Goal: Task Accomplishment & Management: Manage account settings

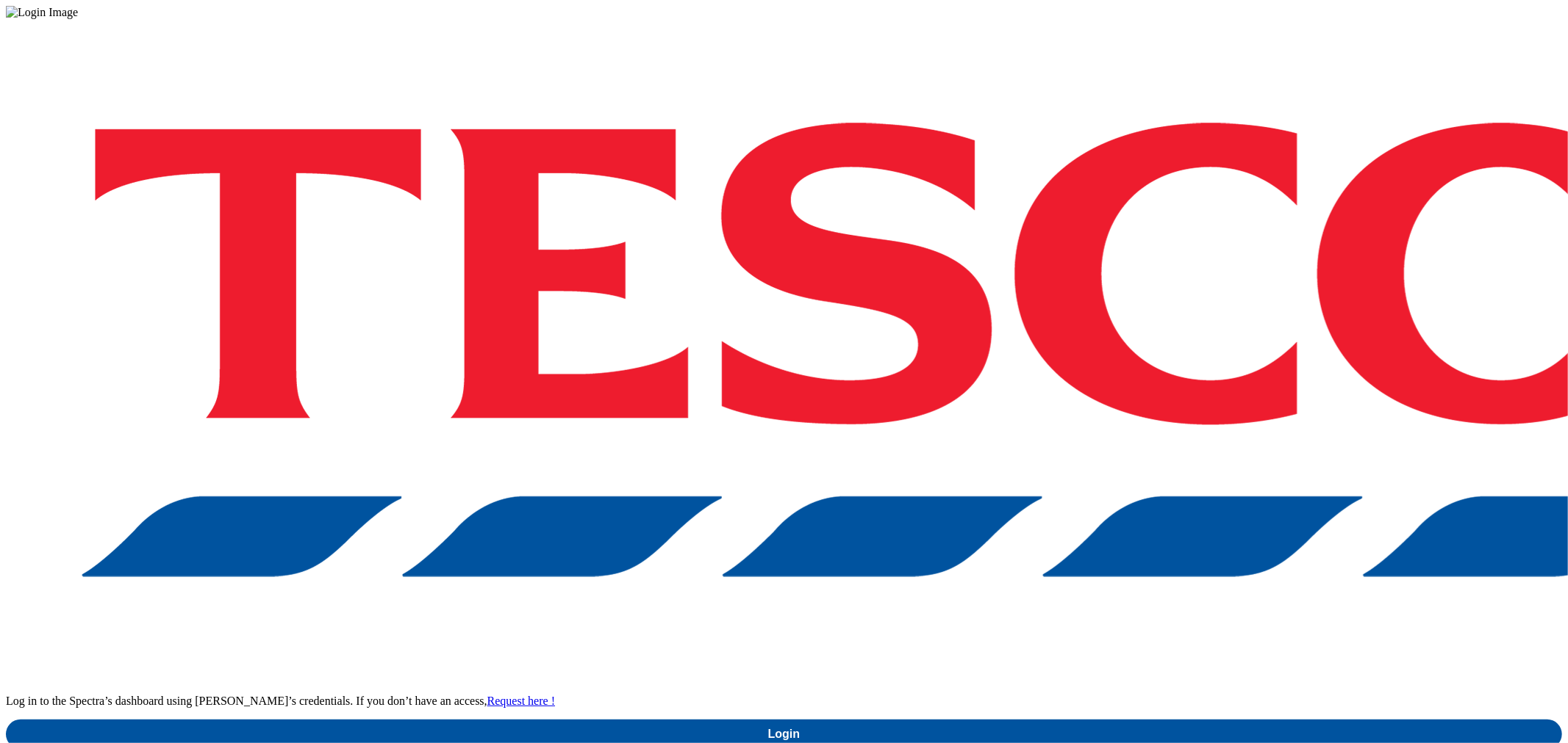
click at [1191, 458] on div "Log in to the Spectra’s dashboard using [PERSON_NAME]’s credentials. If you don…" at bounding box center [784, 385] width 1556 height 730
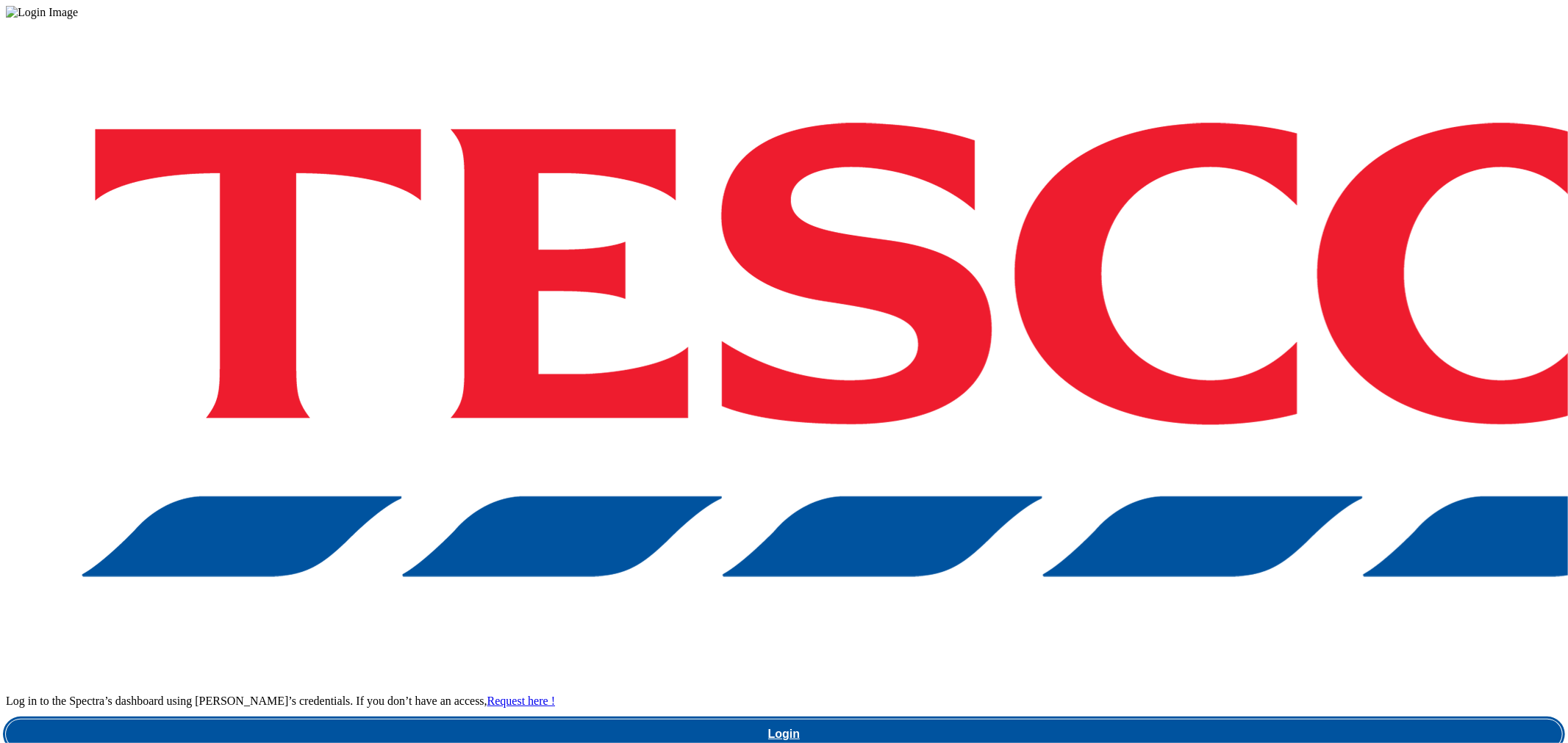
click at [1181, 720] on link "Login" at bounding box center [784, 735] width 1556 height 30
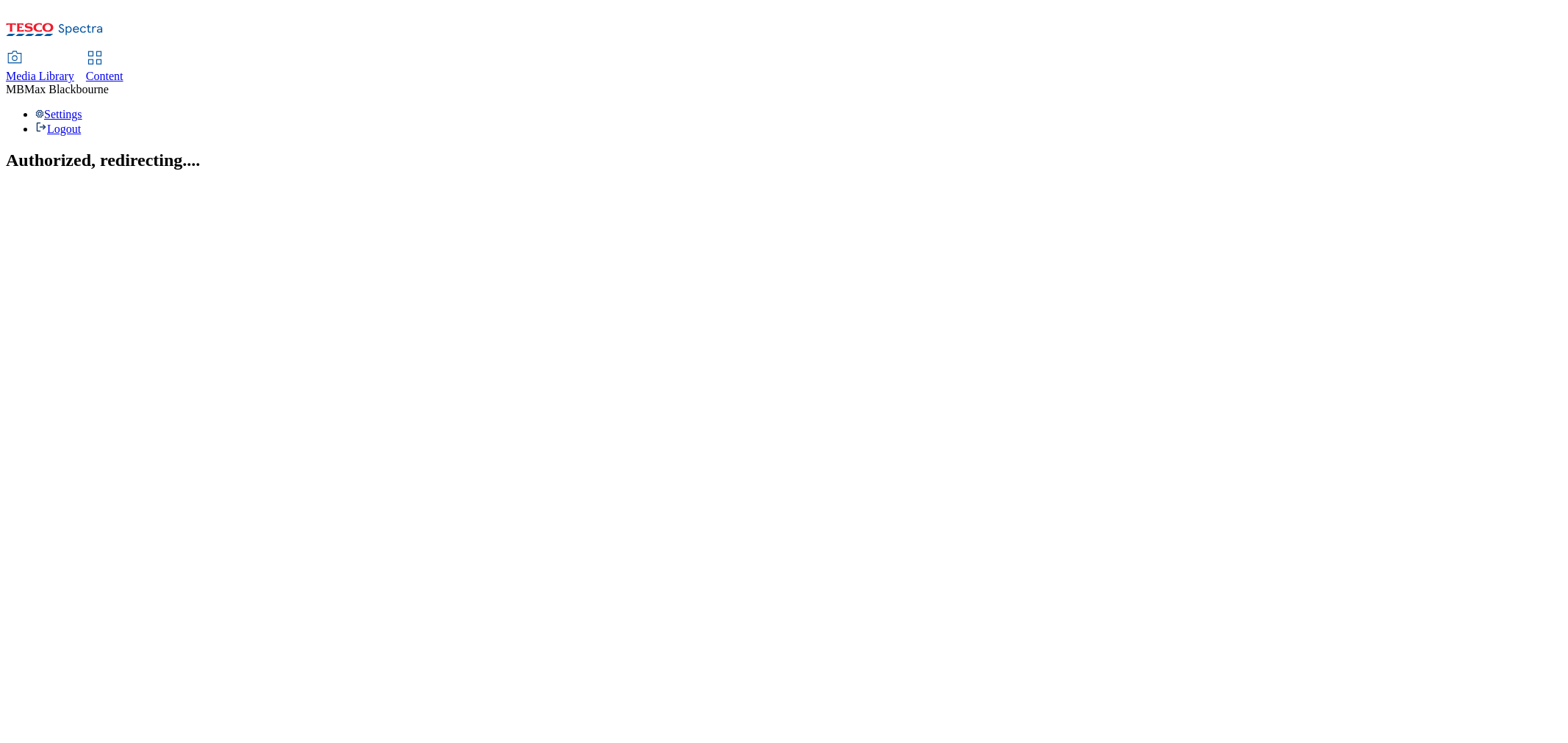
click at [123, 70] on div "Content" at bounding box center [105, 77] width 37 height 13
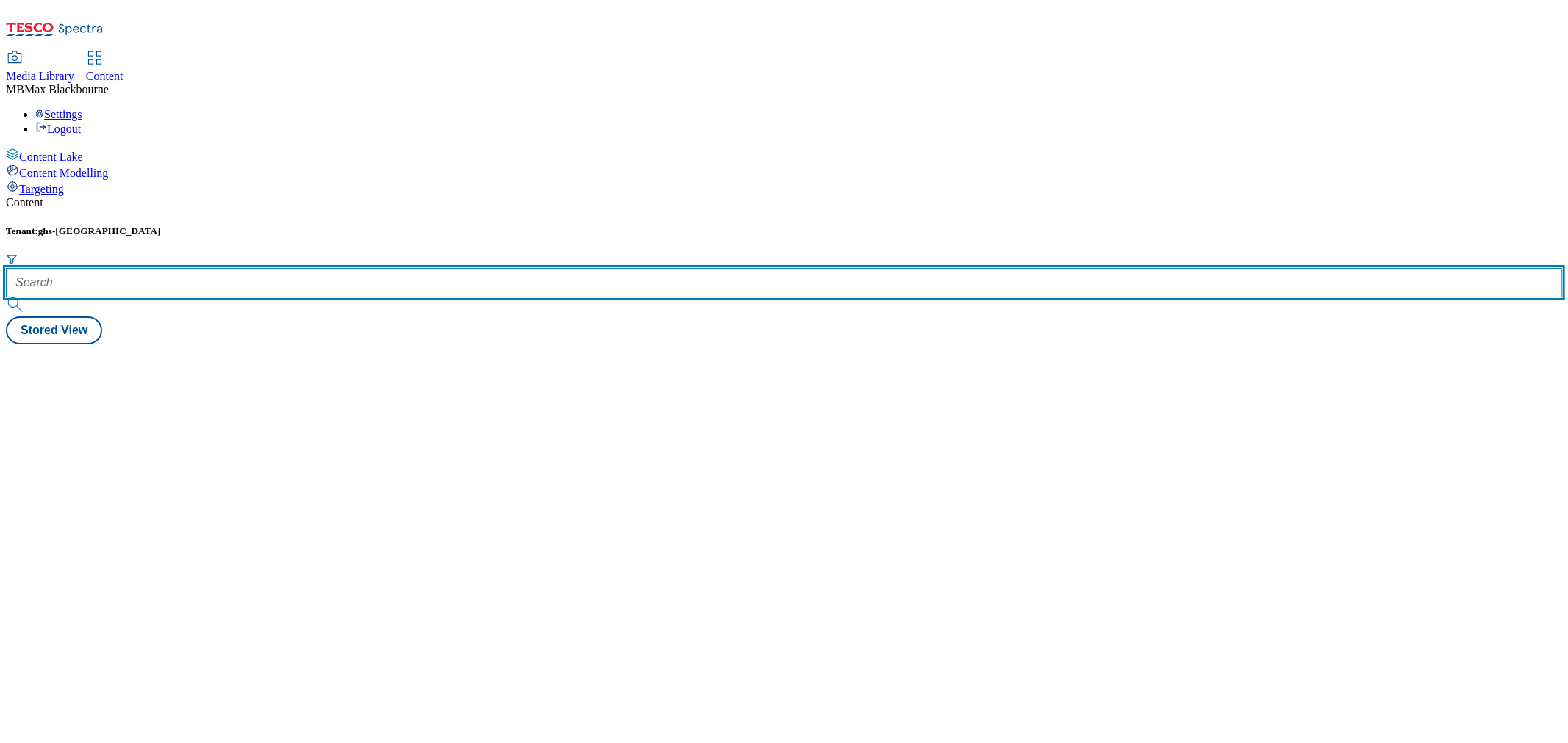
click at [341, 268] on input "text" at bounding box center [784, 283] width 1556 height 30
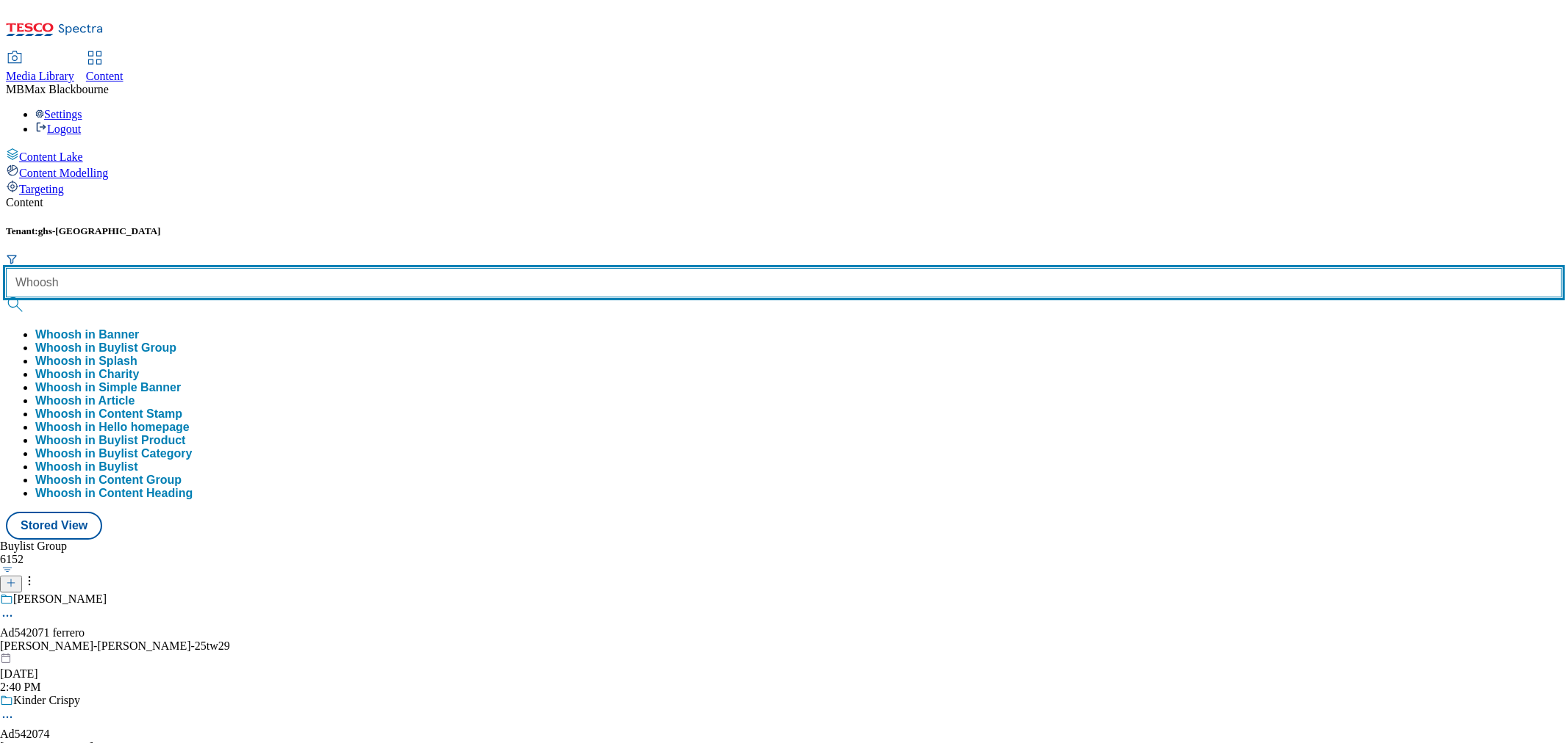
type input "Whoosh"
click at [6, 298] on button "submit" at bounding box center [16, 304] width 20 height 14
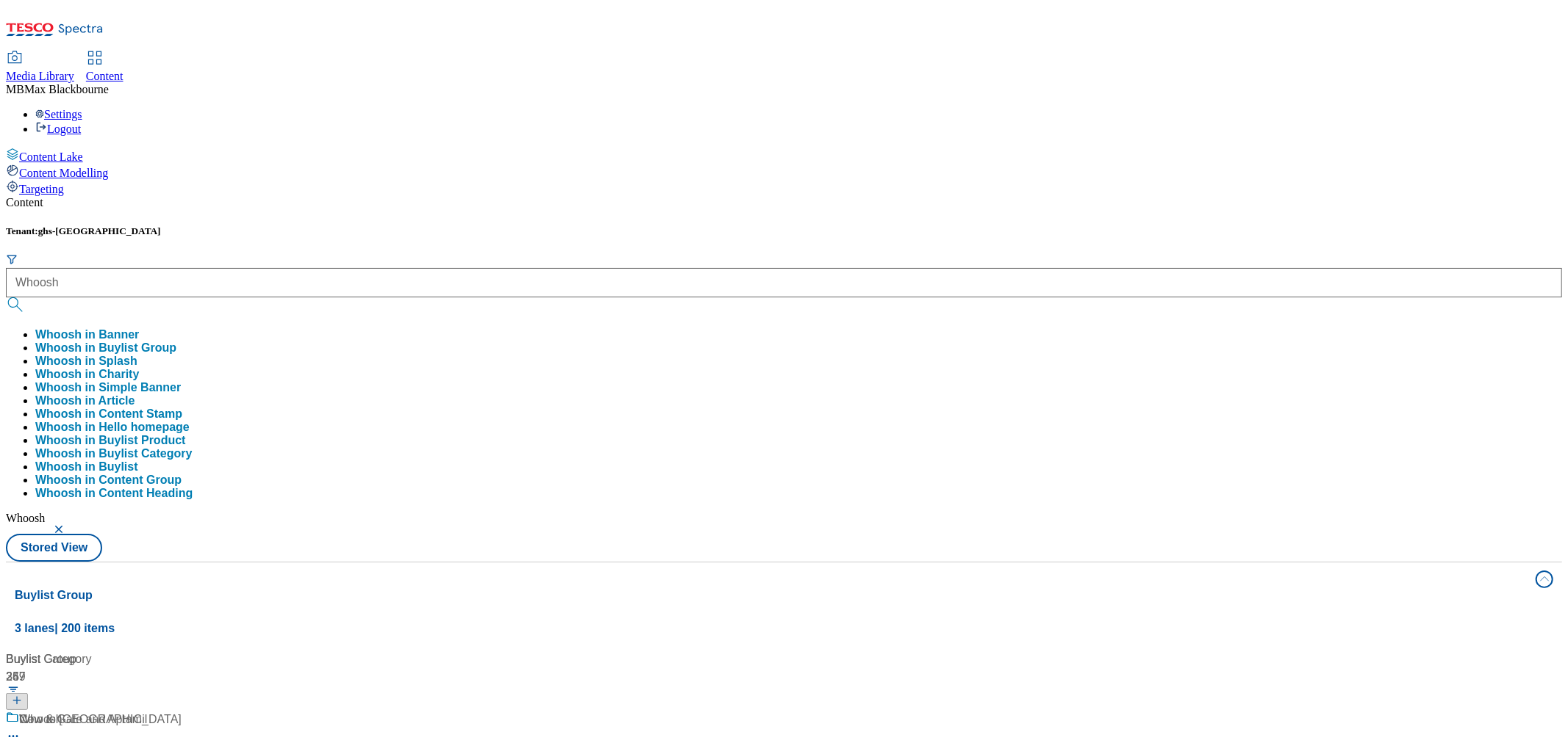
click at [419, 197] on div "Content Tenant: ghs-uk Whoosh Whoosh in Banner Whoosh in Buylist Group Whoosh i…" at bounding box center [784, 699] width 1556 height 1006
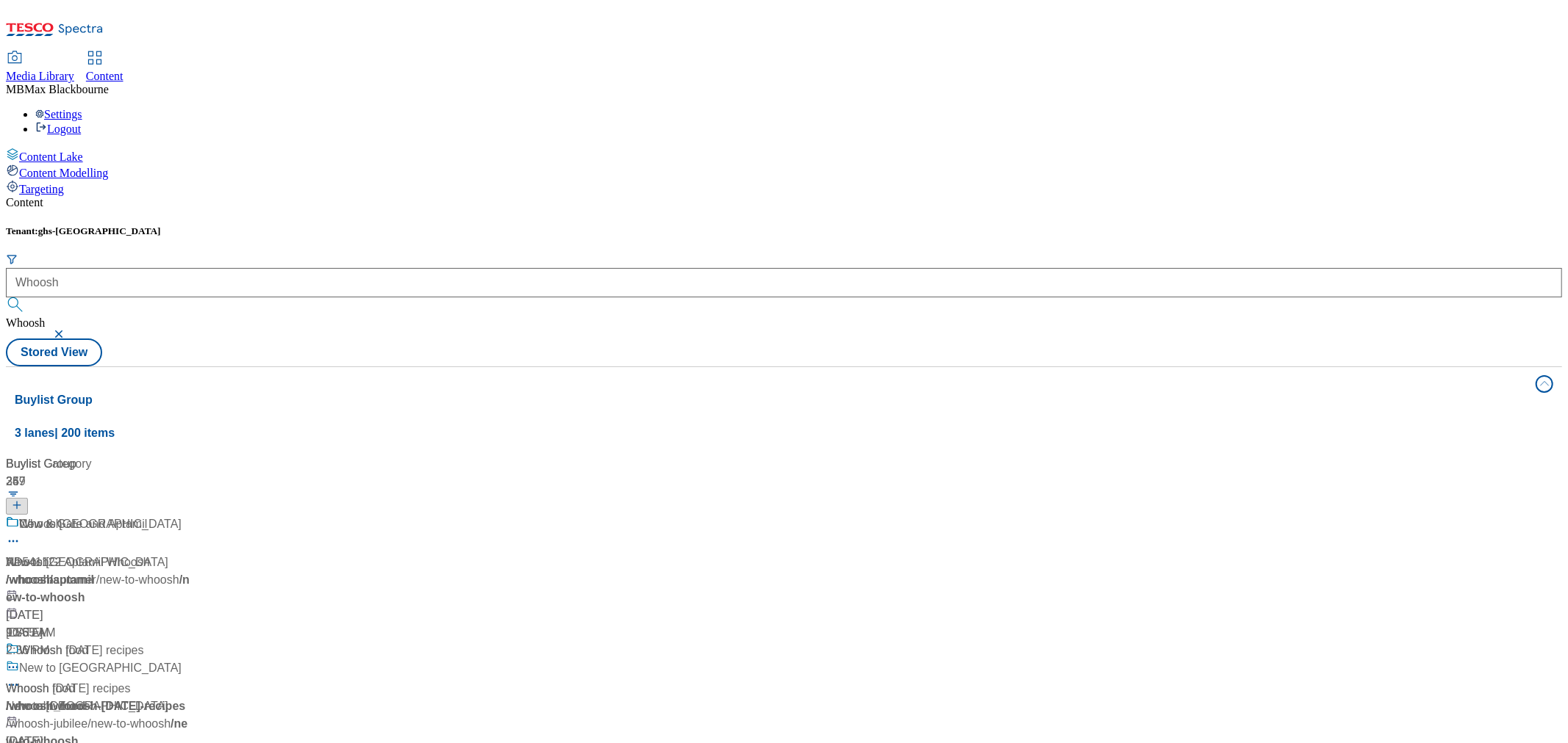
click at [190, 572] on div "/ whoosh" at bounding box center [98, 580] width 184 height 18
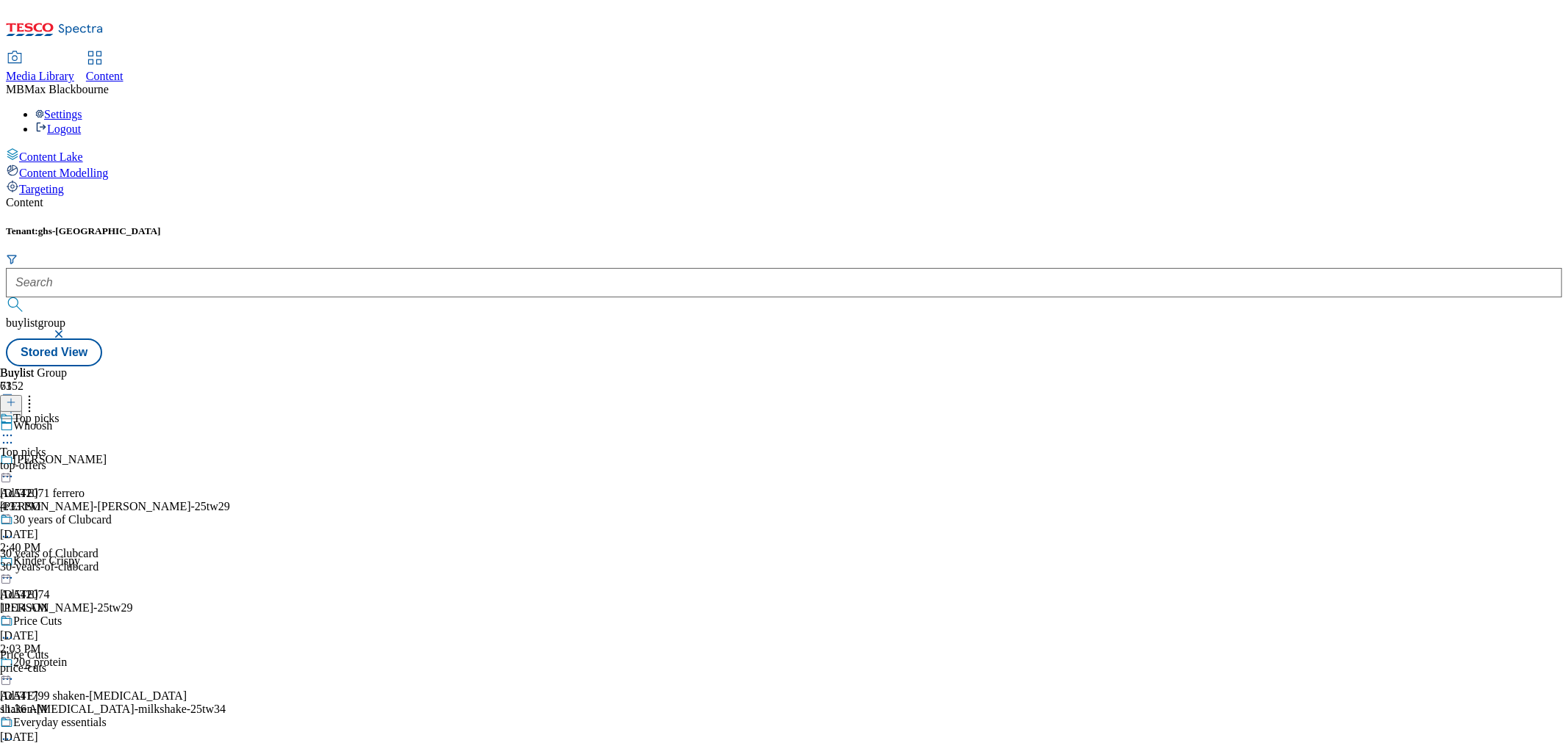
scroll to position [82, 0]
click at [150, 514] on div "30 years of Clubcard 30 years of Clubcard 30-years-of-clubcard Sep 4, 2025 11:1…" at bounding box center [75, 564] width 150 height 101
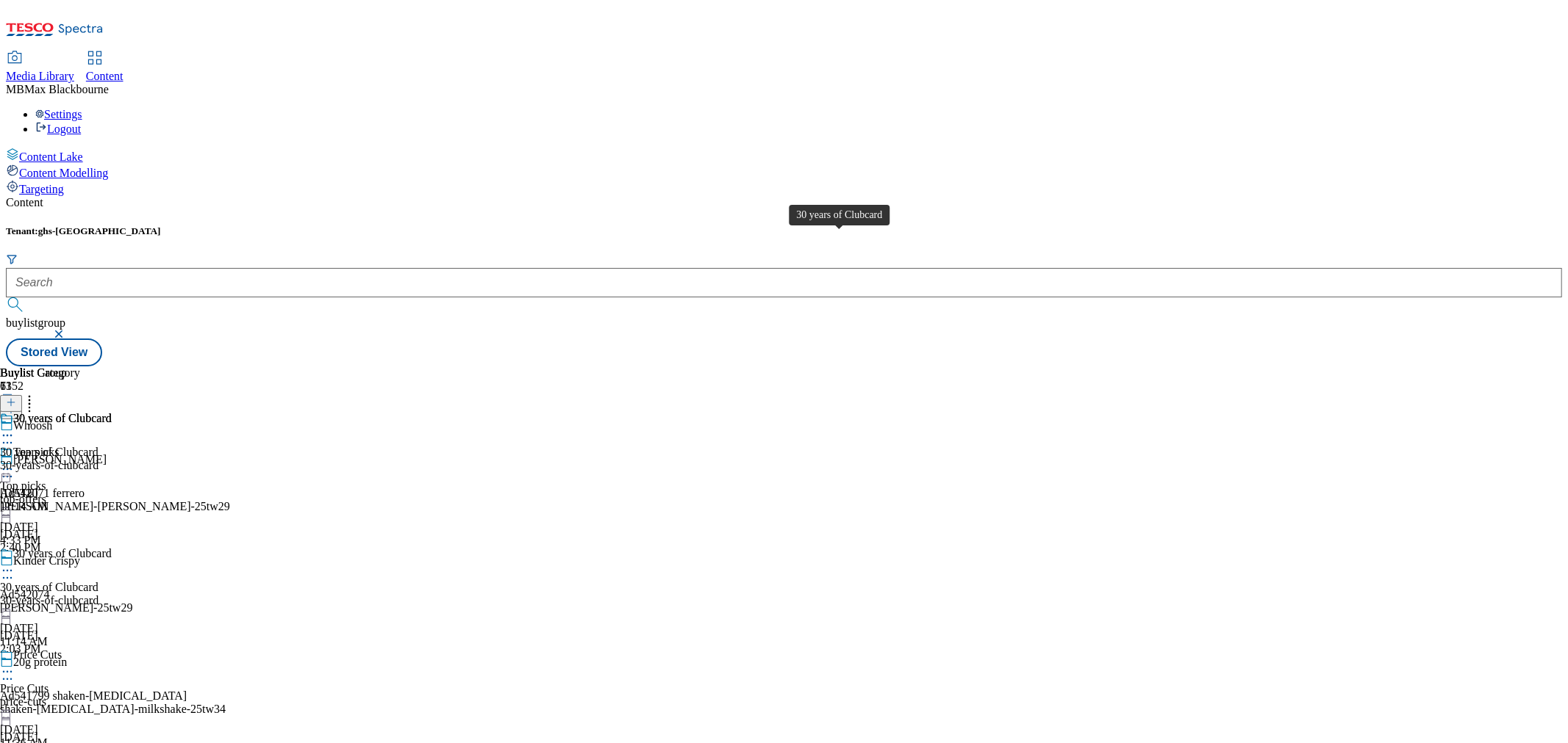
click at [111, 412] on div "30 years of Clubcard" at bounding box center [62, 419] width 99 height 13
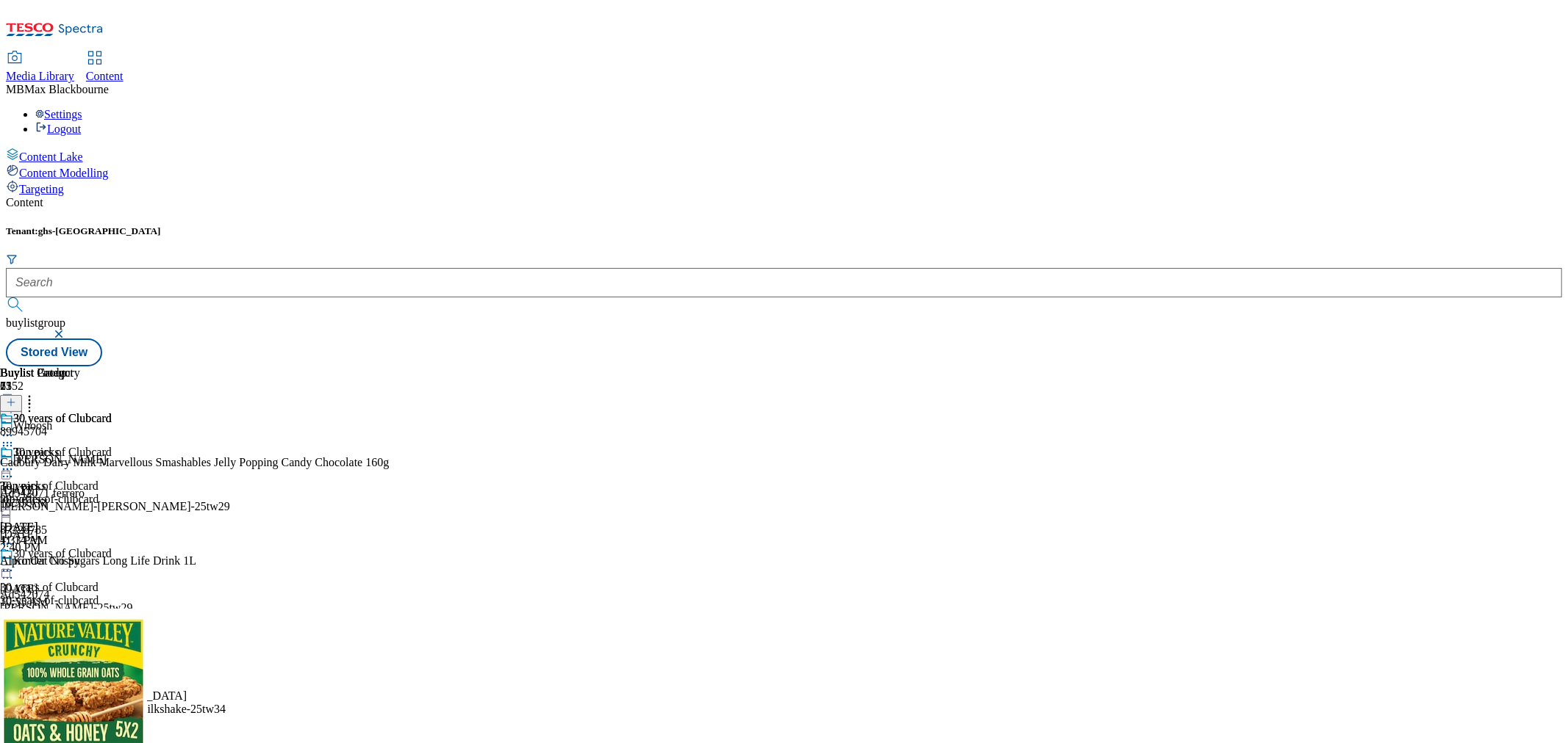
scroll to position [3341, 0]
click at [22, 396] on button at bounding box center [11, 404] width 22 height 17
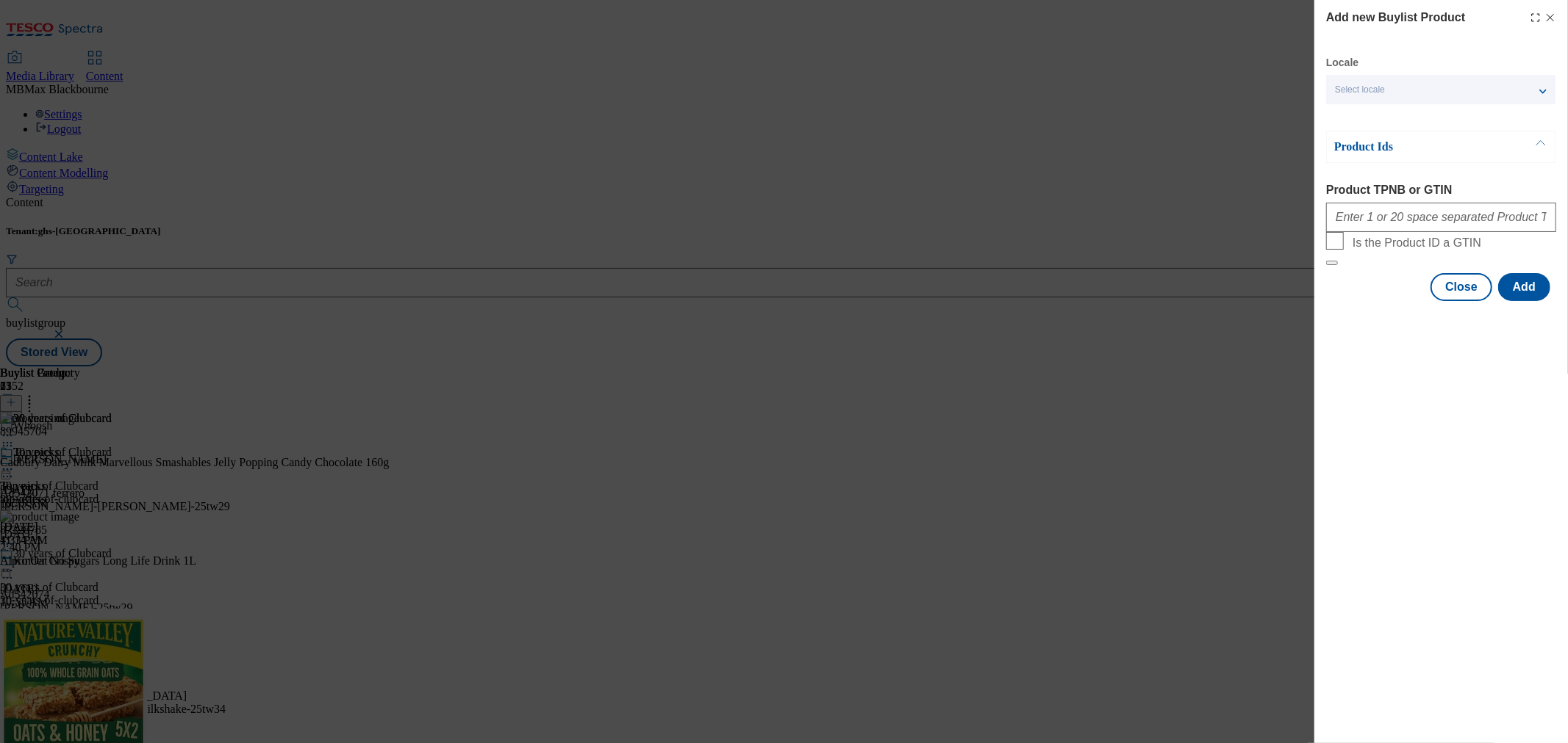
click at [1389, 151] on p "Product Ids" at bounding box center [1411, 146] width 154 height 14
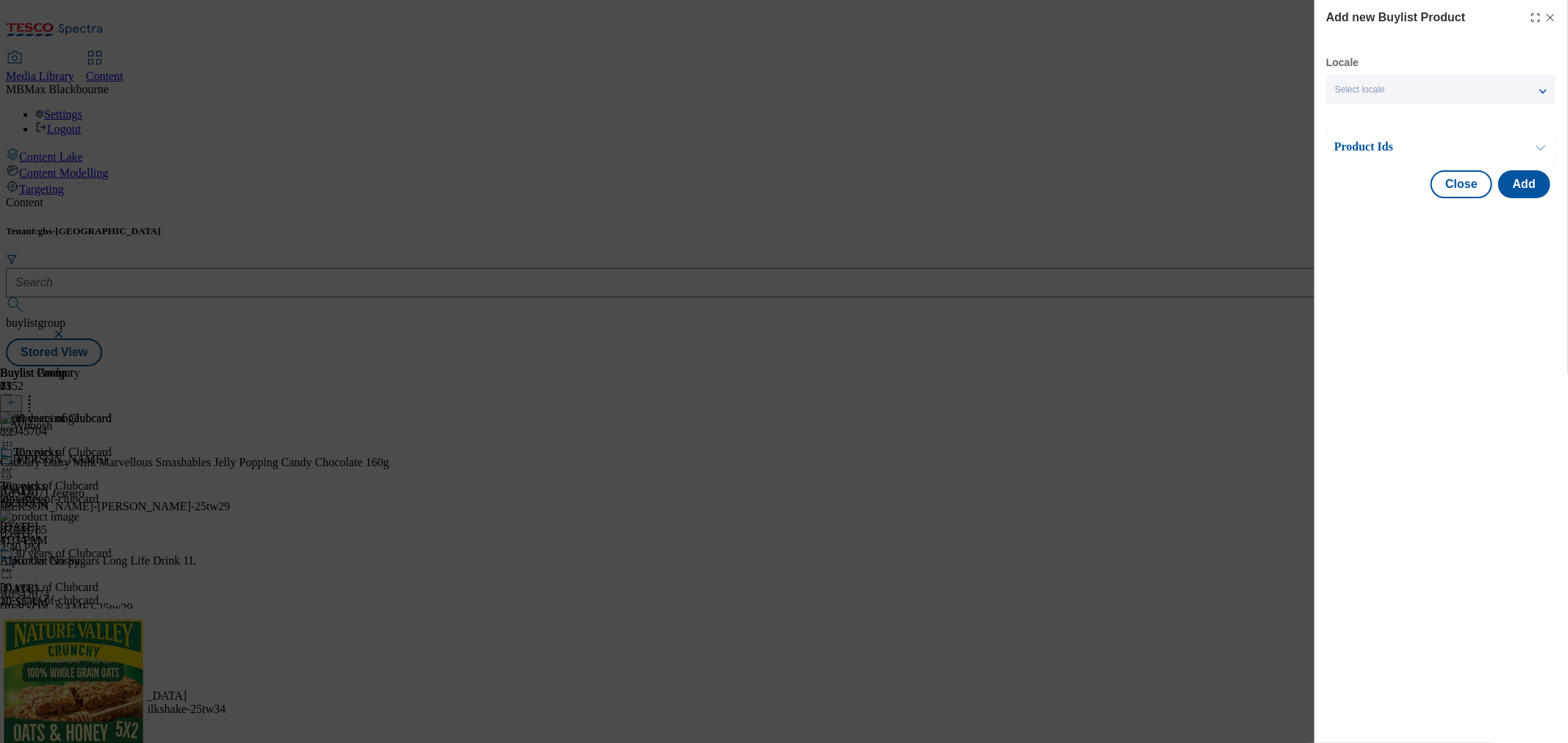
click at [1193, 207] on div "Add new Buylist Product Locale Select locale English Welsh Product Ids Product …" at bounding box center [784, 371] width 1568 height 743
click at [1459, 185] on button "Close" at bounding box center [1461, 184] width 62 height 28
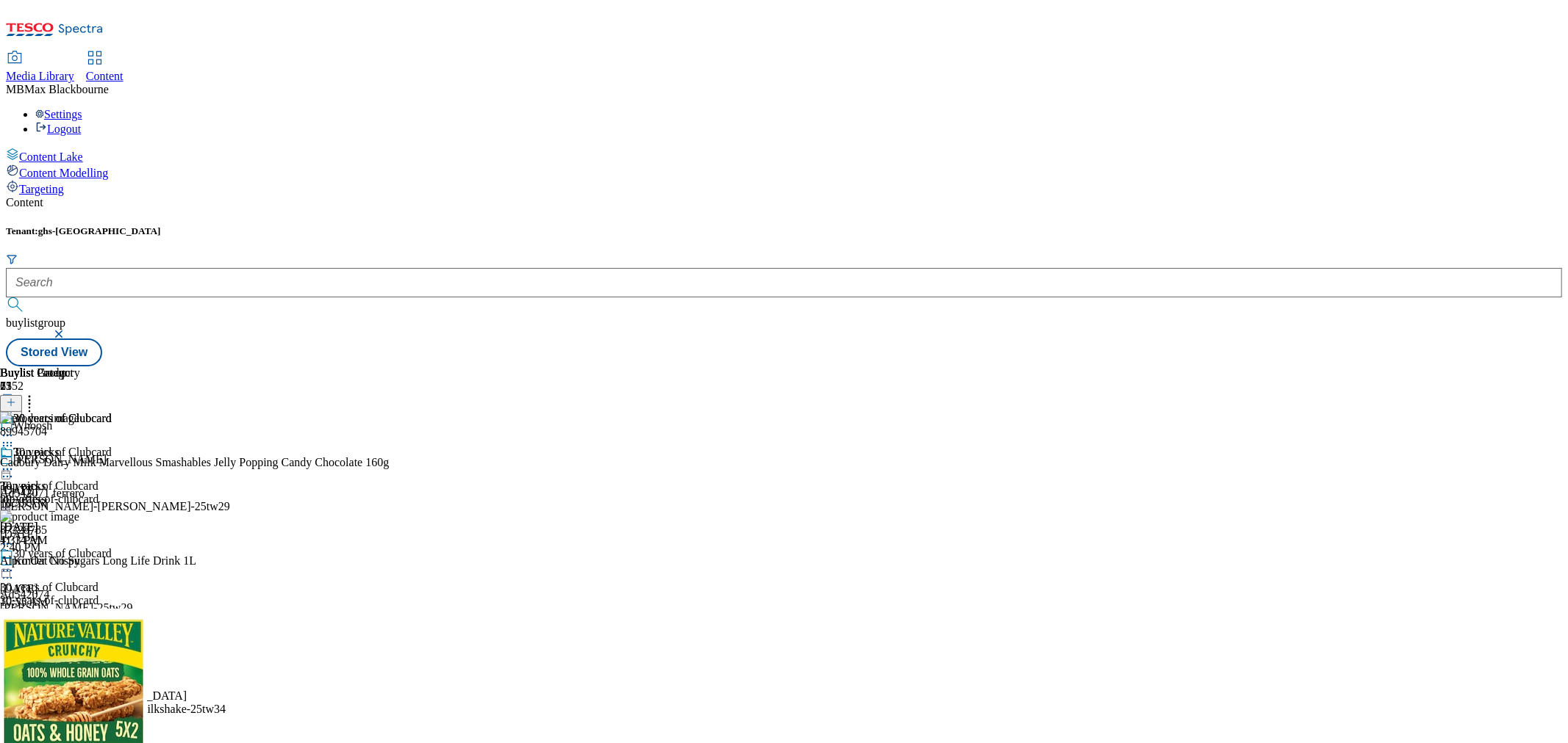
drag, startPoint x: 1255, startPoint y: 630, endPoint x: 1262, endPoint y: 611, distance: 20.2
click at [1321, 367] on div "Buylist Group 6152 Whoosh Kinder Joy Ad542071 ferrero ferrero-kinder-joy-25tw29…" at bounding box center [784, 367] width 1556 height 0
click at [16, 397] on icon at bounding box center [11, 402] width 10 height 10
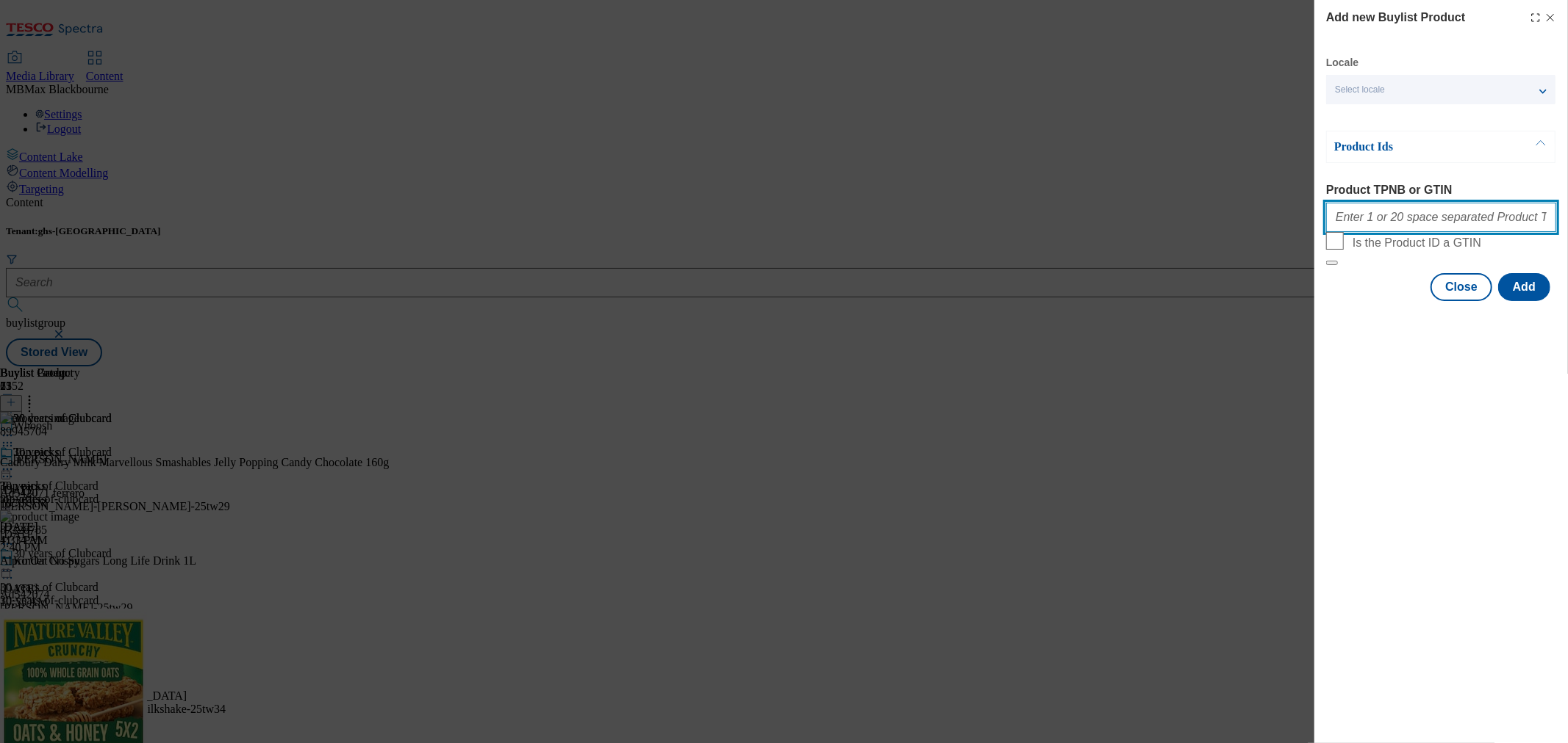
drag, startPoint x: 1442, startPoint y: 229, endPoint x: 1430, endPoint y: 231, distance: 12.2
click at [1442, 229] on input "Product TPNB or GTIN" at bounding box center [1441, 217] width 230 height 30
paste input "78382758"
paste input "091317547"
type input "78382758 091317547"
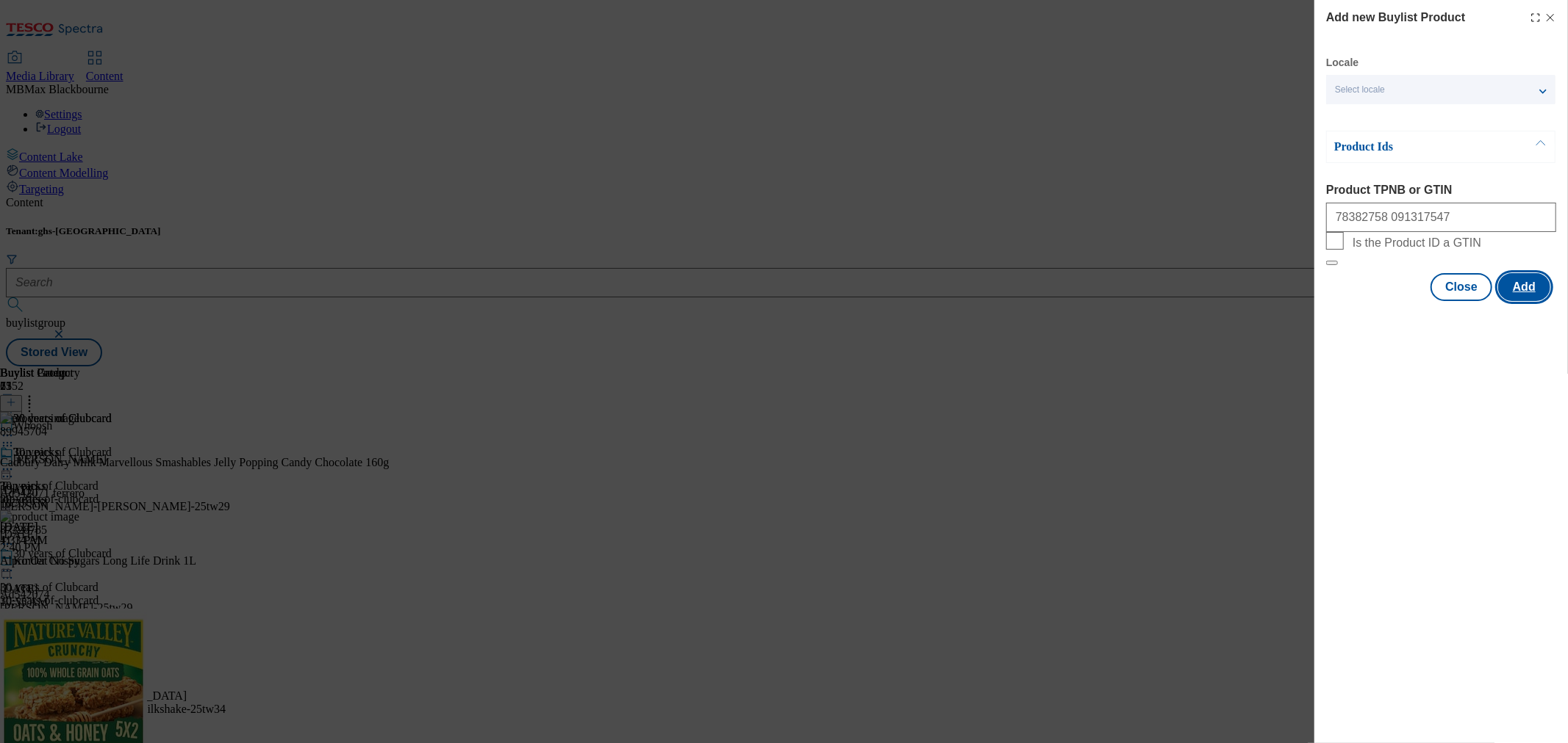
click at [1518, 301] on button "Add" at bounding box center [1524, 287] width 52 height 28
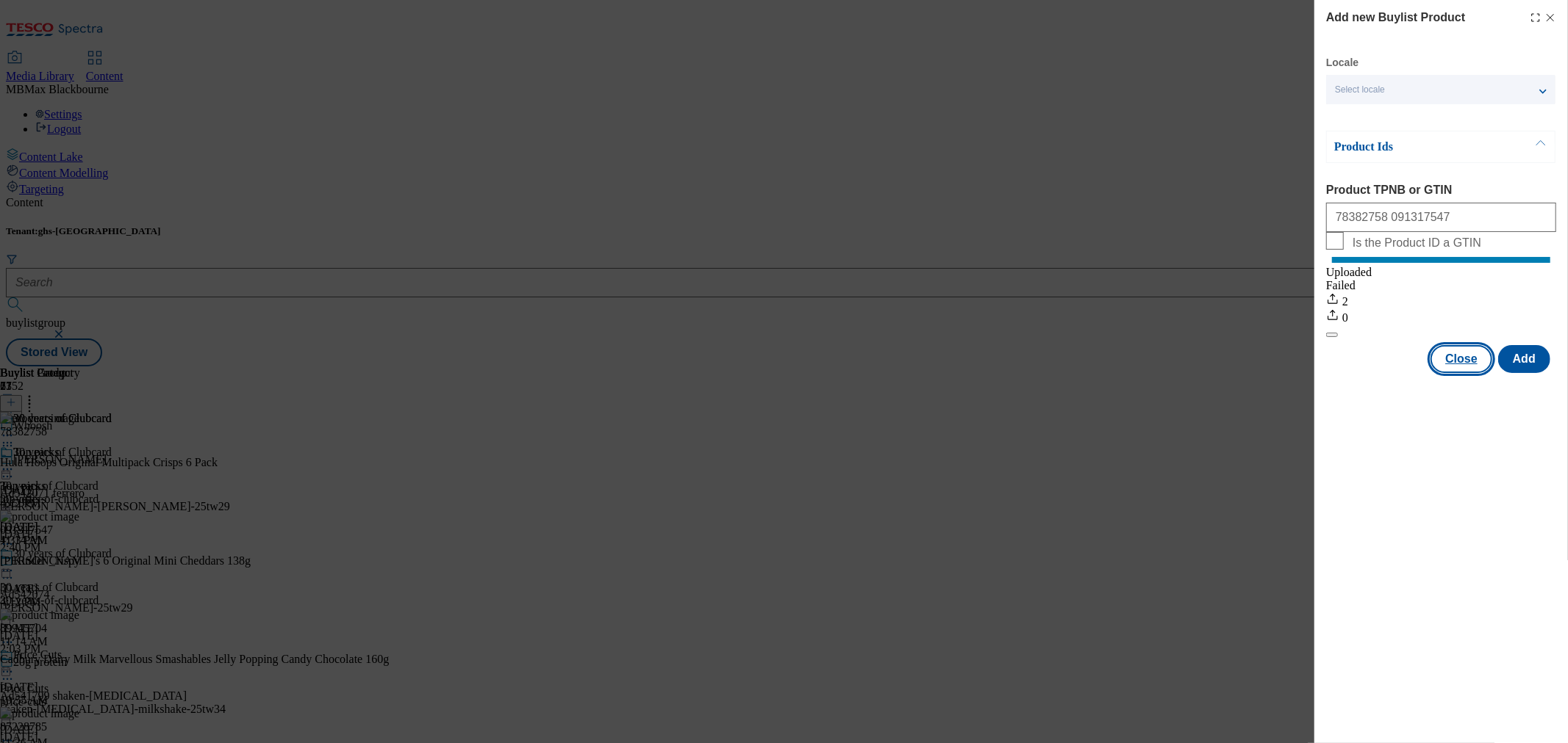
click at [1454, 373] on button "Close" at bounding box center [1461, 358] width 62 height 28
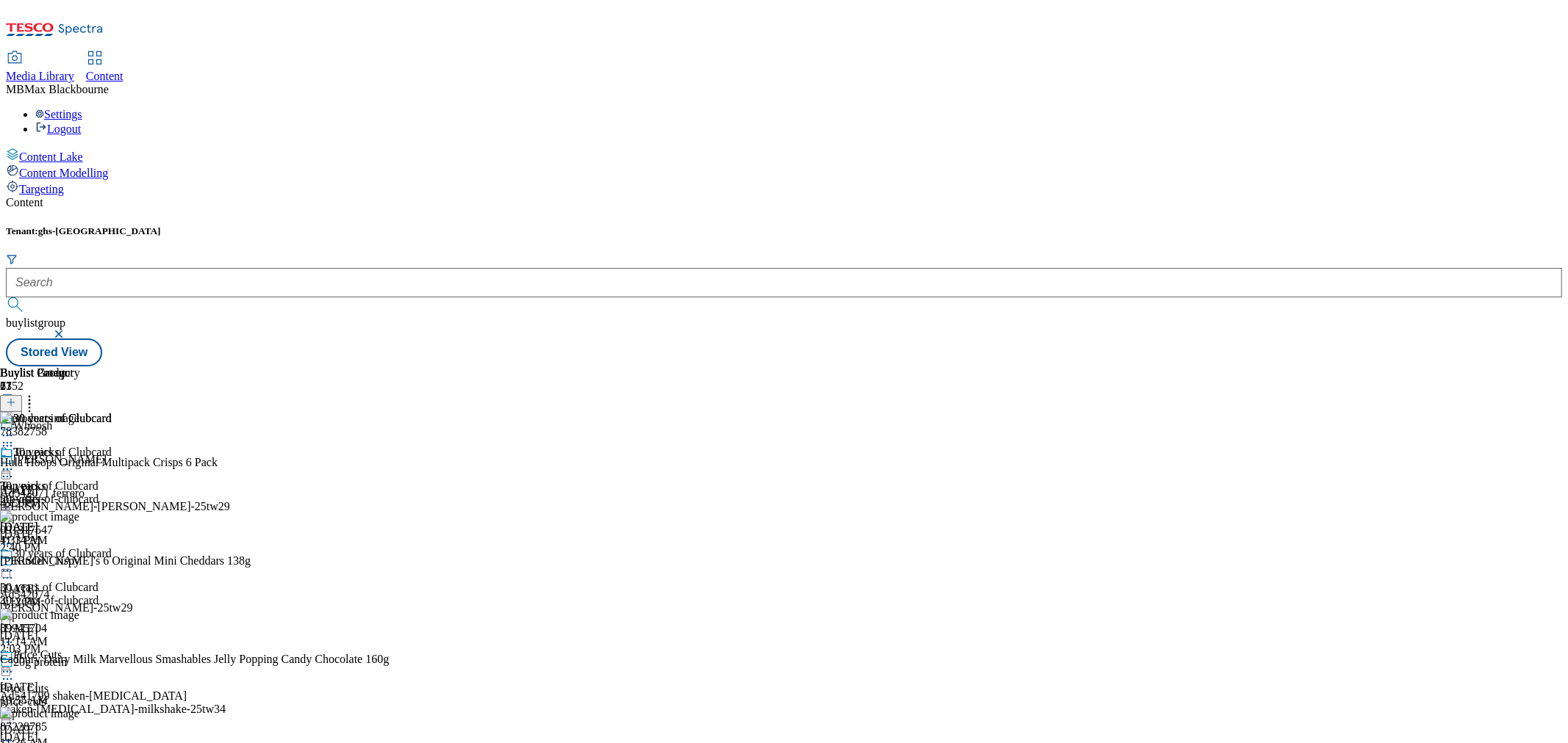
click at [31, 396] on circle at bounding box center [30, 396] width 3 height 3
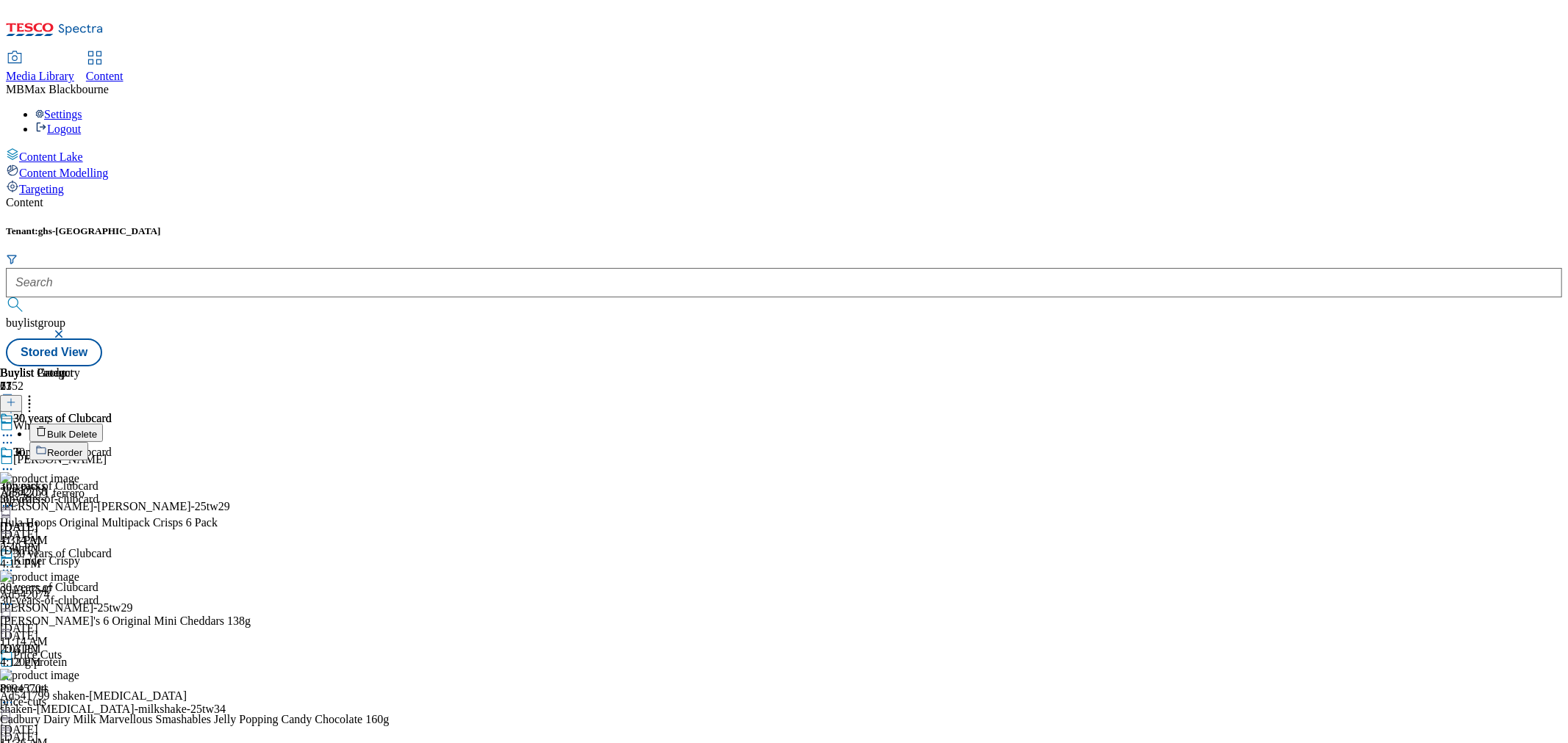
click at [14, 462] on icon at bounding box center [7, 469] width 14 height 14
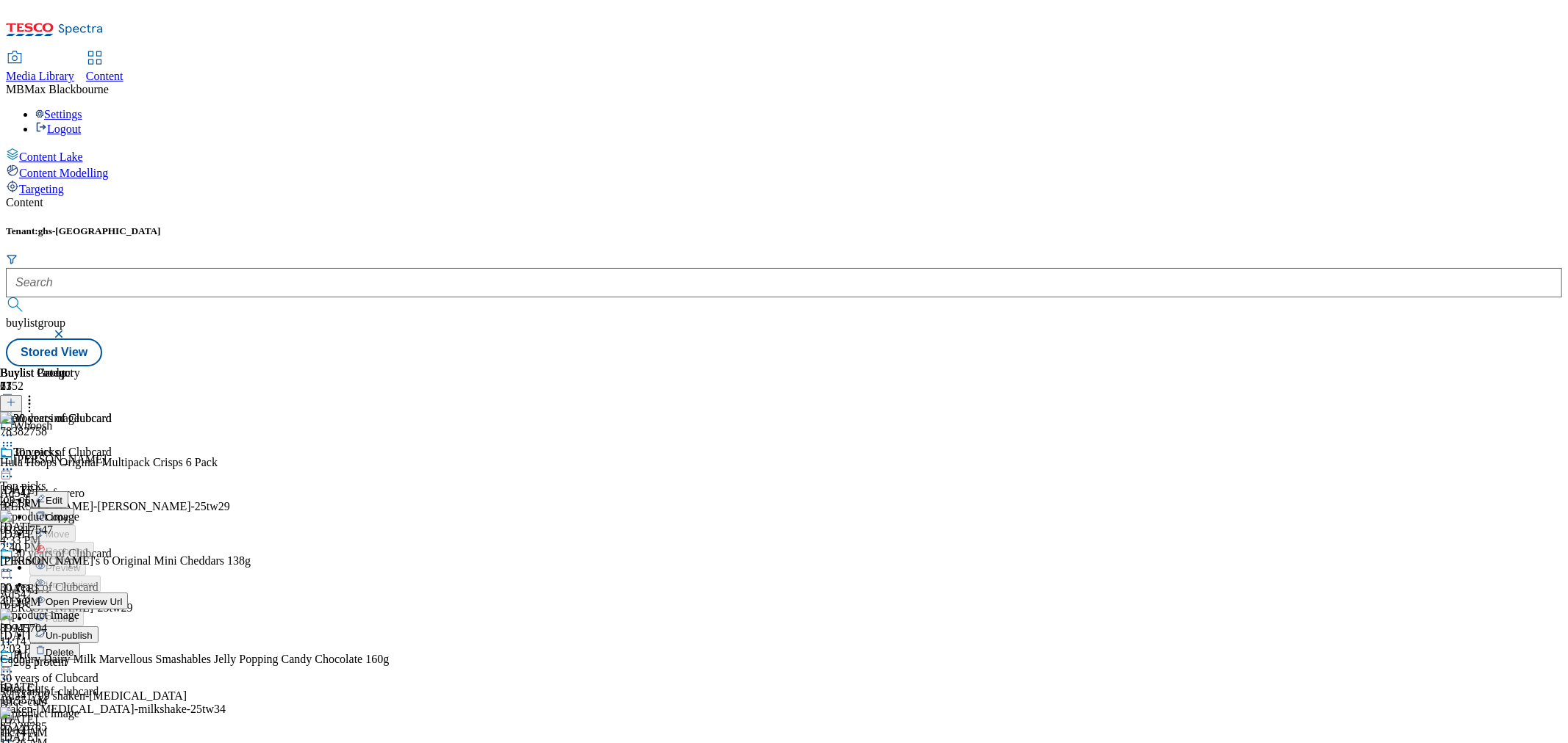
click at [68, 492] on button "Edit" at bounding box center [49, 500] width 39 height 17
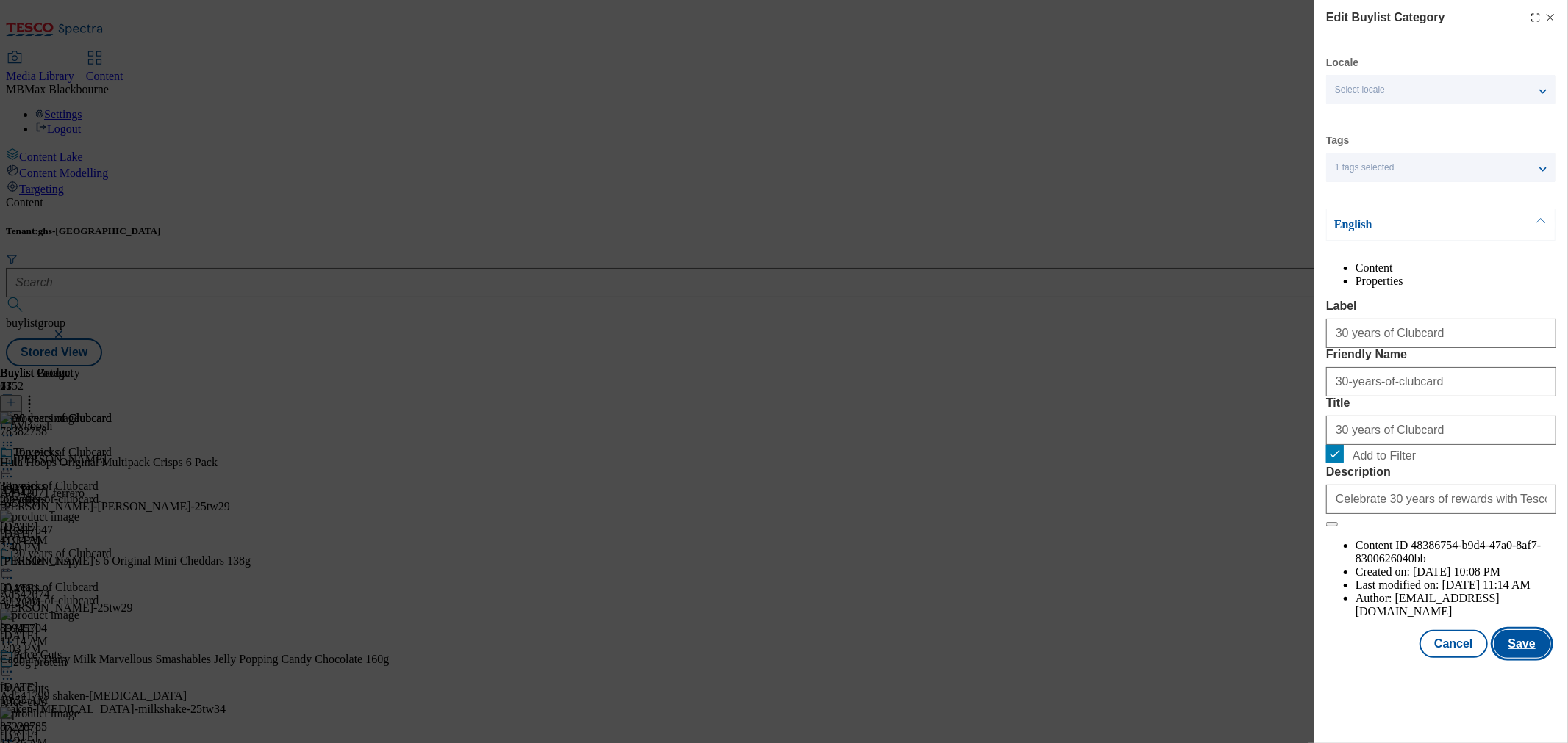
click at [1527, 658] on button "Save" at bounding box center [1522, 643] width 57 height 28
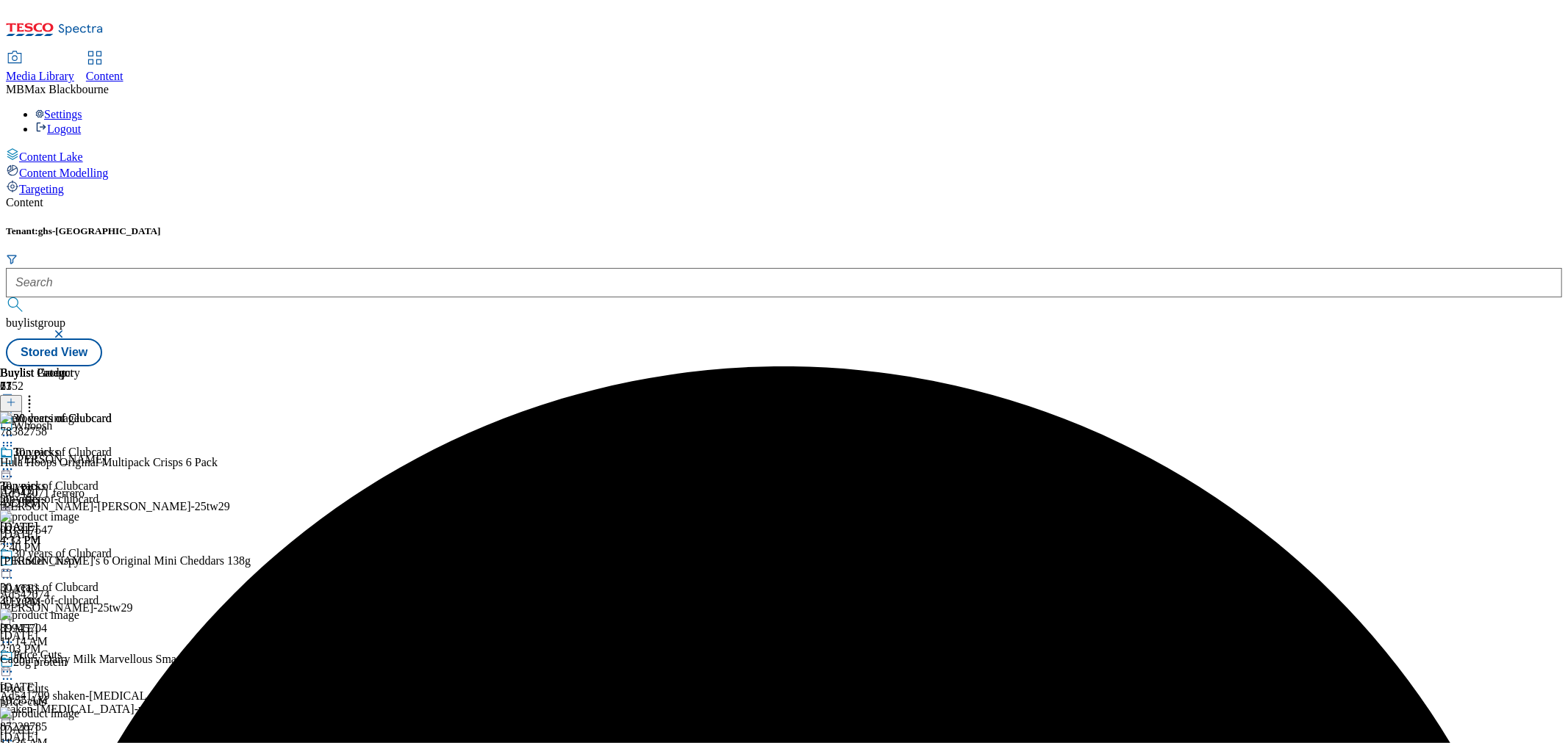
click at [8, 469] on circle at bounding box center [8, 470] width 3 height 3
click at [111, 559] on li "Preview" at bounding box center [71, 568] width 83 height 17
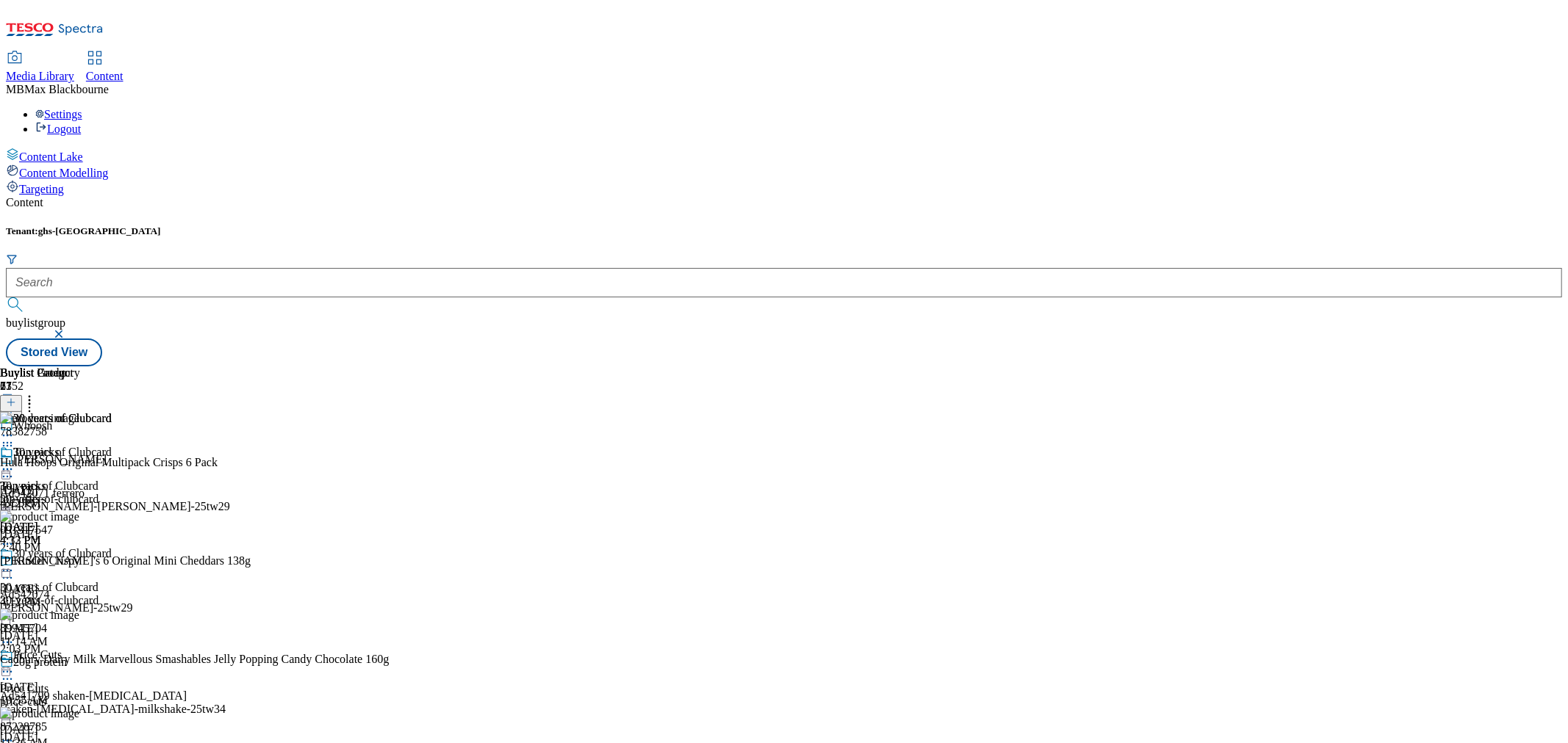
click at [14, 462] on icon at bounding box center [7, 469] width 14 height 14
click at [80, 563] on span "Preview" at bounding box center [62, 568] width 35 height 11
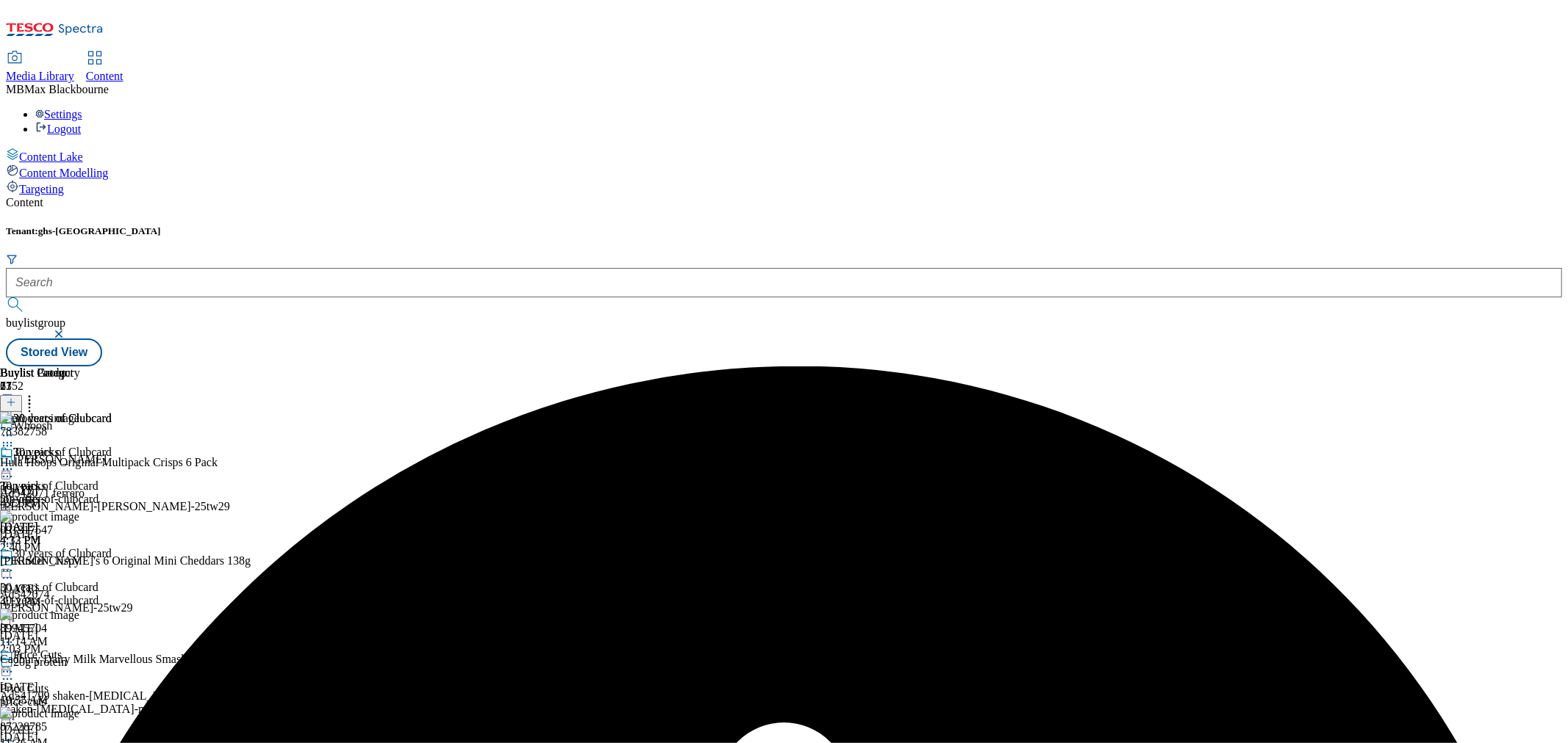
click at [14, 462] on icon at bounding box center [7, 469] width 14 height 14
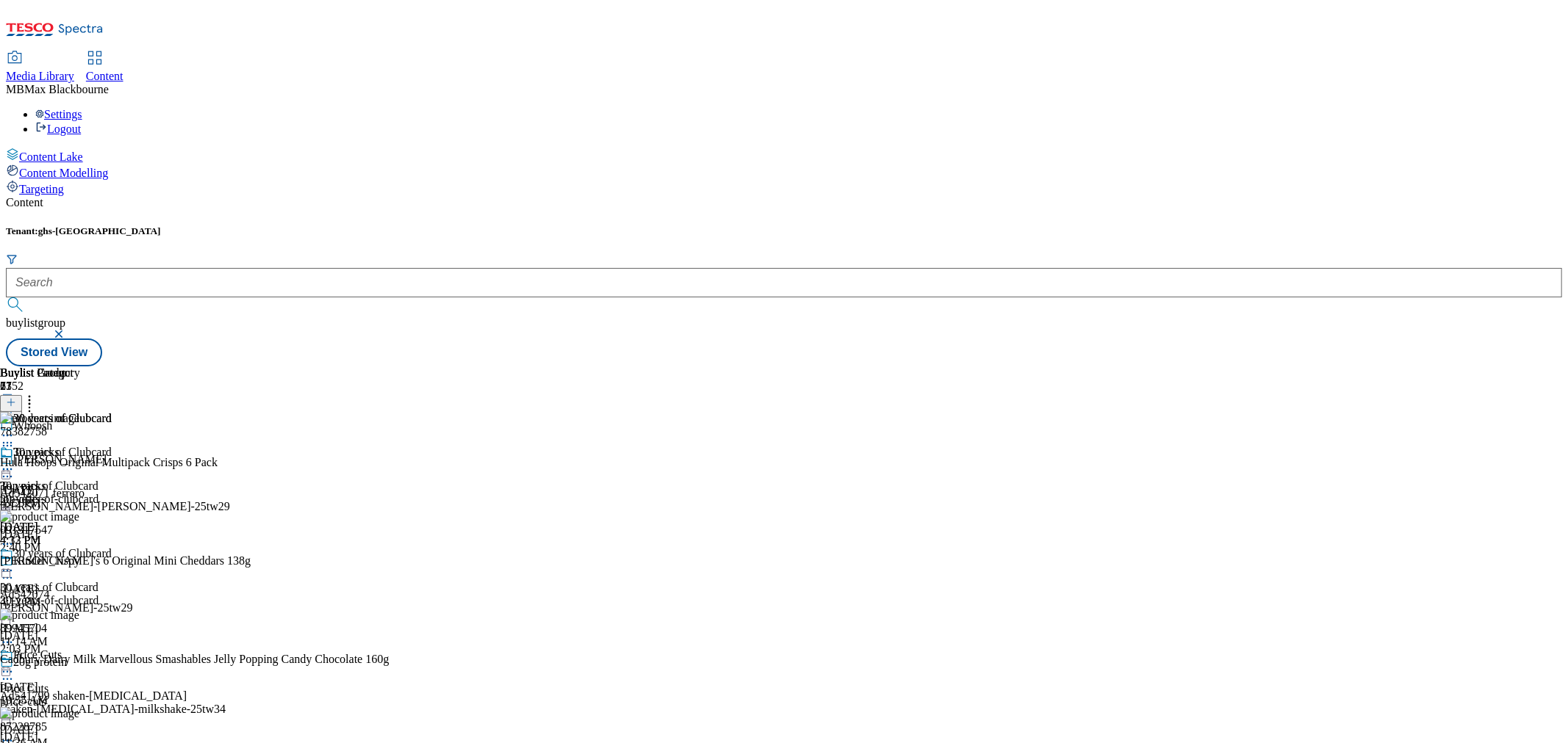
click at [8, 469] on circle at bounding box center [8, 470] width 3 height 3
click at [86, 559] on button "Preview" at bounding box center [57, 568] width 57 height 17
click at [14, 462] on icon at bounding box center [7, 469] width 14 height 14
click at [37, 393] on icon at bounding box center [29, 400] width 14 height 14
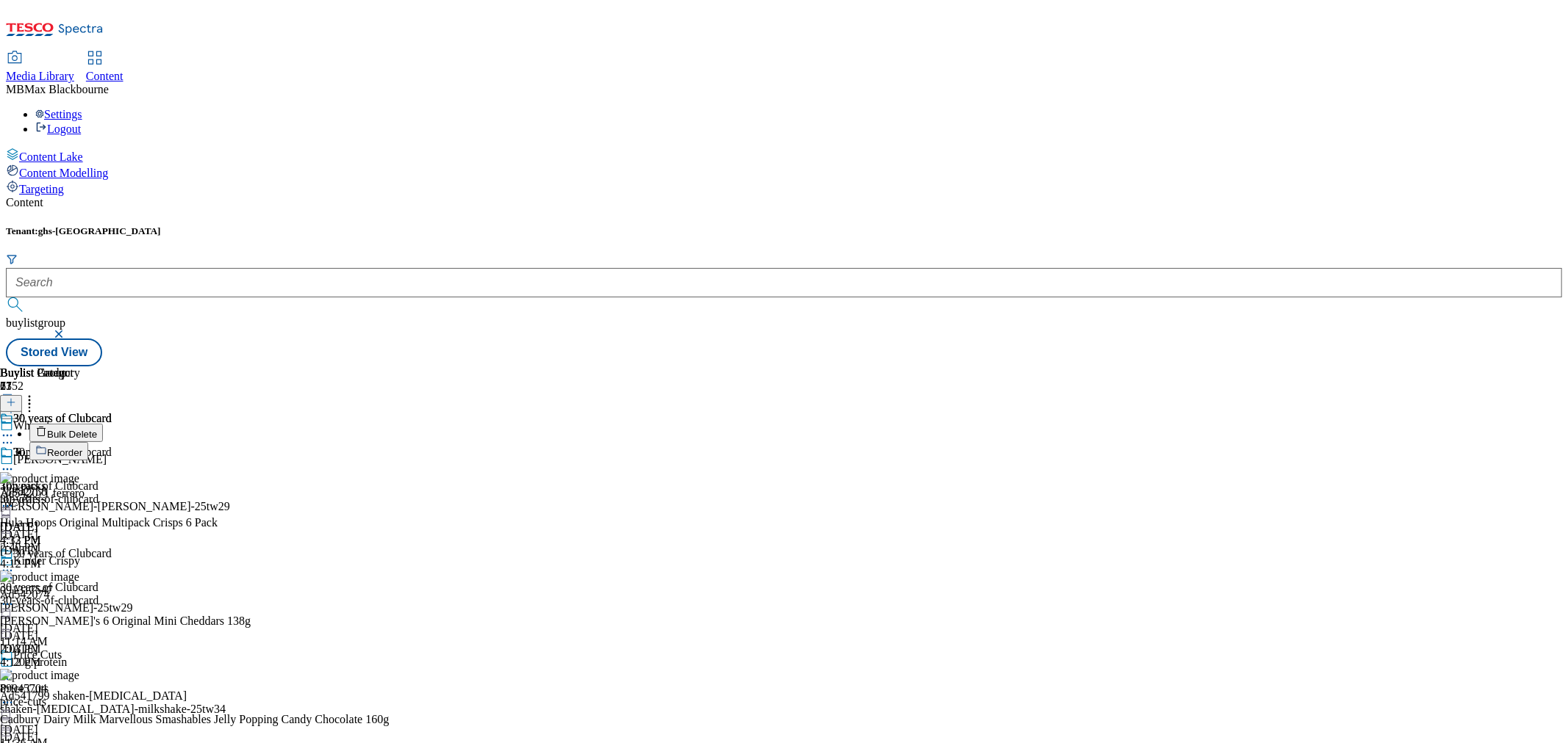
click at [1281, 52] on div "Media Library Content MB Max Blackbourne Settings Logout" at bounding box center [784, 94] width 1556 height 83
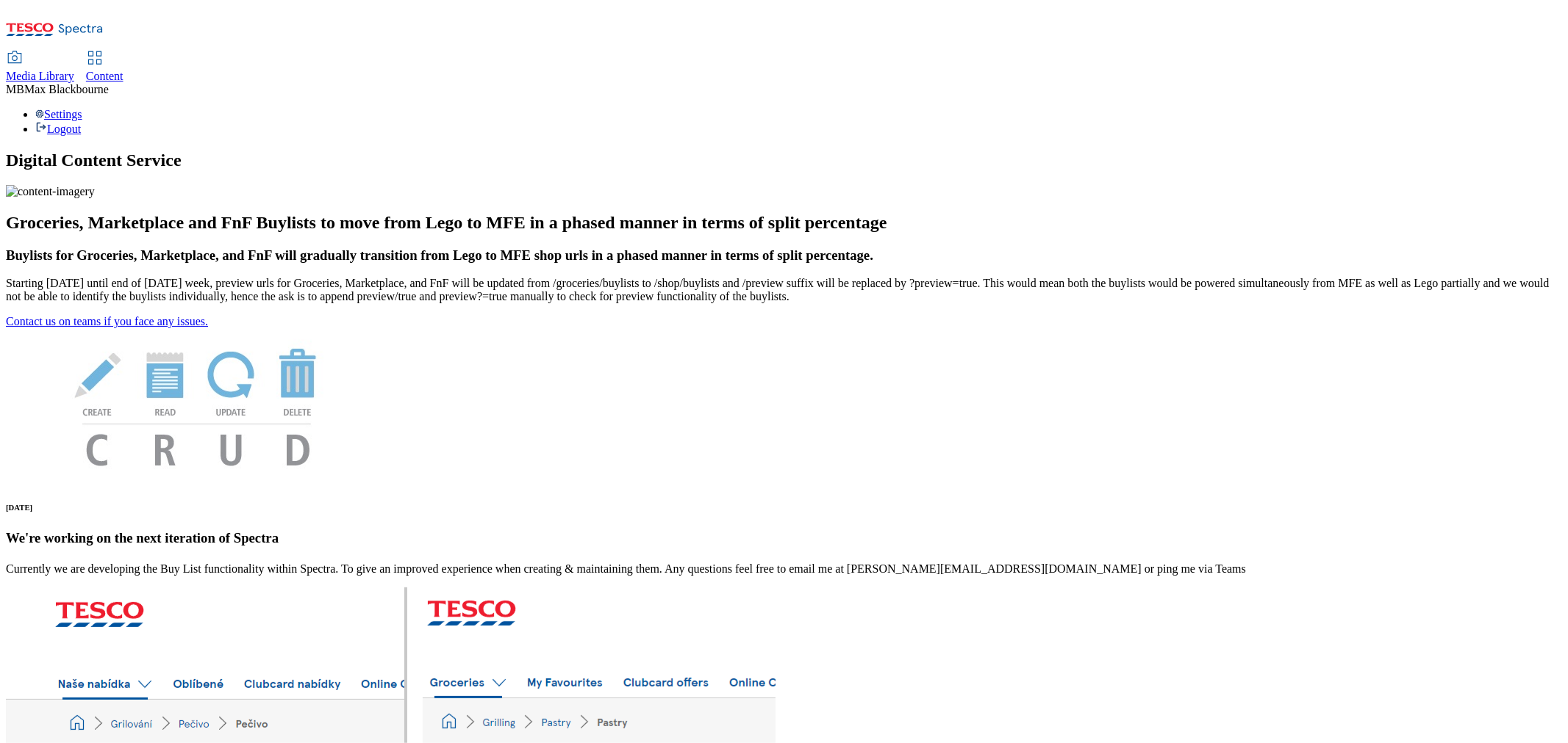
click at [123, 70] on div "Content" at bounding box center [105, 77] width 37 height 13
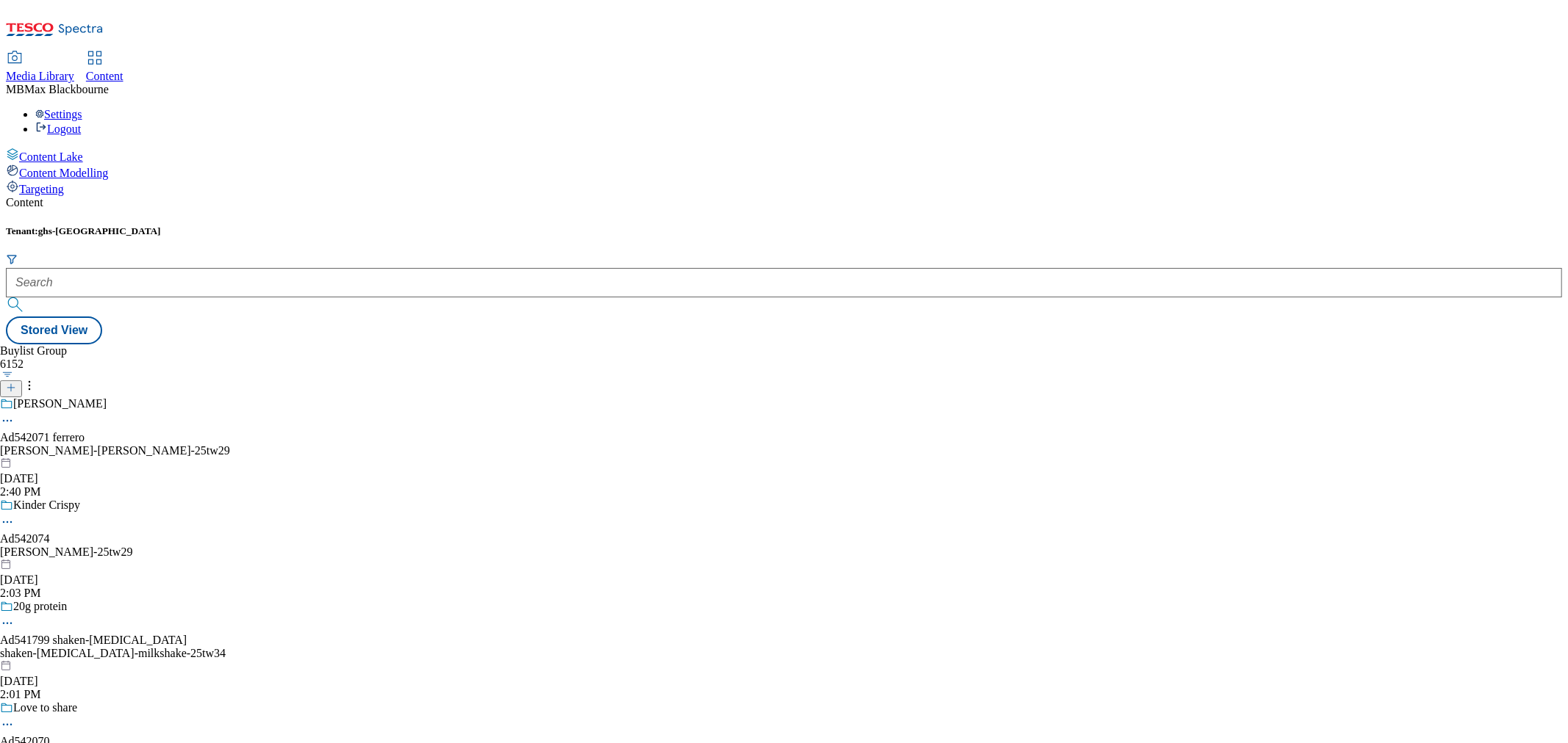
drag, startPoint x: 316, startPoint y: 104, endPoint x: 326, endPoint y: 130, distance: 27.9
click at [315, 225] on div "Tenant: ghs-uk" at bounding box center [784, 271] width 1556 height 91
click at [328, 253] on form at bounding box center [784, 284] width 1556 height 63
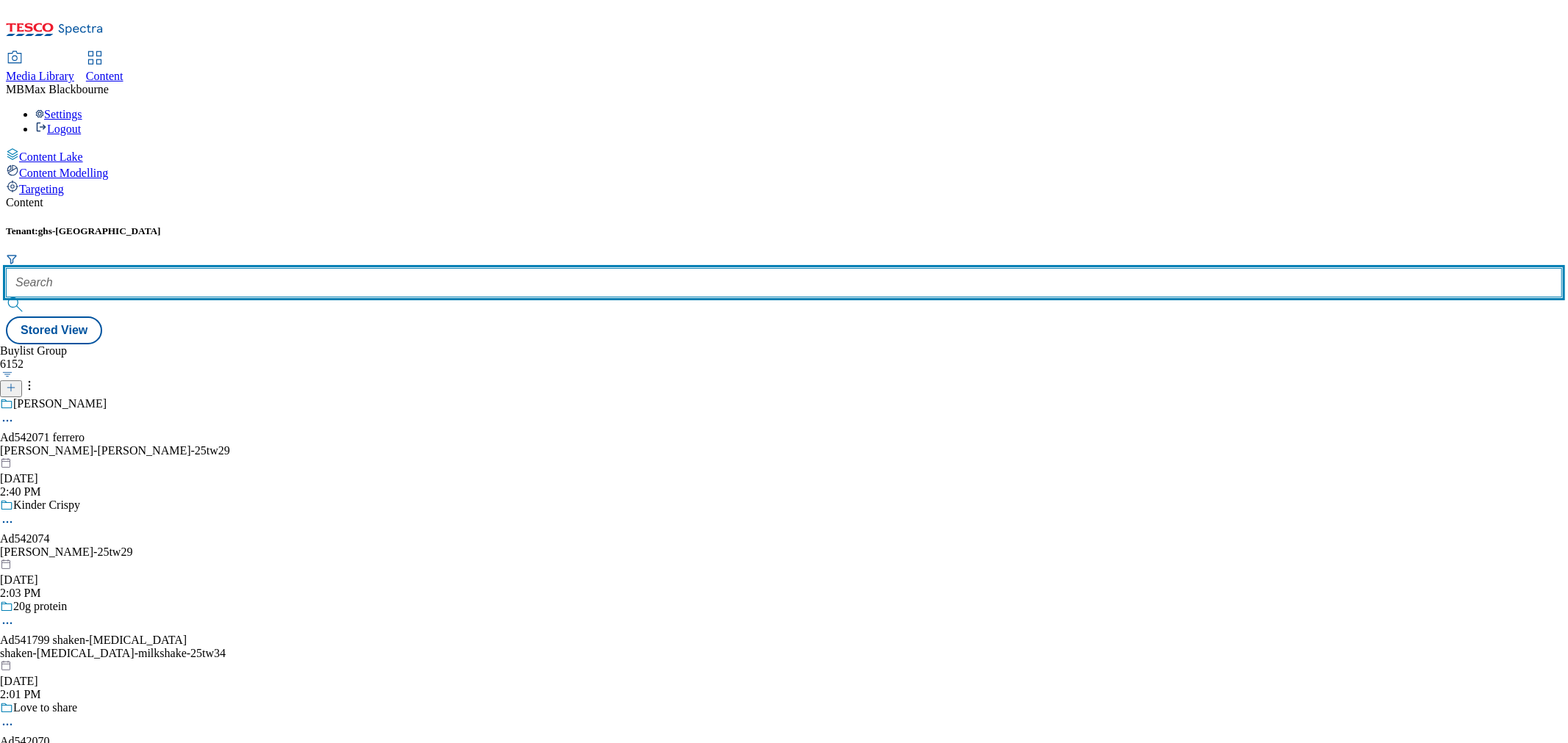
click at [344, 268] on input "text" at bounding box center [784, 283] width 1556 height 30
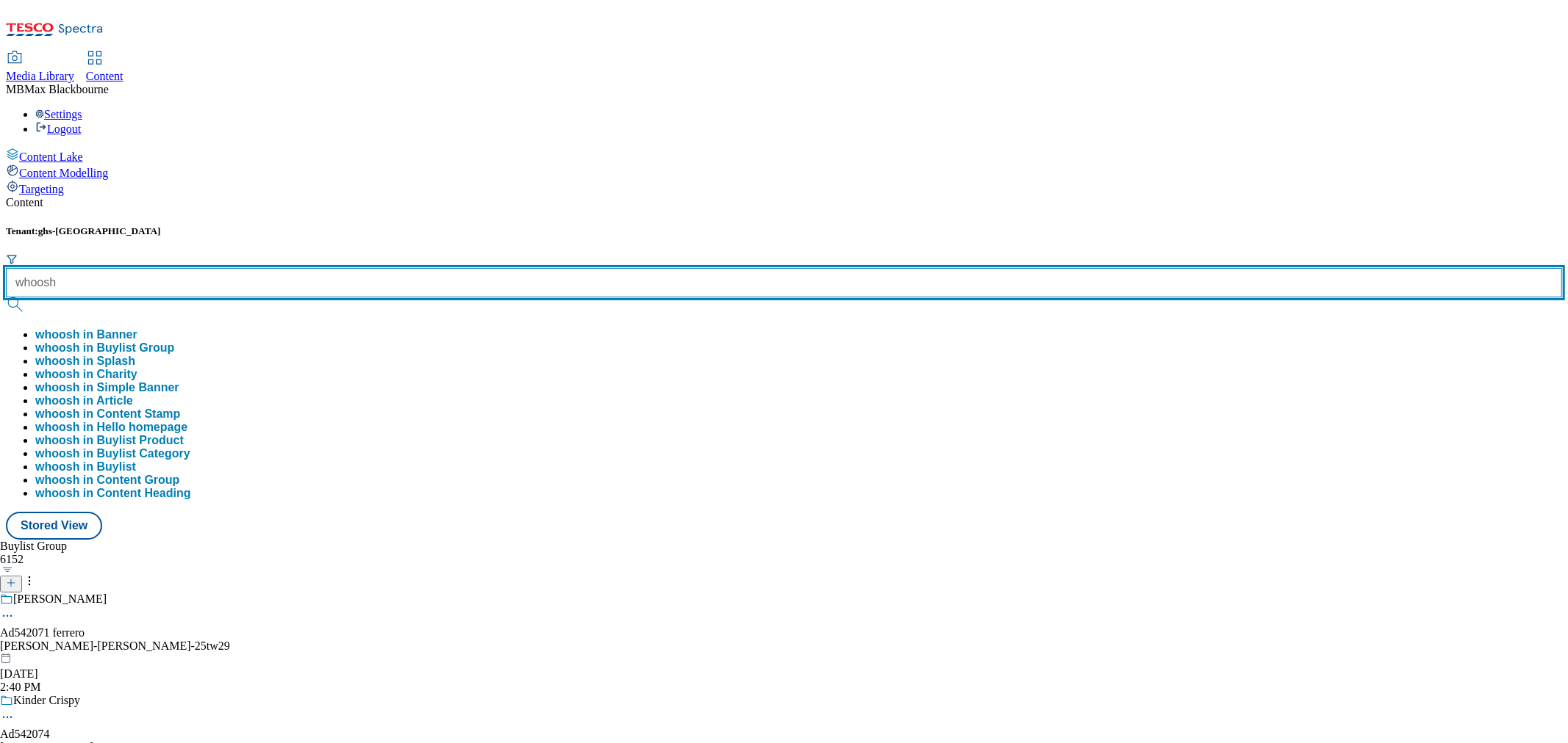
type input "whoosh"
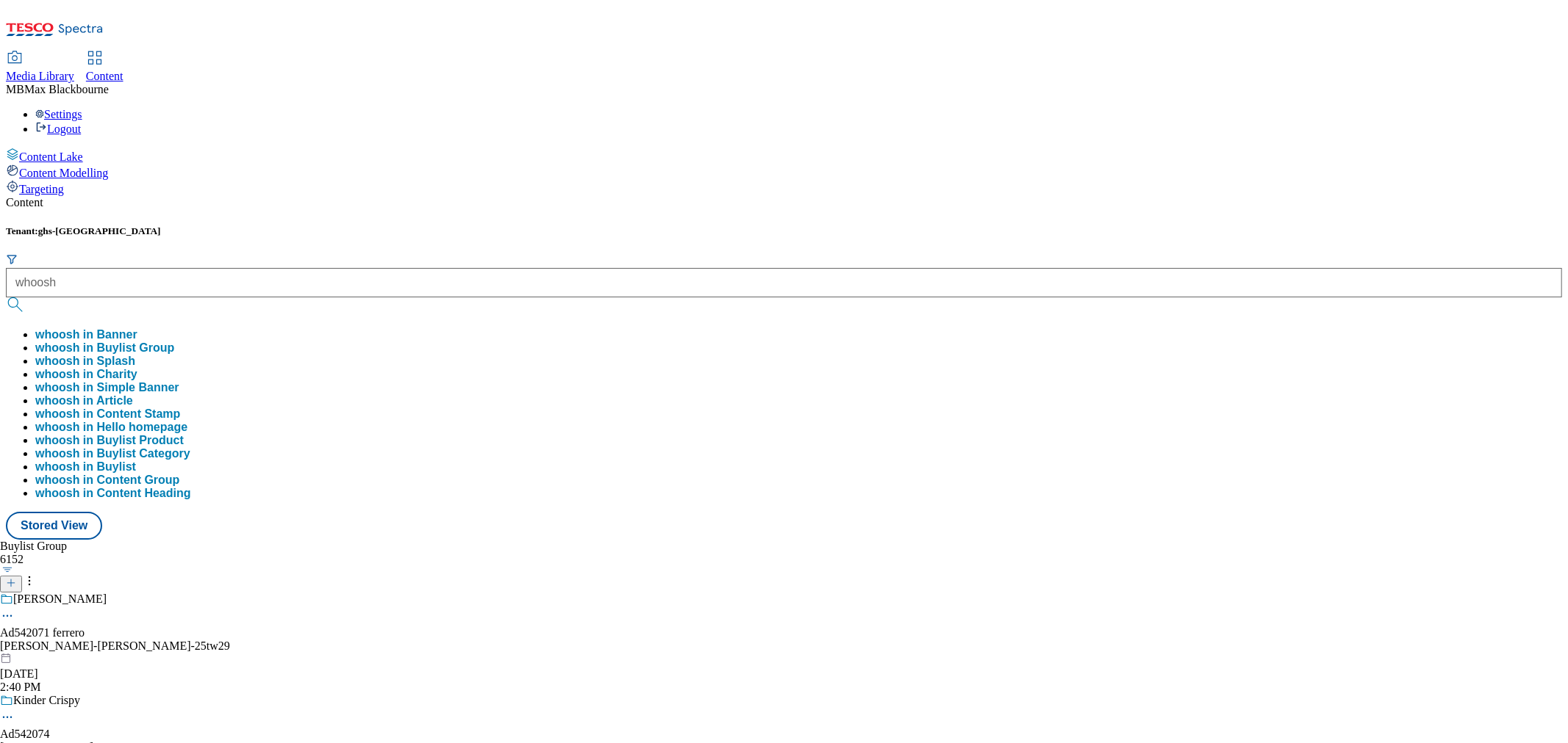
click at [26, 298] on button "submit" at bounding box center [16, 304] width 20 height 14
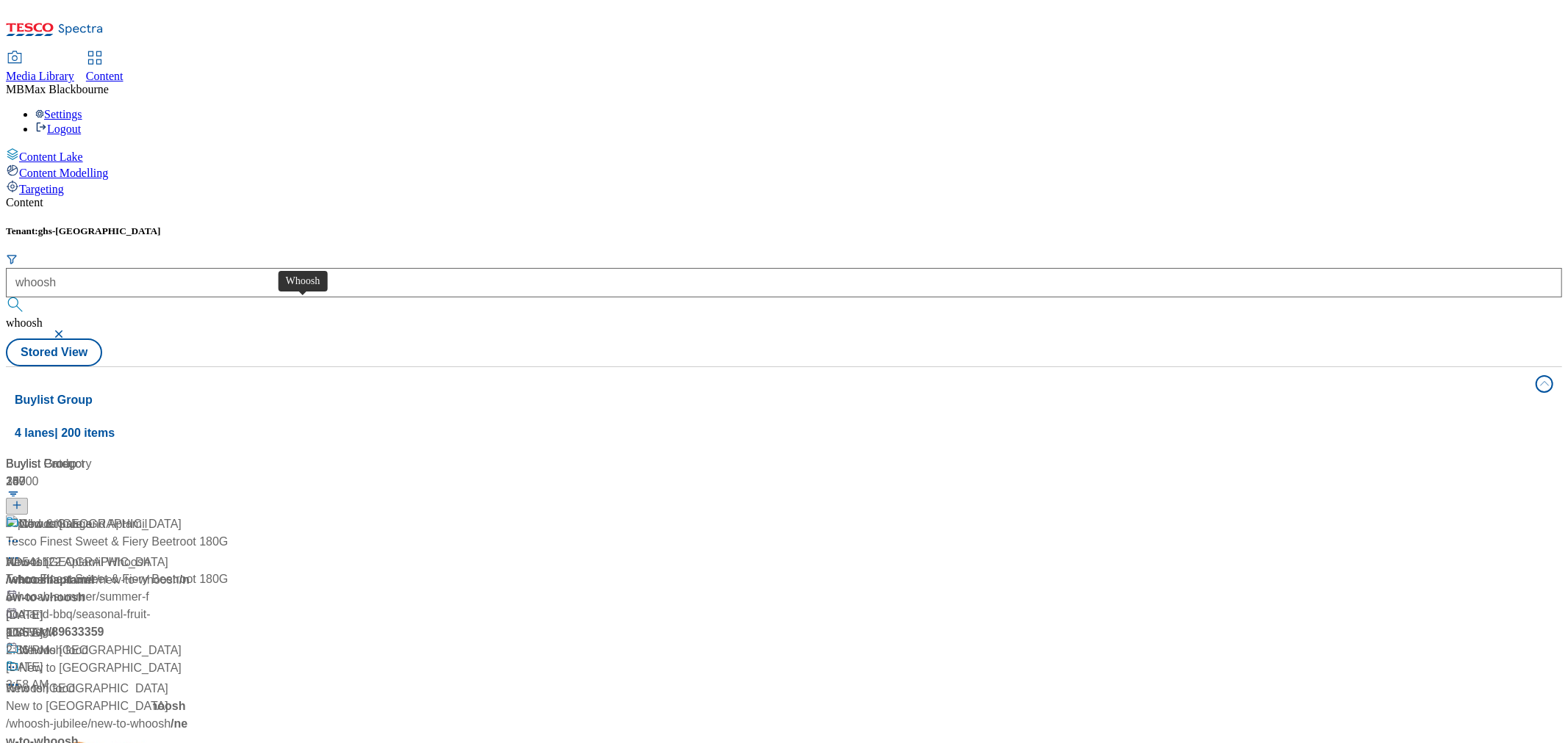
click at [62, 515] on span "Whoosh" at bounding box center [41, 525] width 43 height 19
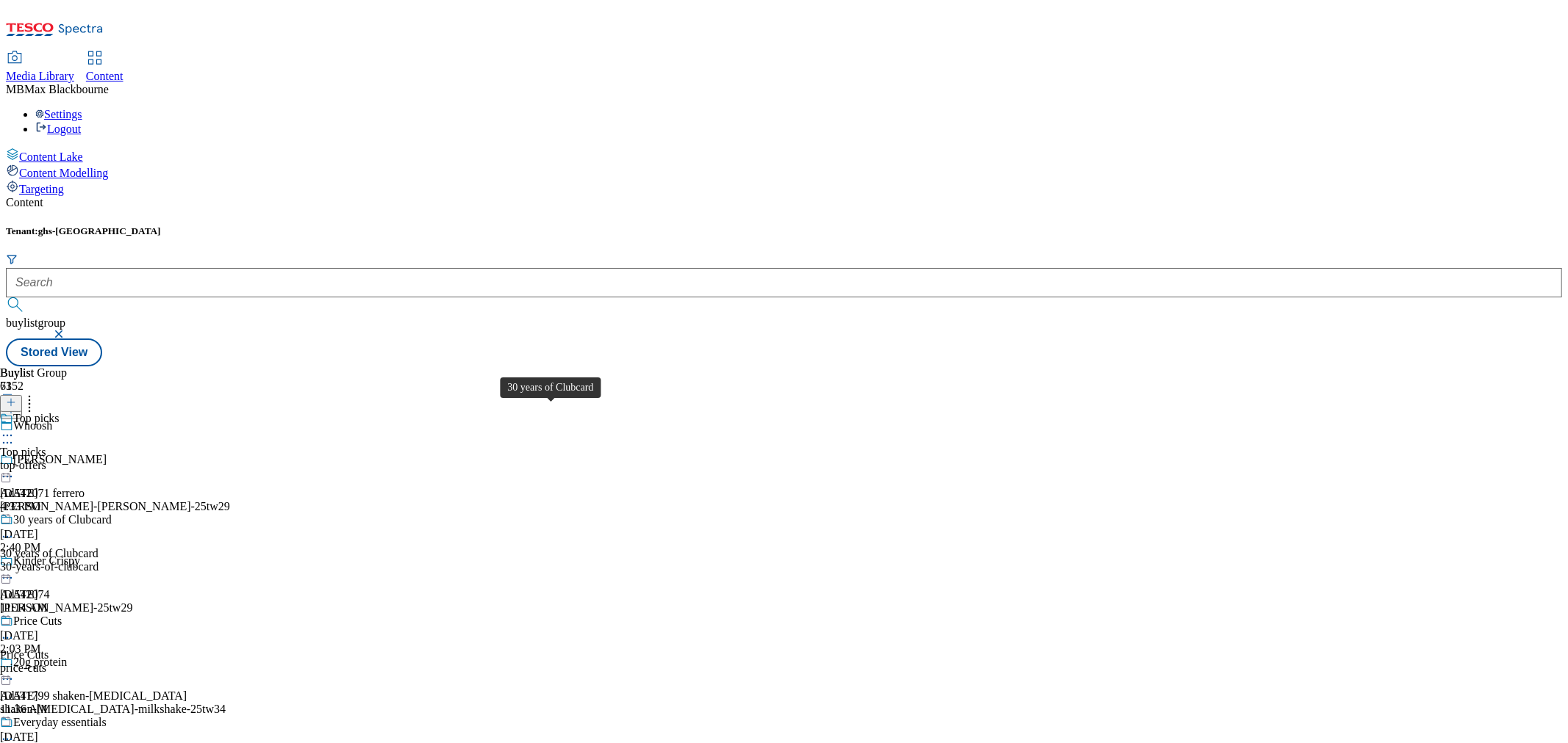
click at [111, 514] on div "30 years of Clubcard" at bounding box center [62, 520] width 99 height 13
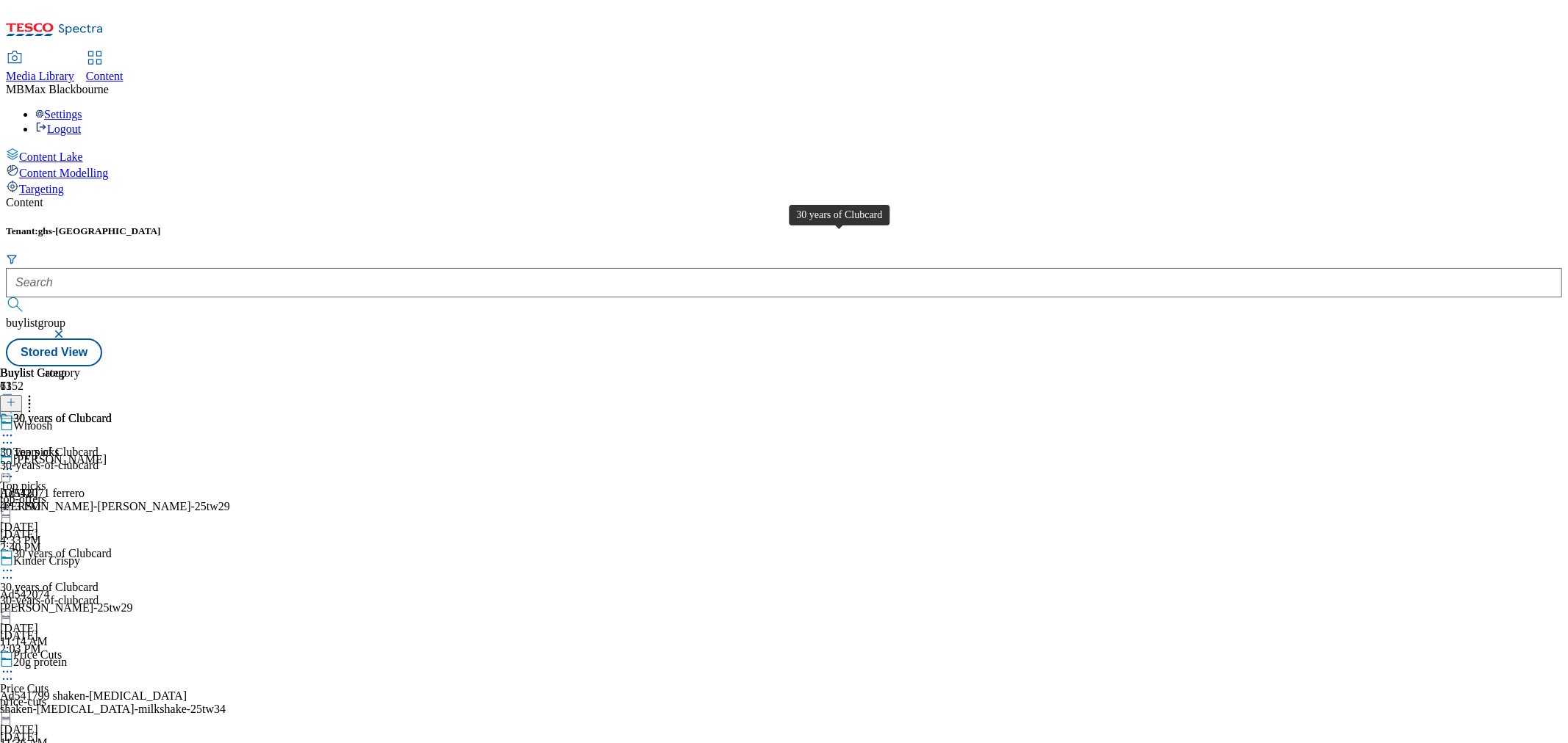
click at [111, 412] on div "30 years of Clubcard" at bounding box center [62, 419] width 99 height 13
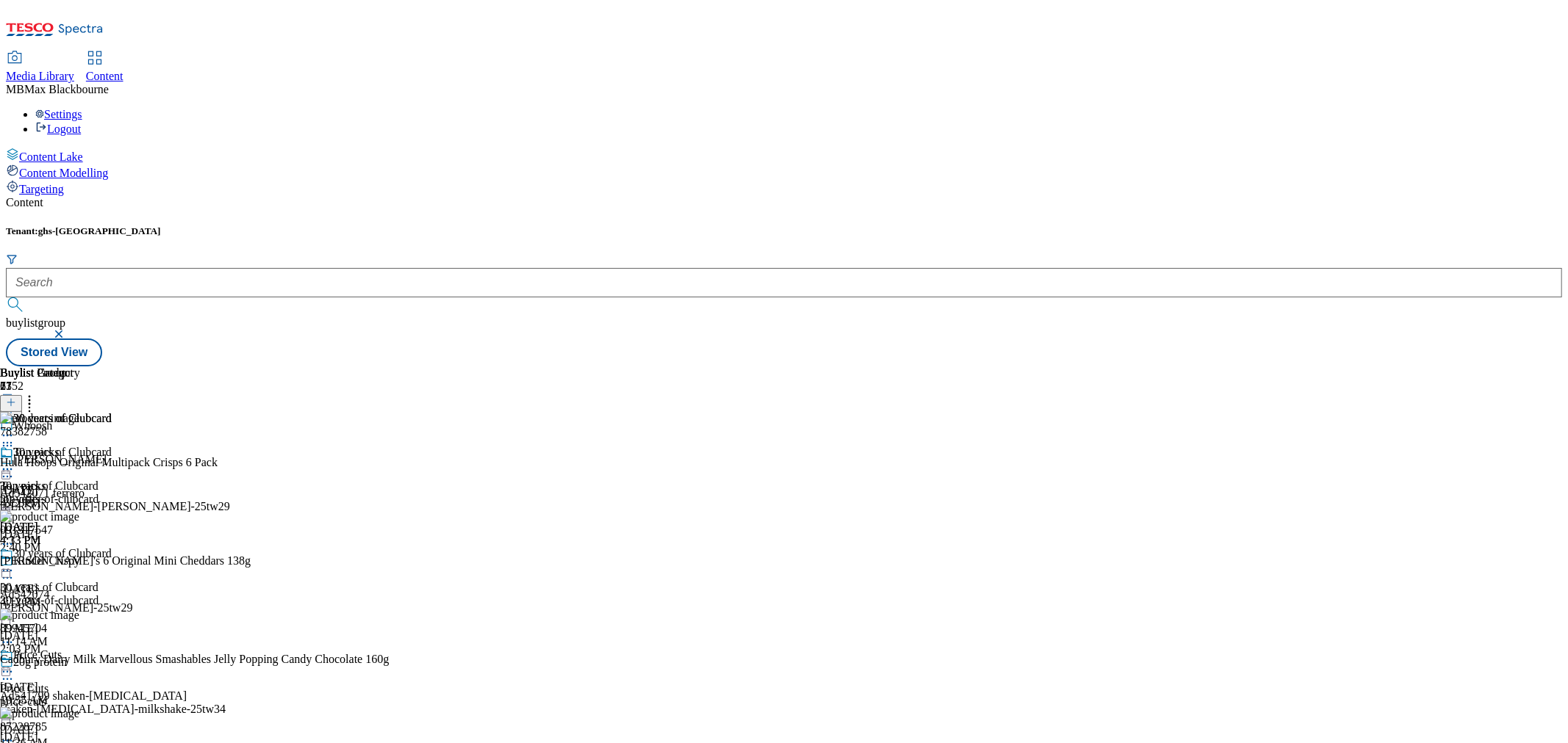
click at [37, 393] on icon at bounding box center [29, 400] width 14 height 14
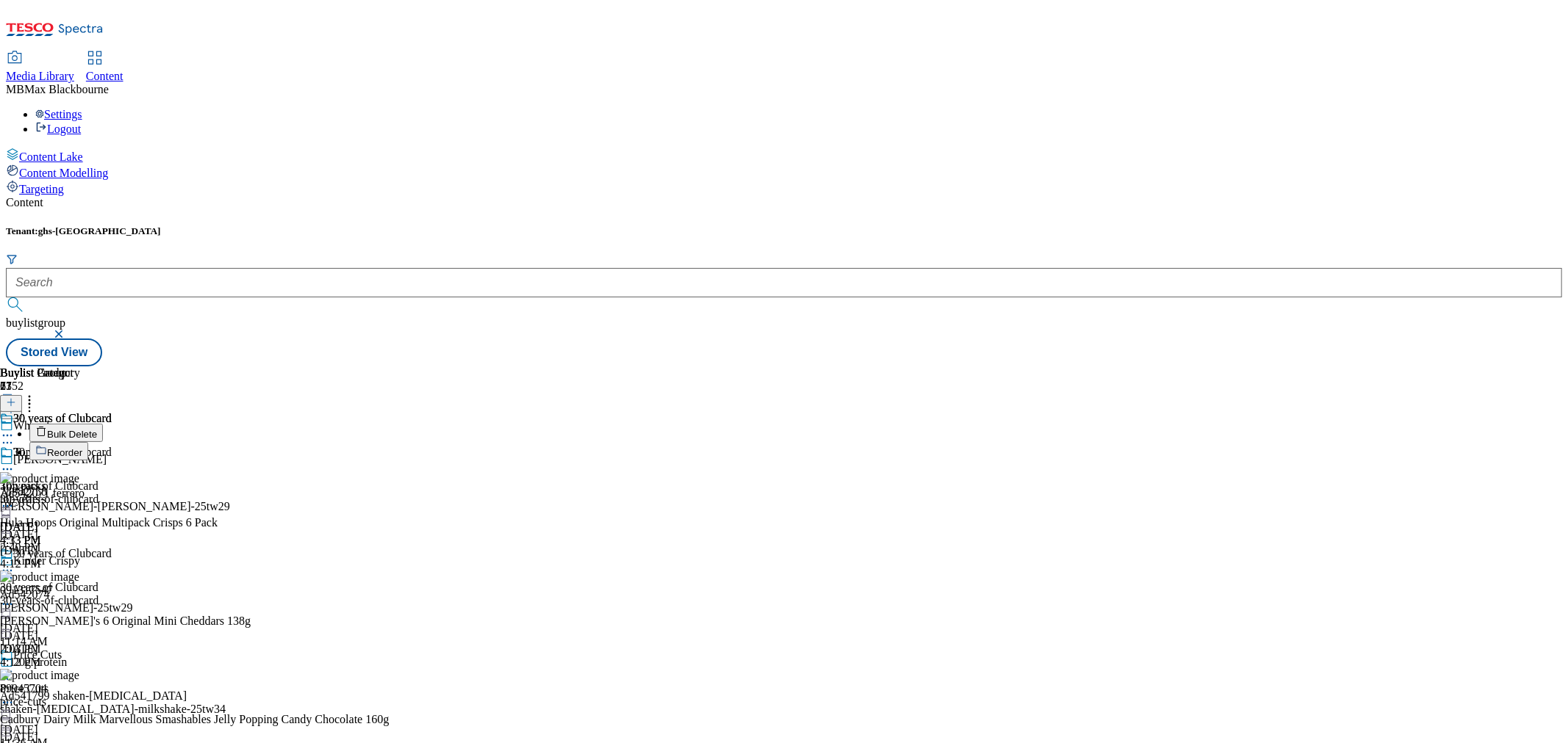
click at [83, 447] on span "Reorder" at bounding box center [65, 452] width 35 height 11
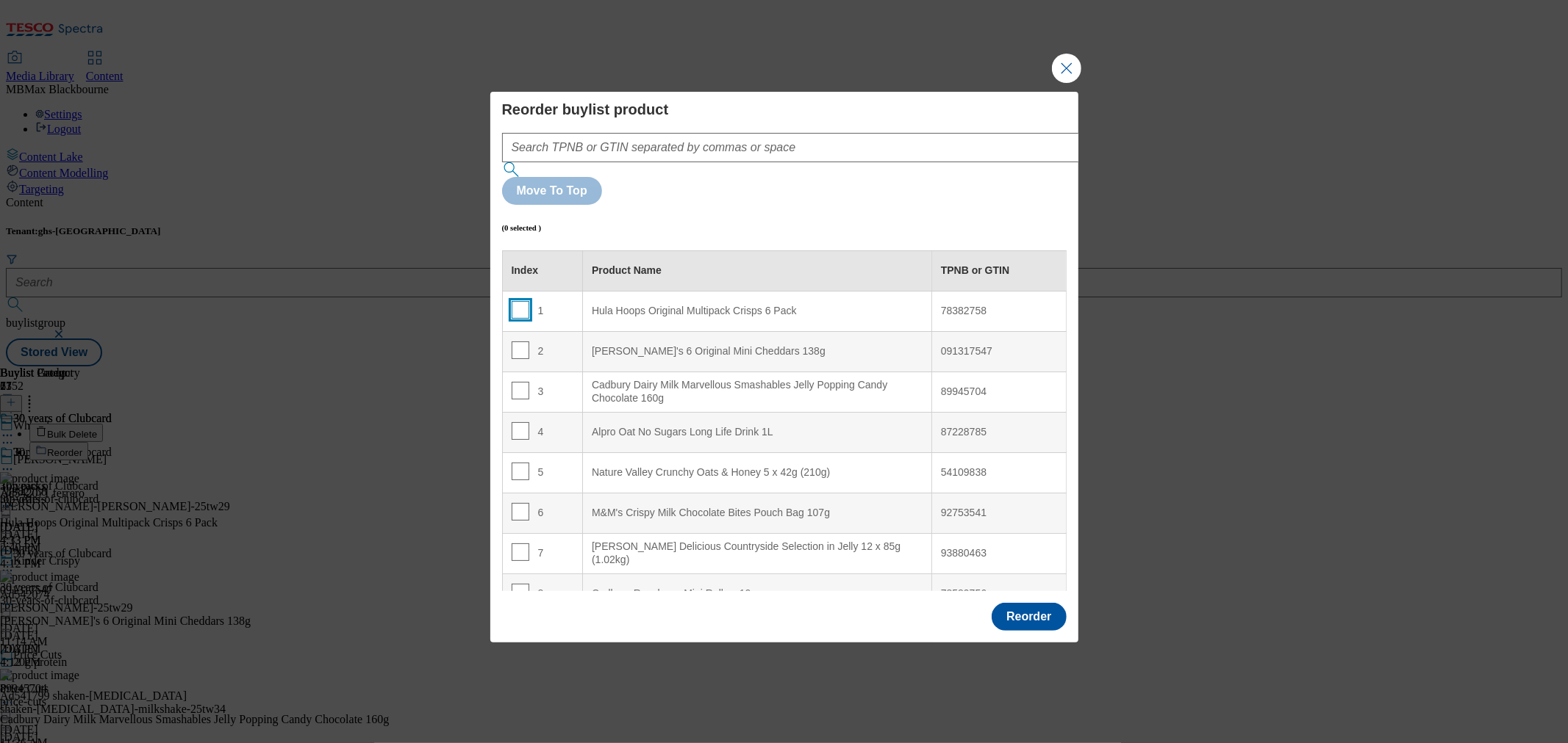
click at [521, 301] on input "Modal" at bounding box center [520, 310] width 18 height 18
checkbox input "true"
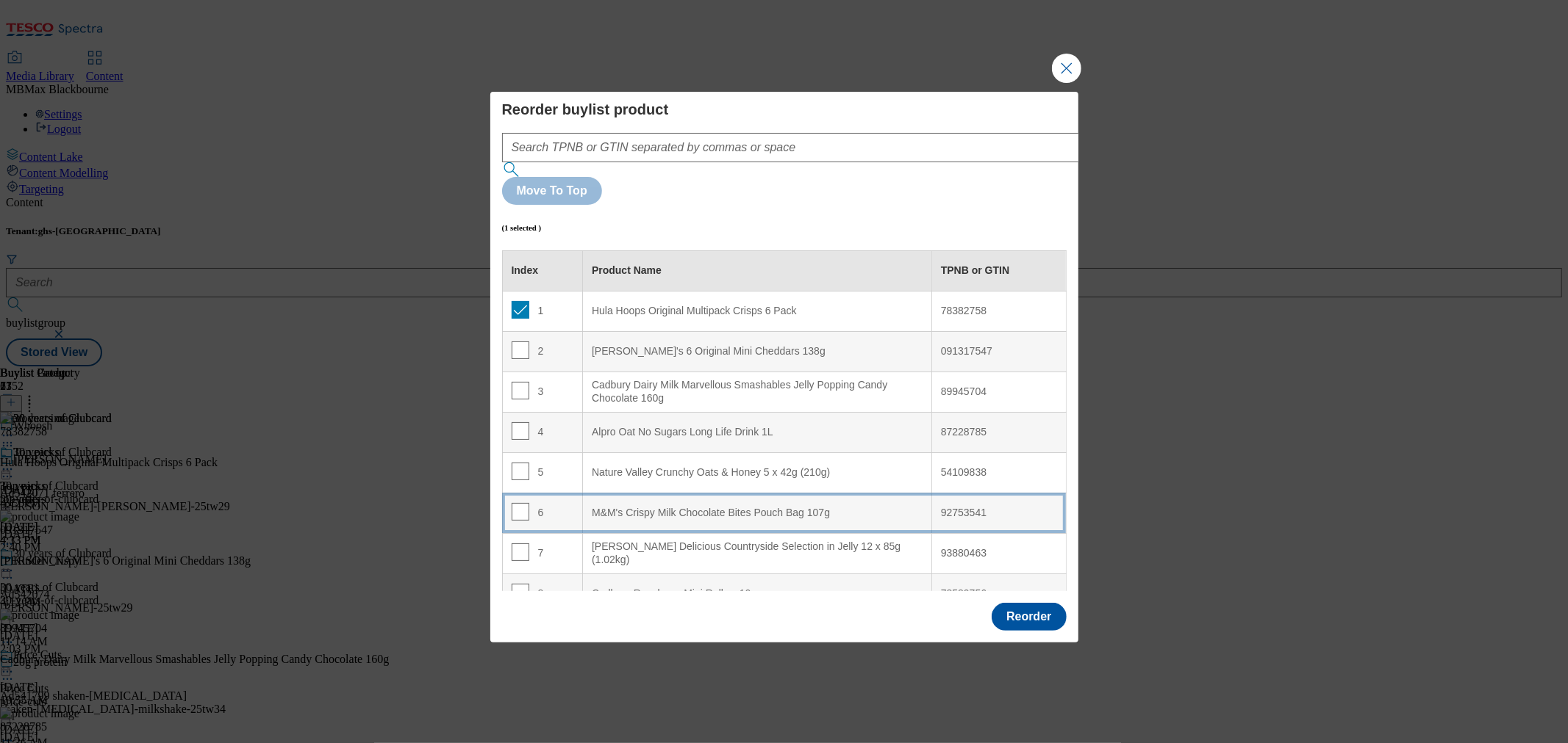
click at [564, 503] on div "6" at bounding box center [543, 514] width 62 height 21
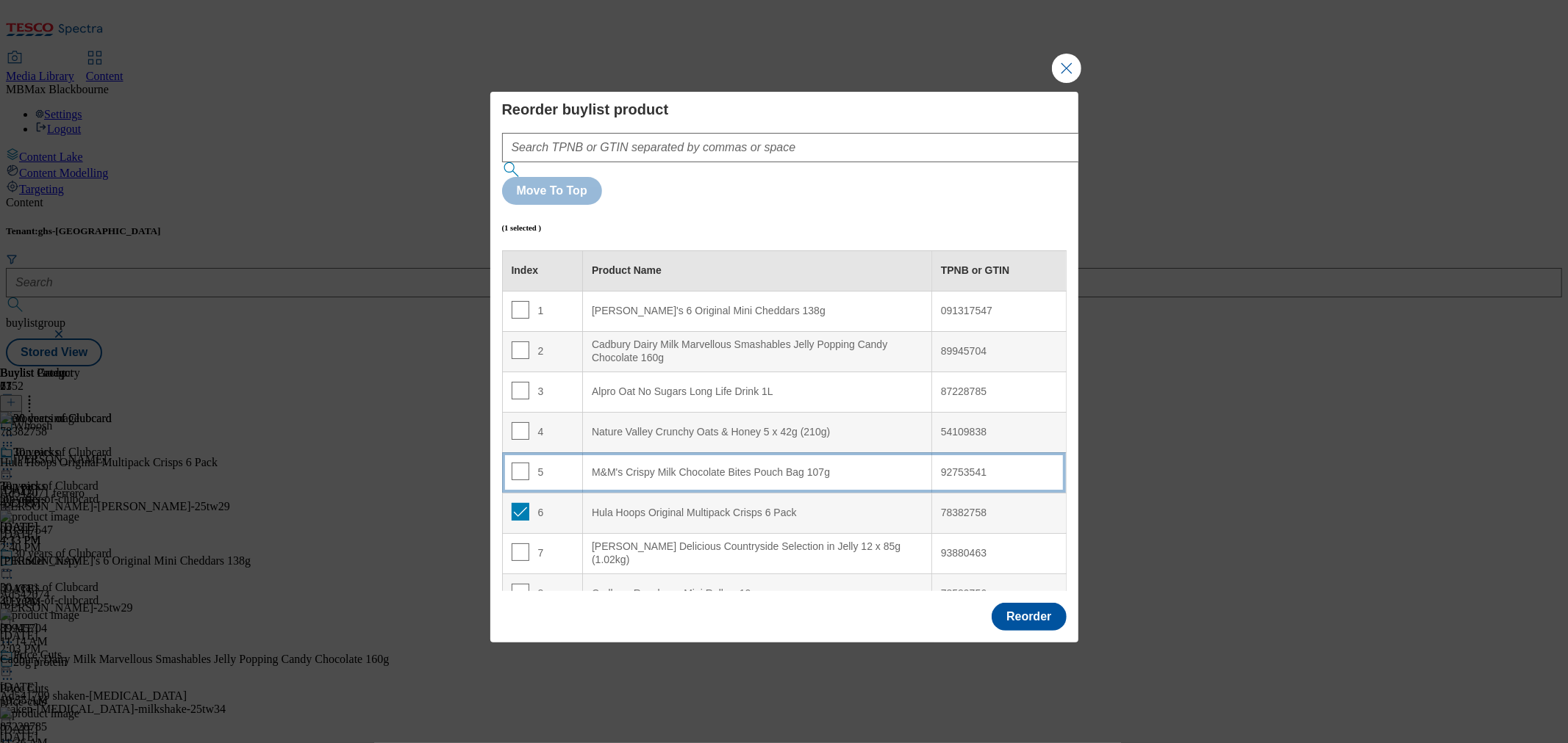
click at [546, 463] on div "5" at bounding box center [543, 473] width 62 height 21
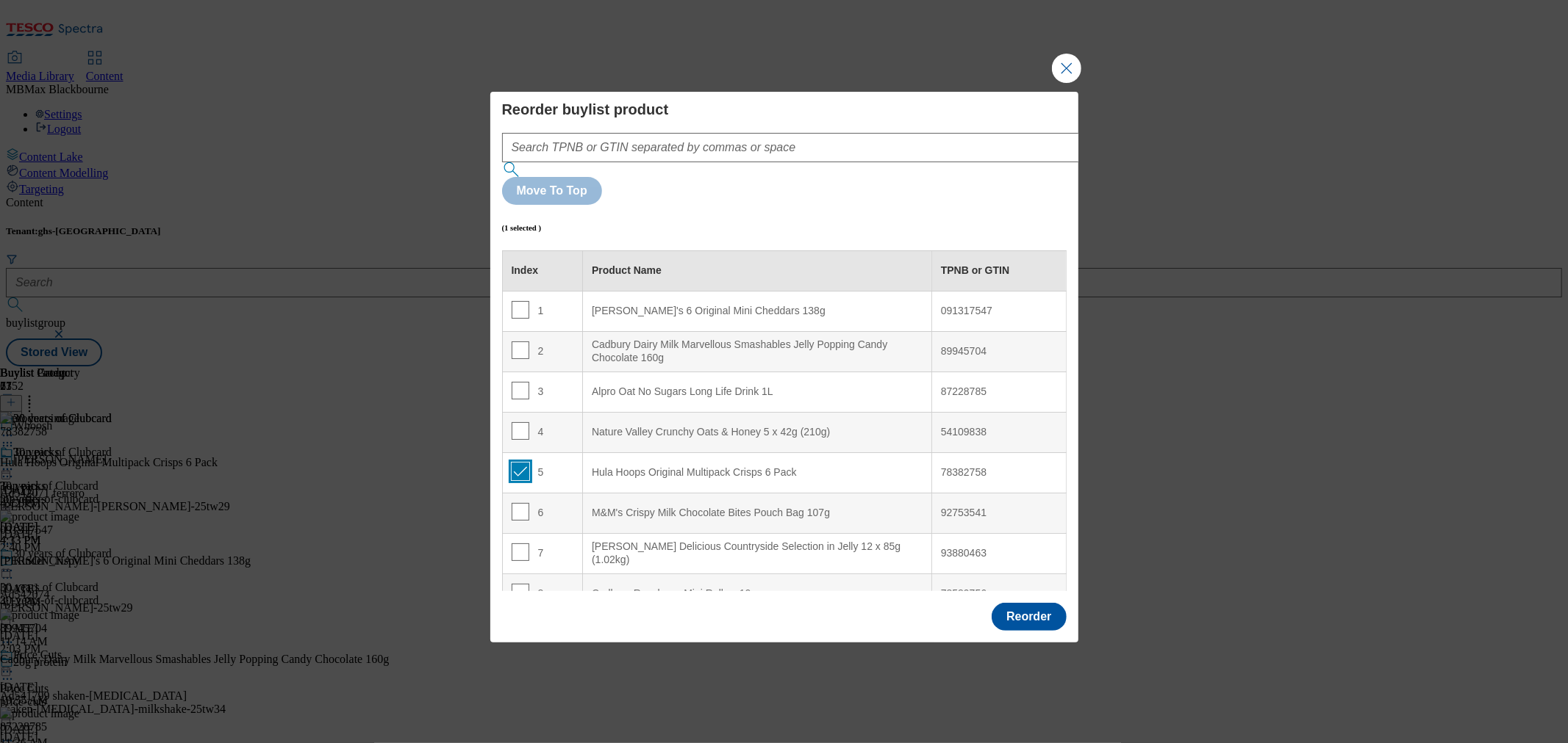
click at [516, 463] on input "Modal" at bounding box center [520, 471] width 18 height 18
checkbox input "false"
click at [516, 301] on input "Modal" at bounding box center [520, 310] width 18 height 18
checkbox input "true"
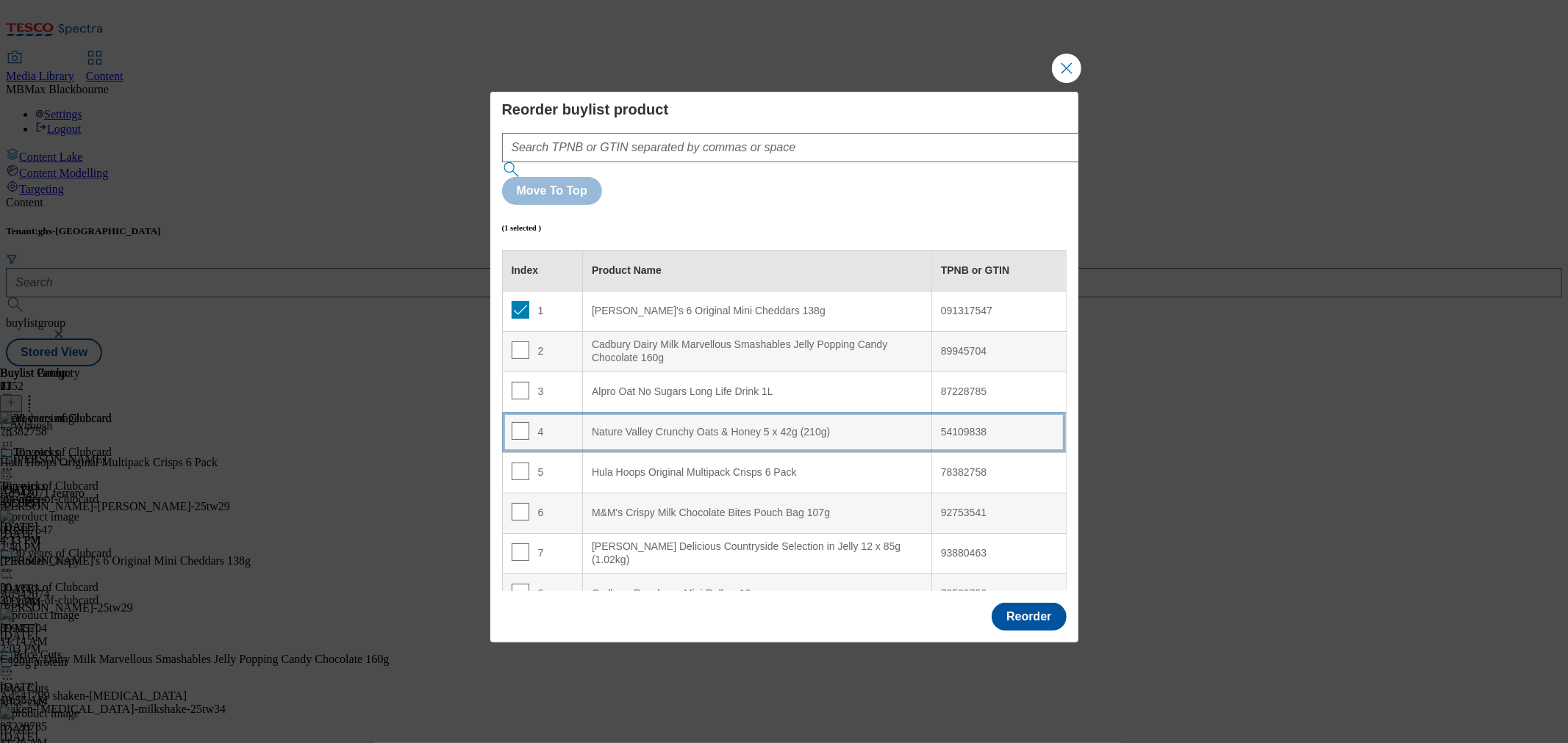
click at [569, 412] on td "4" at bounding box center [543, 433] width 81 height 40
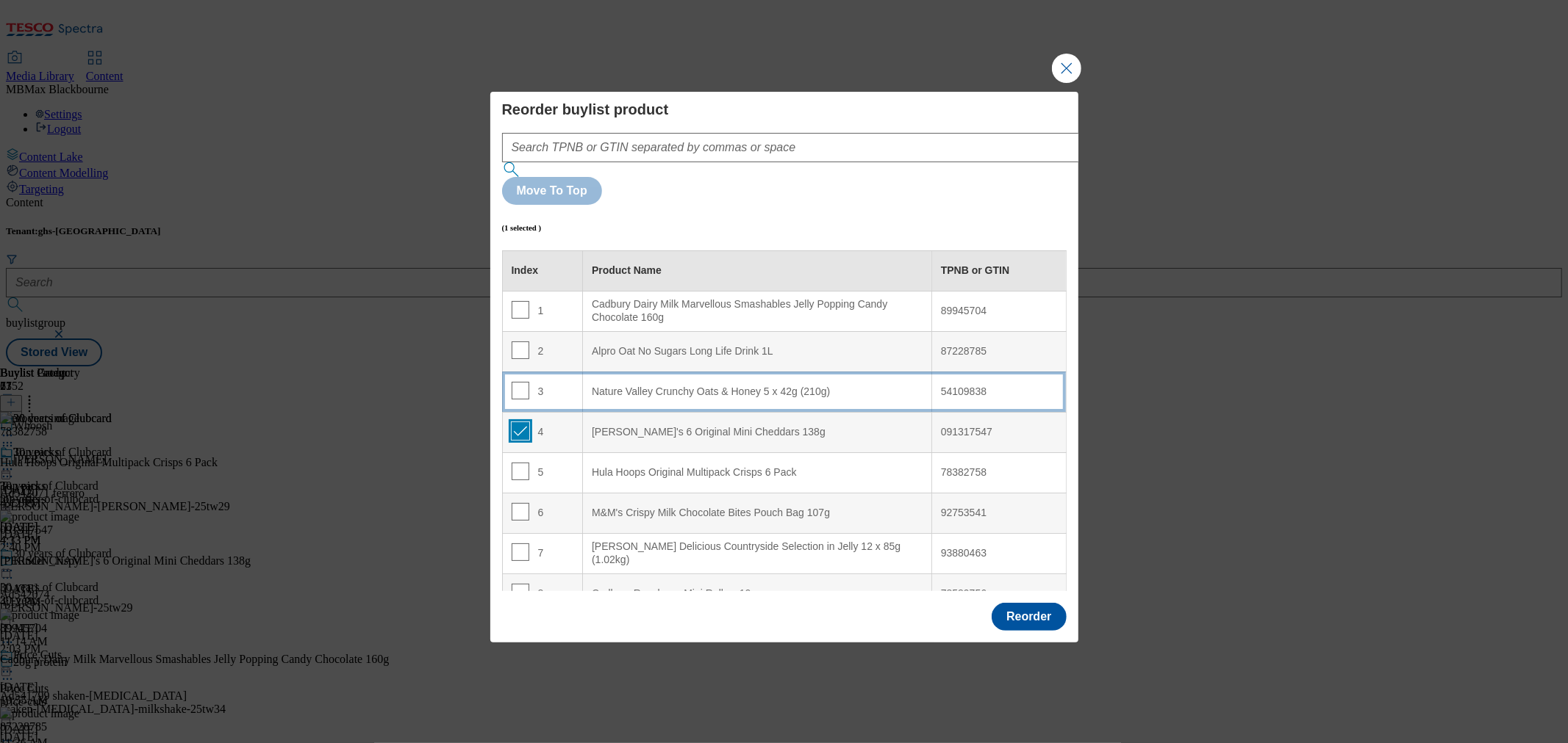
click at [516, 423] on input "Modal" at bounding box center [520, 431] width 18 height 18
checkbox input "false"
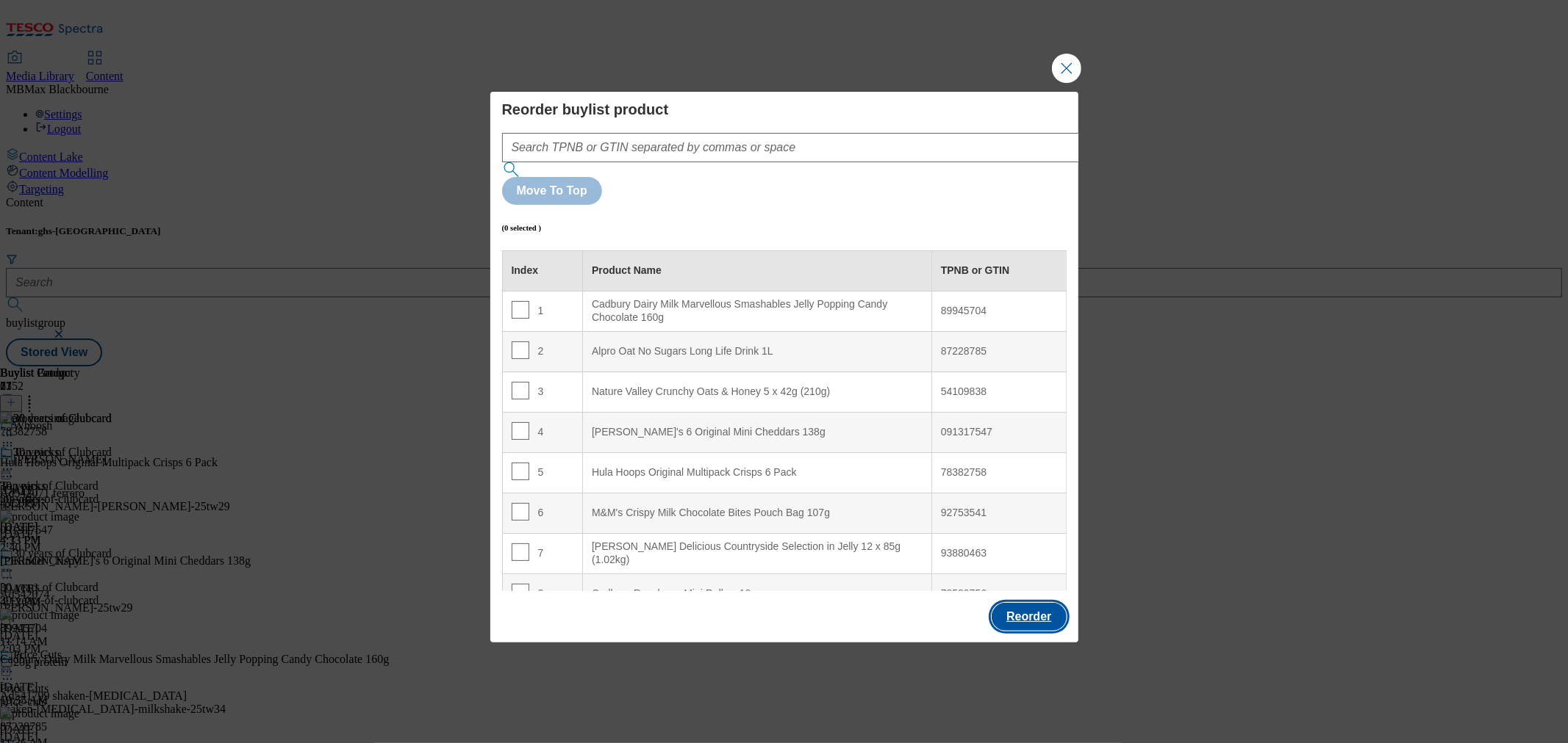
click at [1045, 603] on button "Reorder" at bounding box center [1029, 616] width 74 height 28
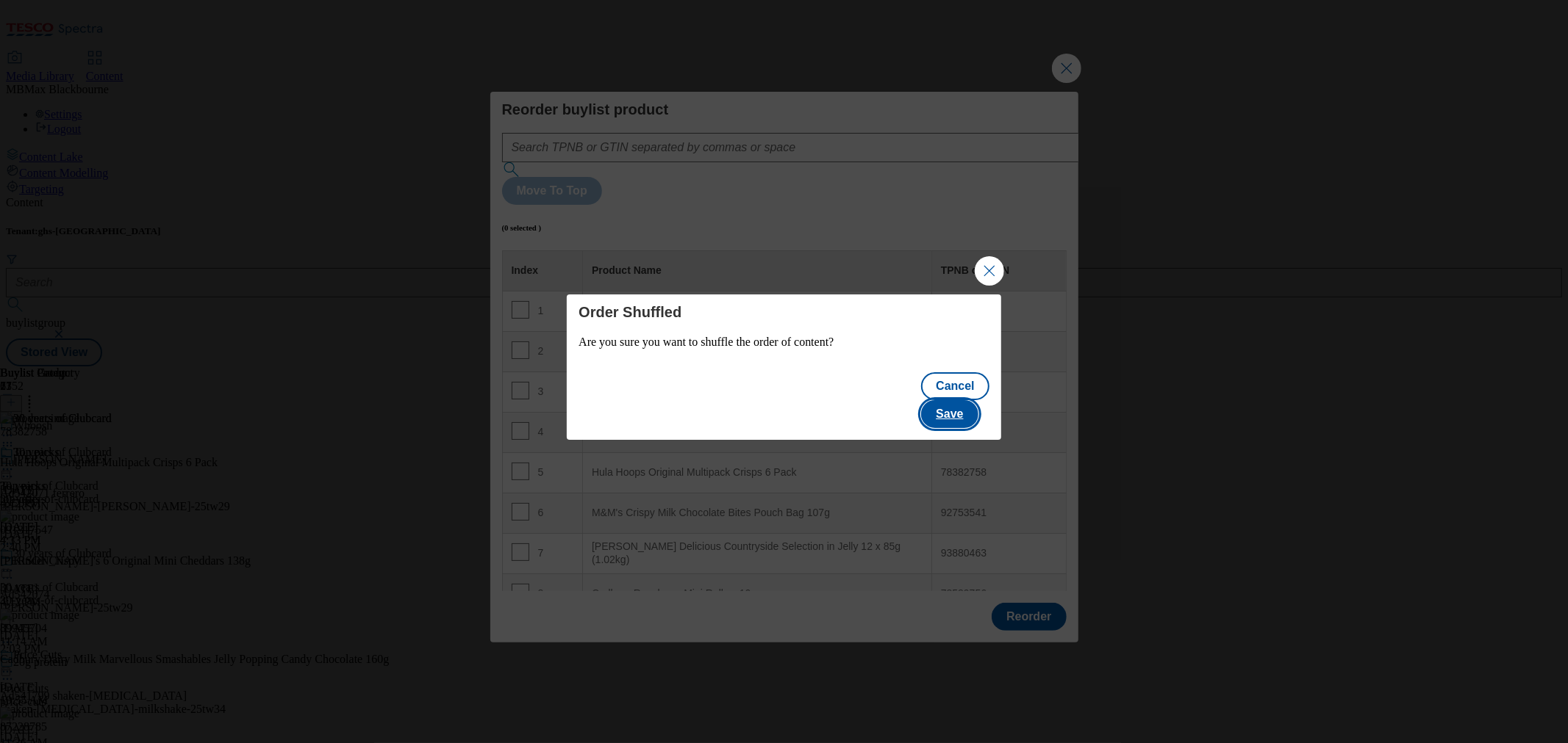
click at [953, 401] on button "Save" at bounding box center [949, 414] width 57 height 28
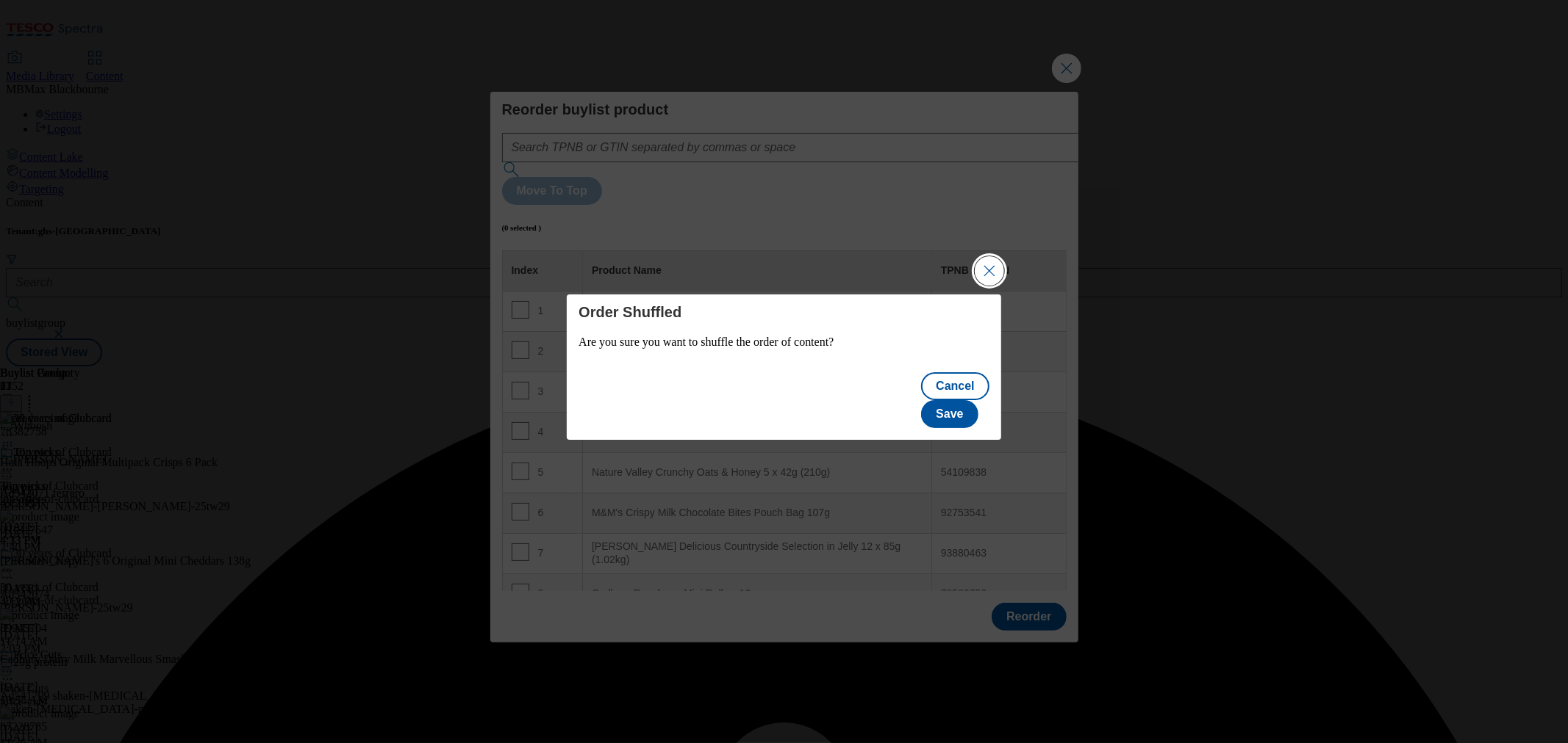
click at [986, 286] on button "Close Modal" at bounding box center [989, 271] width 30 height 30
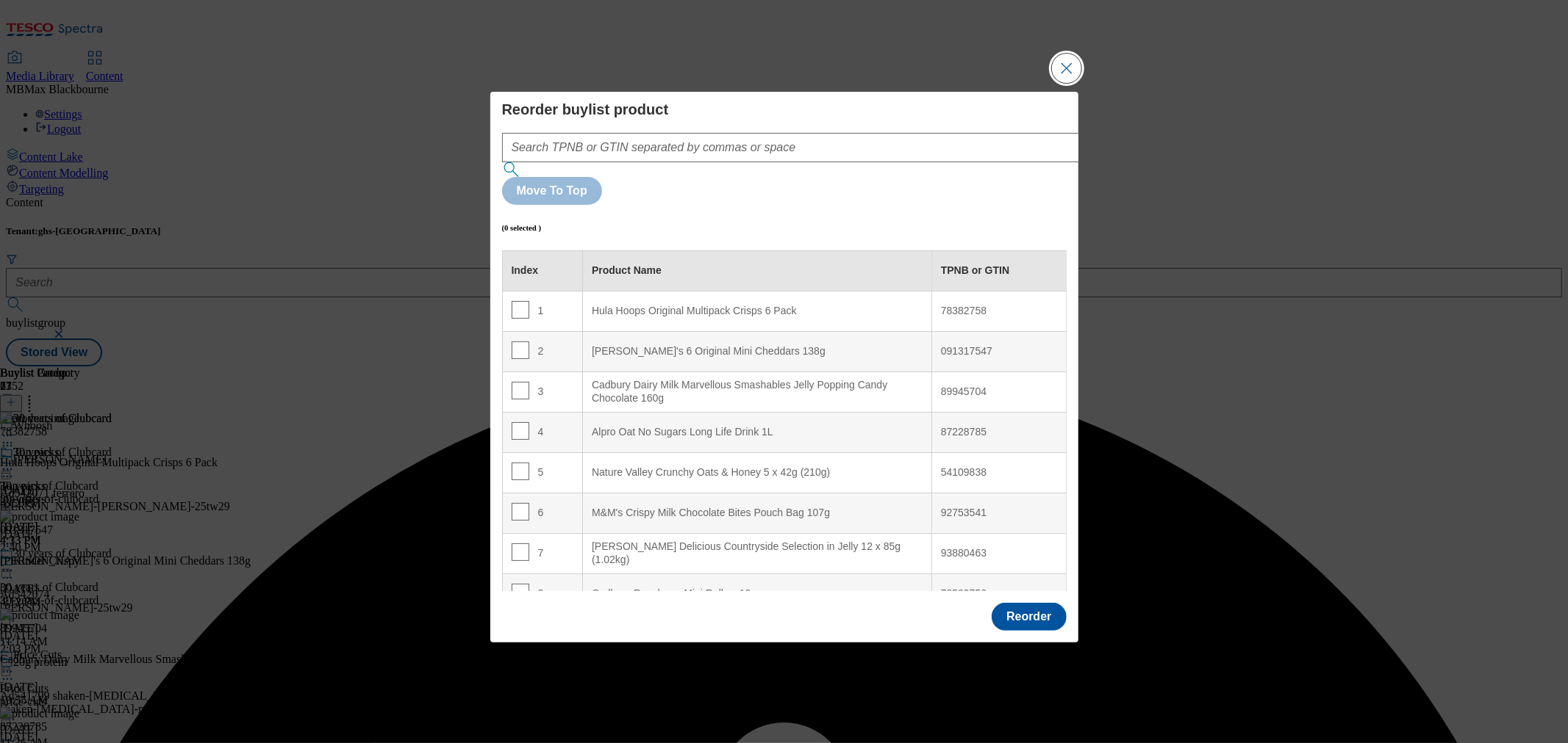
click at [1052, 83] on button "Close Modal" at bounding box center [1066, 68] width 30 height 30
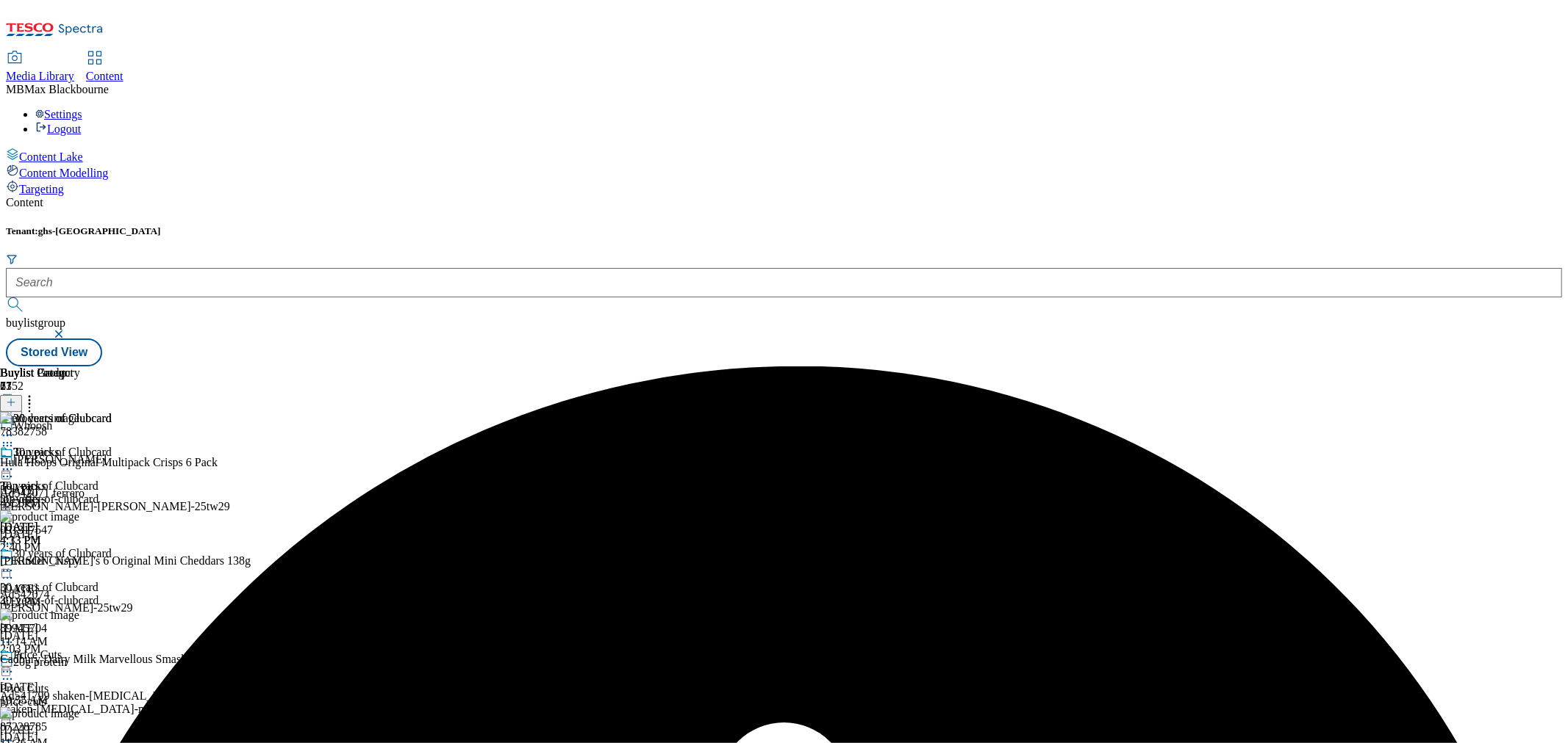
click at [14, 462] on icon at bounding box center [7, 469] width 14 height 14
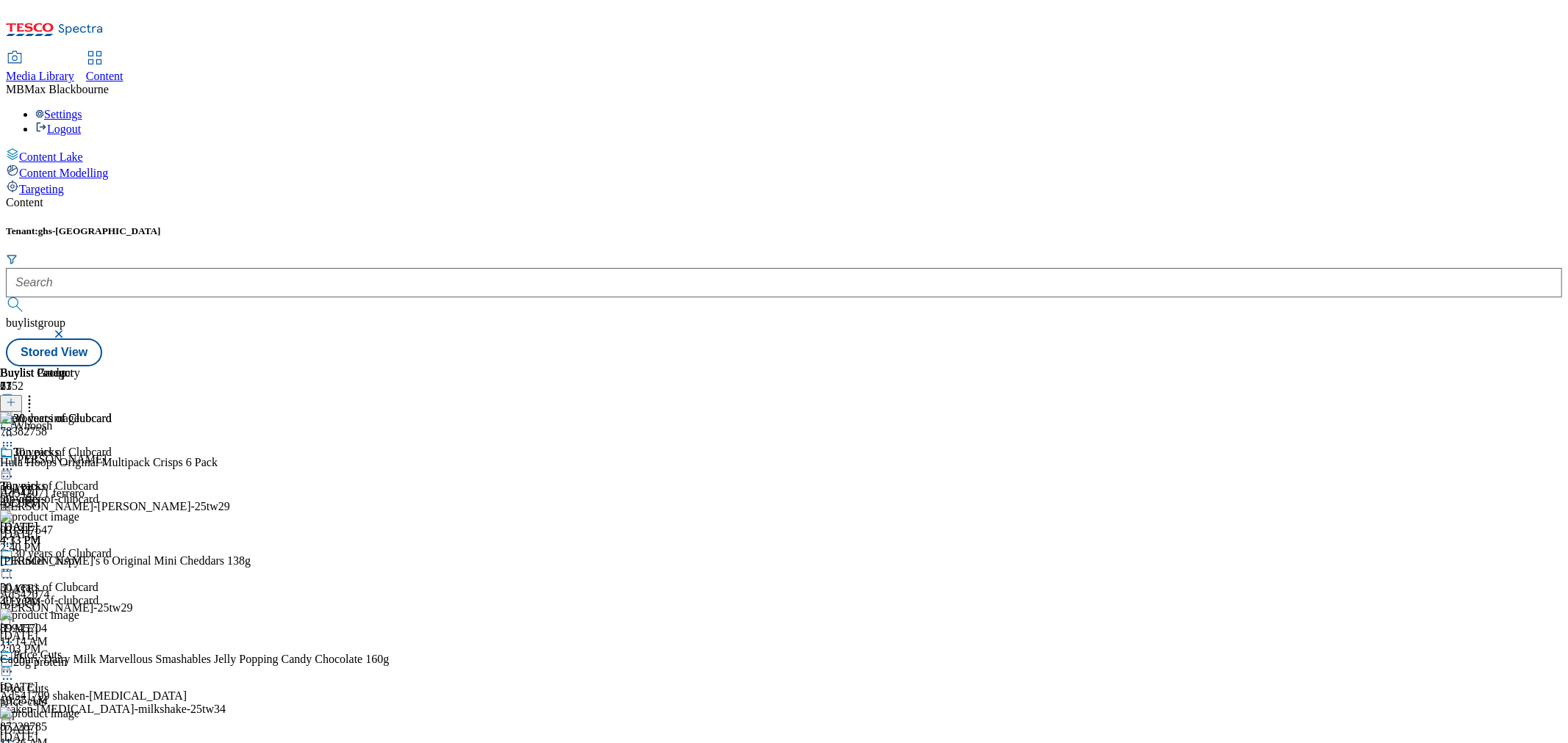
click at [111, 464] on div "30 years of Clubcard 30 years of Clubcard 30-years-of-clubcard Sep 4, 2025 4:13…" at bounding box center [56, 497] width 111 height 101
click at [14, 462] on icon at bounding box center [7, 469] width 14 height 14
click at [78, 613] on span "Publish" at bounding box center [62, 618] width 32 height 11
click at [111, 446] on div "30 years of Clubcard 30 years of Clubcard 30-years-of-clubcard Sep 4, 2025 4:13…" at bounding box center [56, 497] width 111 height 101
click at [150, 493] on div "top-offers" at bounding box center [75, 499] width 150 height 13
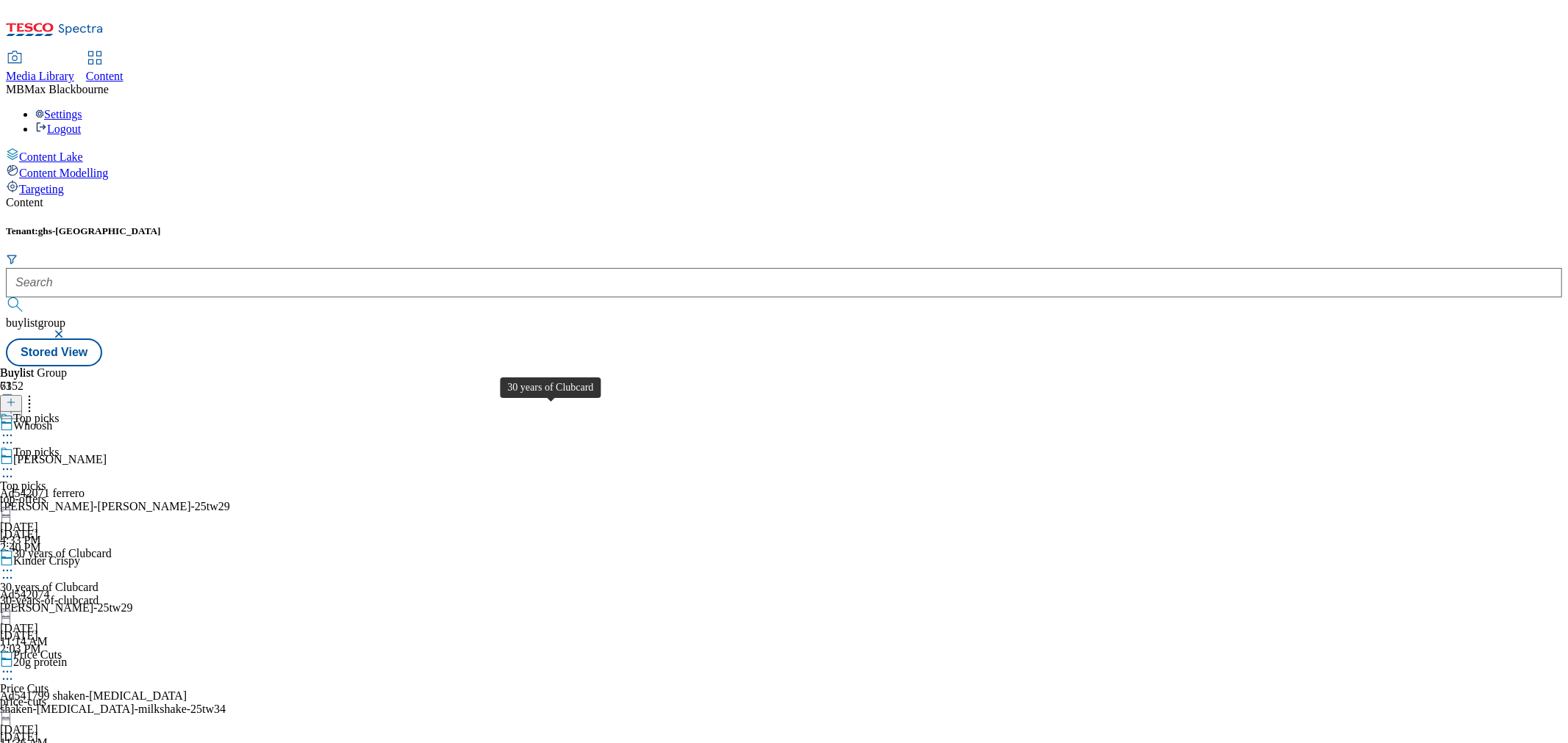
click at [99, 581] on div "30 years of Clubcard" at bounding box center [49, 588] width 99 height 13
click at [111, 432] on div "30 years of Clubcard 30 years of Clubcard 30-years-of-clubcard Sep 4, 2025 4:13…" at bounding box center [56, 463] width 111 height 101
click at [111, 459] on div "30-years-of-clubcard" at bounding box center [56, 466] width 111 height 13
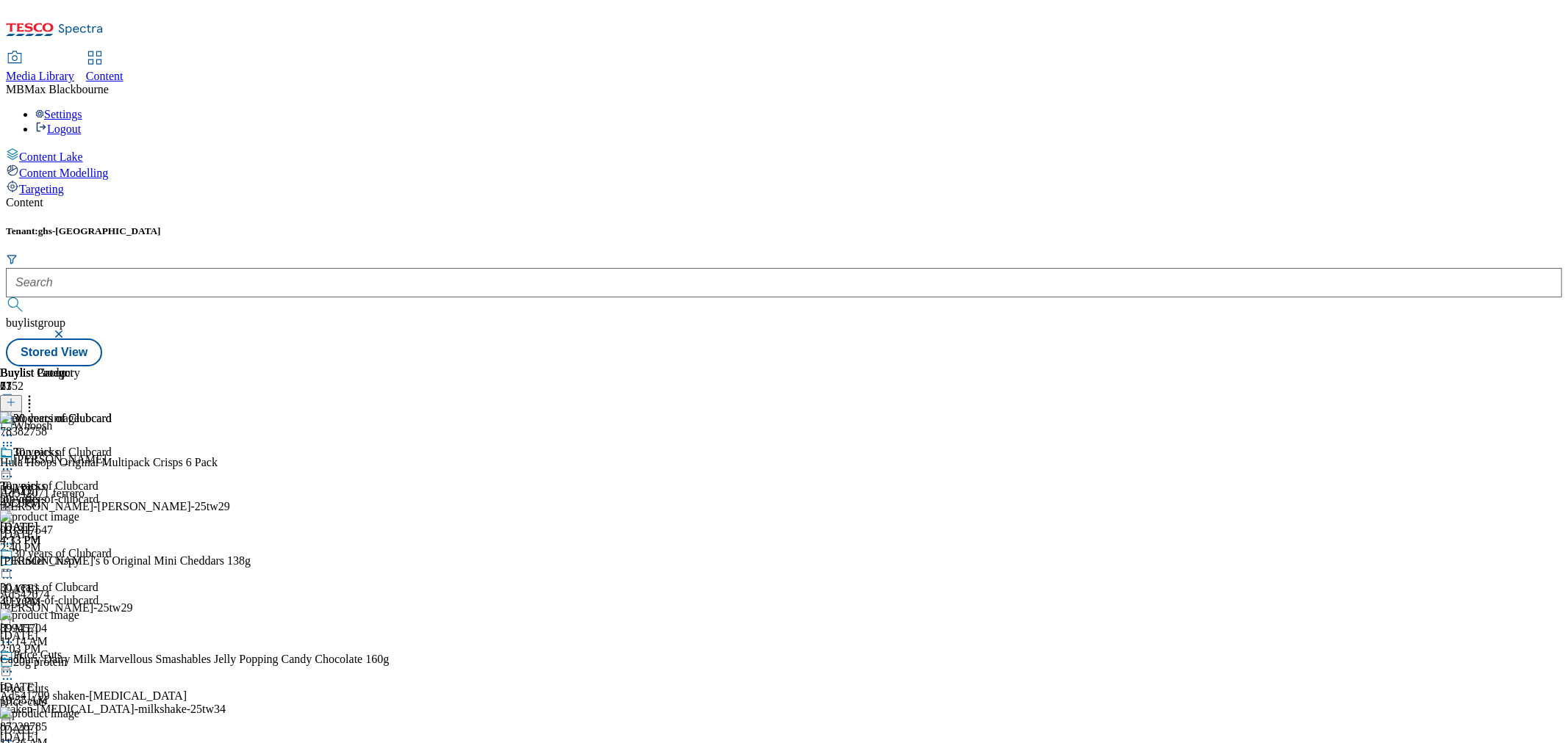
click at [111, 474] on div "30 years of Clubcard 30 years of Clubcard 30-years-of-clubcard Sep 4, 2025 4:13…" at bounding box center [56, 497] width 111 height 101
click at [37, 393] on icon at bounding box center [29, 400] width 14 height 14
click at [111, 498] on div "30 years of Clubcard 30 years of Clubcard 30-years-of-clubcard Sep 4, 2025 4:13…" at bounding box center [56, 497] width 111 height 101
click at [5, 469] on circle at bounding box center [3, 470] width 3 height 3
click at [78, 613] on span "Publish" at bounding box center [62, 618] width 32 height 11
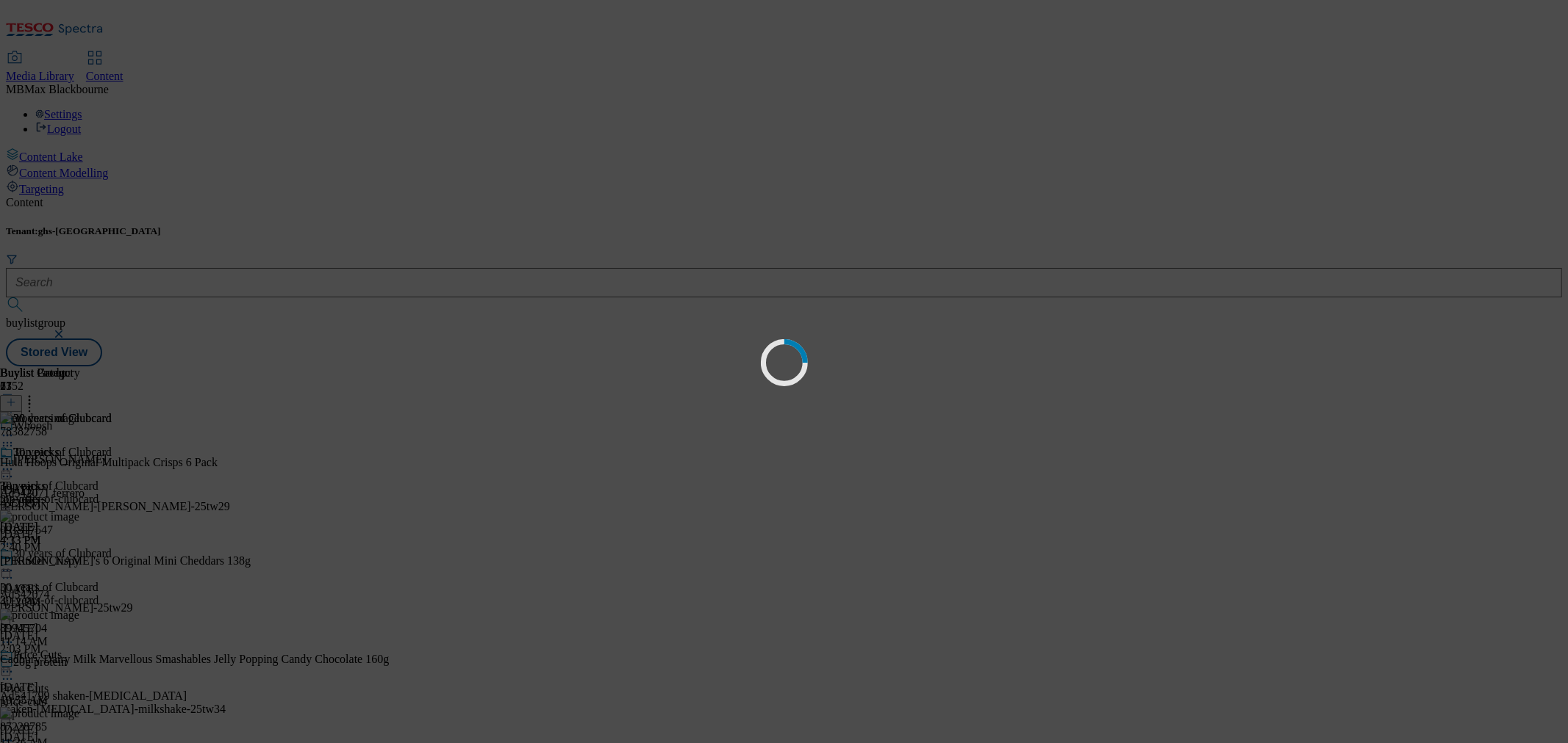
click at [868, 324] on div "Loading" at bounding box center [784, 371] width 1568 height 743
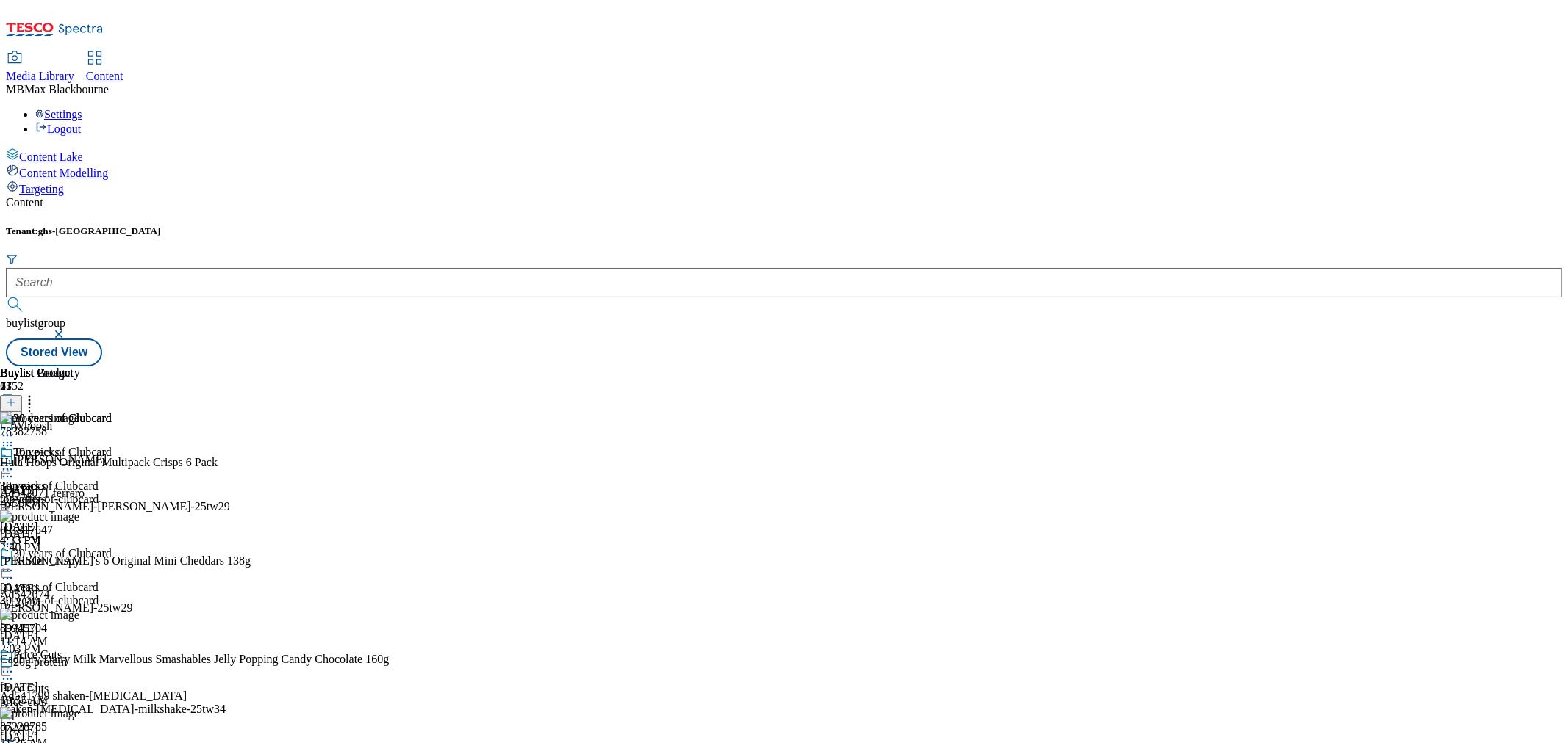
click at [14, 462] on icon at bounding box center [7, 469] width 14 height 14
click at [100, 576] on button "Un-preview" at bounding box center [65, 584] width 71 height 17
click at [14, 462] on icon at bounding box center [7, 469] width 14 height 14
click at [14, 563] on icon at bounding box center [7, 570] width 14 height 14
click at [111, 489] on div "30 years of Clubcard 30 years of Clubcard 30-years-of-clubcard Sep 4, 2025 4:13…" at bounding box center [56, 497] width 111 height 101
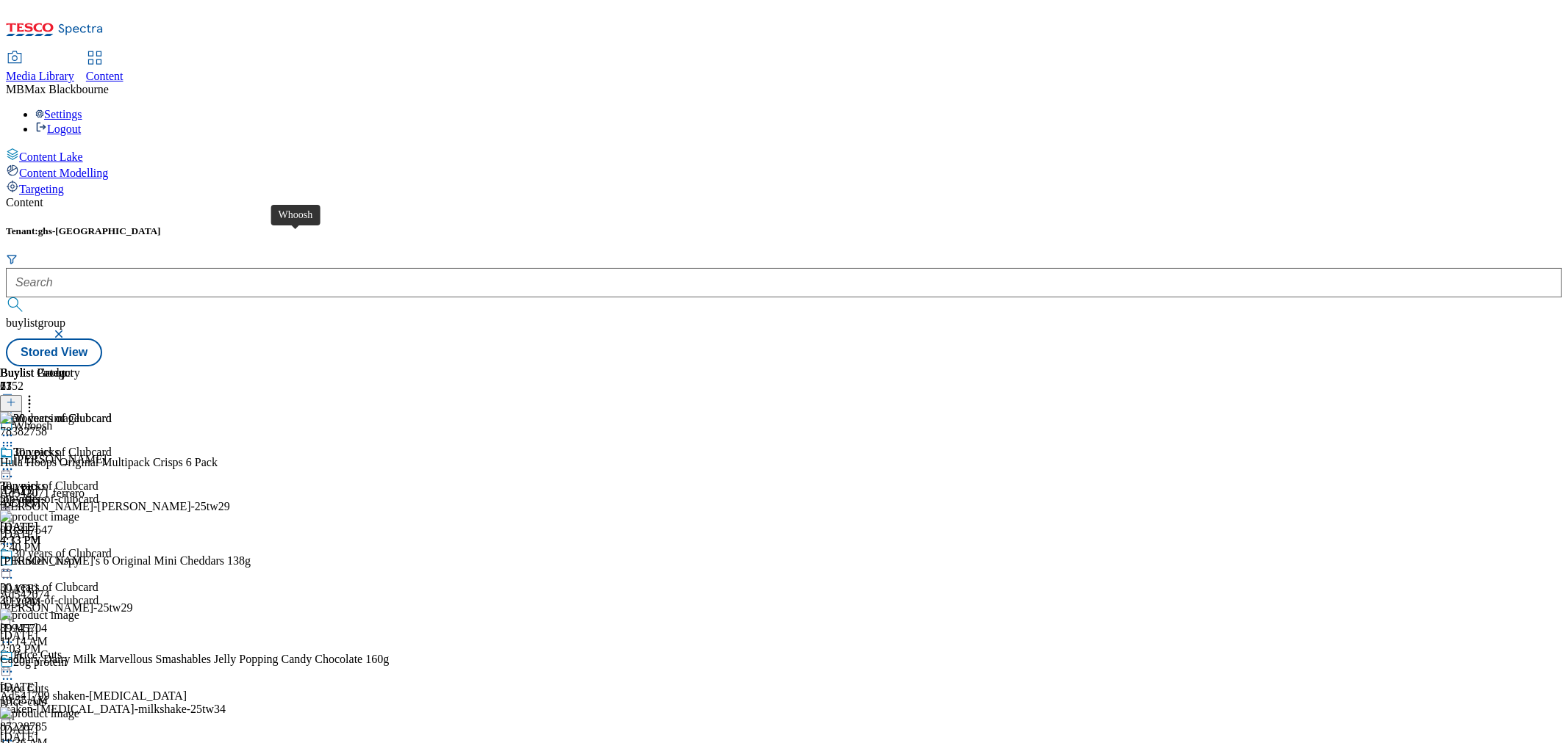
click at [52, 419] on span "Whoosh" at bounding box center [33, 427] width 39 height 16
click at [52, 419] on div "Whoosh" at bounding box center [33, 426] width 39 height 13
click at [249, 453] on div "Kinder Joy Ad542071 ferrero ferrero-kinder-joy-25tw29 Sep 4, 2025 2:40 PM" at bounding box center [124, 503] width 249 height 101
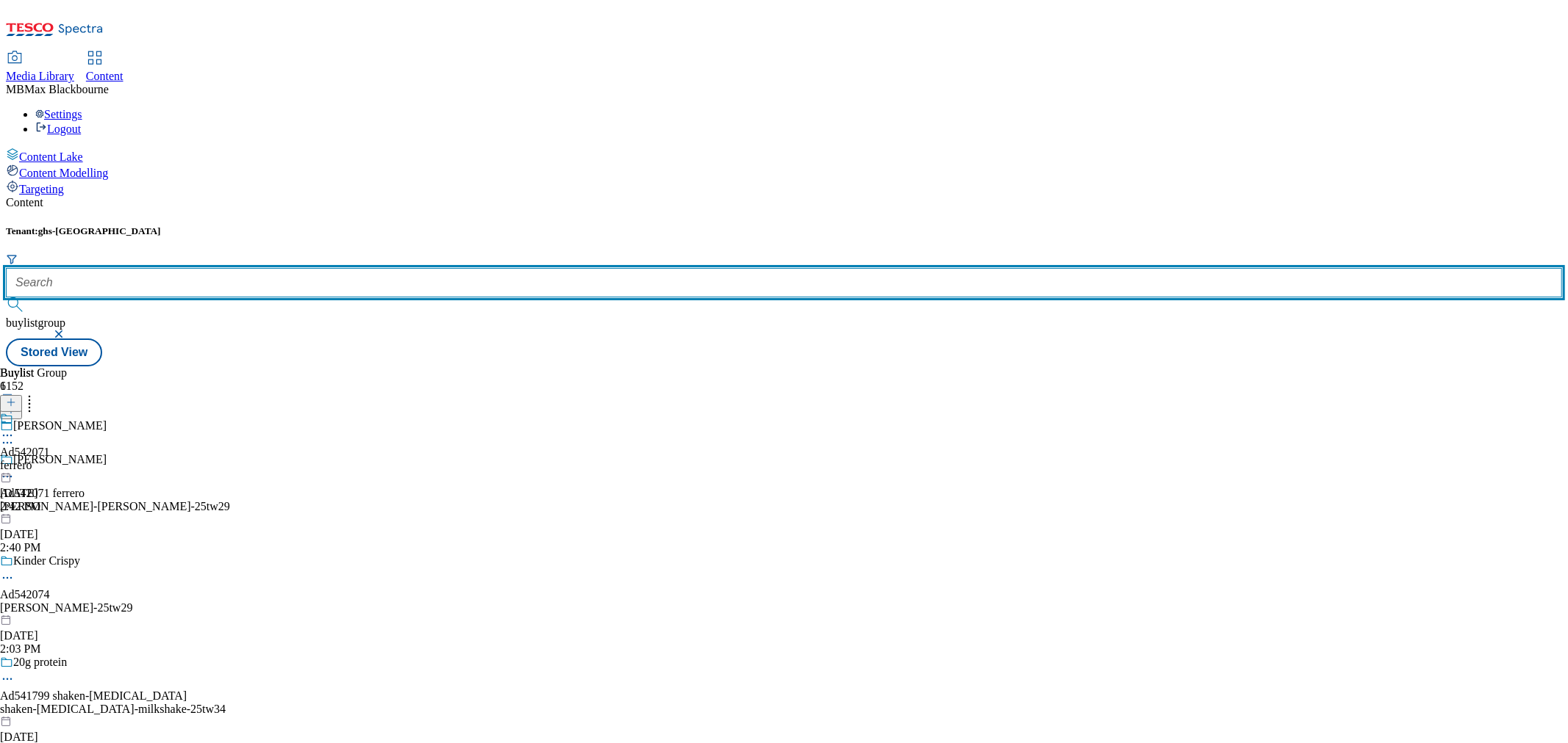
click at [353, 268] on input "text" at bounding box center [784, 283] width 1556 height 30
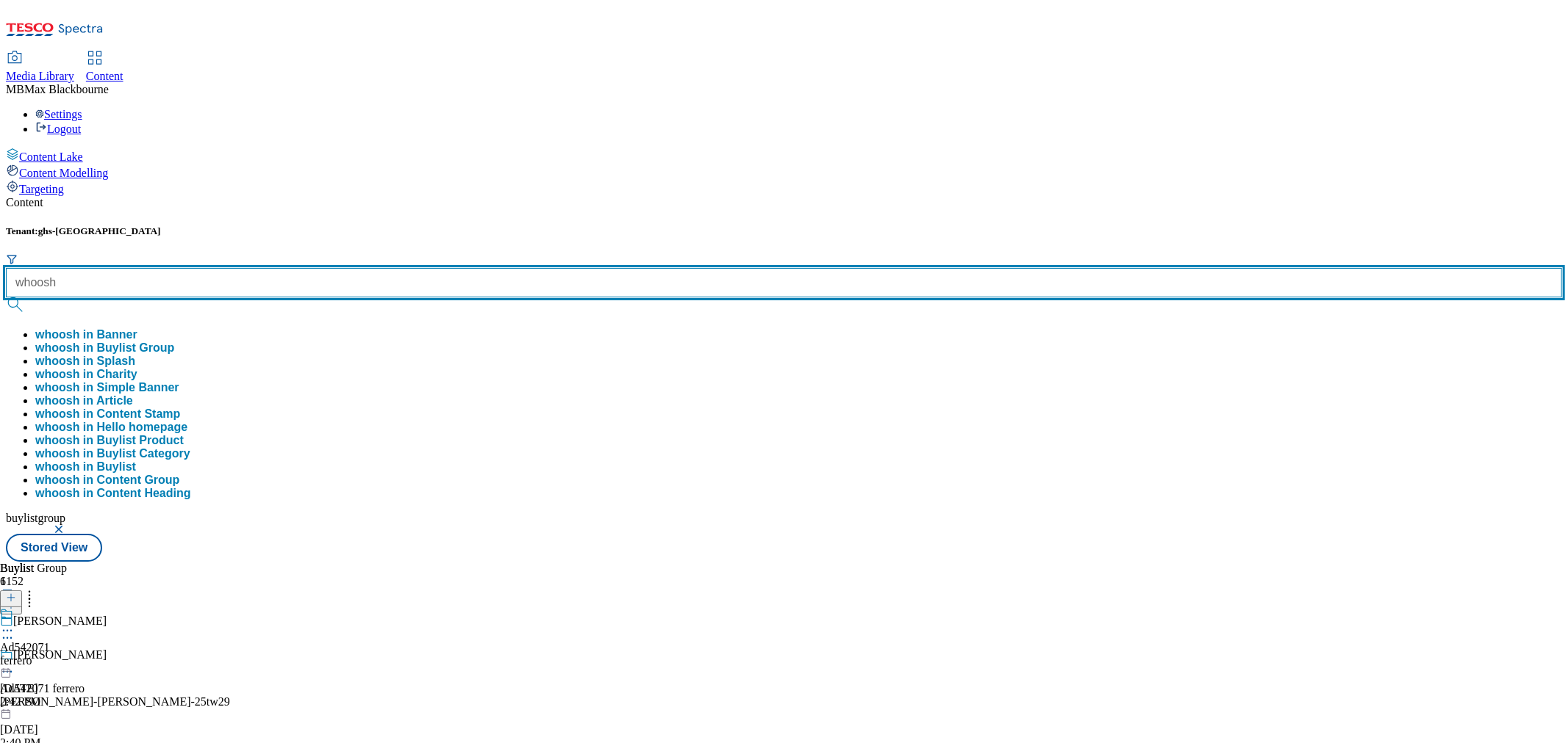
type input "whoosh"
click at [6, 298] on button "submit" at bounding box center [16, 304] width 20 height 14
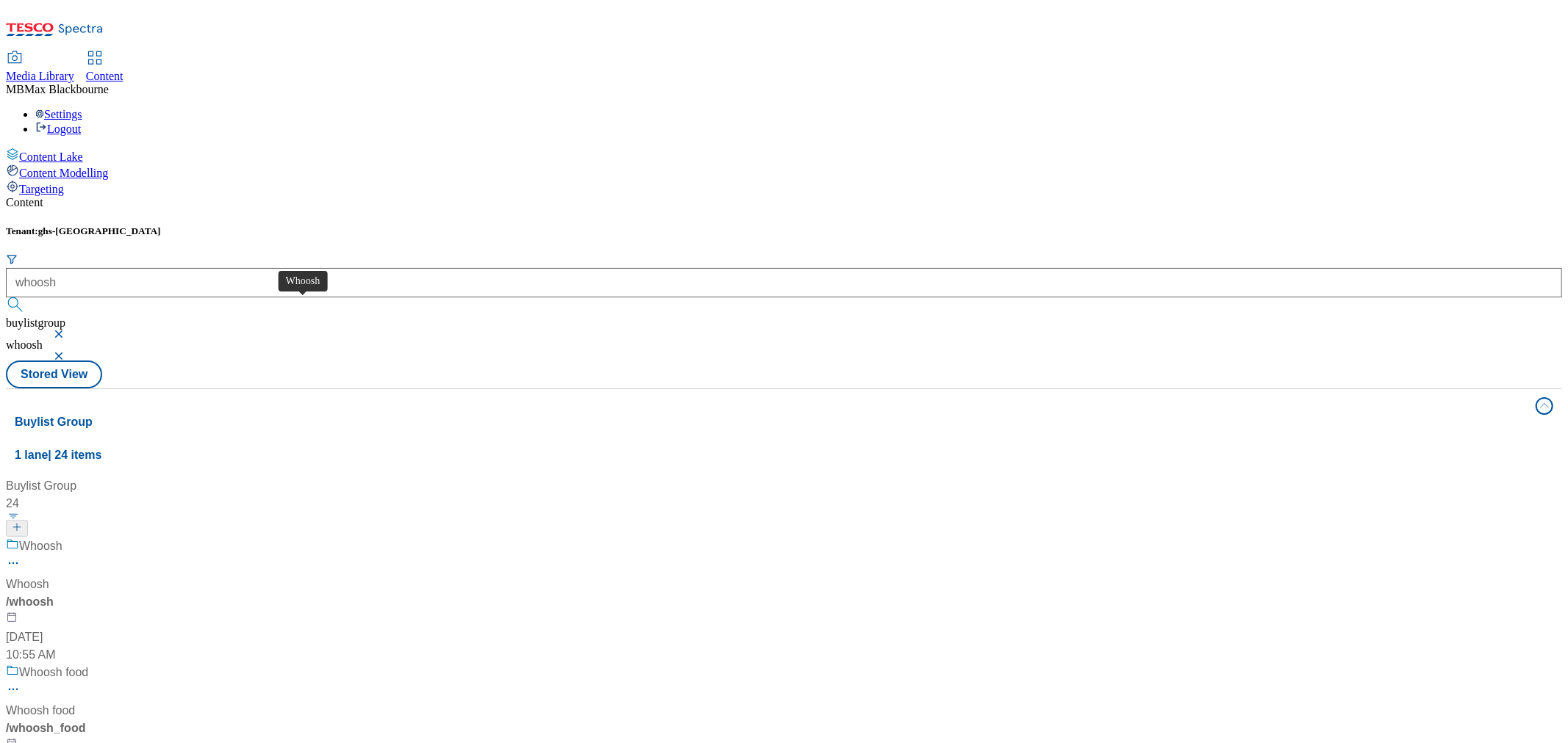
click at [62, 538] on div "Whoosh" at bounding box center [41, 546] width 43 height 18
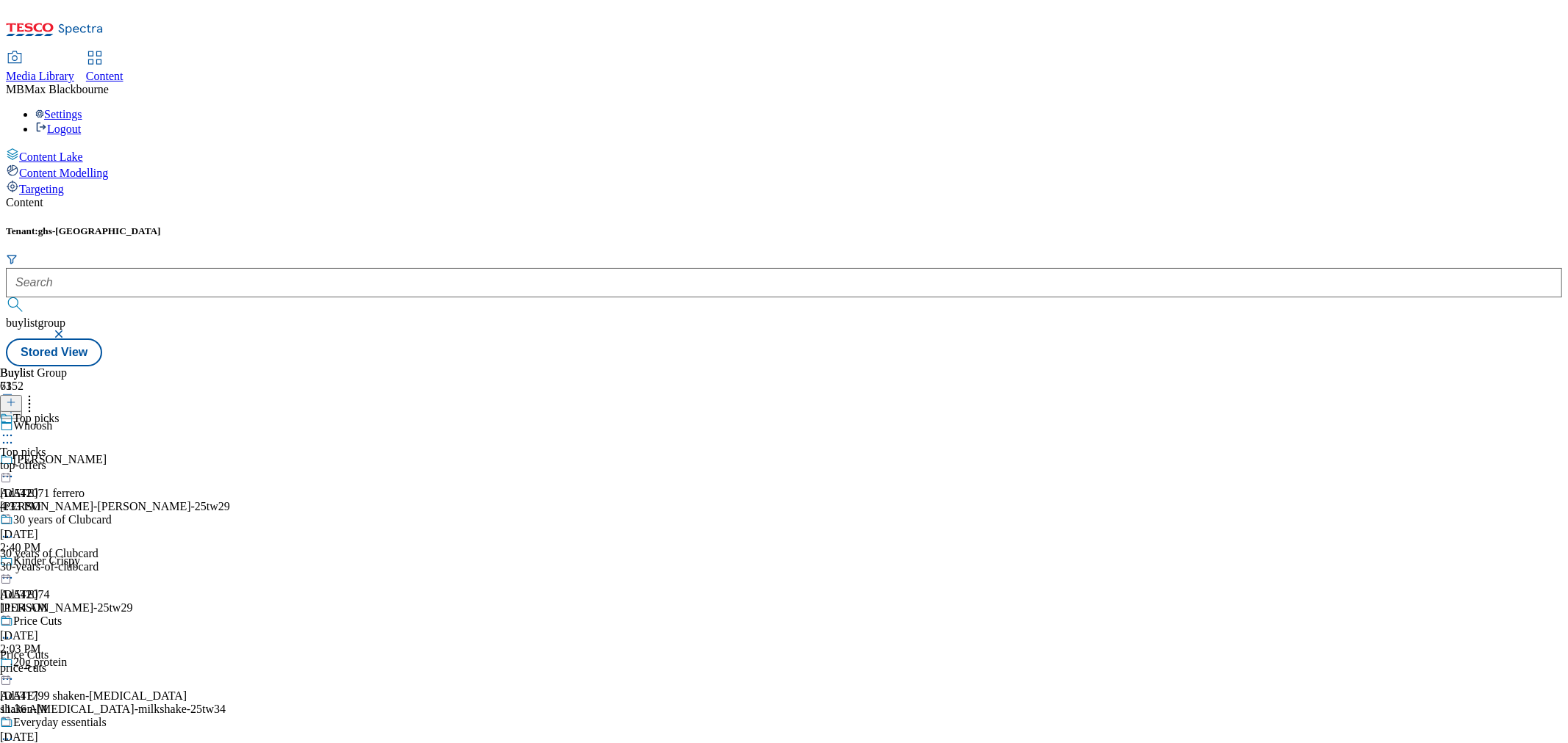
click at [111, 514] on div "30 years of Clubcard" at bounding box center [62, 520] width 99 height 13
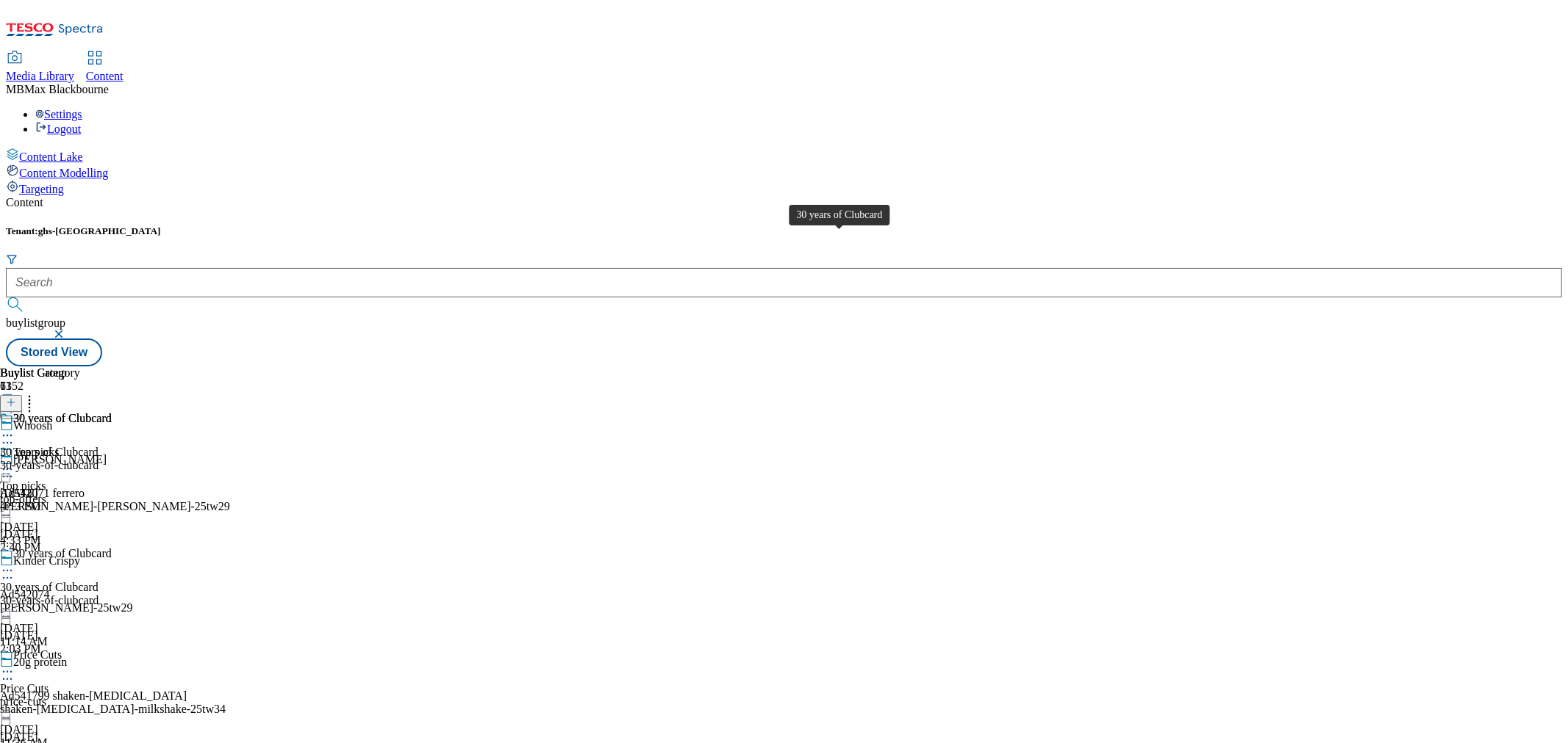
click at [111, 412] on span "30 years of Clubcard" at bounding box center [62, 420] width 99 height 16
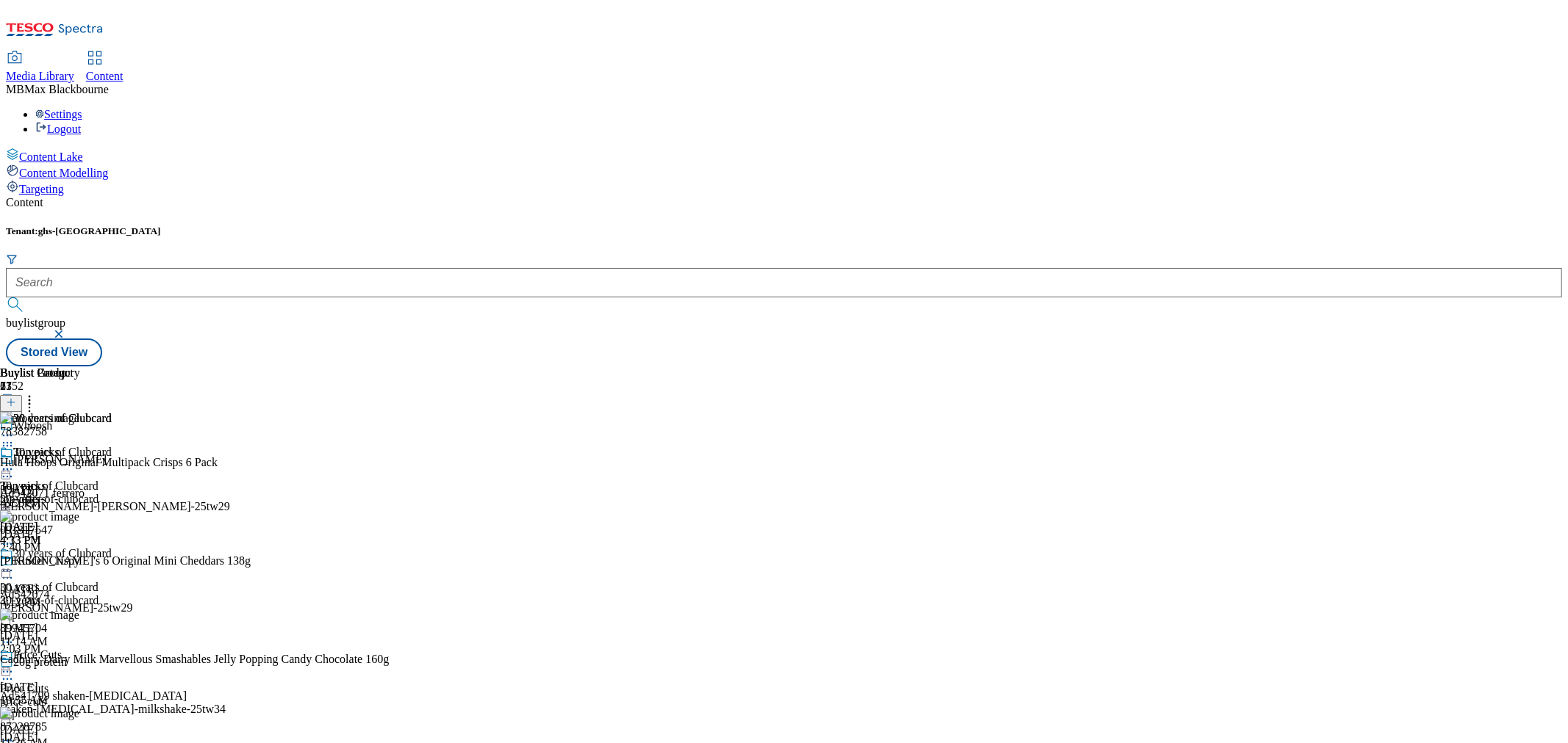
click at [14, 462] on icon at bounding box center [7, 469] width 14 height 14
click at [78, 613] on span "Publish" at bounding box center [62, 618] width 32 height 11
click at [111, 538] on div "30 years of Clubcard 30 years of Clubcard 30-years-of-clubcard Sep 4, 2025 4:13…" at bounding box center [56, 497] width 111 height 101
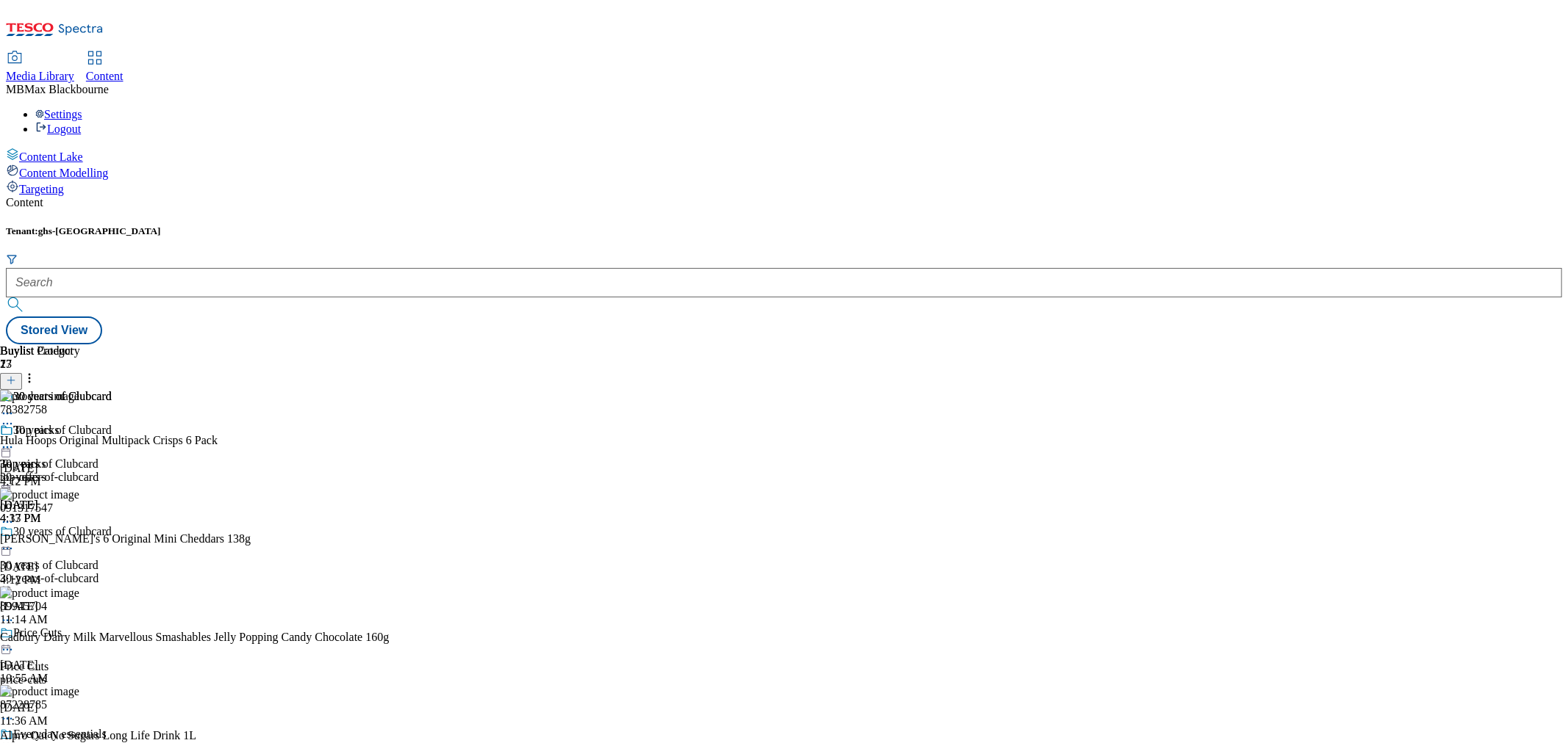
click at [333, 253] on form at bounding box center [784, 284] width 1556 height 63
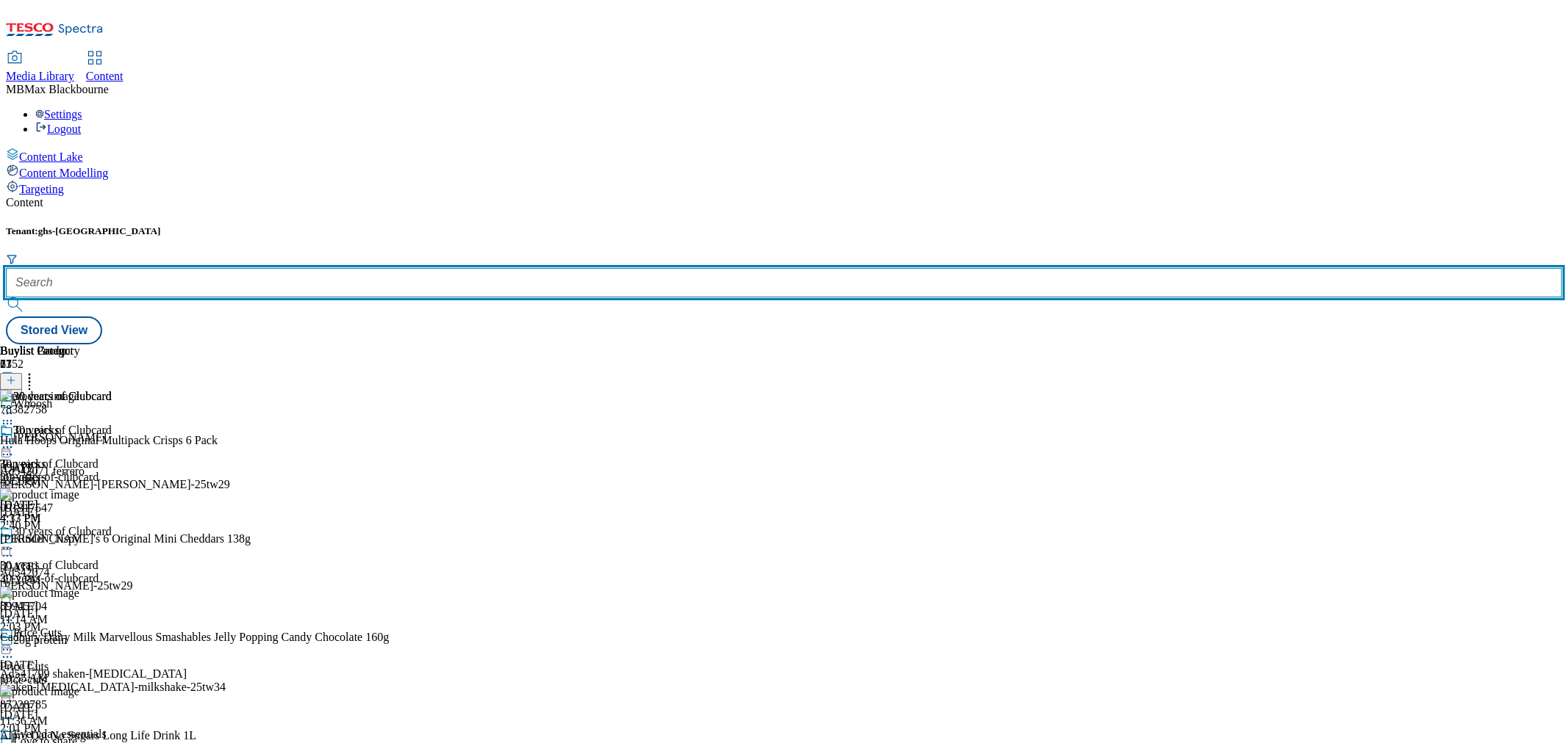
click at [333, 268] on input "text" at bounding box center [784, 283] width 1556 height 30
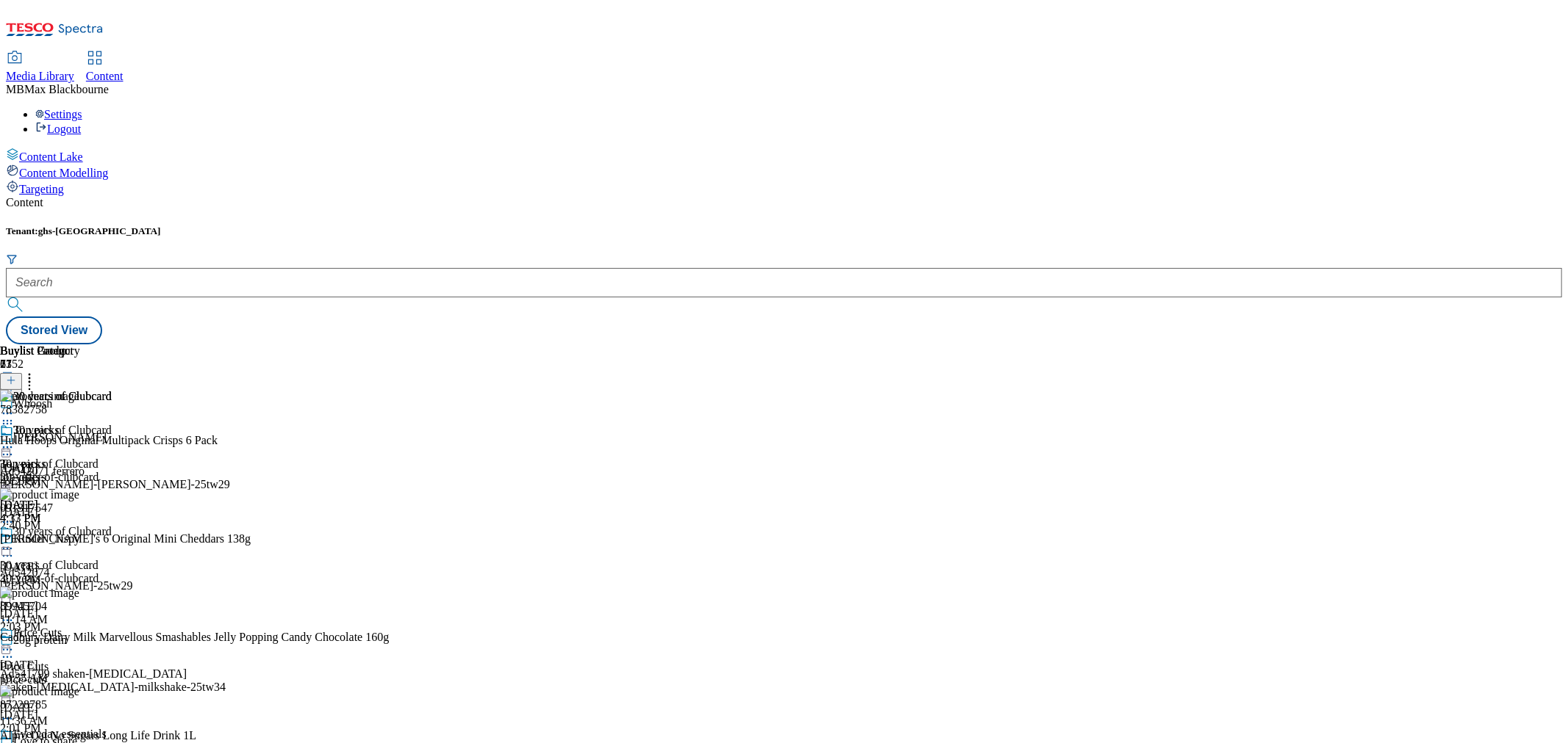
click at [52, 397] on div "Whoosh" at bounding box center [33, 404] width 39 height 13
click at [111, 491] on div "30 years of Clubcard 30 years of Clubcard 30-years-of-clubcard [DATE] 4:17 PM" at bounding box center [56, 475] width 111 height 101
click at [14, 440] on icon at bounding box center [7, 447] width 14 height 14
click at [128, 471] on div "30 years of Clubcard Edit Copy Move Reporting Preview Un-preview Open Preview U…" at bounding box center [64, 571] width 128 height 293
click at [111, 469] on div "30 years of Clubcard 30 years of Clubcard 30-years-of-clubcard [DATE] 4:17 PM" at bounding box center [56, 475] width 111 height 101
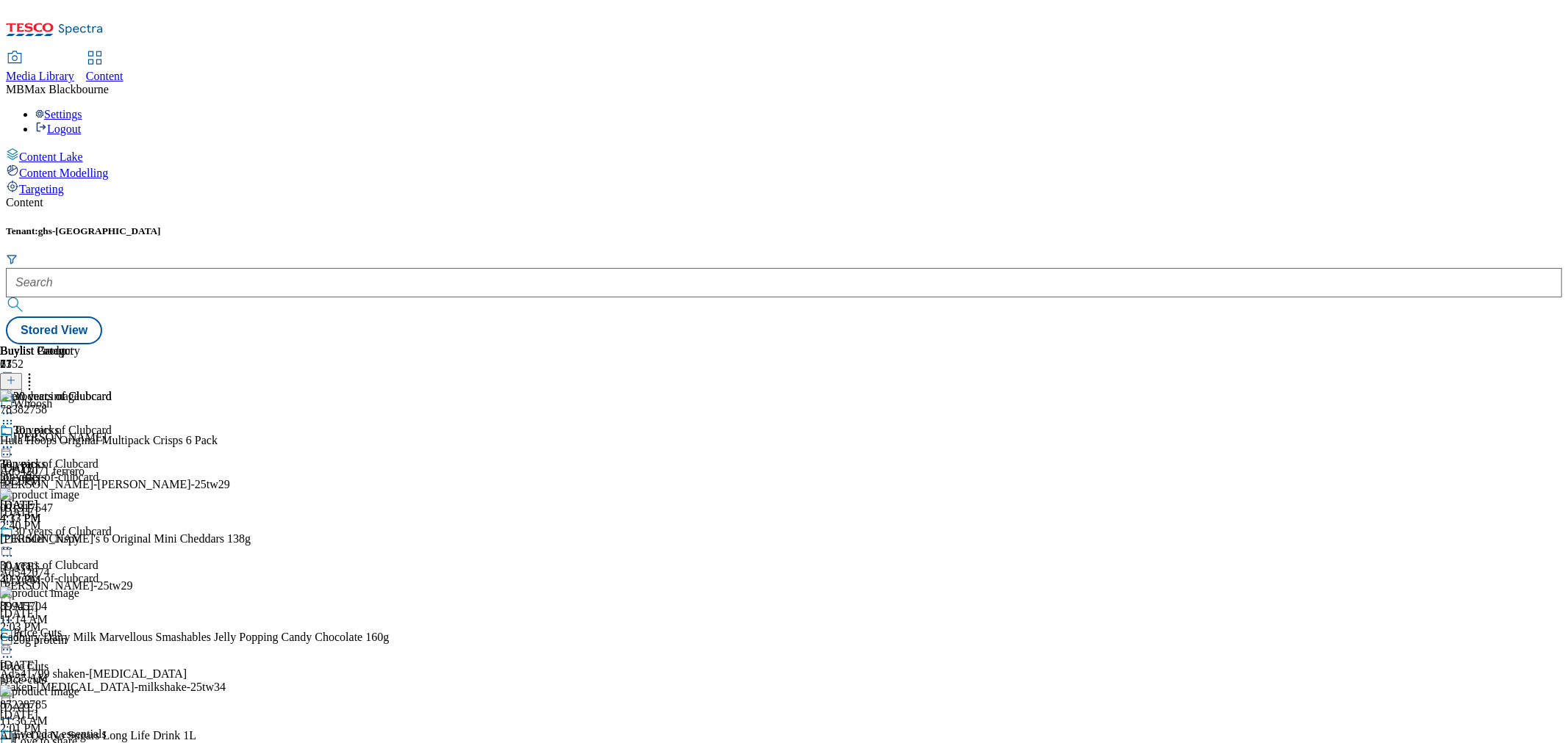
click at [37, 371] on icon at bounding box center [29, 378] width 14 height 14
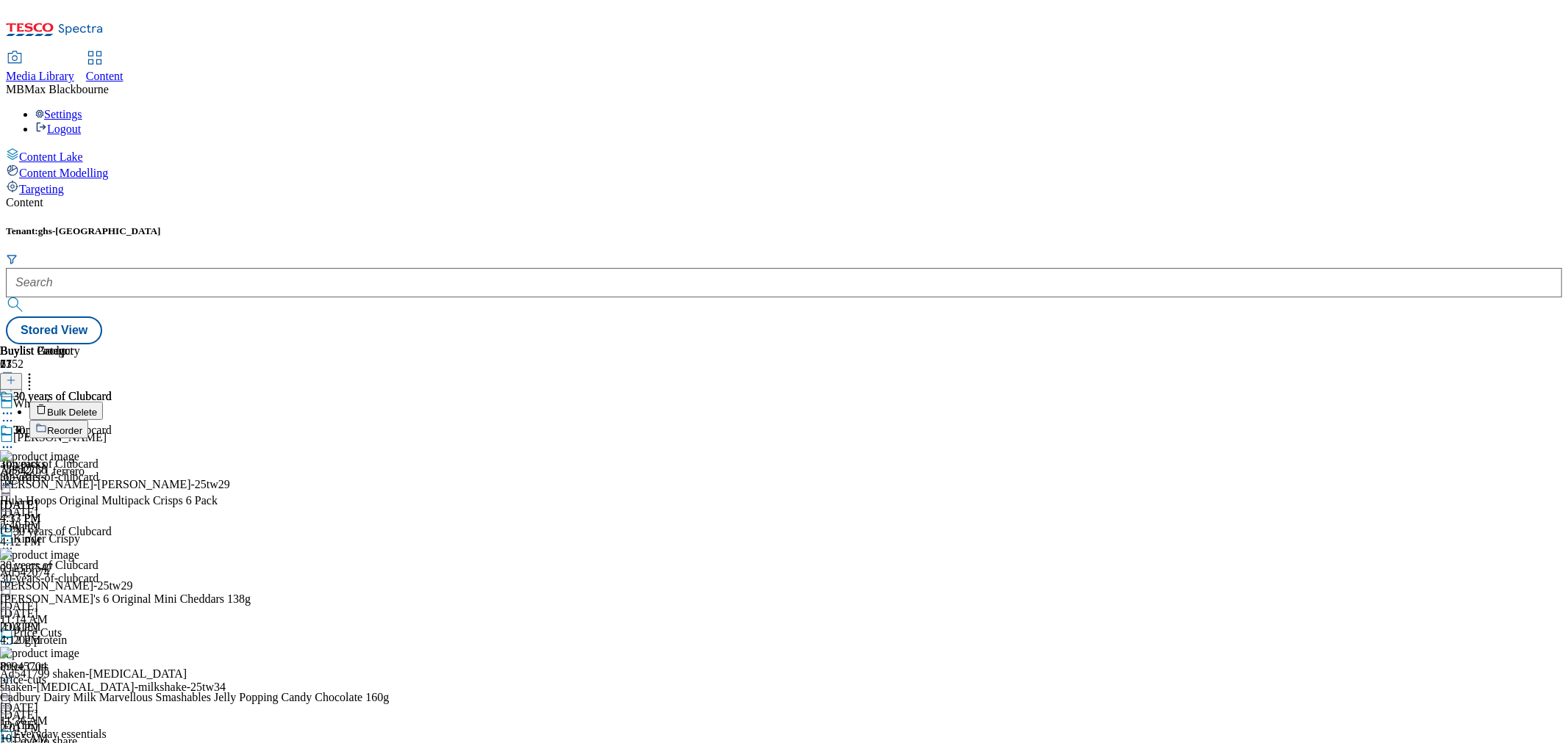
click at [89, 420] on button "Reorder" at bounding box center [59, 429] width 59 height 19
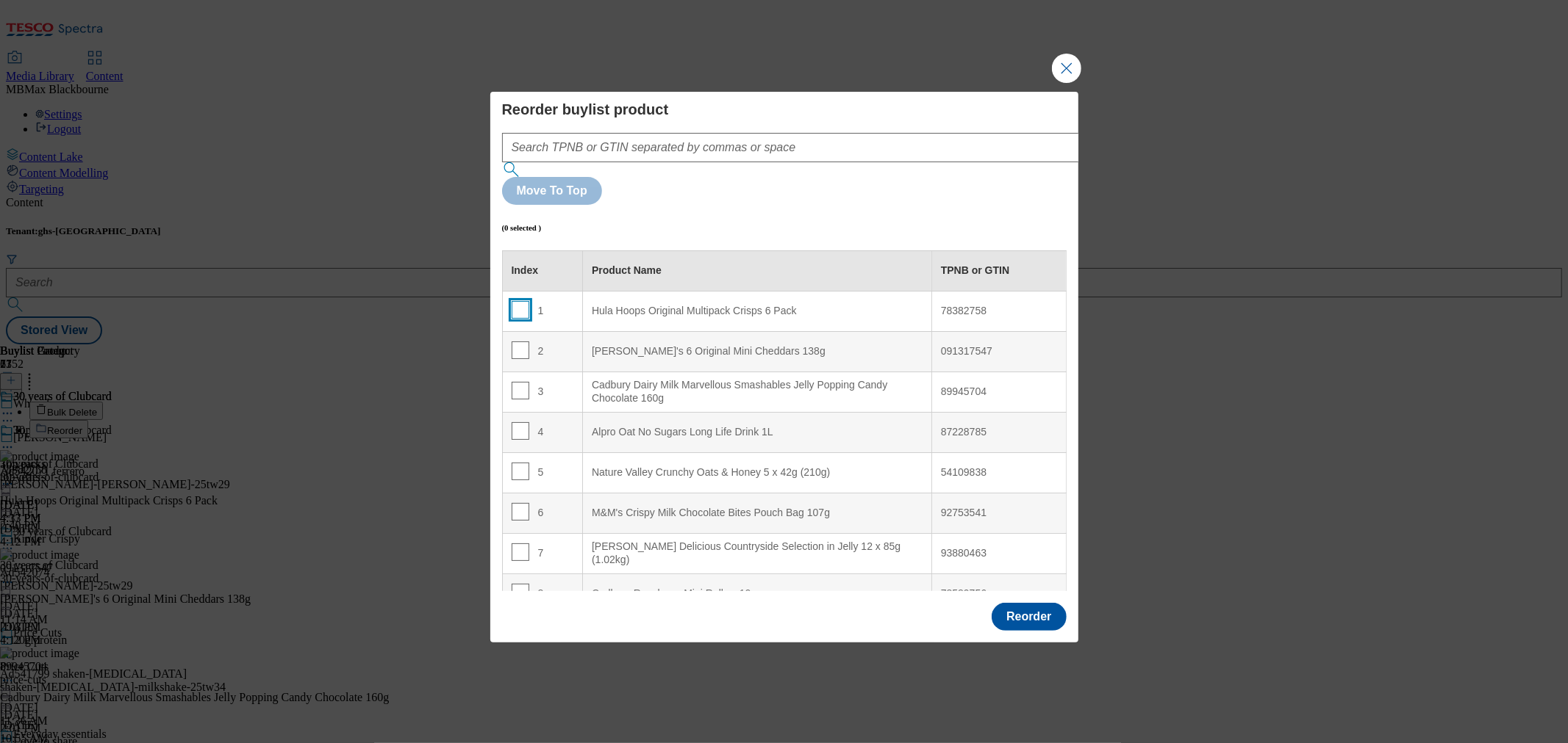
click at [519, 301] on input "Modal" at bounding box center [520, 310] width 18 height 18
checkbox input "true"
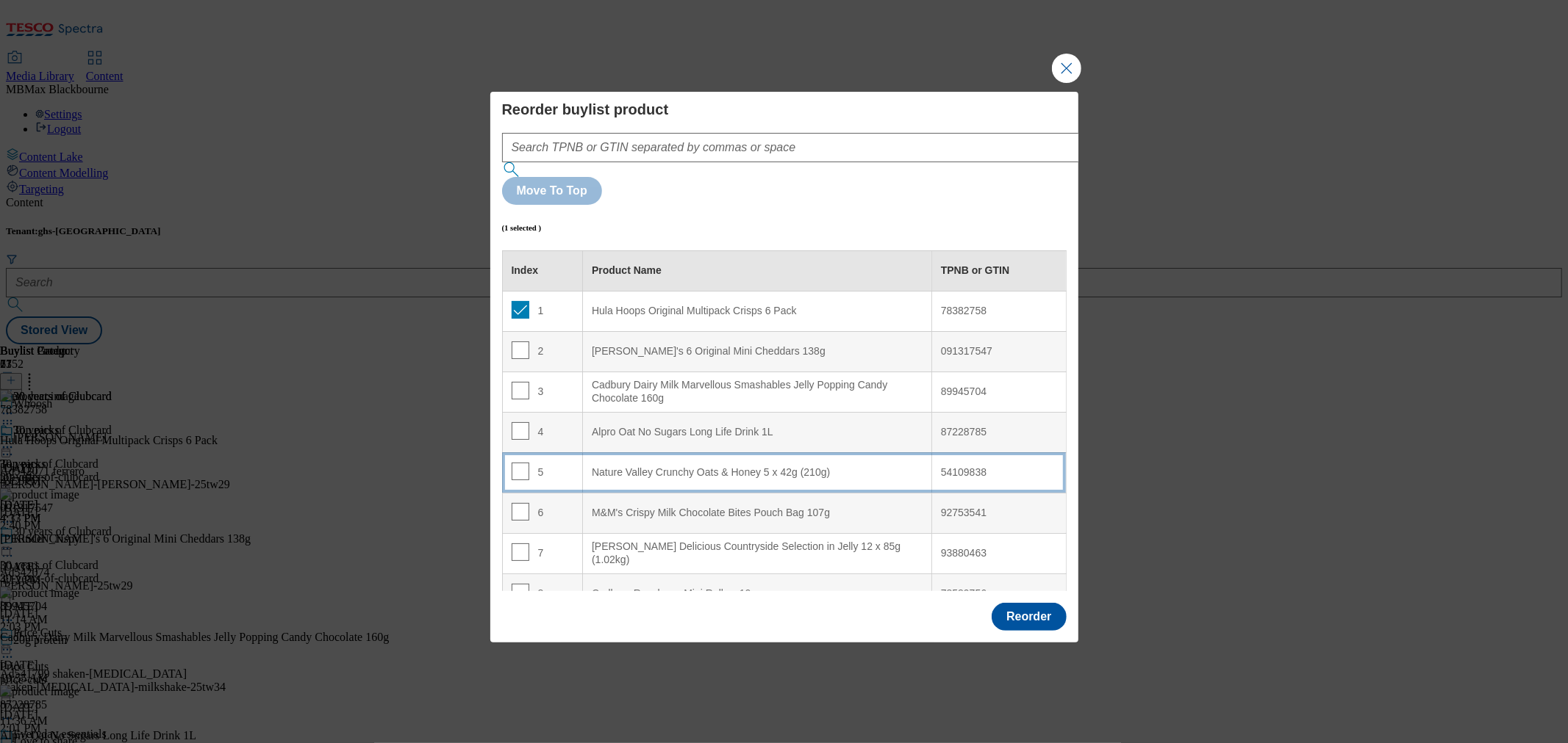
click at [551, 463] on div "5" at bounding box center [543, 473] width 62 height 21
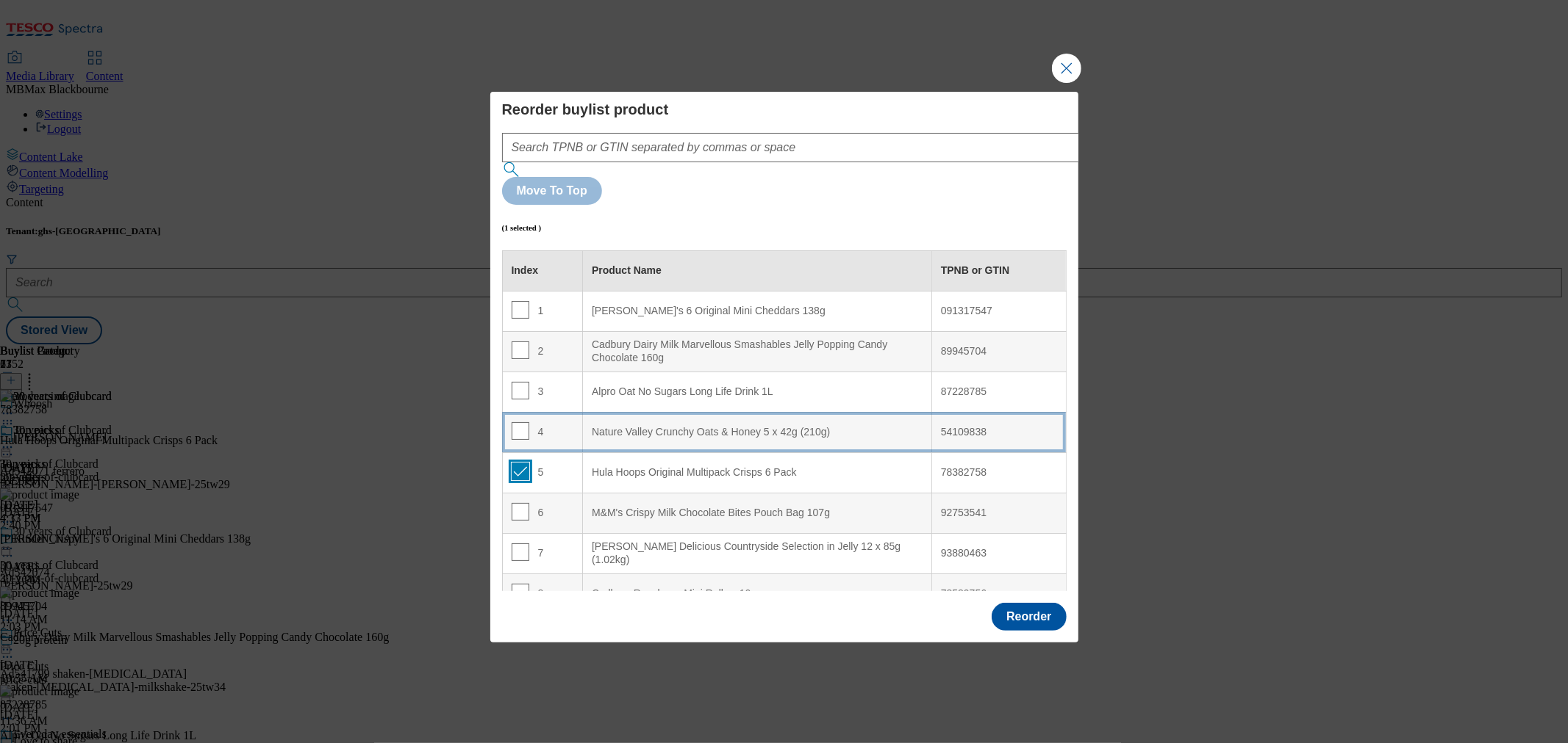
click at [518, 463] on input "Modal" at bounding box center [520, 471] width 18 height 18
checkbox input "false"
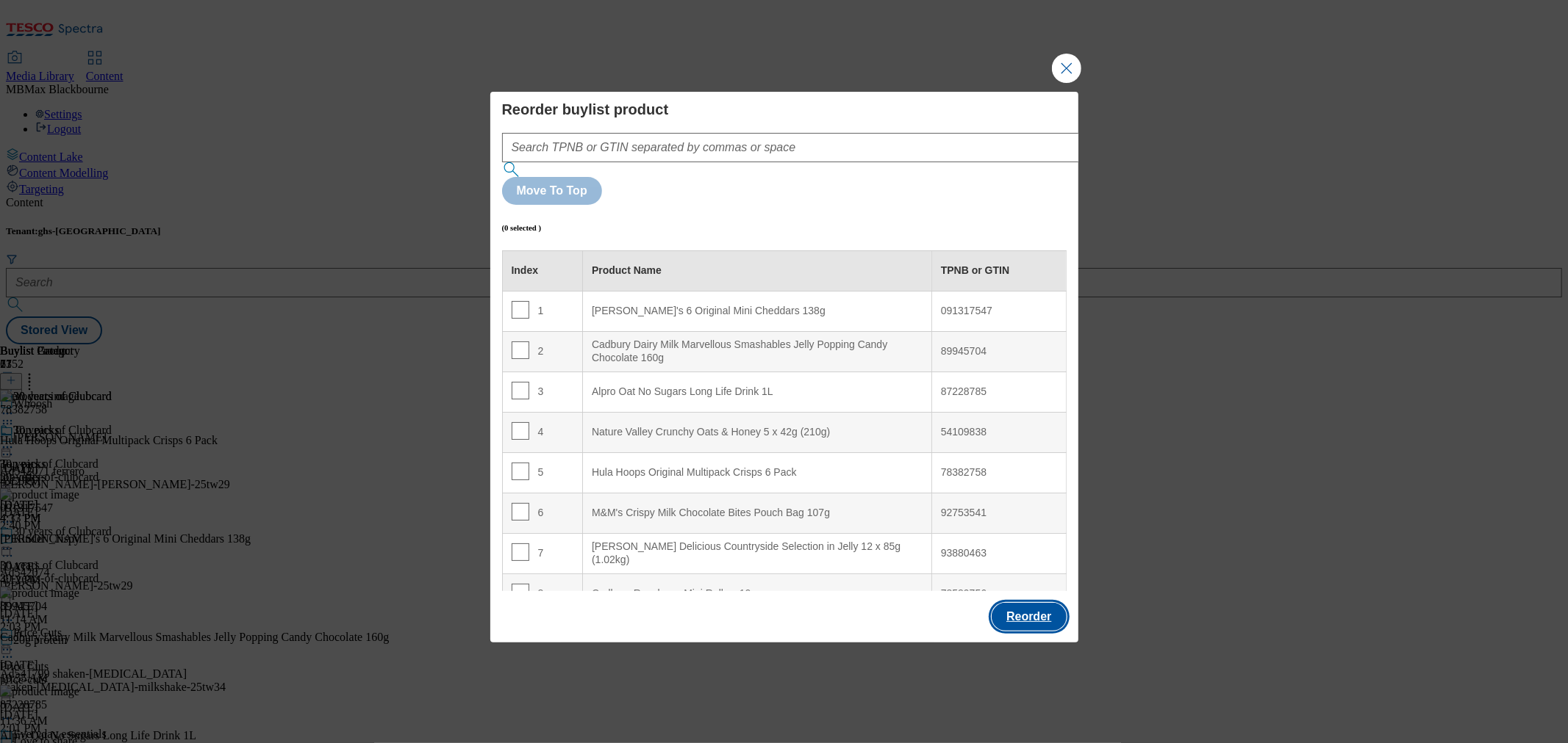
click at [1017, 603] on button "Reorder" at bounding box center [1029, 616] width 74 height 28
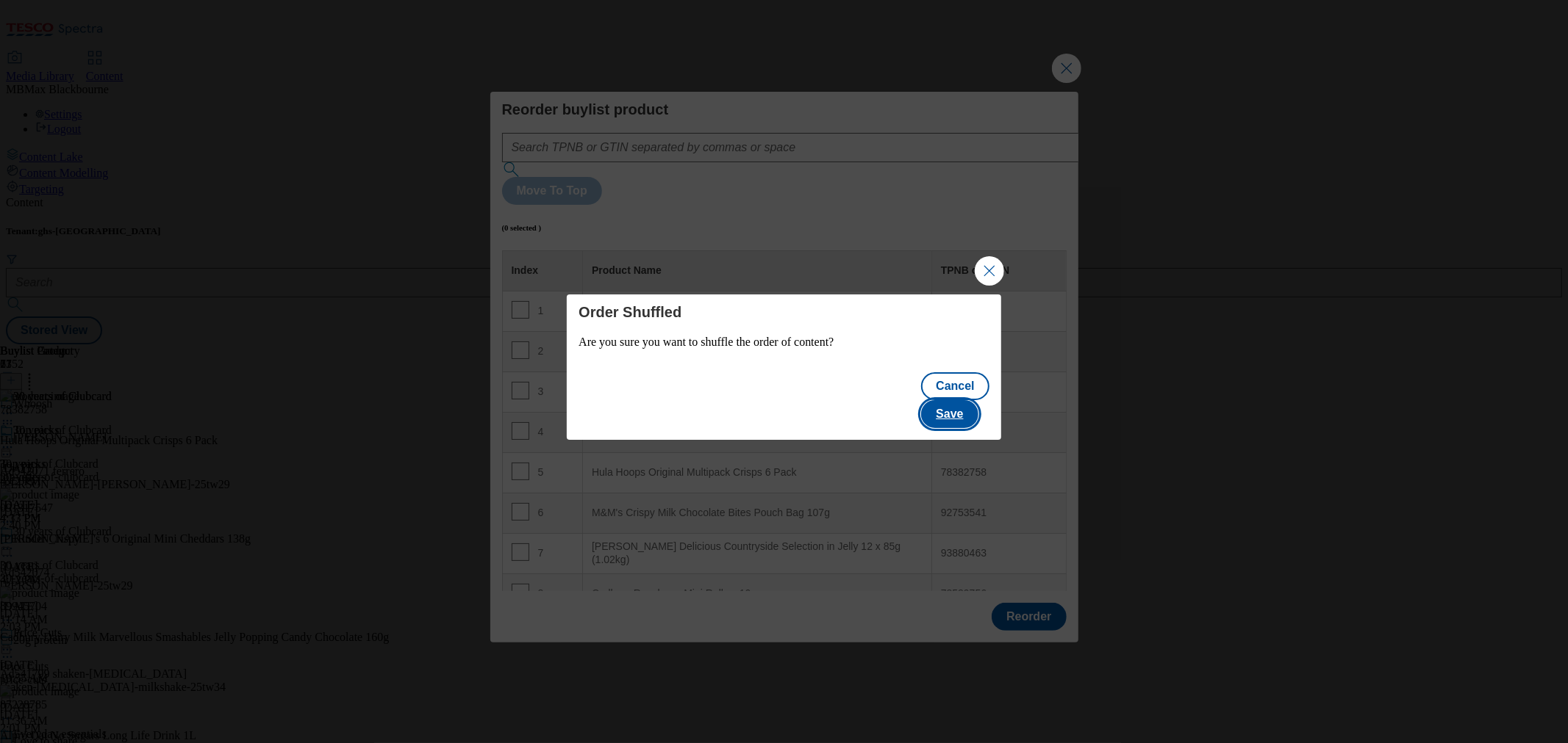
click at [965, 406] on button "Save" at bounding box center [949, 414] width 57 height 28
click at [944, 402] on button "Save" at bounding box center [949, 414] width 57 height 28
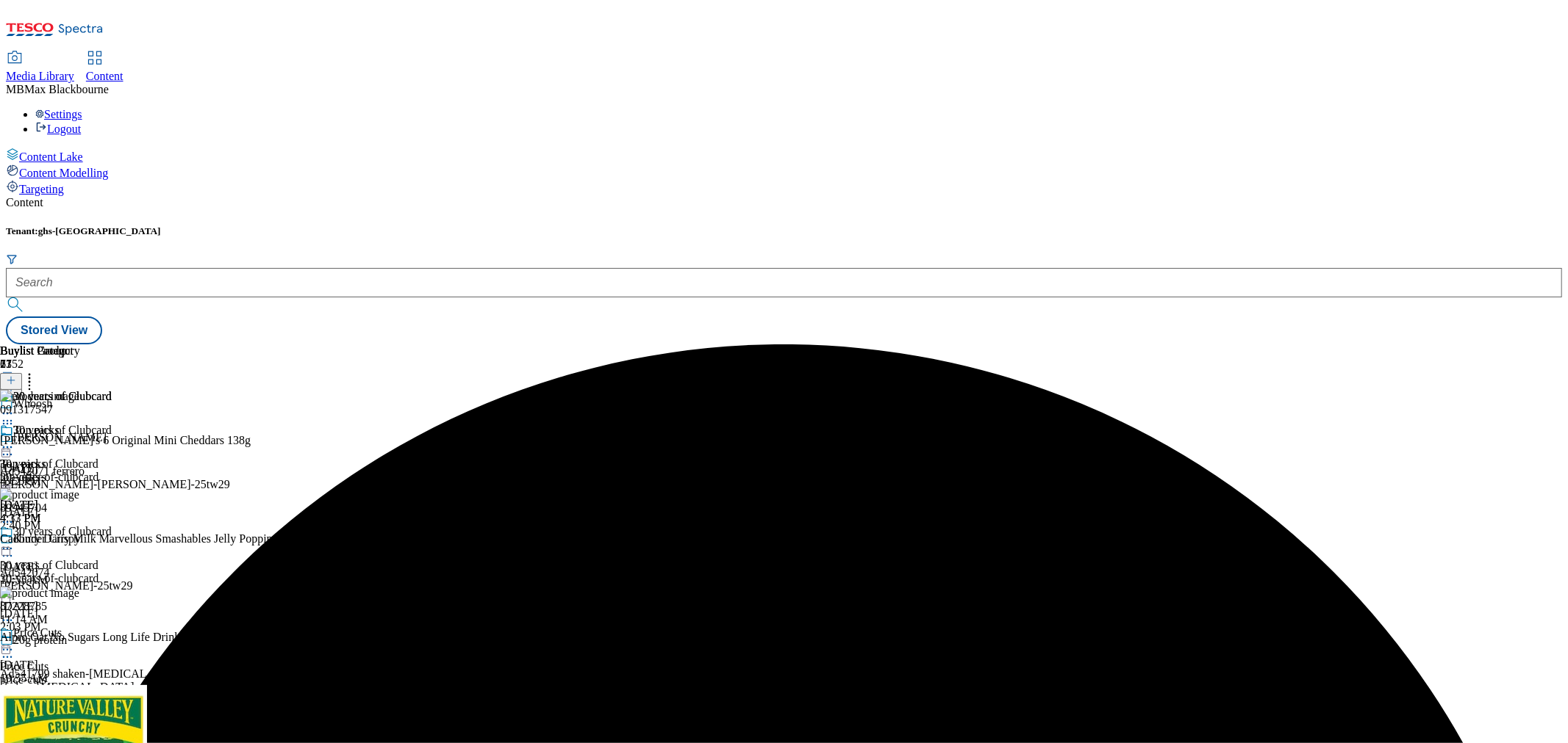
click at [37, 371] on icon at bounding box center [29, 378] width 14 height 14
click at [1300, 344] on div "Buylist Group 6152 Whoosh Kinder Joy Ad542071 ferrero ferrero-kinder-joy-25tw29…" at bounding box center [784, 344] width 1556 height 0
click at [14, 440] on icon at bounding box center [7, 447] width 14 height 14
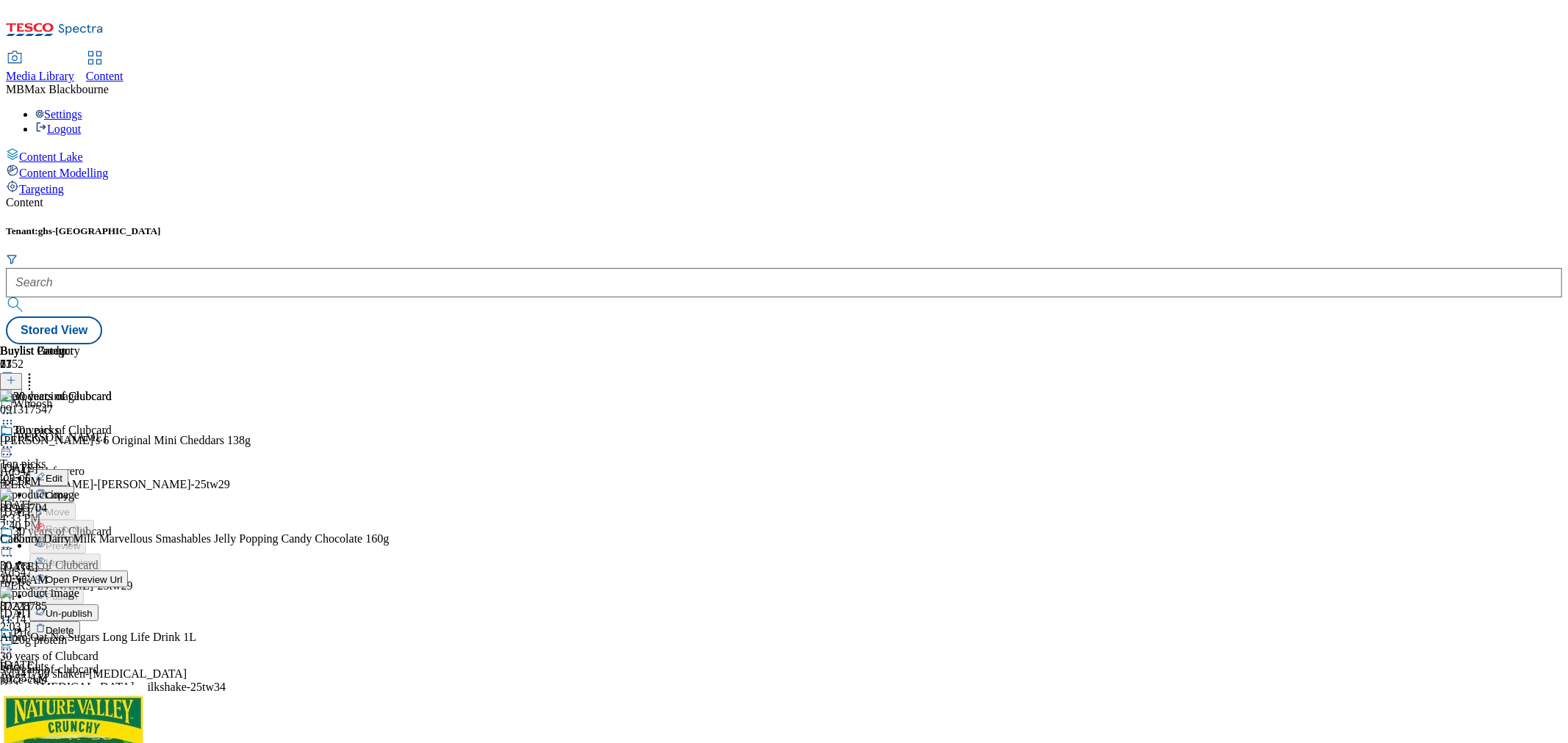
click at [93, 608] on span "Un-publish" at bounding box center [69, 613] width 47 height 11
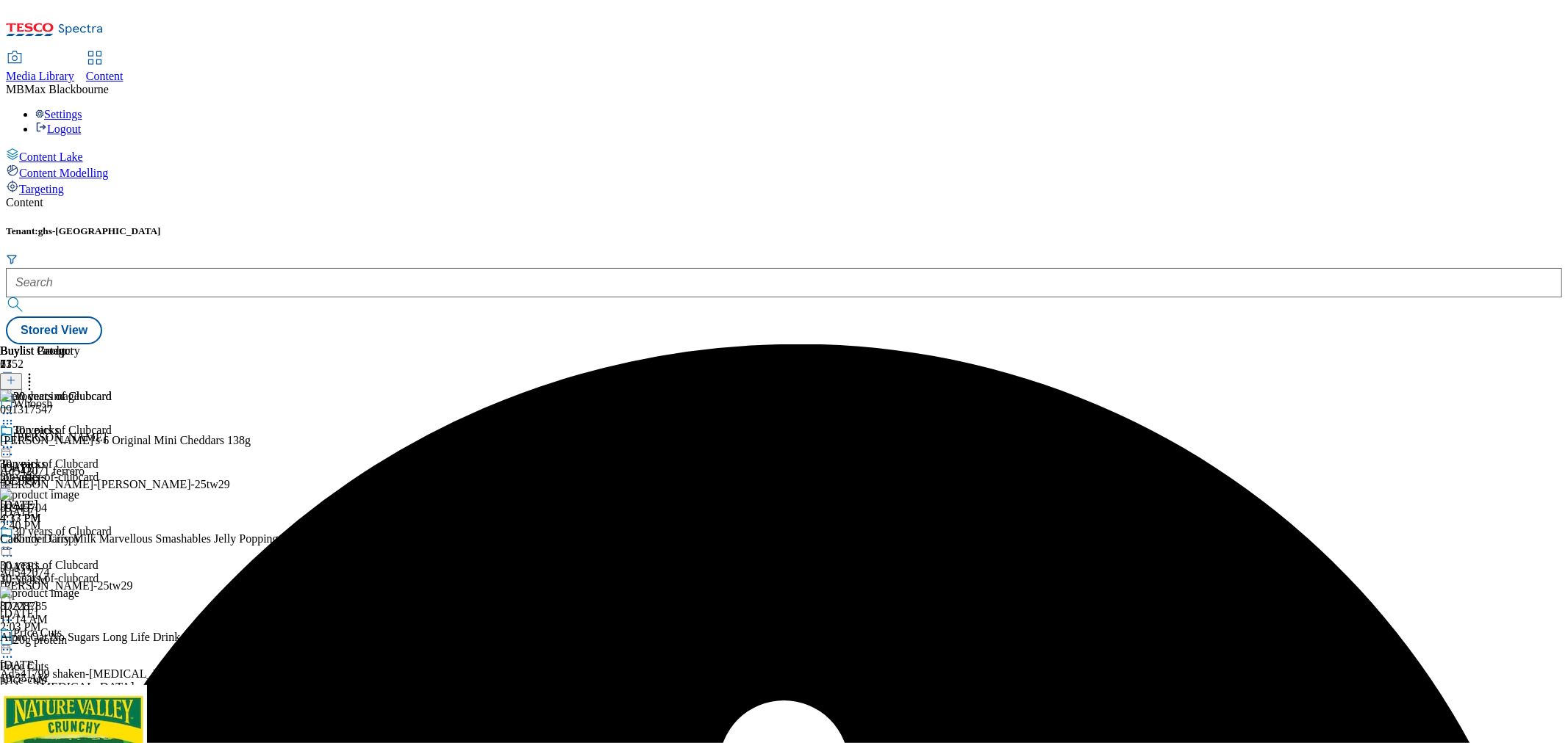
click at [14, 440] on icon at bounding box center [7, 447] width 14 height 14
click at [128, 605] on li "Un-publish" at bounding box center [78, 613] width 99 height 17
click at [111, 424] on div "30 years of Clubcard 30 years of Clubcard 30-years-of-clubcard [DATE] 4:17 PM" at bounding box center [56, 475] width 111 height 101
click at [14, 440] on icon at bounding box center [7, 447] width 14 height 14
click at [93, 608] on span "Un-publish" at bounding box center [69, 613] width 47 height 11
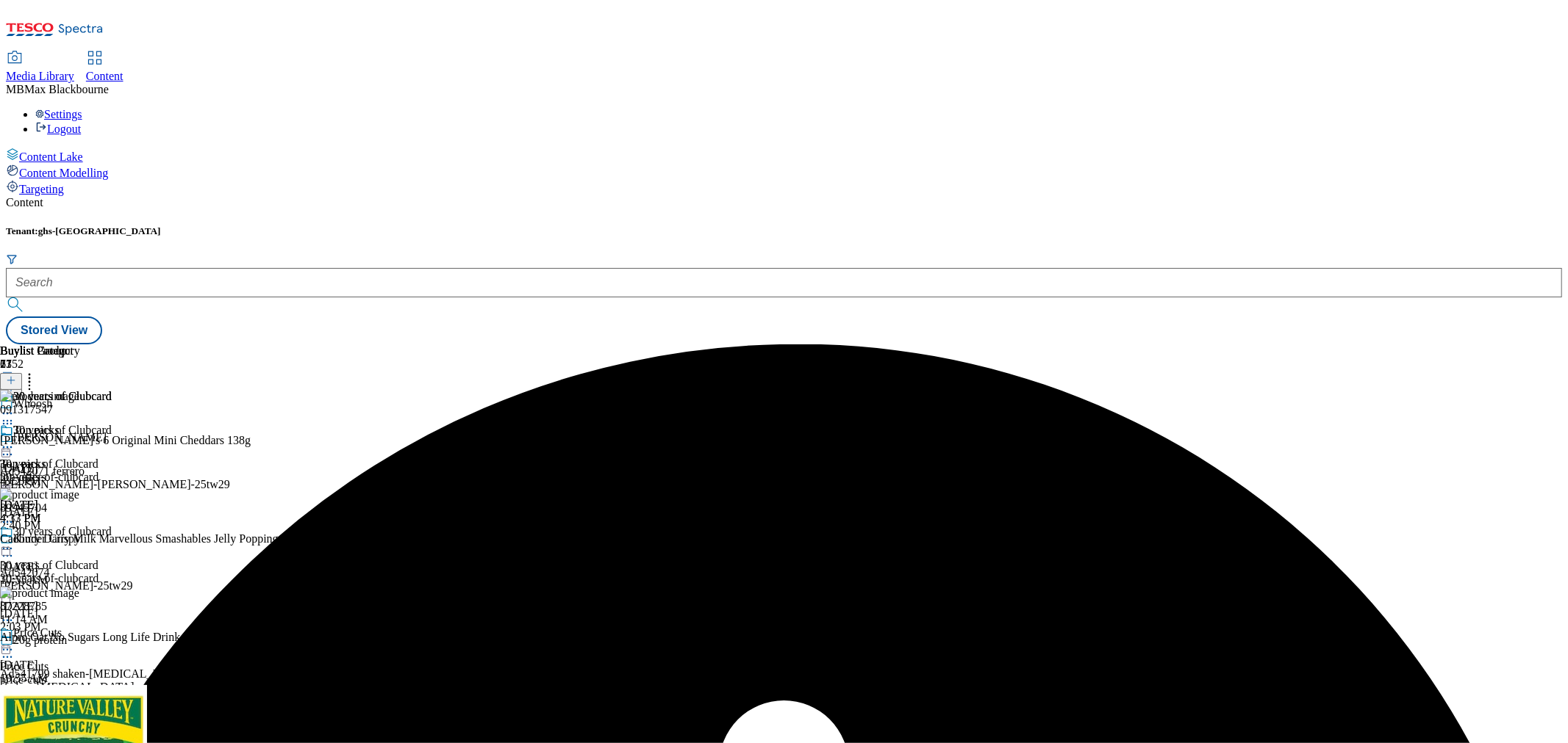
click at [111, 435] on div "30 years of Clubcard 30 years of Clubcard 30-years-of-clubcard [DATE] 4:17 PM" at bounding box center [56, 475] width 111 height 101
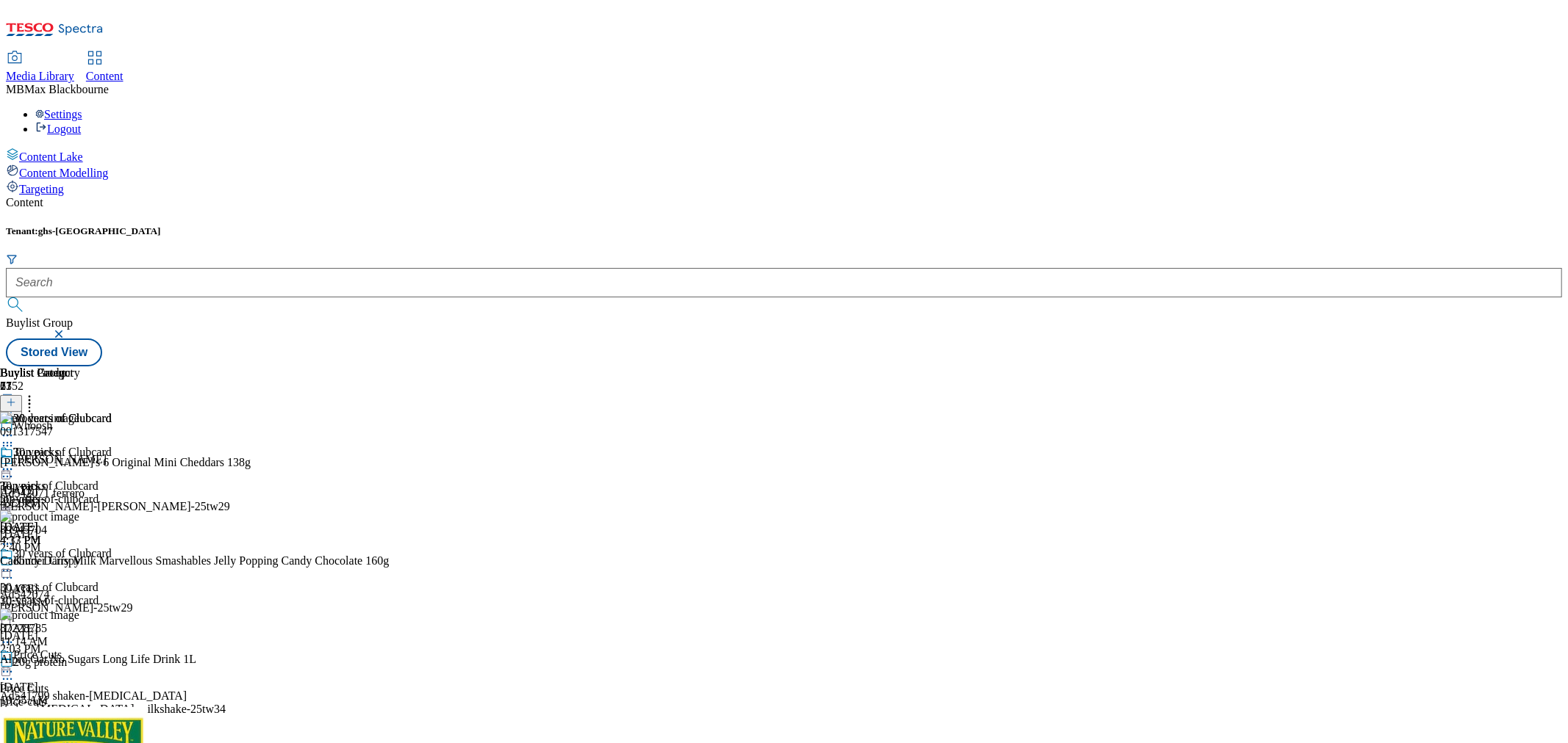
click at [111, 446] on div "30 years of Clubcard 30 years of Clubcard 30-years-of-clubcard [DATE] 4:17 PM" at bounding box center [56, 497] width 111 height 101
click at [14, 462] on icon at bounding box center [7, 469] width 14 height 14
click at [93, 630] on span "Un-publish" at bounding box center [69, 635] width 47 height 11
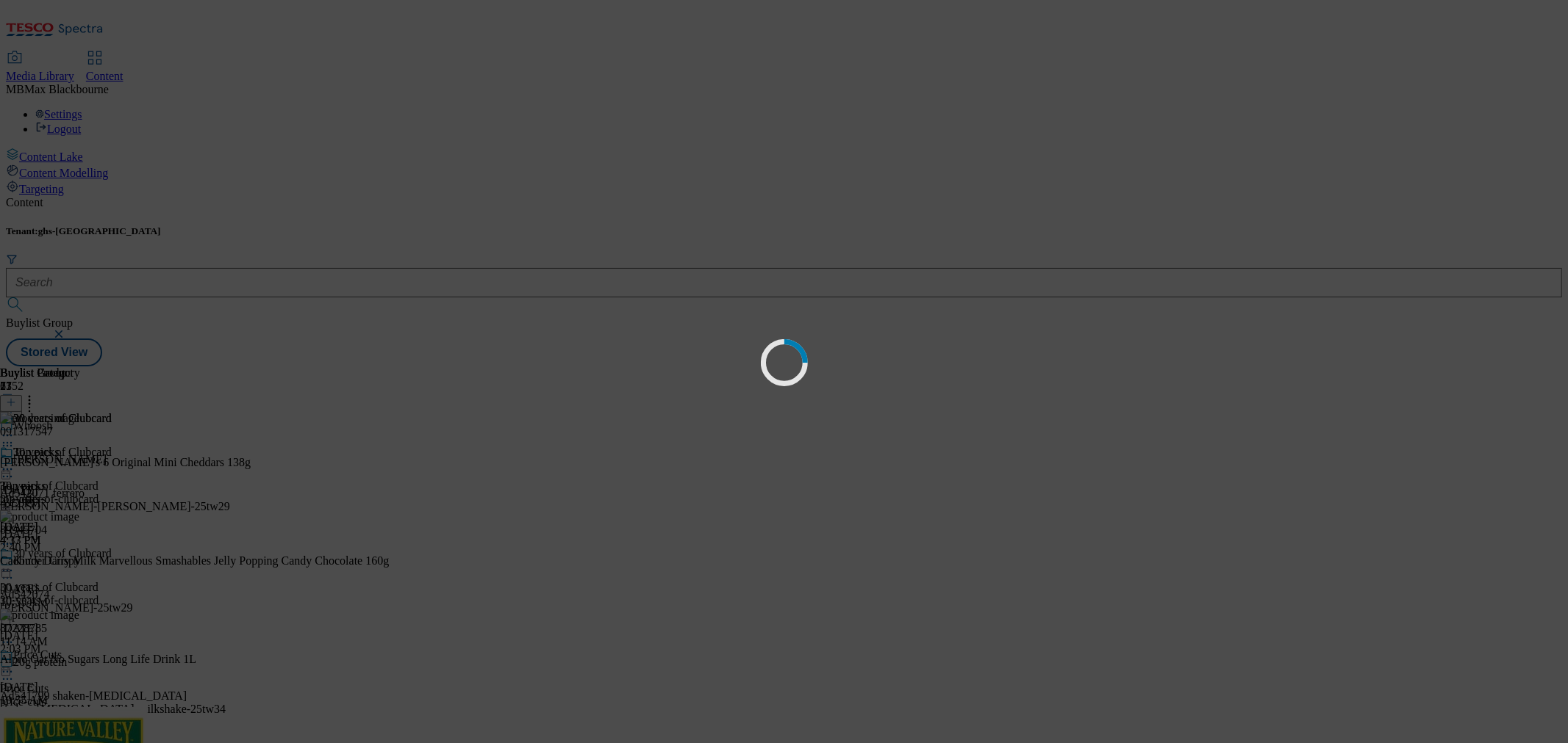
click at [860, 480] on div "Loading" at bounding box center [784, 371] width 1568 height 743
click at [857, 479] on div "Loading" at bounding box center [784, 371] width 1568 height 743
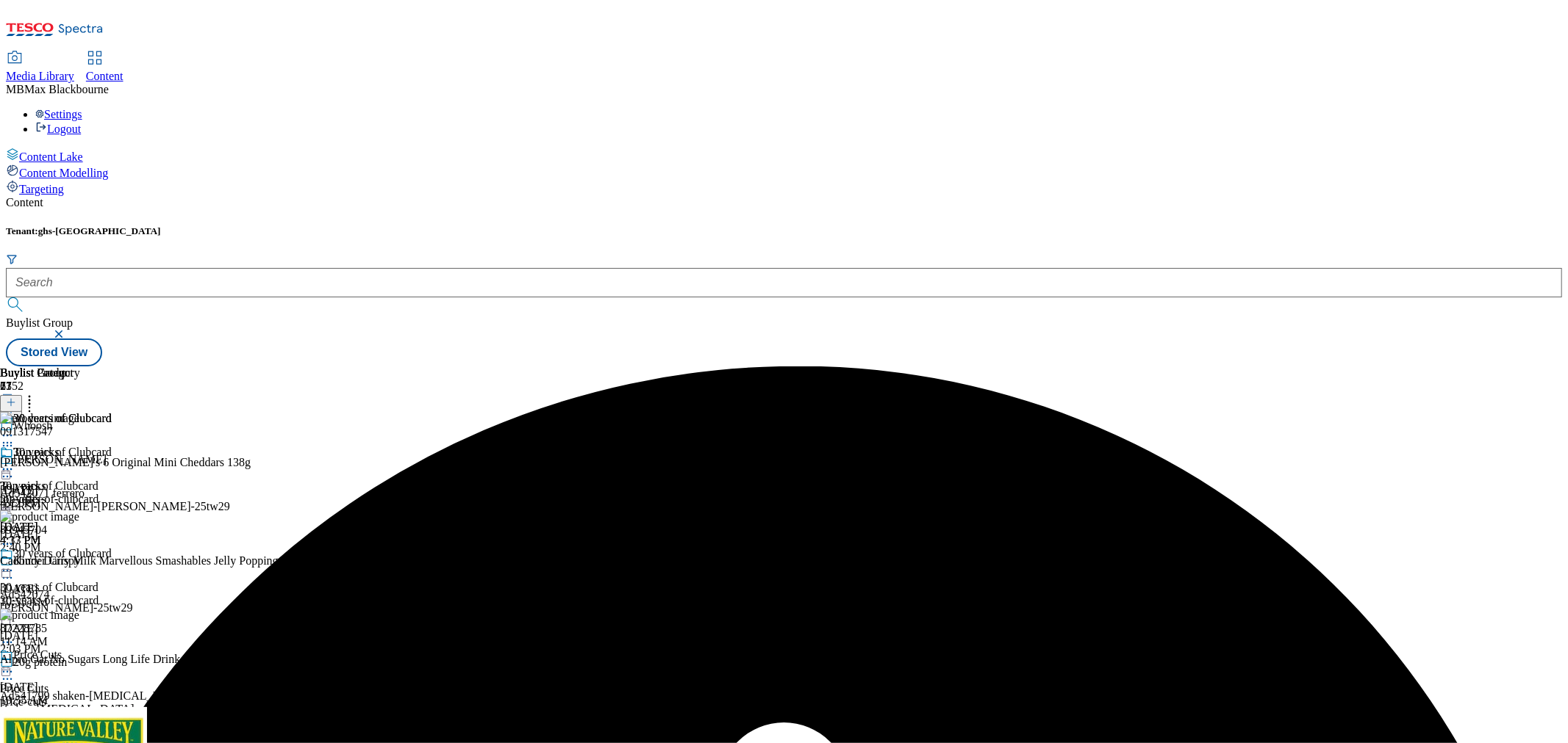
drag, startPoint x: 926, startPoint y: 376, endPoint x: 937, endPoint y: 353, distance: 25.5
drag, startPoint x: 937, startPoint y: 353, endPoint x: 1297, endPoint y: 53, distance: 468.6
click at [111, 503] on div "30 years of Clubcard 30 years of Clubcard 30-years-of-clubcard Sep 4, 2025 4:17…" at bounding box center [56, 497] width 111 height 101
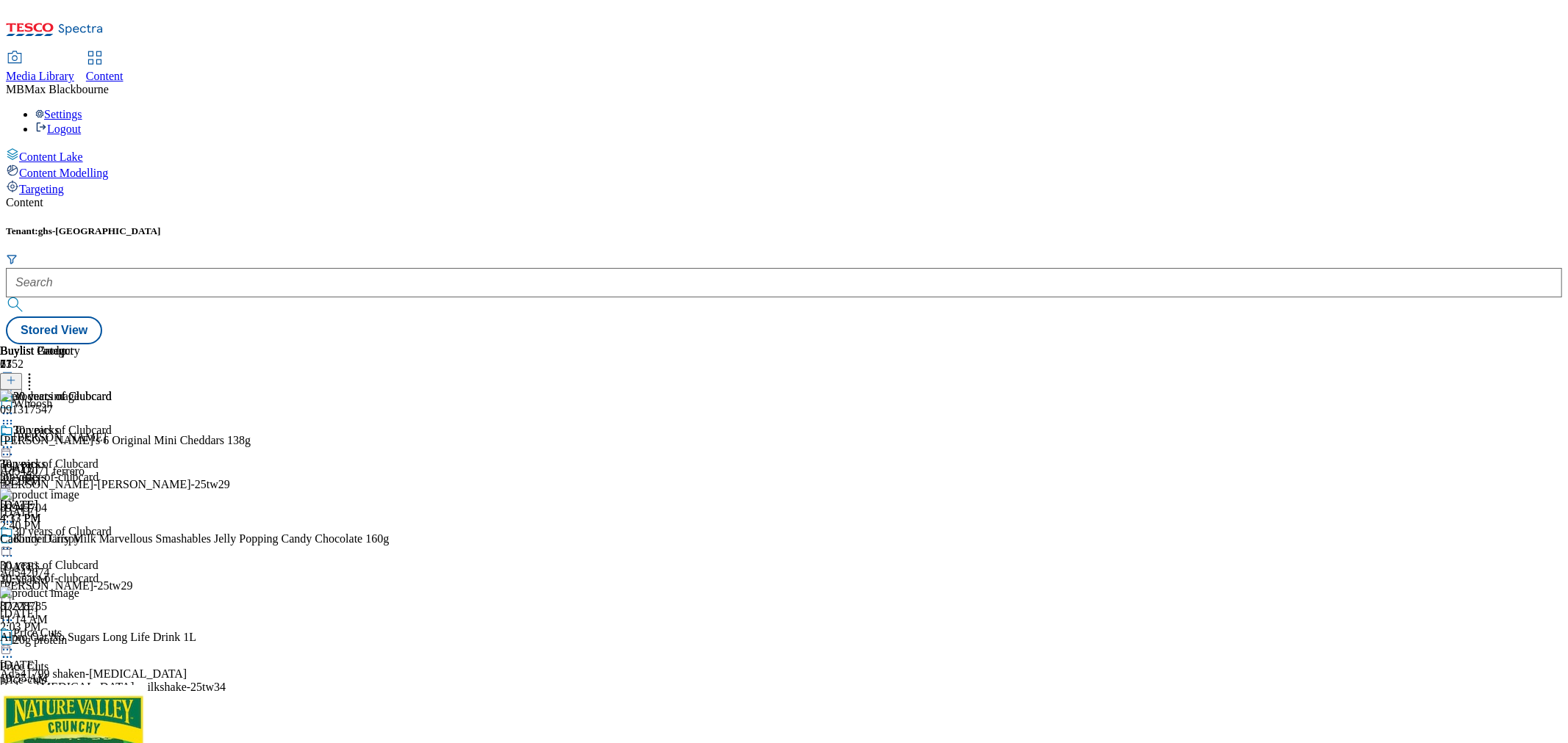
click at [111, 424] on div "30 years of Clubcard 30 years of Clubcard 30-years-of-clubcard [DATE] 4:17 PM" at bounding box center [56, 475] width 111 height 101
click at [389, 344] on header "Buylist Product 27" at bounding box center [194, 367] width 389 height 46
click at [37, 371] on icon at bounding box center [29, 378] width 14 height 14
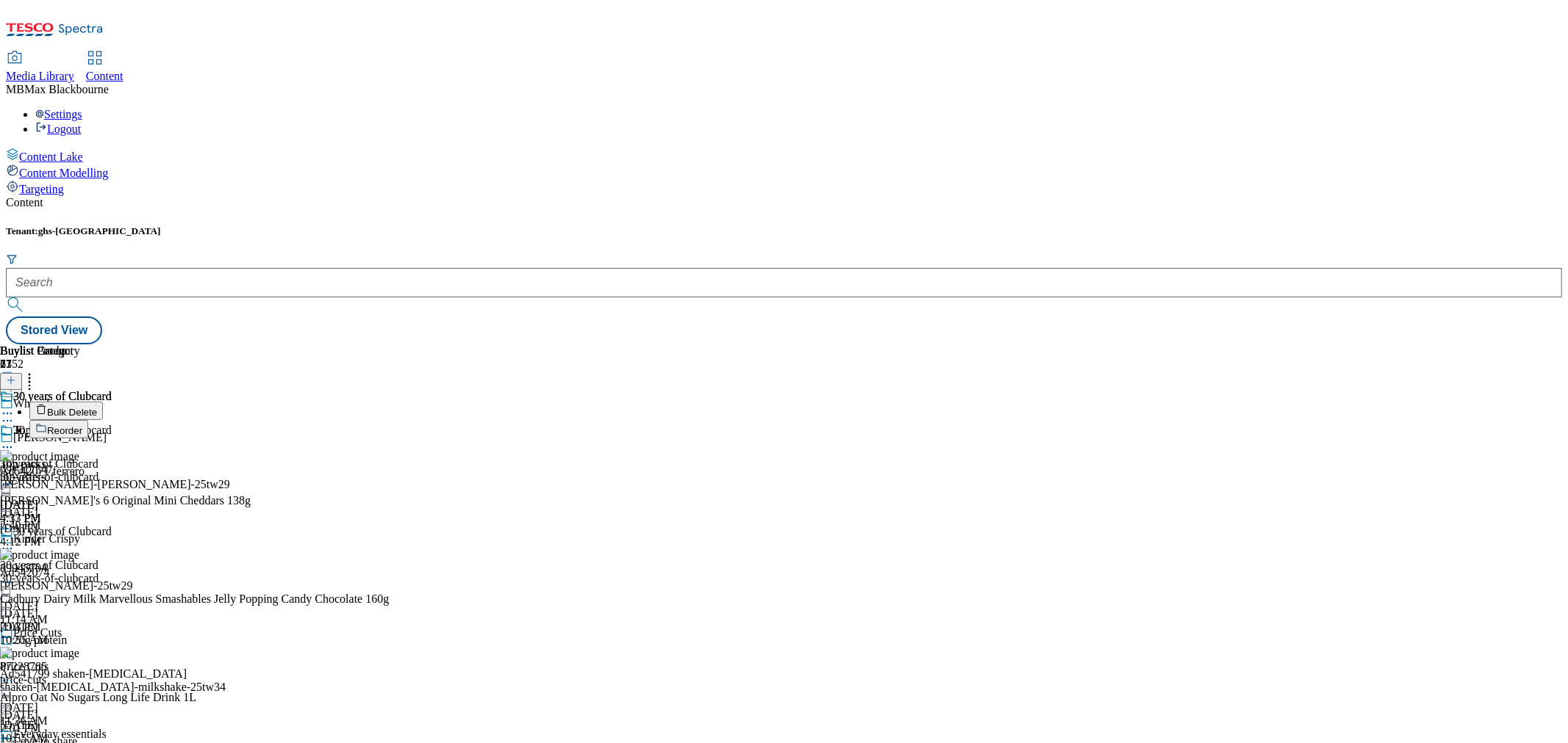
click at [89, 420] on button "Reorder" at bounding box center [59, 429] width 59 height 19
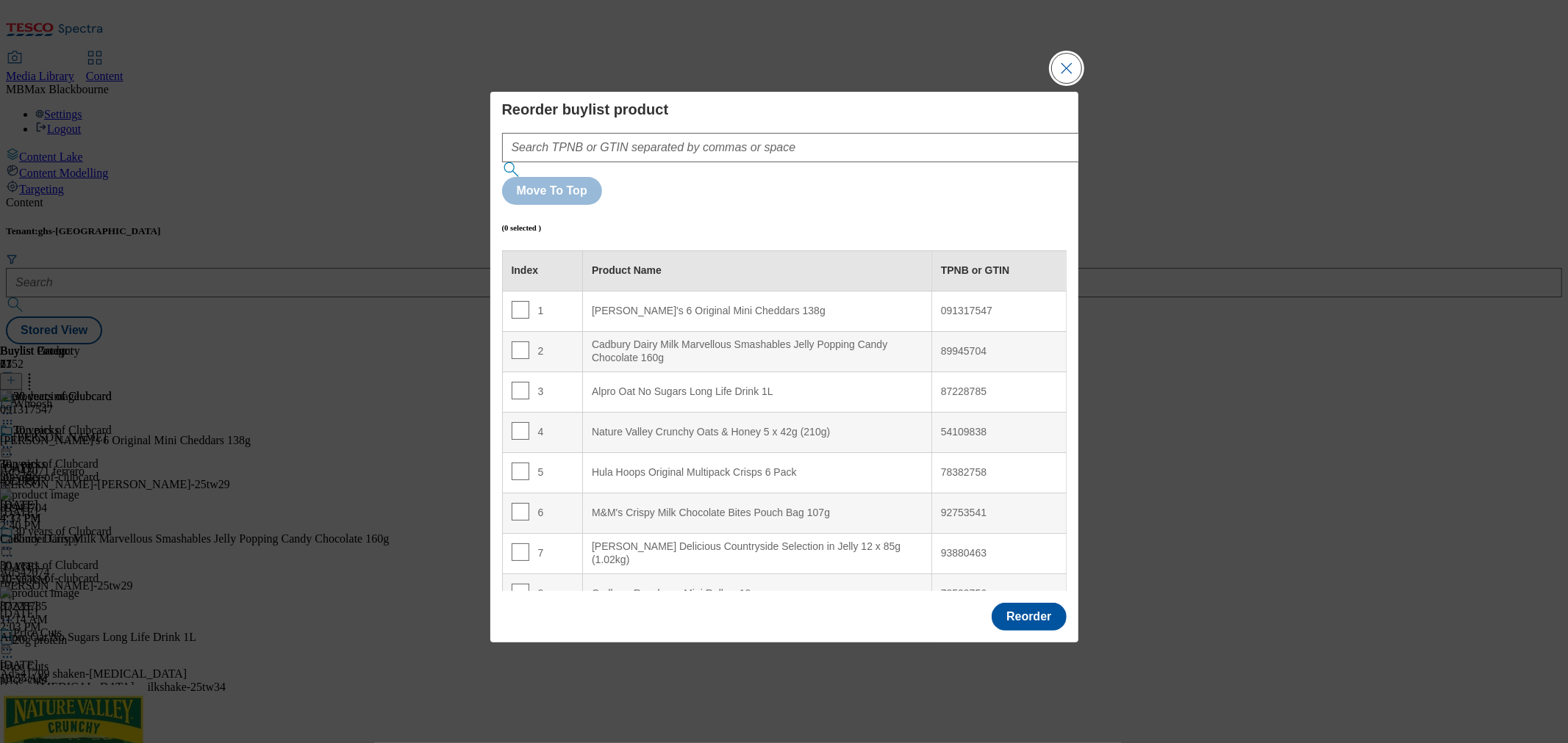
click at [1063, 83] on button "Close Modal" at bounding box center [1066, 68] width 30 height 30
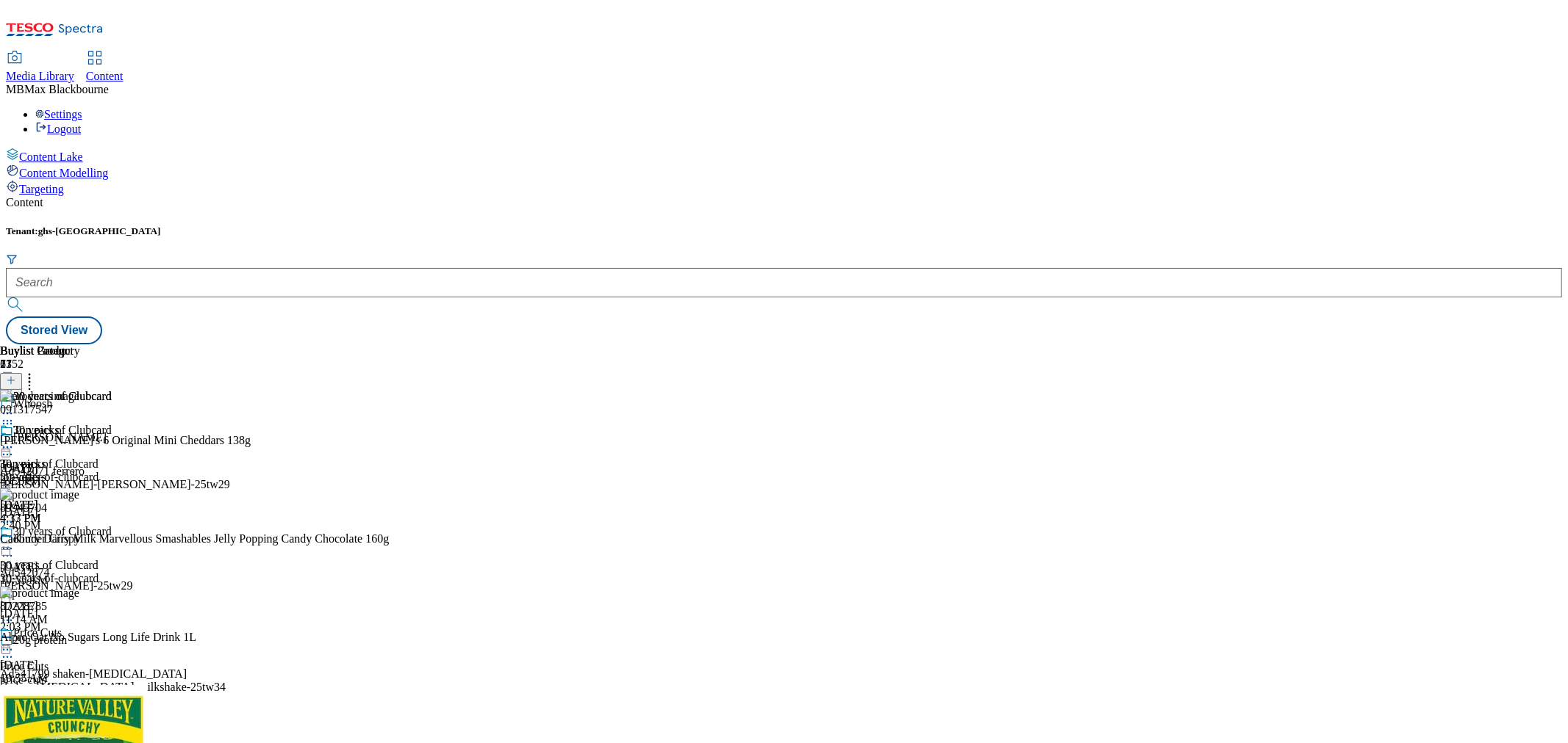
click at [111, 440] on div at bounding box center [56, 449] width 111 height 18
click at [150, 471] on div "top-offers" at bounding box center [75, 477] width 150 height 13
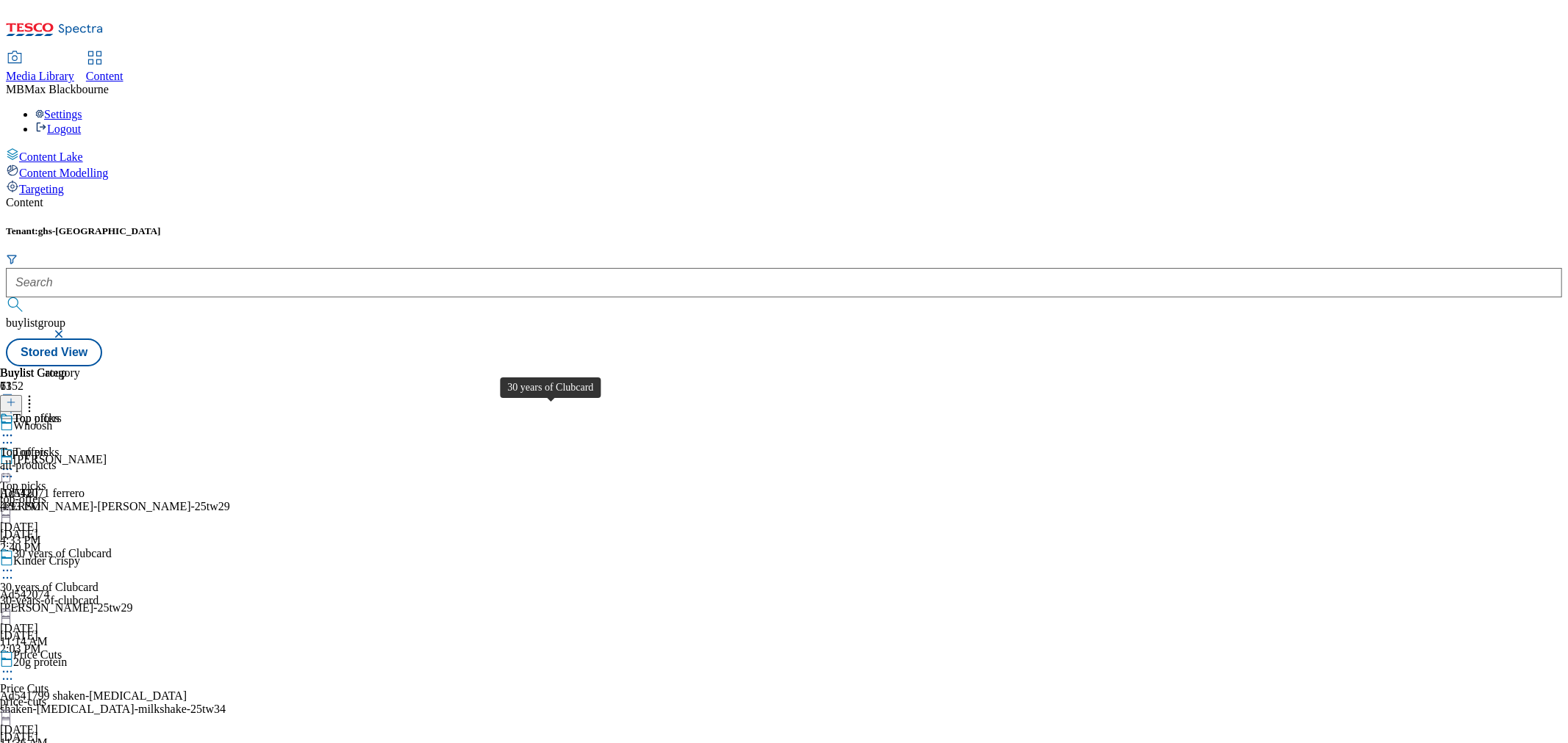
click at [111, 547] on span "30 years of Clubcard" at bounding box center [62, 555] width 99 height 16
drag, startPoint x: 857, startPoint y: 447, endPoint x: 860, endPoint y: 426, distance: 21.2
click at [111, 447] on div "30 years of Clubcard 30 years of Clubcard 30-years-of-clubcard [DATE] 4:17 PM" at bounding box center [56, 463] width 111 height 101
click at [111, 412] on span "30 years of Clubcard" at bounding box center [62, 420] width 99 height 16
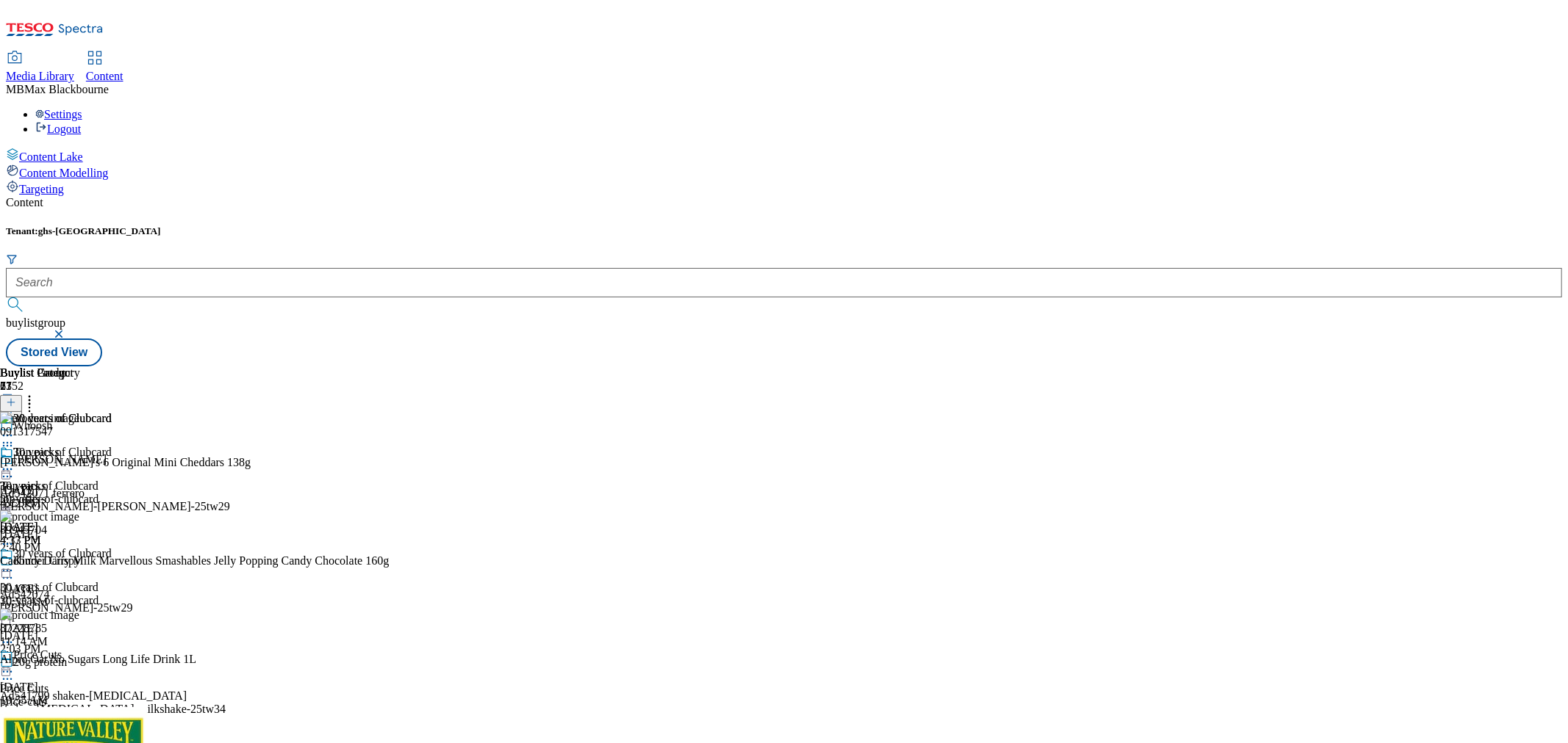
click at [14, 462] on icon at bounding box center [7, 469] width 14 height 14
click at [93, 630] on span "Un-publish" at bounding box center [69, 635] width 47 height 11
click at [111, 446] on div "30 years of Clubcard 30 years of Clubcard 30-years-of-clubcard [DATE] 4:17 PM" at bounding box center [56, 497] width 111 height 101
click at [59, 446] on span "Top picks" at bounding box center [36, 454] width 46 height 16
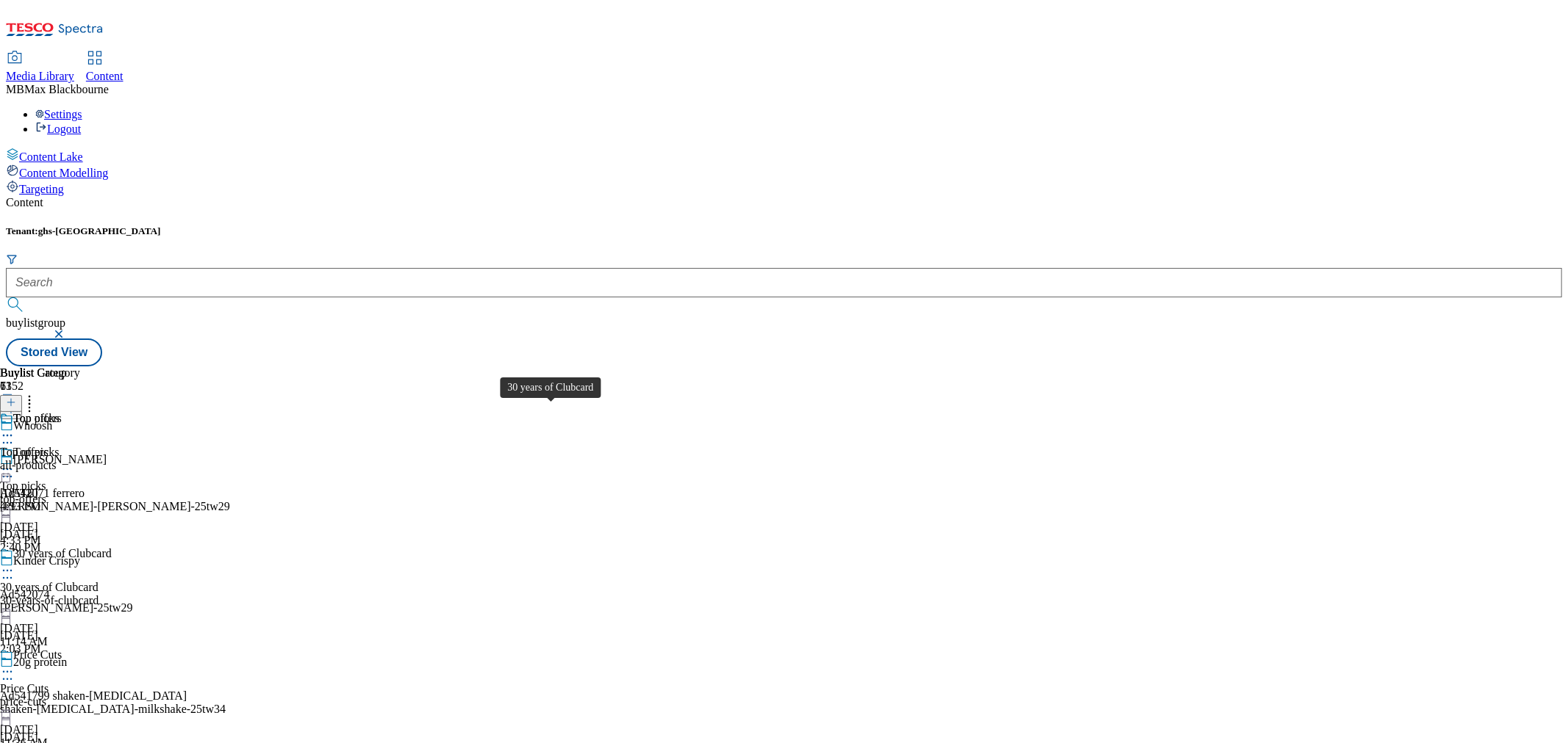
click at [99, 581] on div "30 years of Clubcard" at bounding box center [49, 588] width 99 height 13
click at [111, 458] on div "30 years of Clubcard 30 years of Clubcard 30-years-of-clubcard [DATE] 4:17 PM" at bounding box center [56, 463] width 111 height 101
click at [99, 446] on div "30 years of Clubcard" at bounding box center [49, 453] width 99 height 13
click at [111, 477] on div "30 years of Clubcard 30 years of Clubcard 30-years-of-clubcard [DATE] 4:17 PM" at bounding box center [56, 497] width 111 height 101
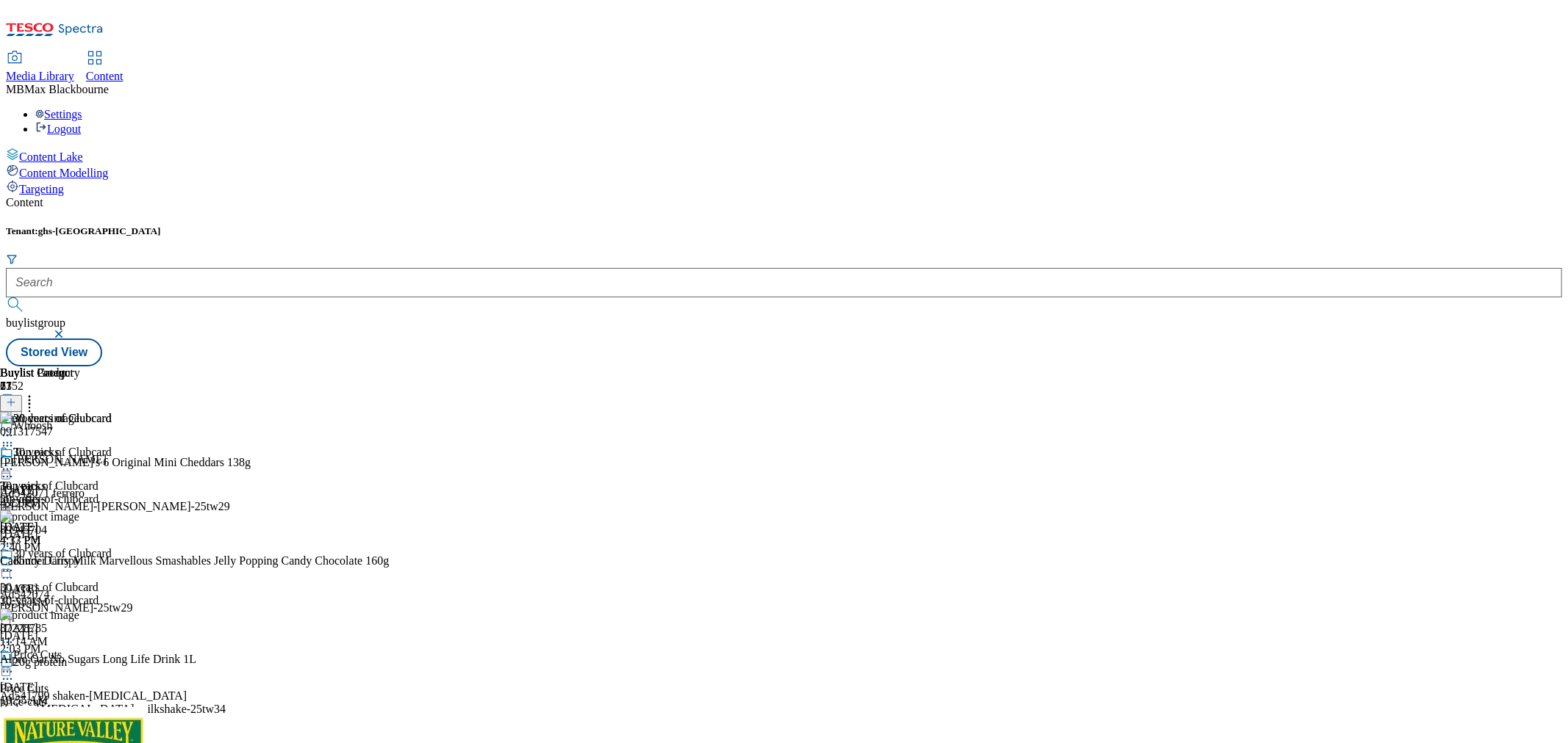
click at [37, 393] on icon at bounding box center [29, 400] width 14 height 14
click at [111, 547] on div "30 years of Clubcard 30 years of Clubcard 30-years-of-clubcard [DATE] 4:17 PM" at bounding box center [56, 497] width 111 height 101
click at [111, 524] on div "30 years of Clubcard 30 years of Clubcard 30-years-of-clubcard Sep 4, 2025 4:17…" at bounding box center [56, 497] width 111 height 101
click at [14, 563] on icon at bounding box center [7, 570] width 14 height 14
click at [111, 446] on div "30 years of Clubcard 30 years of Clubcard 30-years-of-clubcard Sep 4, 2025 4:17…" at bounding box center [56, 497] width 111 height 101
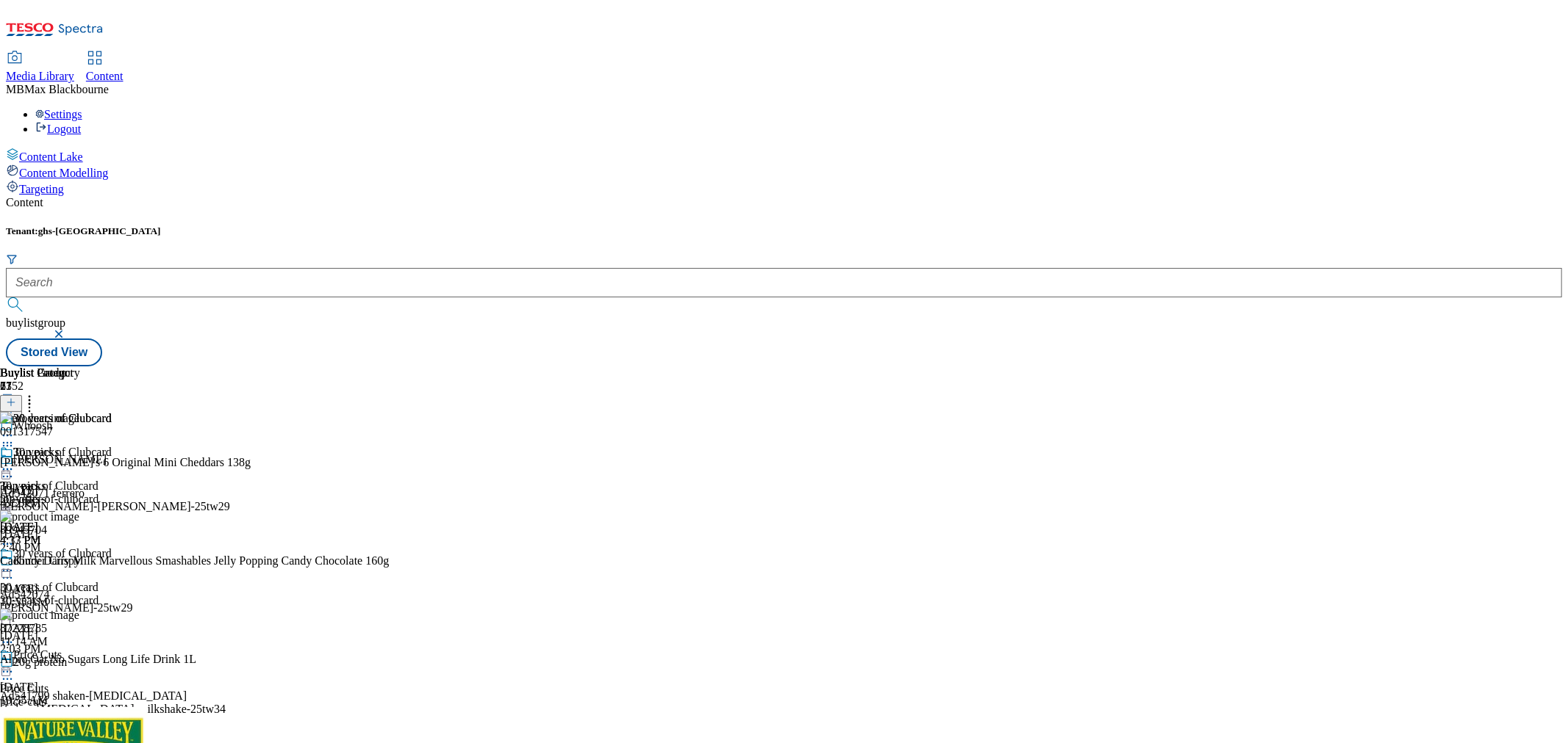
click at [150, 493] on div "top-offers" at bounding box center [75, 499] width 150 height 13
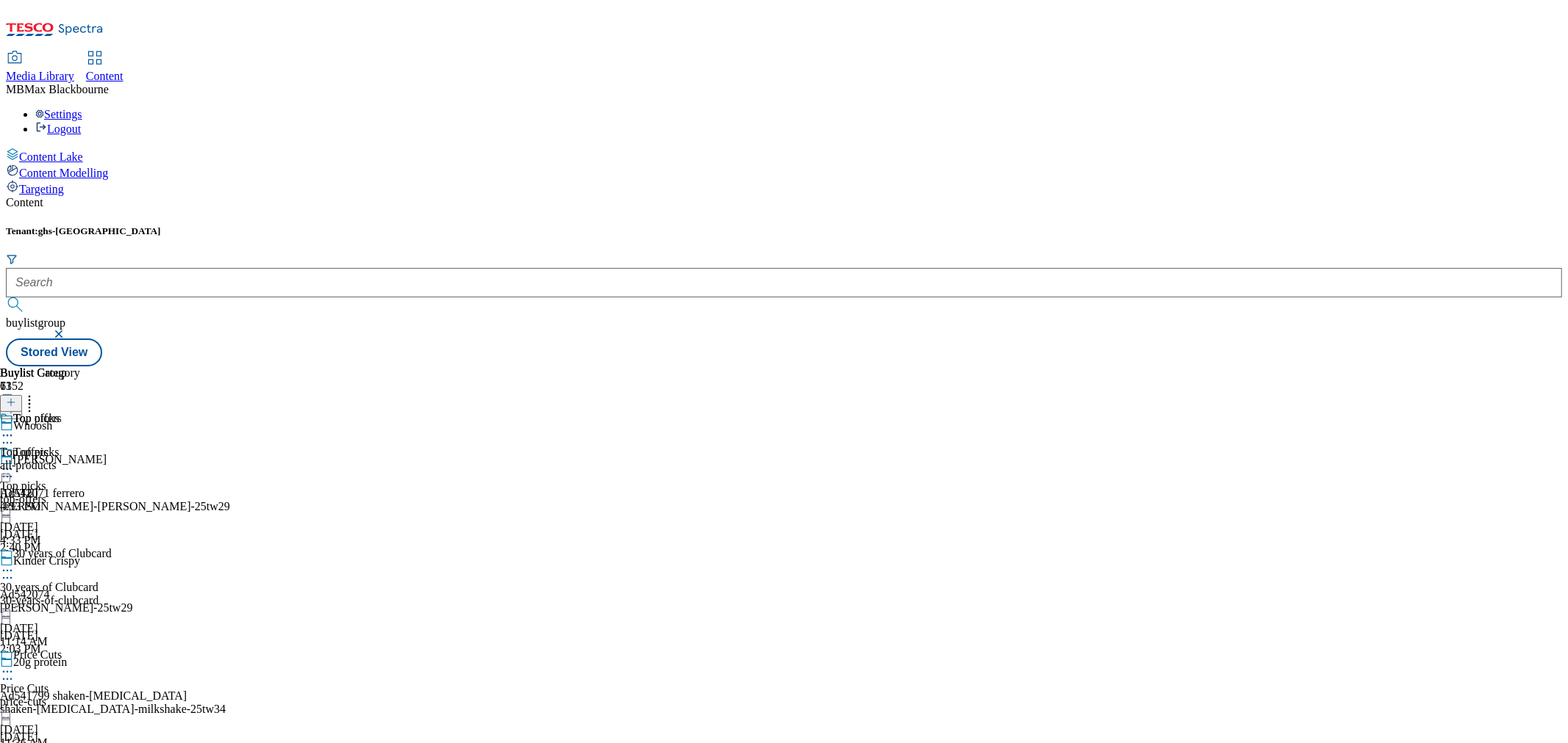
click at [150, 595] on div "30-years-of-clubcard" at bounding box center [75, 601] width 150 height 13
click at [1505, 83] on div "MB Max Blackbourne" at bounding box center [784, 89] width 1556 height 13
click at [1500, 108] on div "Settings Logout" at bounding box center [784, 121] width 1556 height 28
click at [81, 122] on link "Logout" at bounding box center [58, 128] width 46 height 13
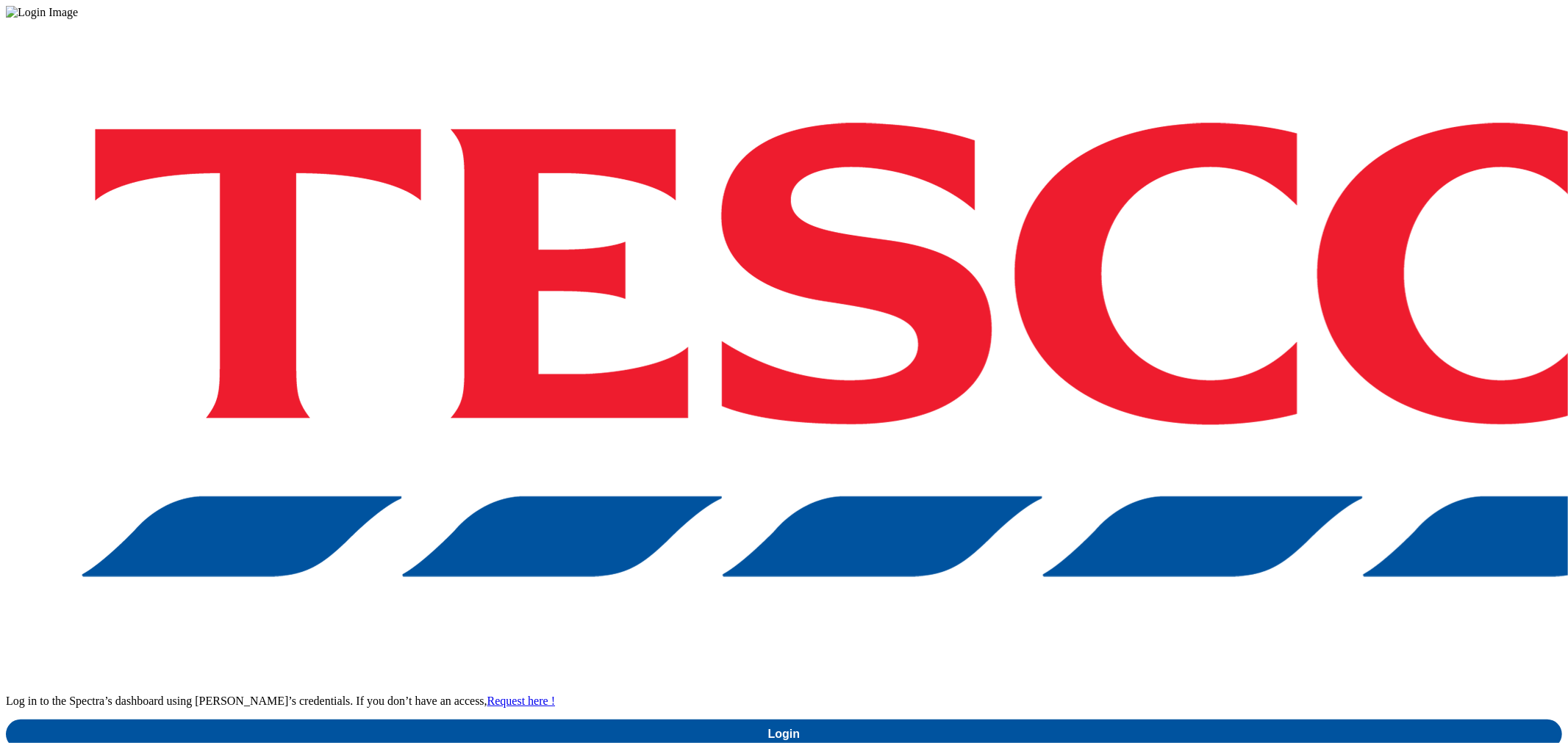
click at [1262, 453] on div "Log in to the Spectra’s dashboard using [PERSON_NAME]’s credentials. If you don…" at bounding box center [784, 385] width 1556 height 730
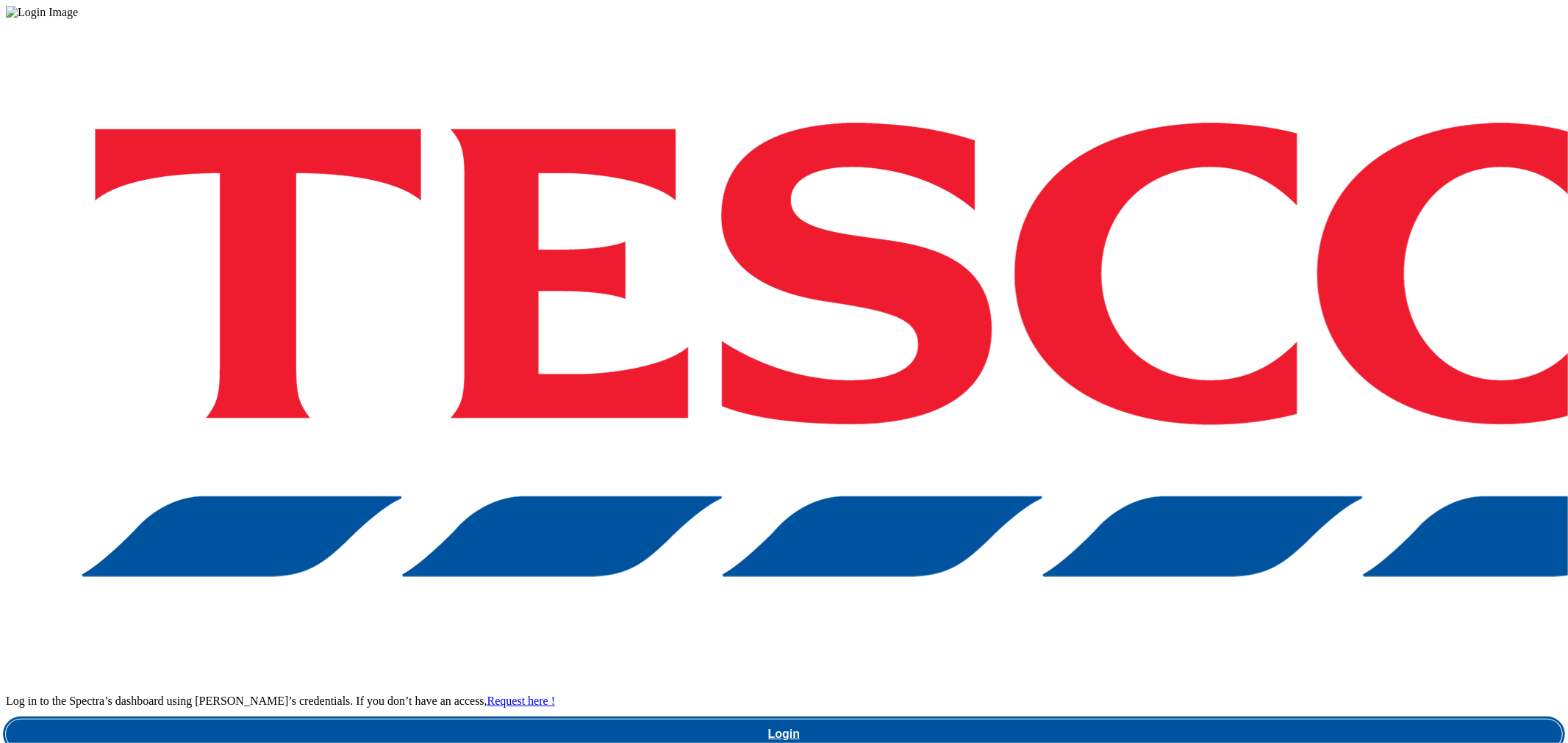
click at [1247, 720] on link "Login" at bounding box center [784, 735] width 1556 height 30
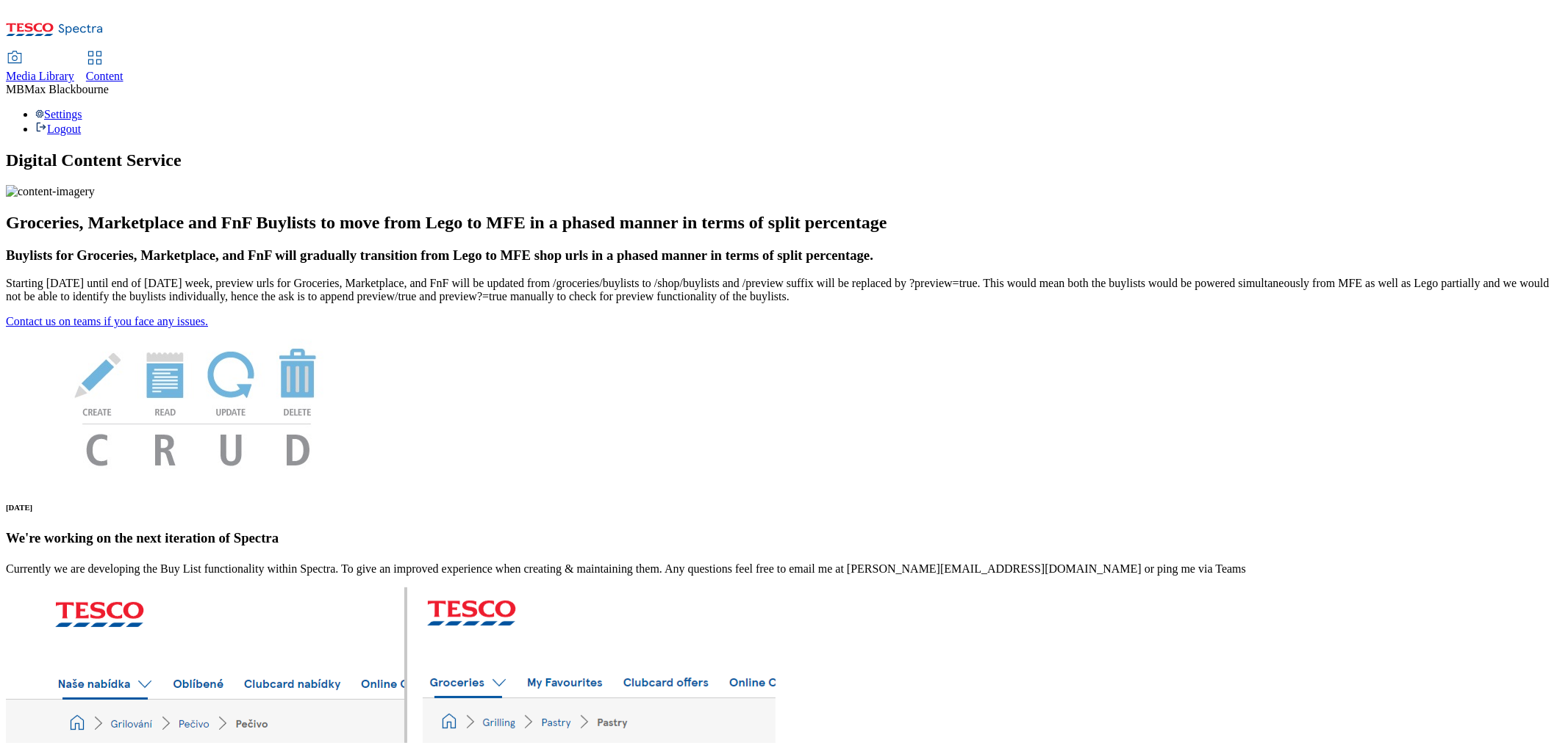
click at [123, 70] on span "Content" at bounding box center [105, 76] width 37 height 13
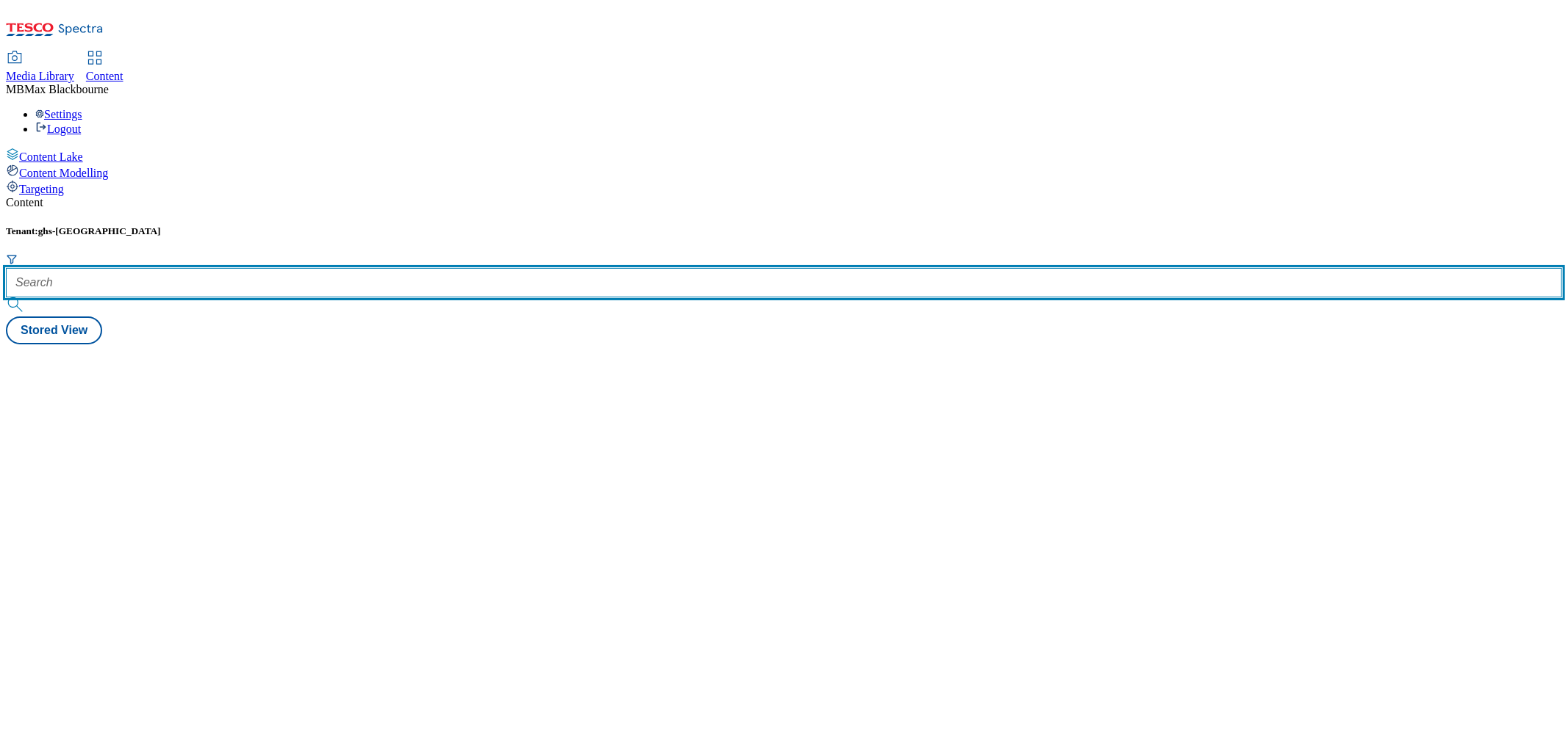
click at [384, 268] on input "text" at bounding box center [784, 283] width 1556 height 30
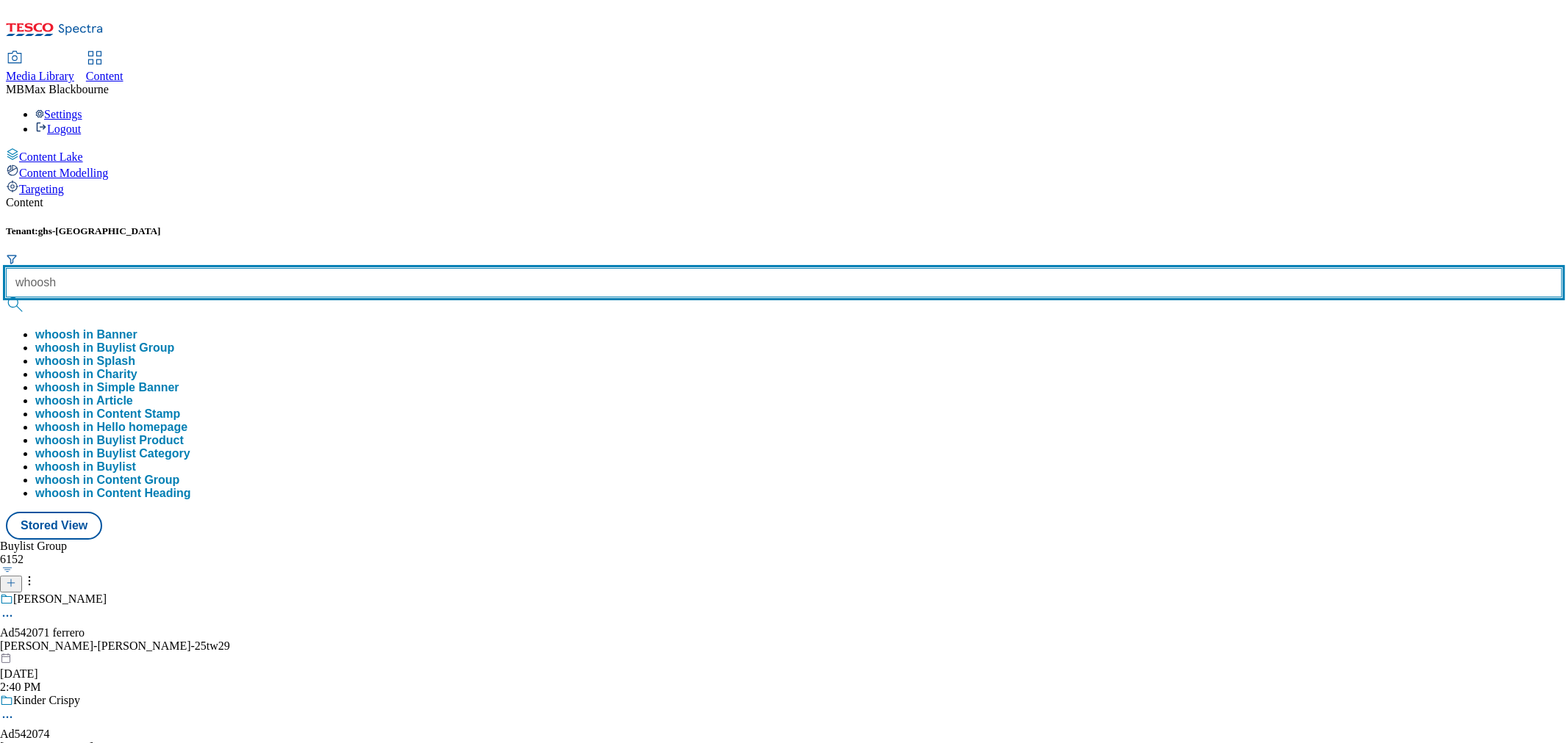
type input "whoosh"
click at [6, 298] on button "submit" at bounding box center [16, 304] width 20 height 14
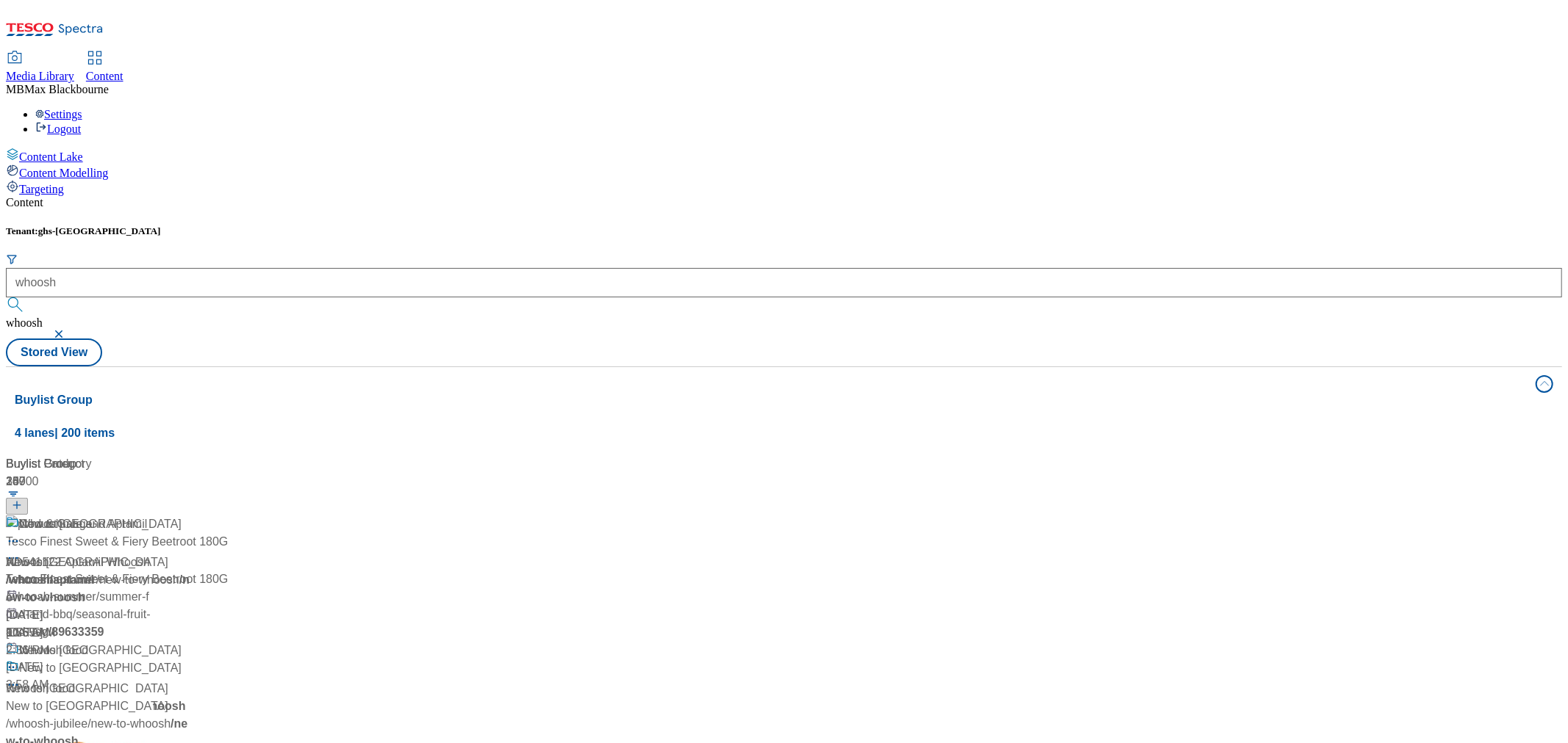
click at [650, 197] on div "Content" at bounding box center [784, 203] width 1556 height 13
click at [62, 515] on span "Whoosh" at bounding box center [41, 525] width 43 height 19
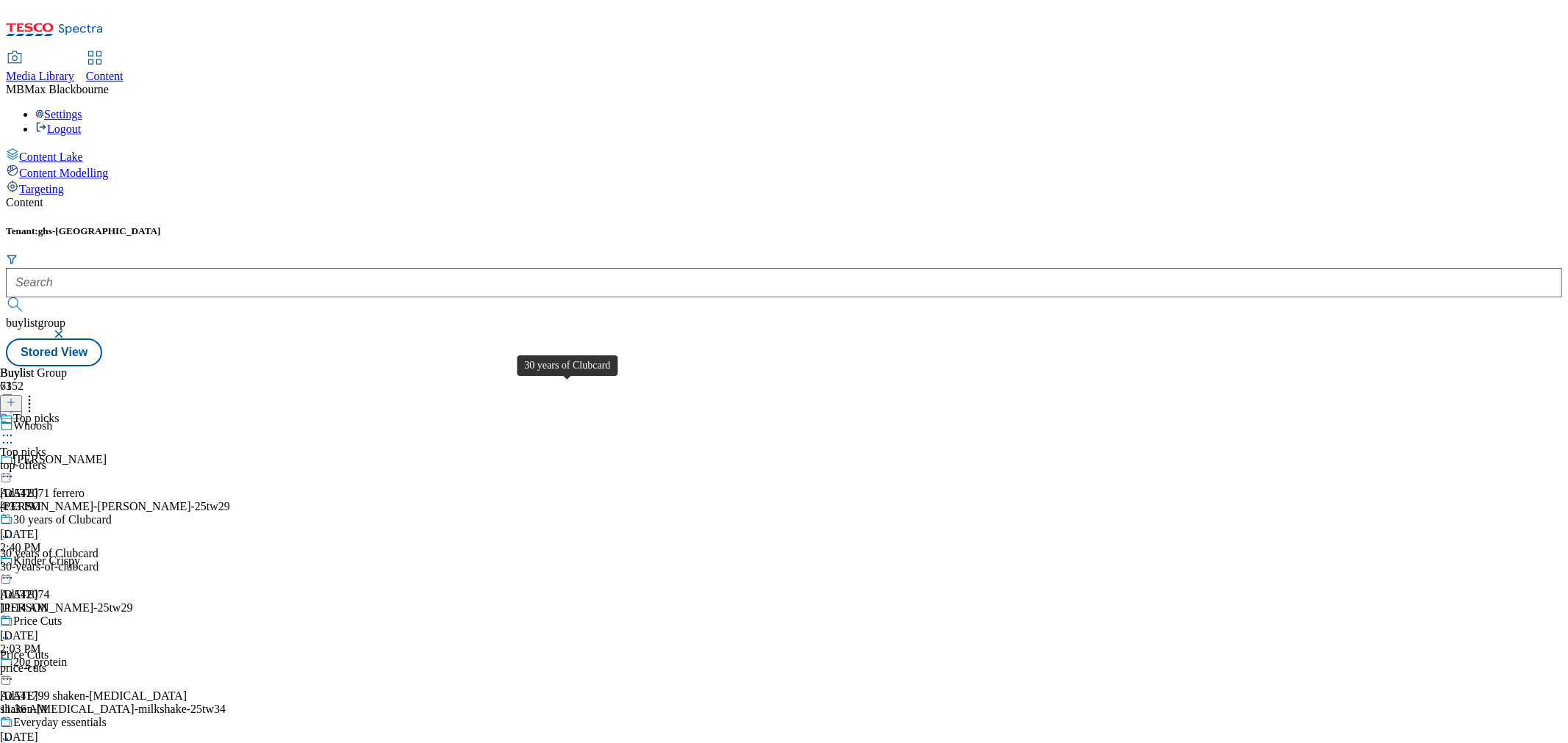
click at [99, 547] on div "30 years of Clubcard" at bounding box center [49, 554] width 99 height 13
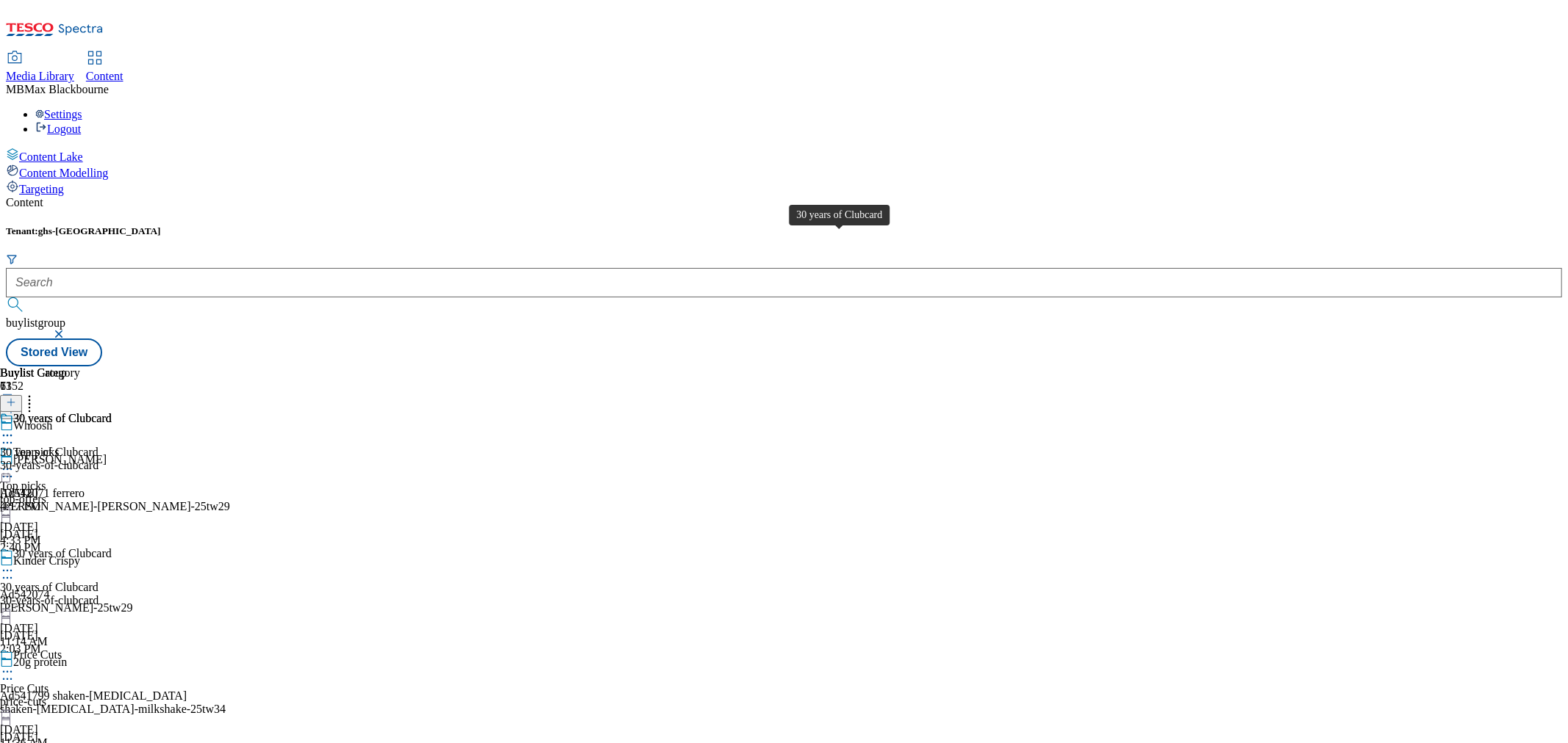
click at [111, 412] on div "30 years of Clubcard" at bounding box center [62, 419] width 99 height 13
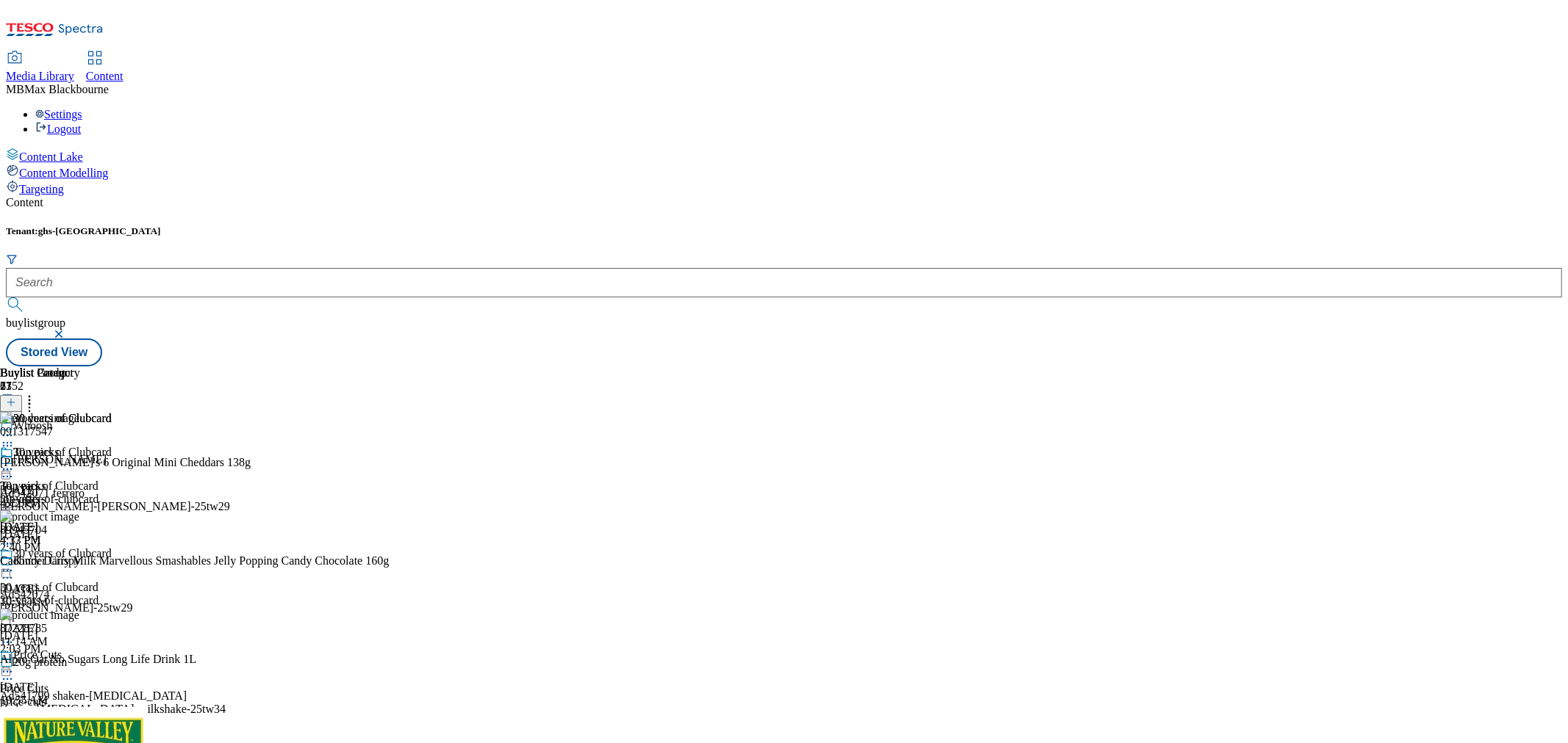
click at [14, 462] on icon at bounding box center [7, 469] width 14 height 14
click at [93, 630] on span "Un-publish" at bounding box center [69, 635] width 47 height 11
click at [14, 462] on icon at bounding box center [7, 469] width 14 height 14
click at [150, 493] on div "top-offers" at bounding box center [75, 499] width 150 height 13
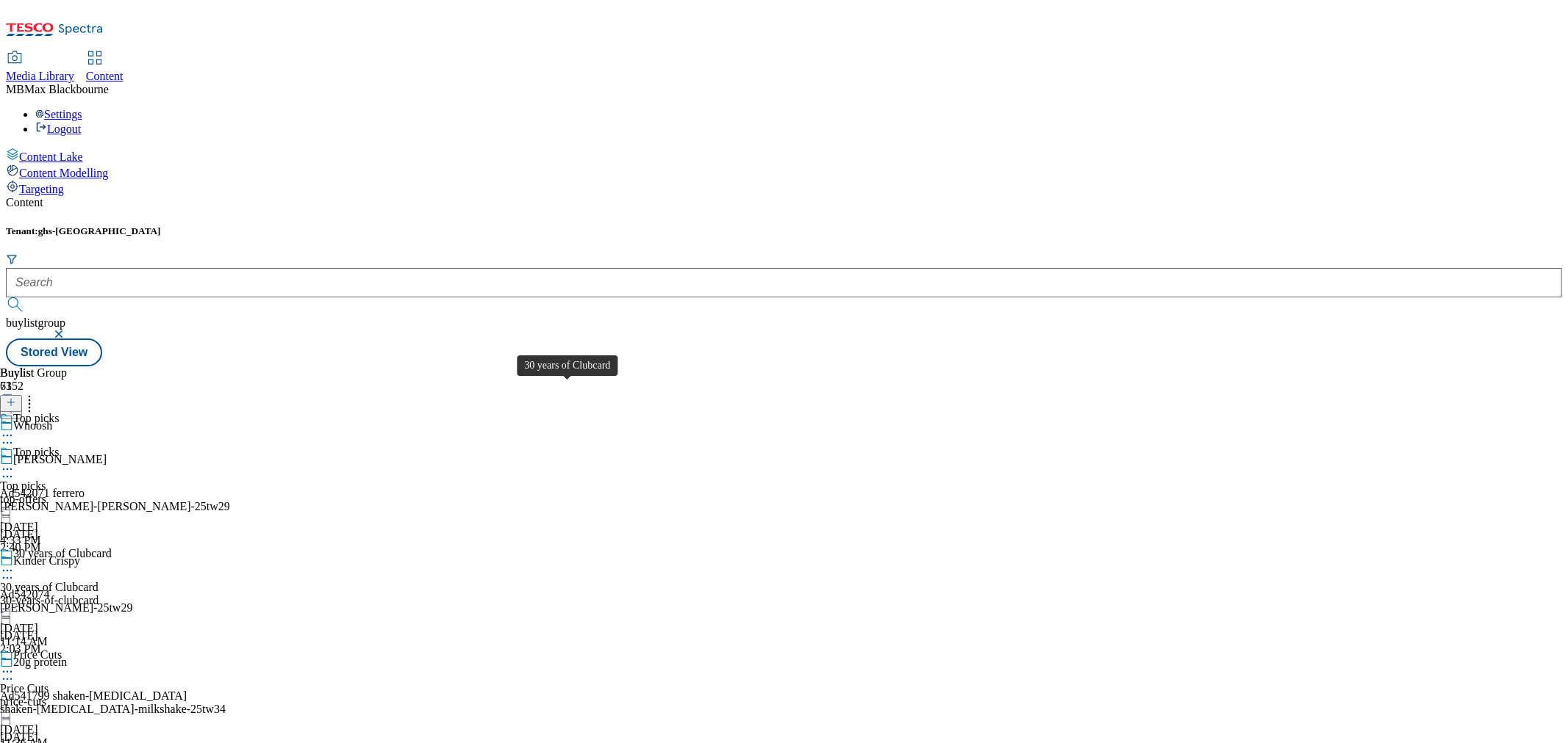
click at [150, 595] on div "30-years-of-clubcard" at bounding box center [75, 601] width 150 height 13
click at [111, 412] on div "30 years of Clubcard" at bounding box center [56, 429] width 111 height 34
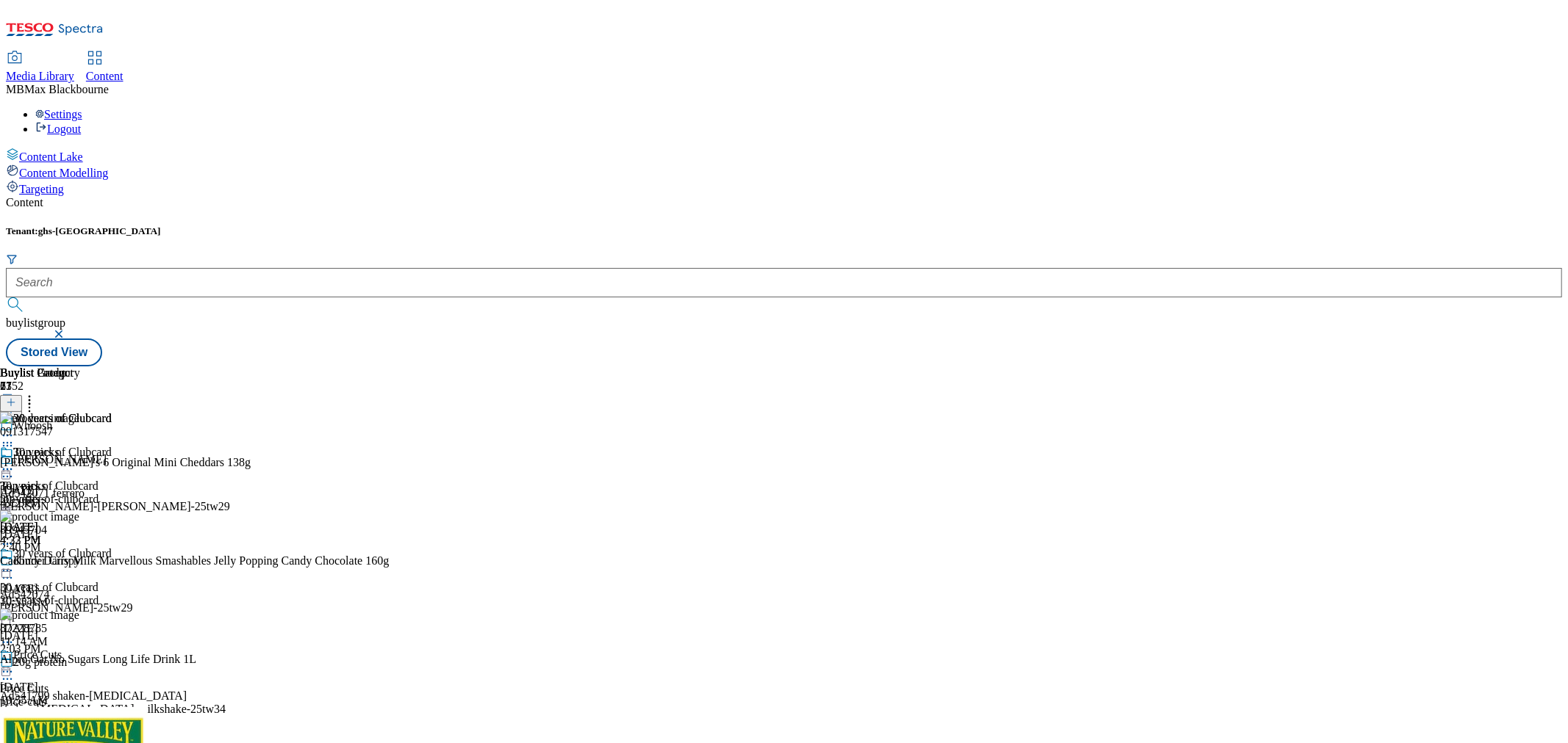
click at [14, 462] on icon at bounding box center [7, 469] width 14 height 14
click at [100, 576] on button "Un-preview" at bounding box center [65, 584] width 71 height 17
click at [46, 480] on div "Top picks" at bounding box center [23, 487] width 46 height 13
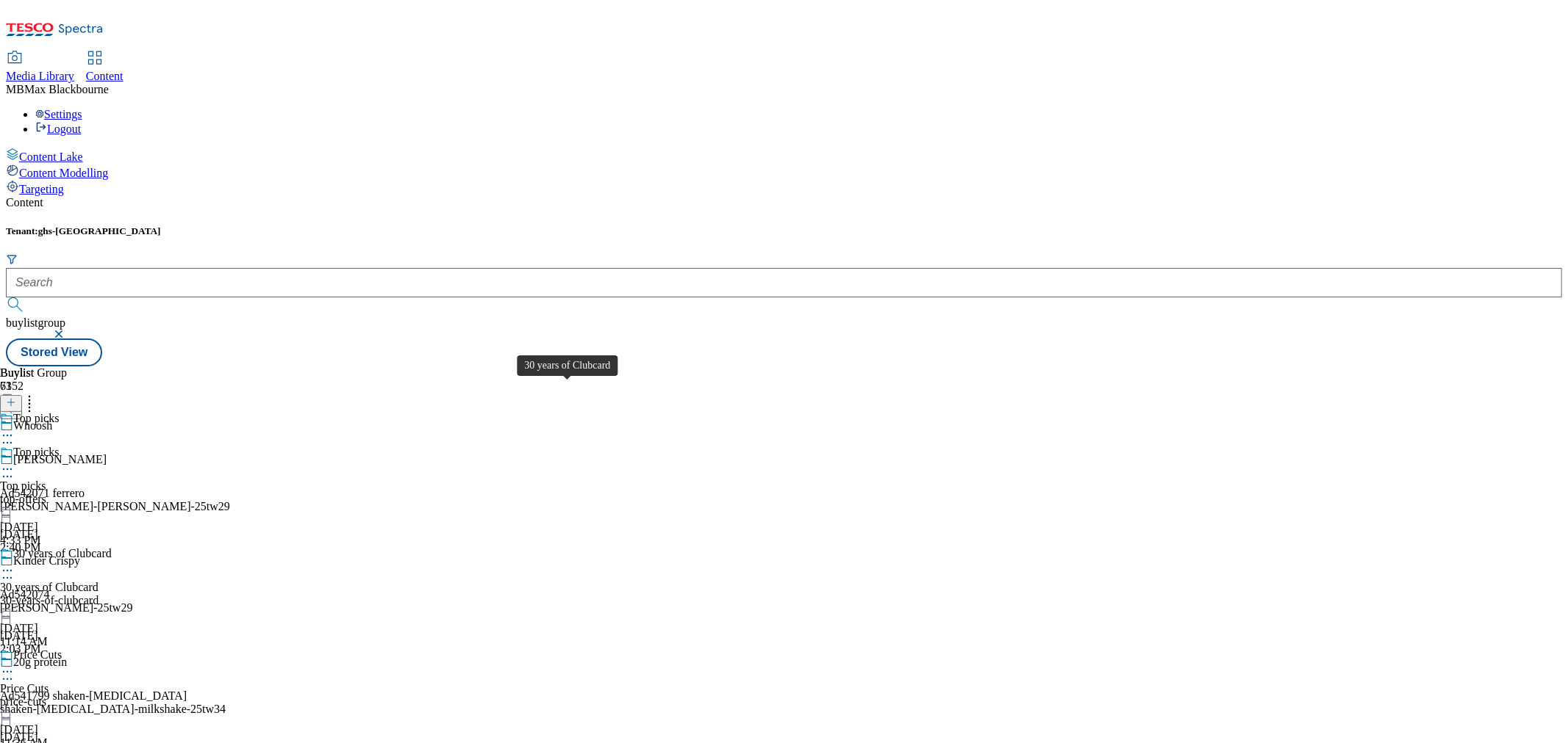
click at [111, 547] on div "30 years of Clubcard" at bounding box center [62, 554] width 99 height 13
click at [14, 428] on icon at bounding box center [7, 435] width 14 height 14
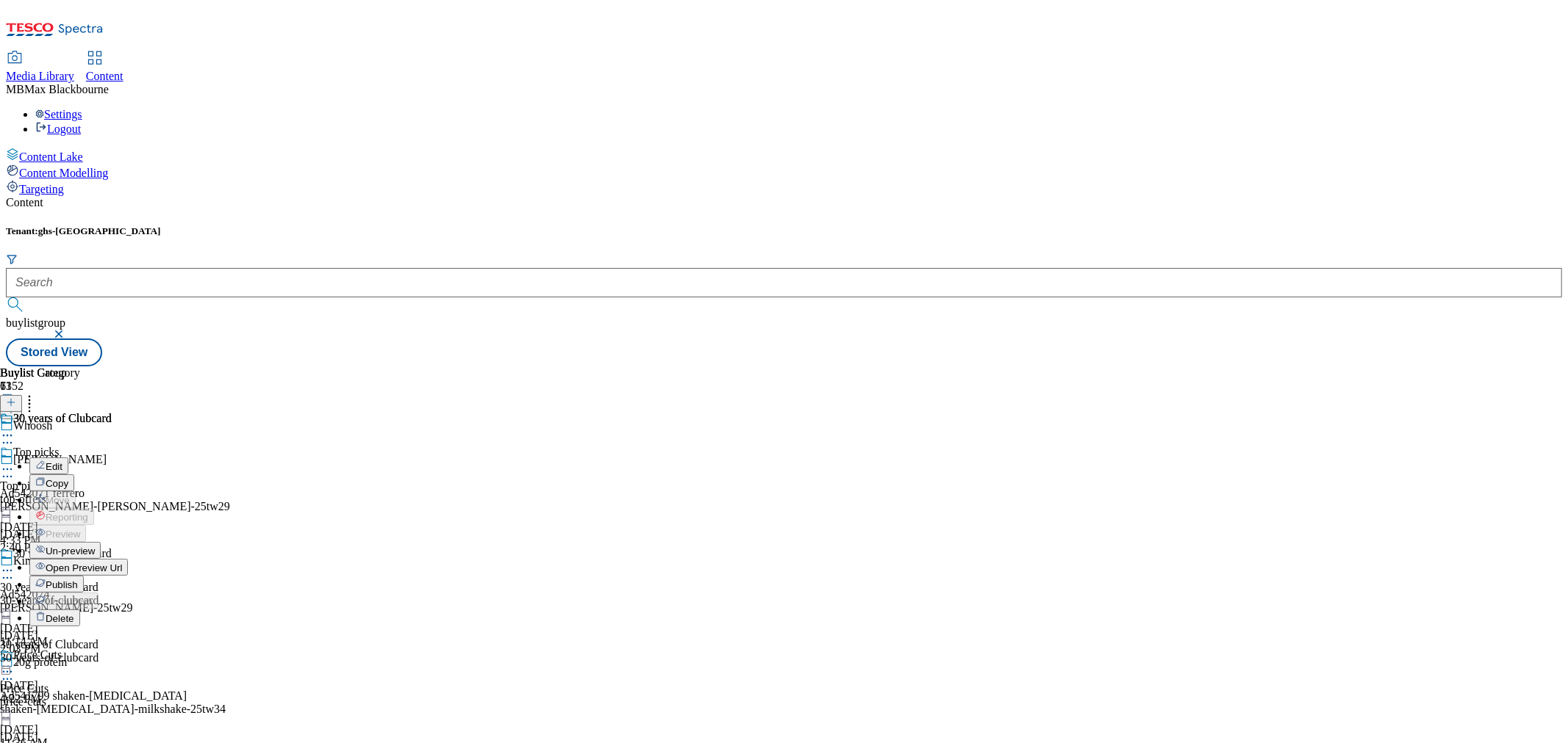
click at [128, 412] on div "30 years of Clubcard Edit Copy Move Reporting Preview Un-preview Open Preview U…" at bounding box center [64, 559] width 128 height 293
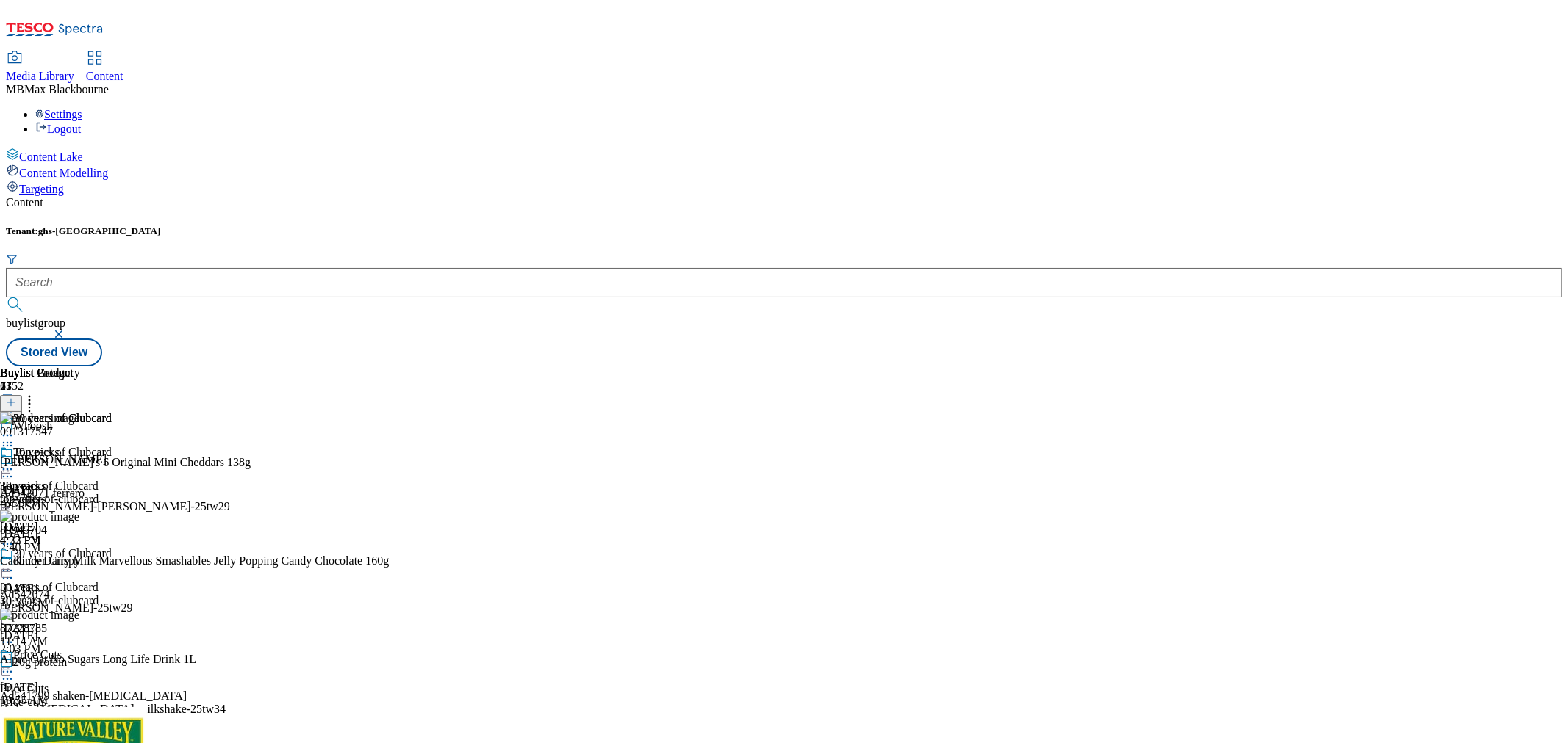
click at [111, 462] on div at bounding box center [56, 471] width 111 height 18
click at [95, 579] on span "Un-preview" at bounding box center [70, 584] width 49 height 11
click at [150, 493] on div "top-offers" at bounding box center [75, 499] width 150 height 13
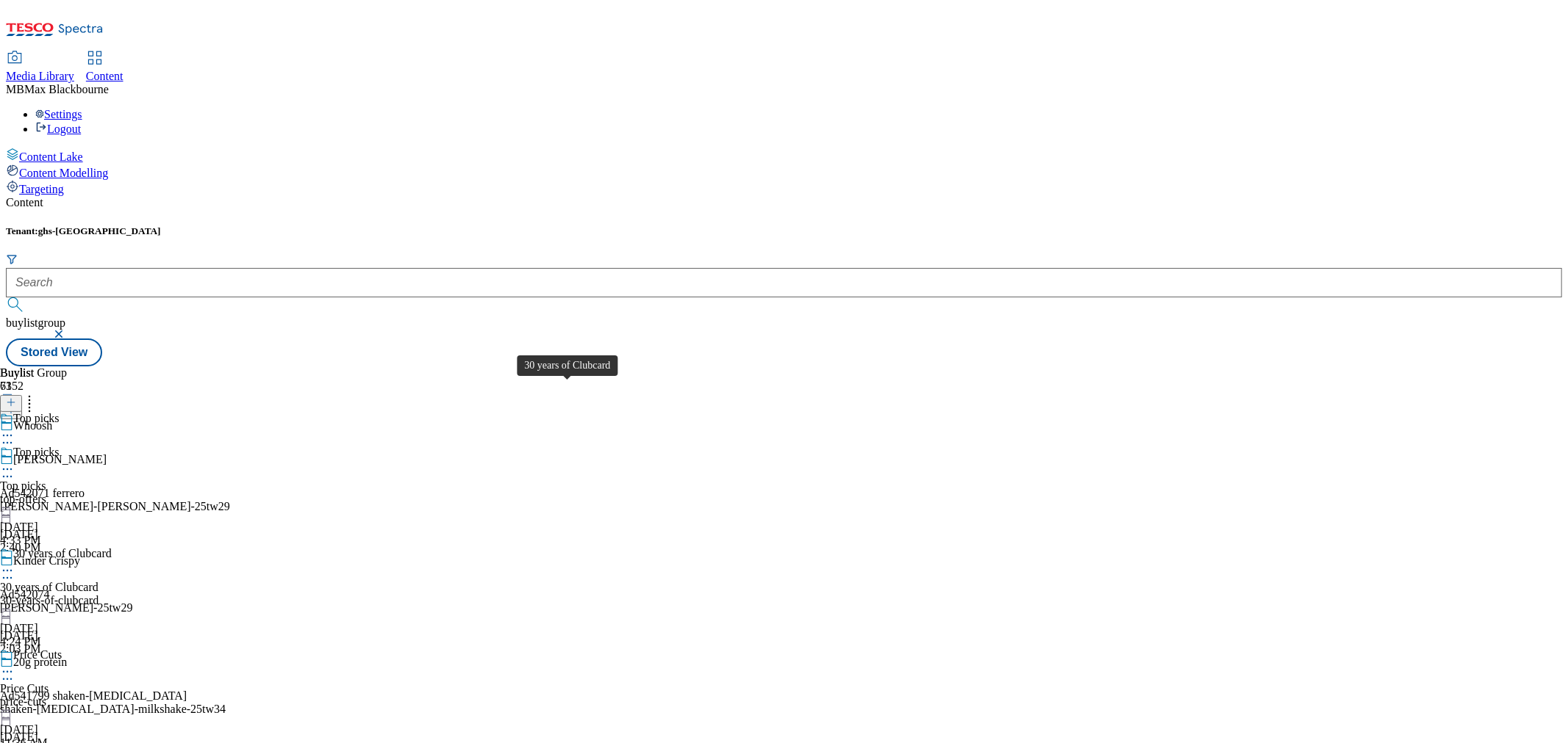
click at [111, 547] on span "30 years of Clubcard" at bounding box center [62, 555] width 99 height 16
click at [14, 428] on icon at bounding box center [7, 435] width 14 height 14
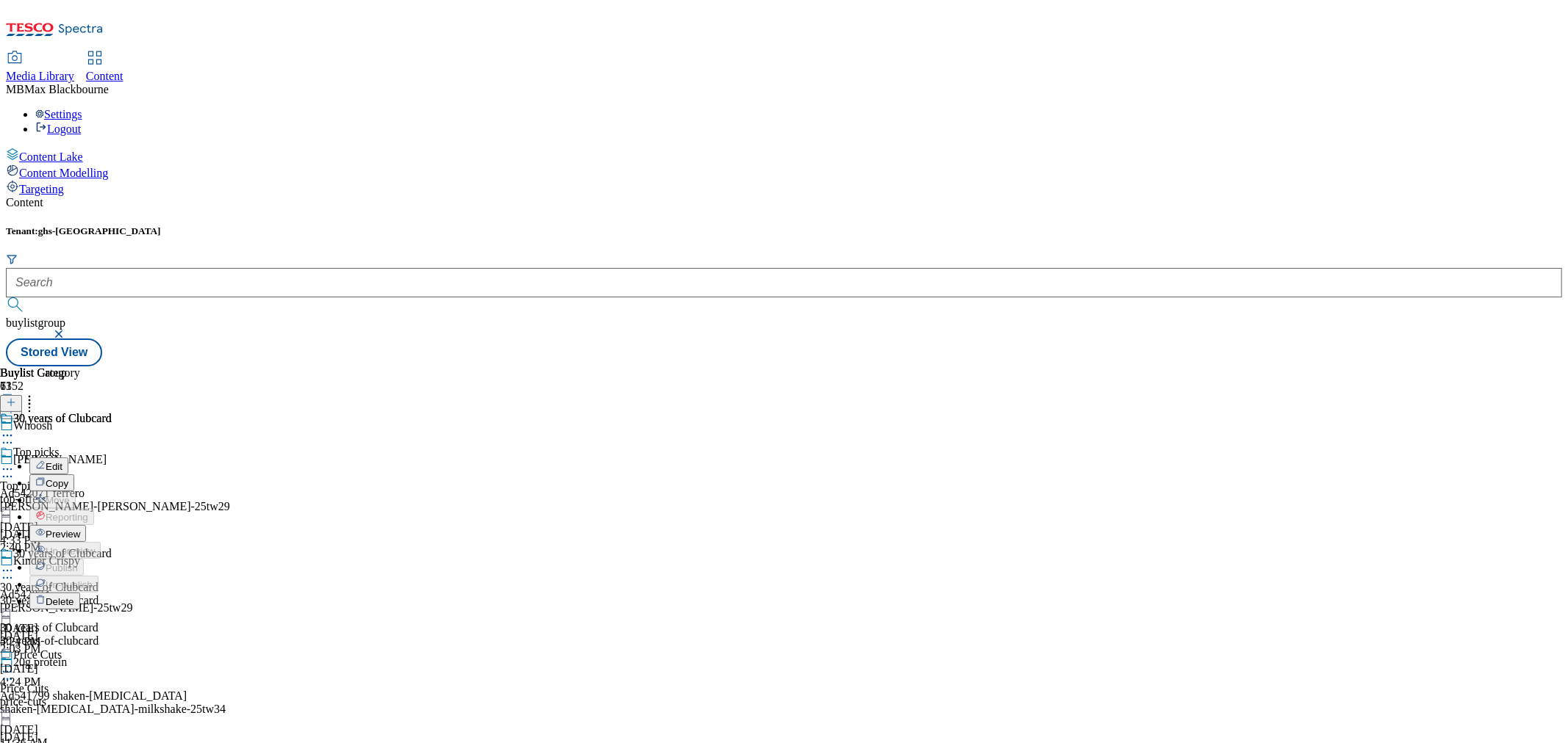
click at [80, 529] on span "Preview" at bounding box center [62, 534] width 35 height 11
click at [59, 446] on span "Top picks" at bounding box center [36, 454] width 46 height 16
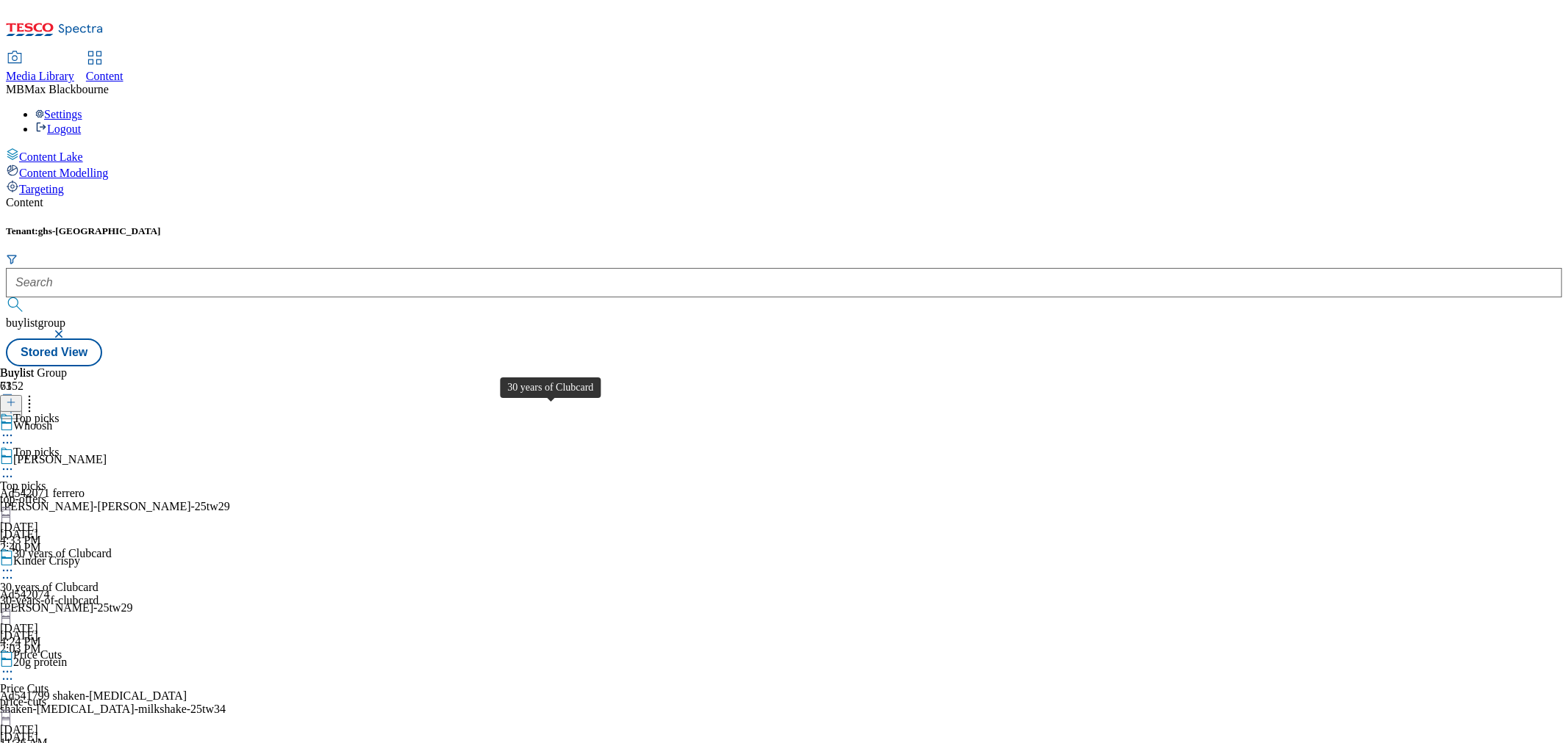
click at [99, 581] on span "30 years of Clubcard" at bounding box center [49, 588] width 99 height 13
click at [14, 428] on icon at bounding box center [7, 435] width 14 height 14
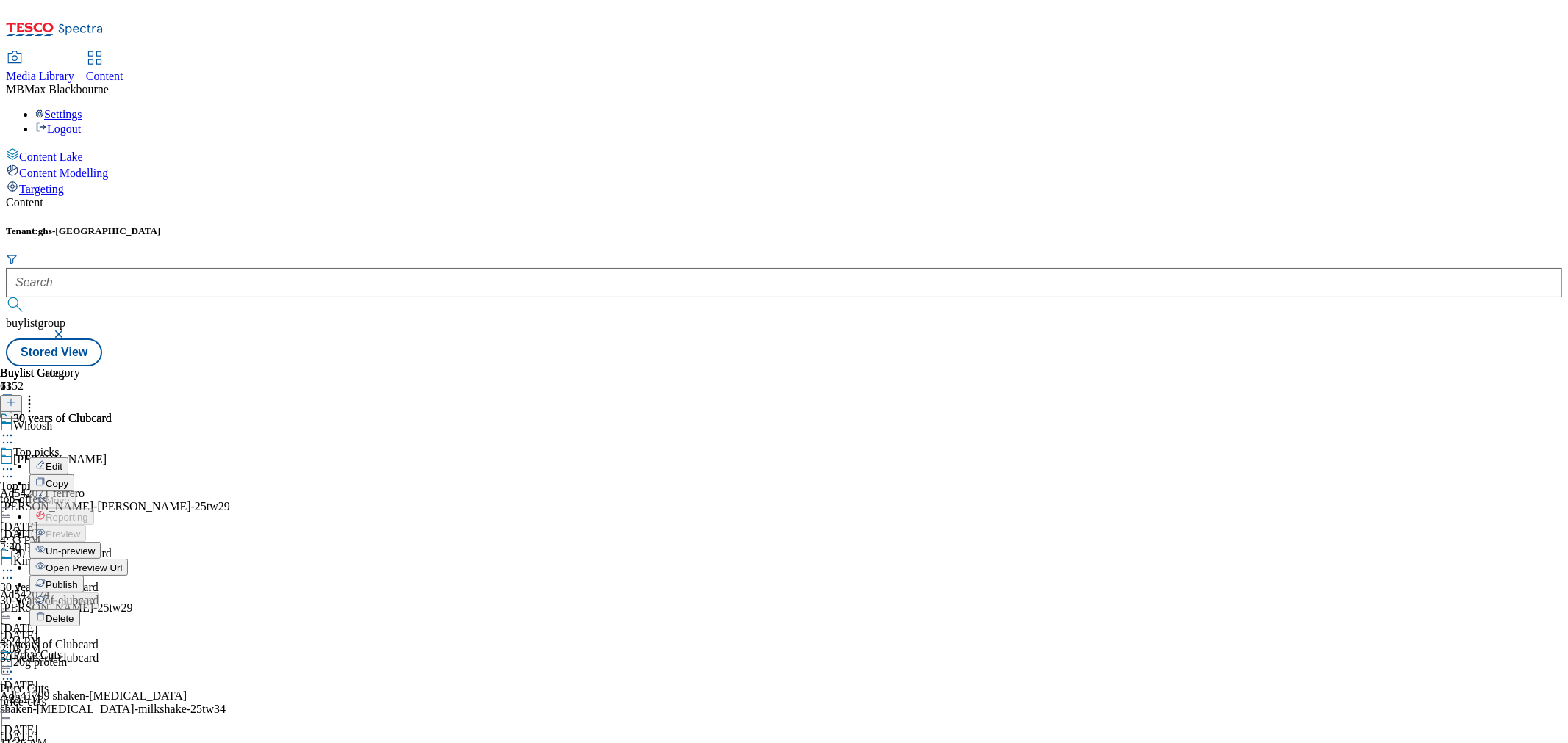
click at [78, 579] on span "Publish" at bounding box center [62, 584] width 32 height 11
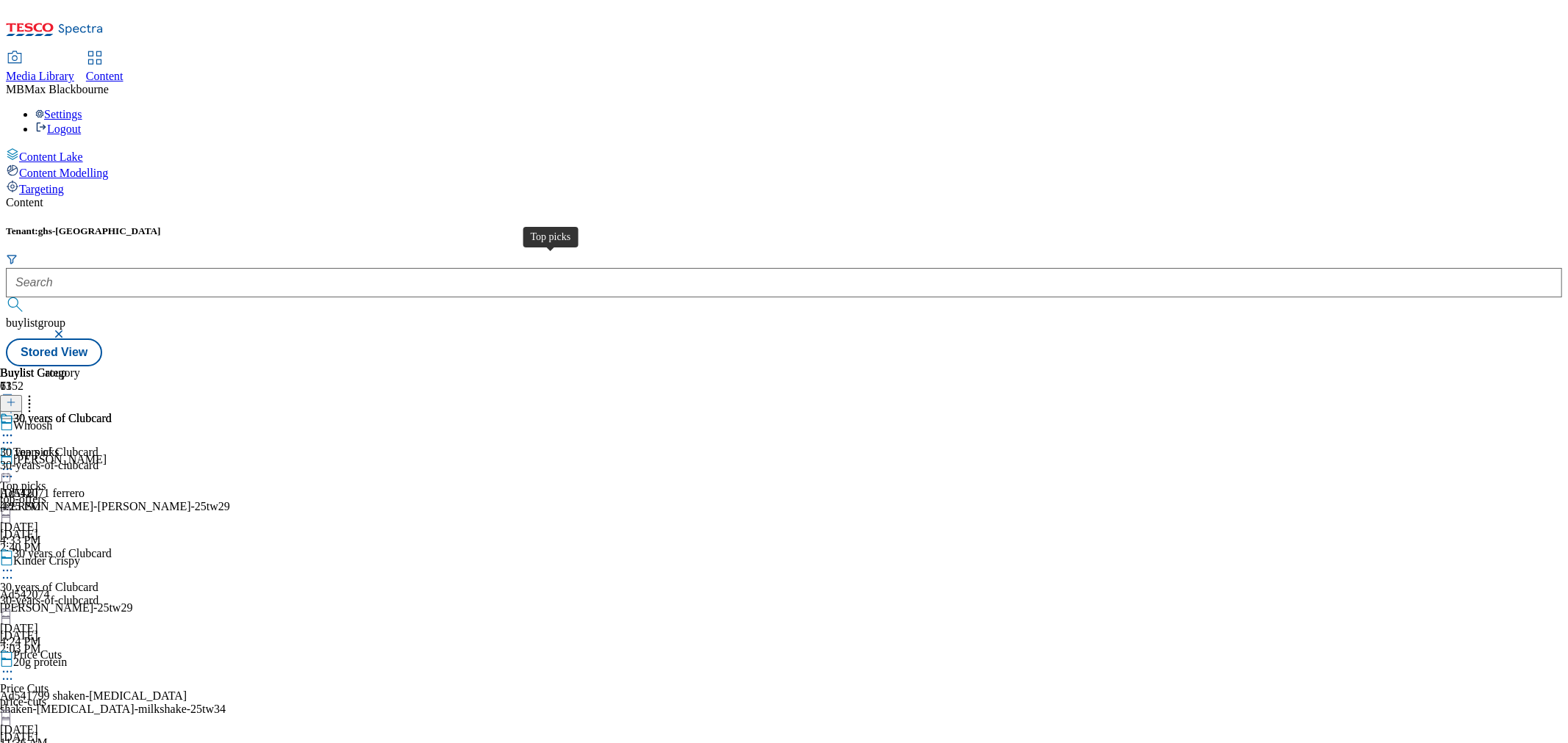
click at [59, 446] on span "Top picks" at bounding box center [36, 454] width 46 height 16
click at [150, 547] on div "30 years of Clubcard 30 years of Clubcard 30-years-of-clubcard Sep 4, 2025 4:24…" at bounding box center [75, 598] width 150 height 101
click at [111, 433] on div "30 years of Clubcard 30 years of Clubcard 30-years-of-clubcard [DATE] 4:26 PM" at bounding box center [56, 463] width 111 height 101
click at [46, 480] on span "Top picks" at bounding box center [23, 487] width 46 height 13
click at [99, 581] on div "30 years of Clubcard" at bounding box center [49, 588] width 99 height 13
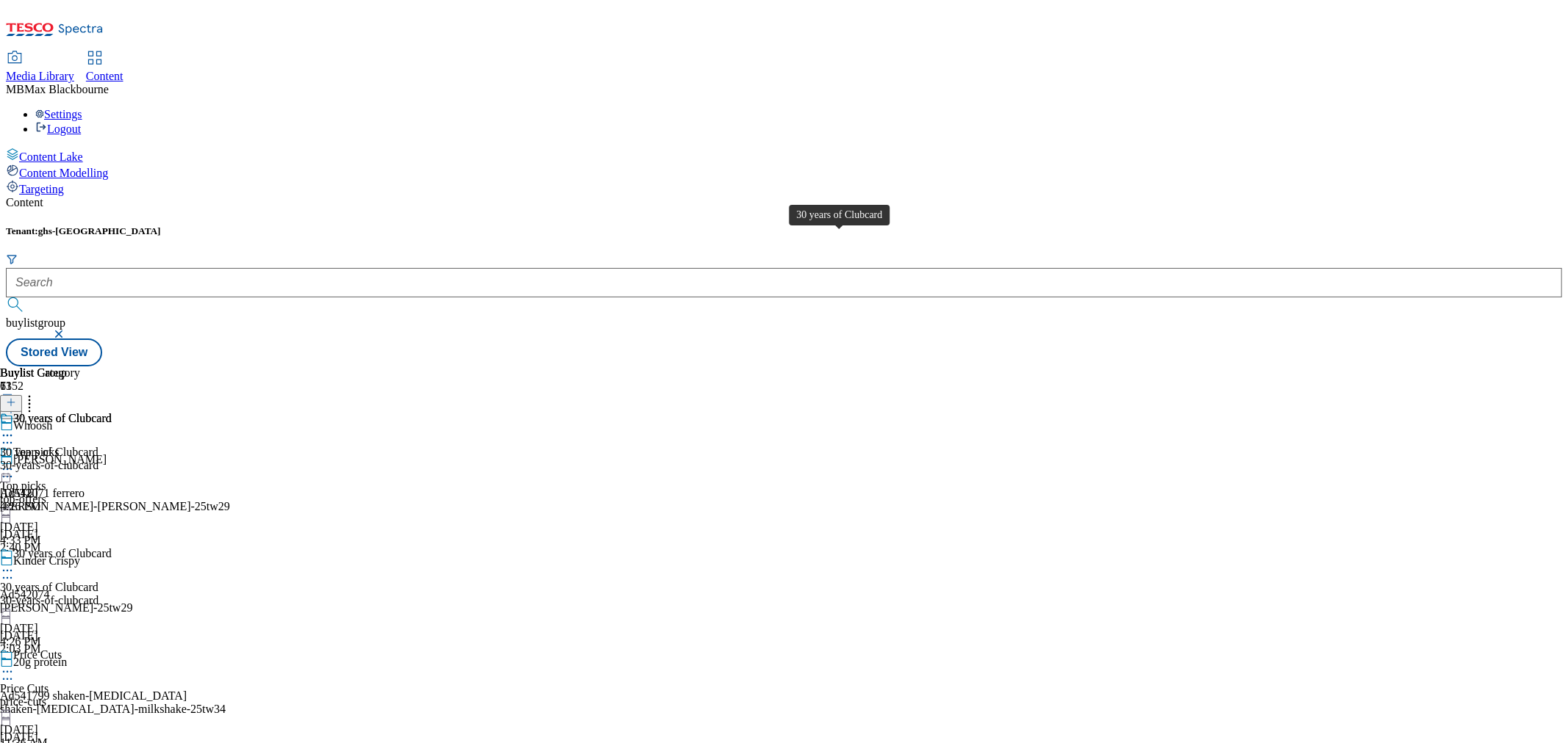
click at [111, 412] on span "30 years of Clubcard" at bounding box center [62, 420] width 99 height 16
click at [14, 462] on icon at bounding box center [7, 469] width 14 height 14
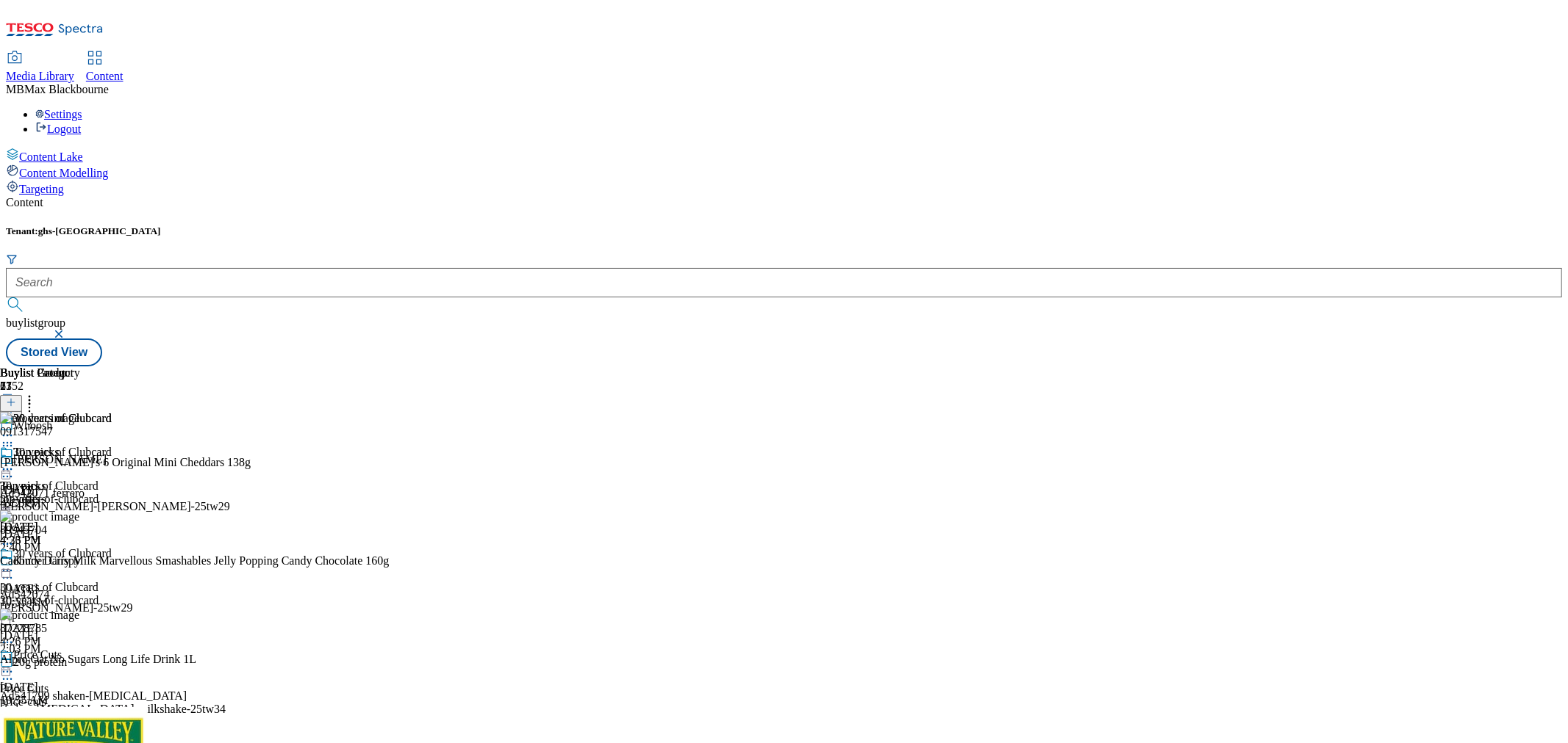
click at [111, 446] on div "30 years of Clubcard 30 years of Clubcard 30-years-of-clubcard [DATE] 4:26 PM" at bounding box center [56, 497] width 111 height 101
click at [46, 480] on span "Top picks" at bounding box center [23, 487] width 46 height 13
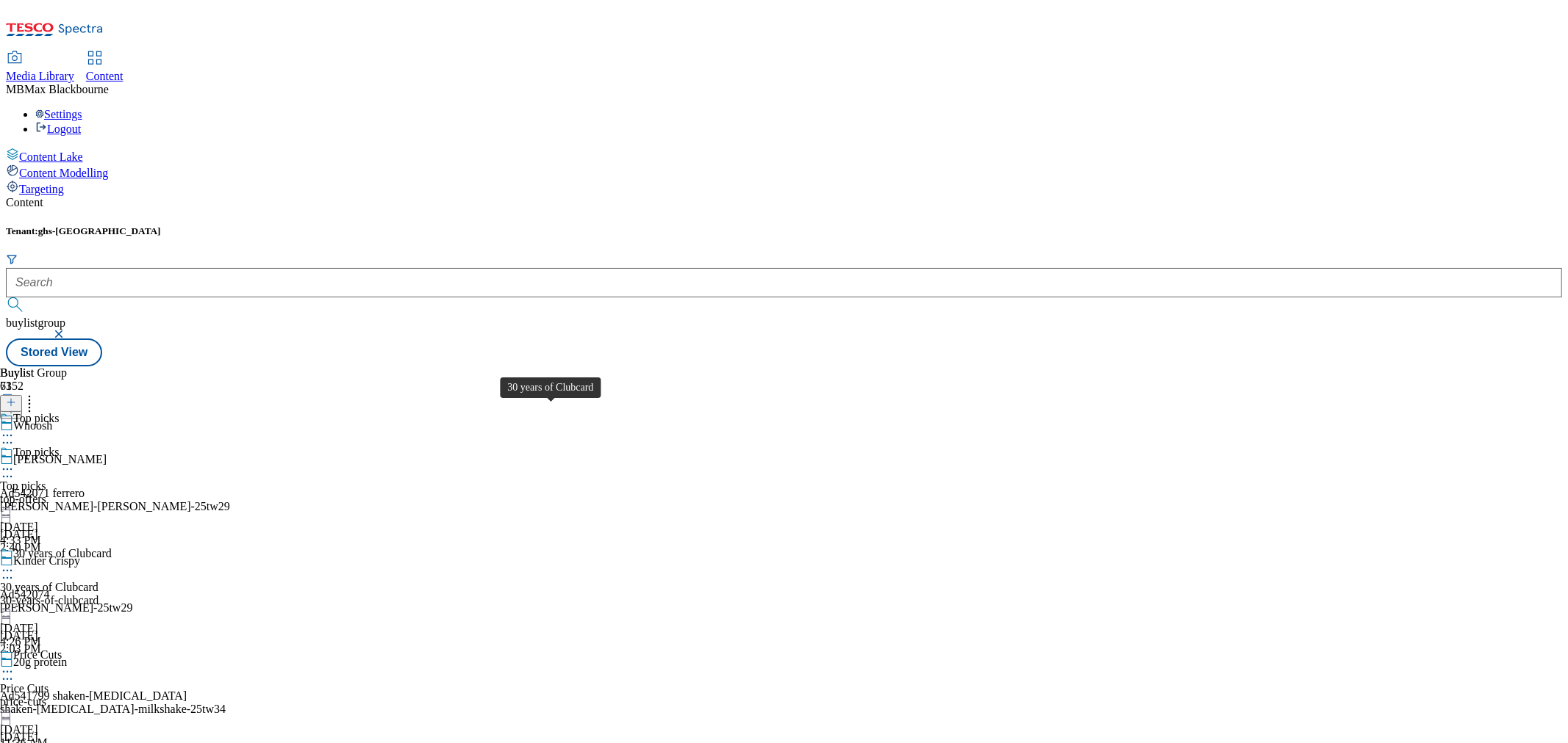
click at [150, 595] on div "30-years-of-clubcard" at bounding box center [75, 601] width 150 height 13
click at [111, 442] on div "30 years of Clubcard 30 years of Clubcard 30-years-of-clubcard [DATE] 4:26 PM" at bounding box center [56, 463] width 111 height 101
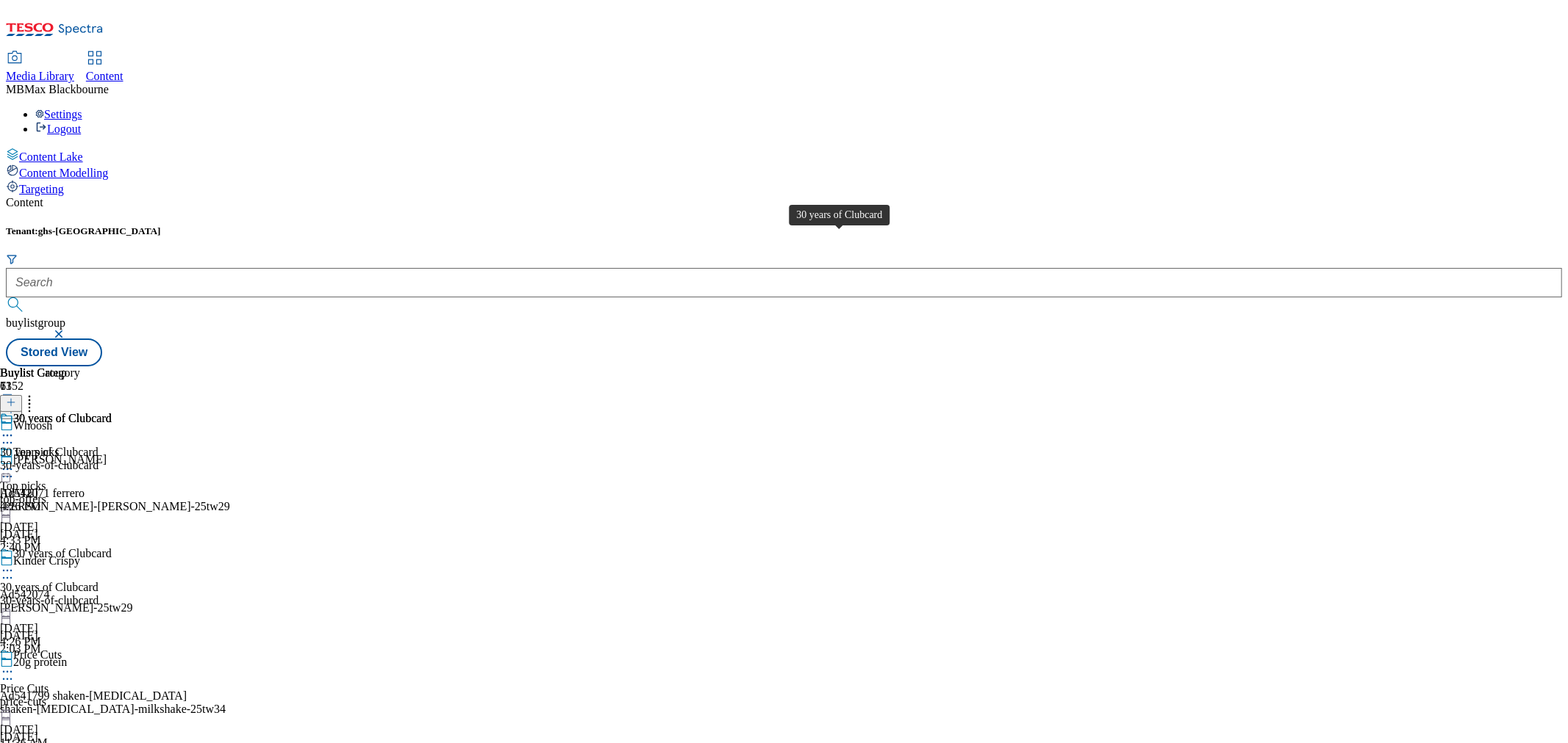
click at [111, 412] on div "30 years of Clubcard" at bounding box center [62, 419] width 99 height 13
click at [249, 500] on div "[PERSON_NAME]-[PERSON_NAME]-25tw29" at bounding box center [124, 507] width 249 height 13
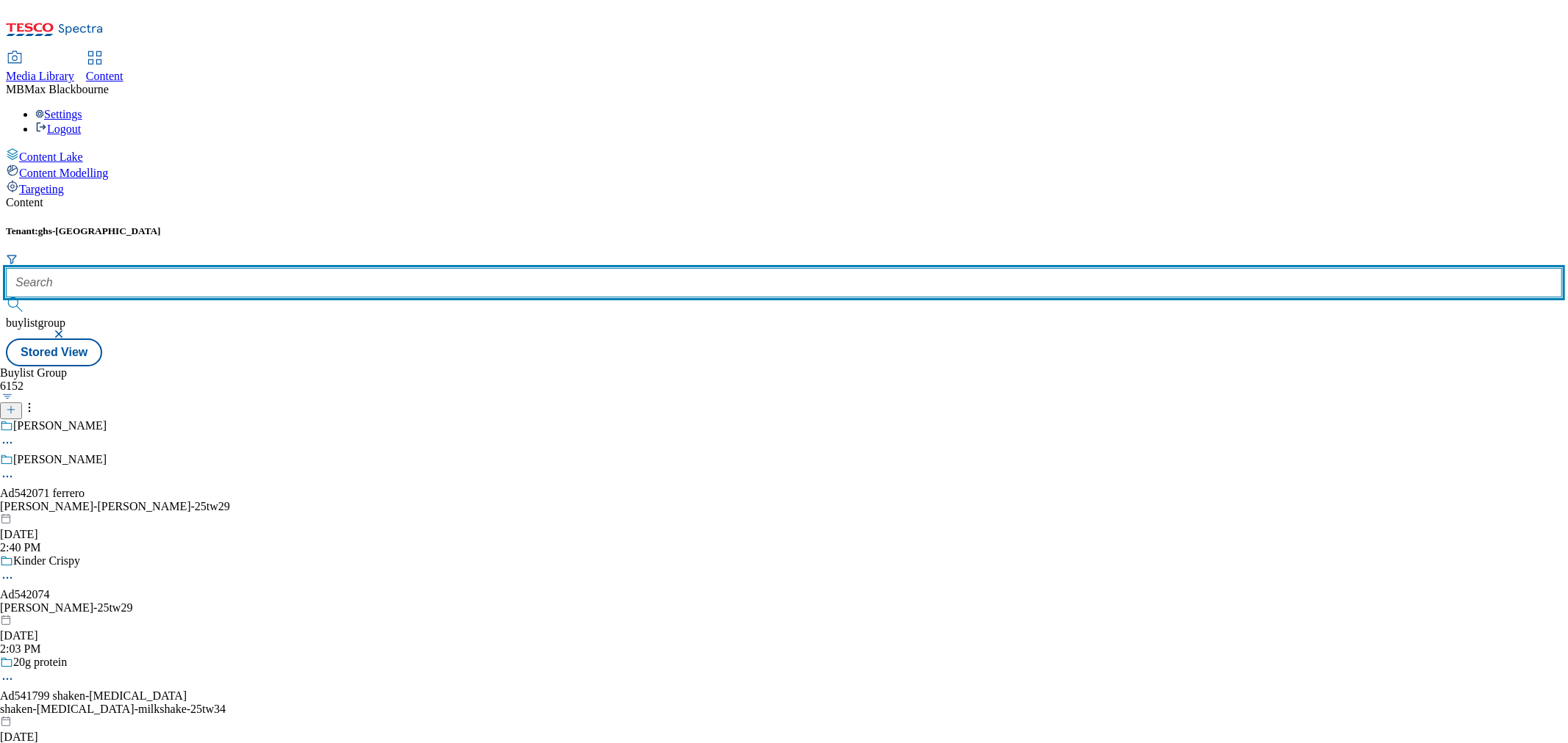
click at [320, 268] on input "text" at bounding box center [784, 283] width 1556 height 30
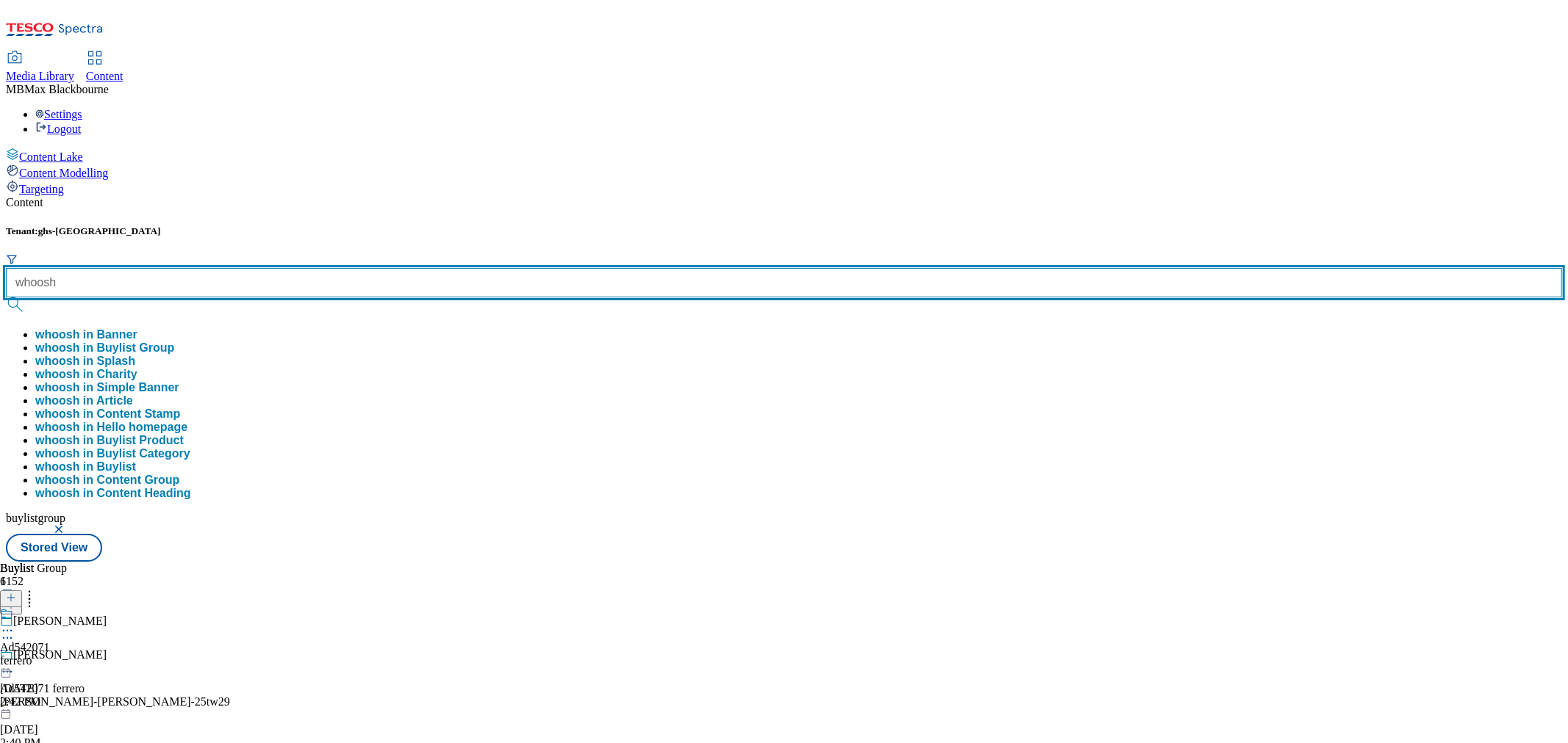
type input "whoosh"
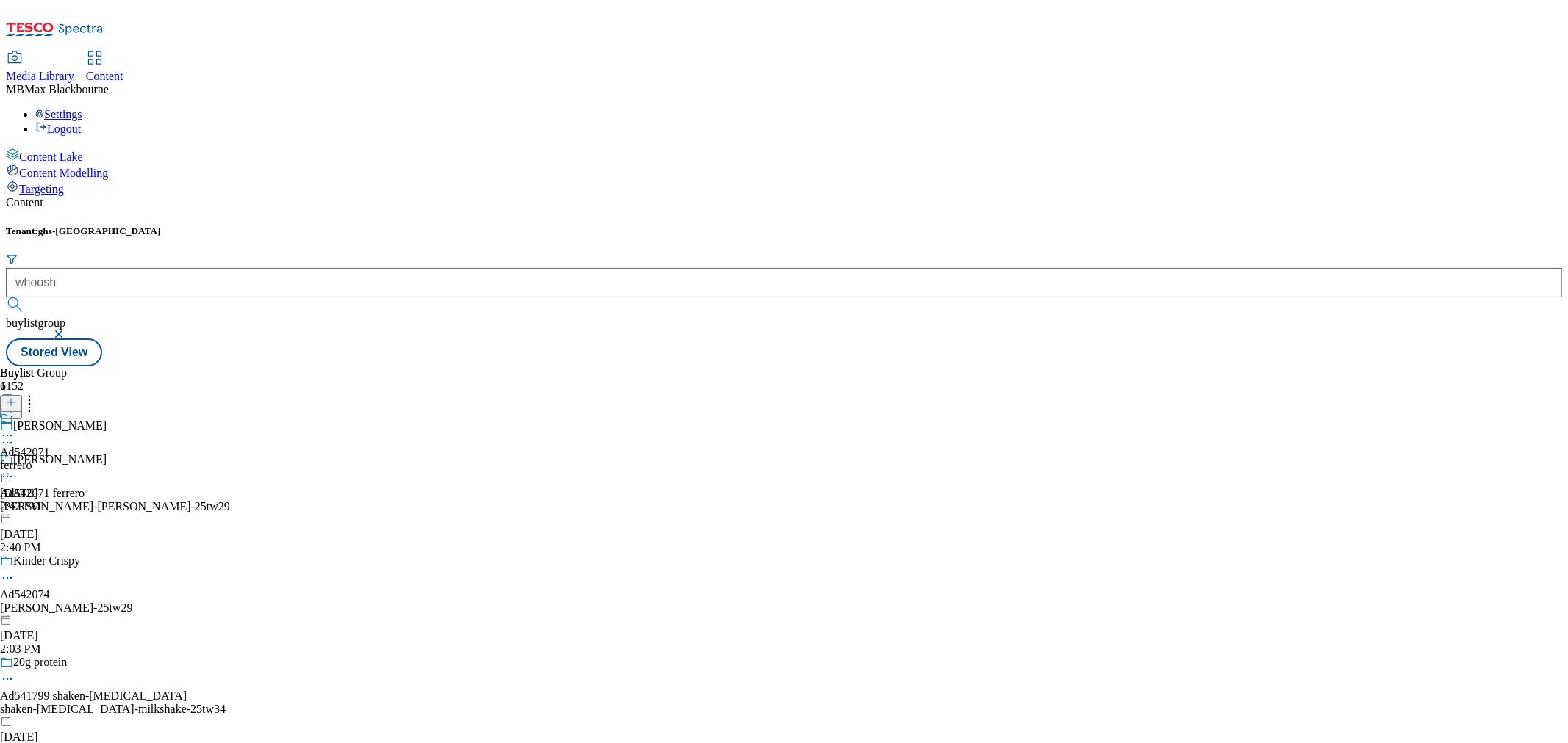
click at [26, 298] on button "submit" at bounding box center [16, 304] width 20 height 14
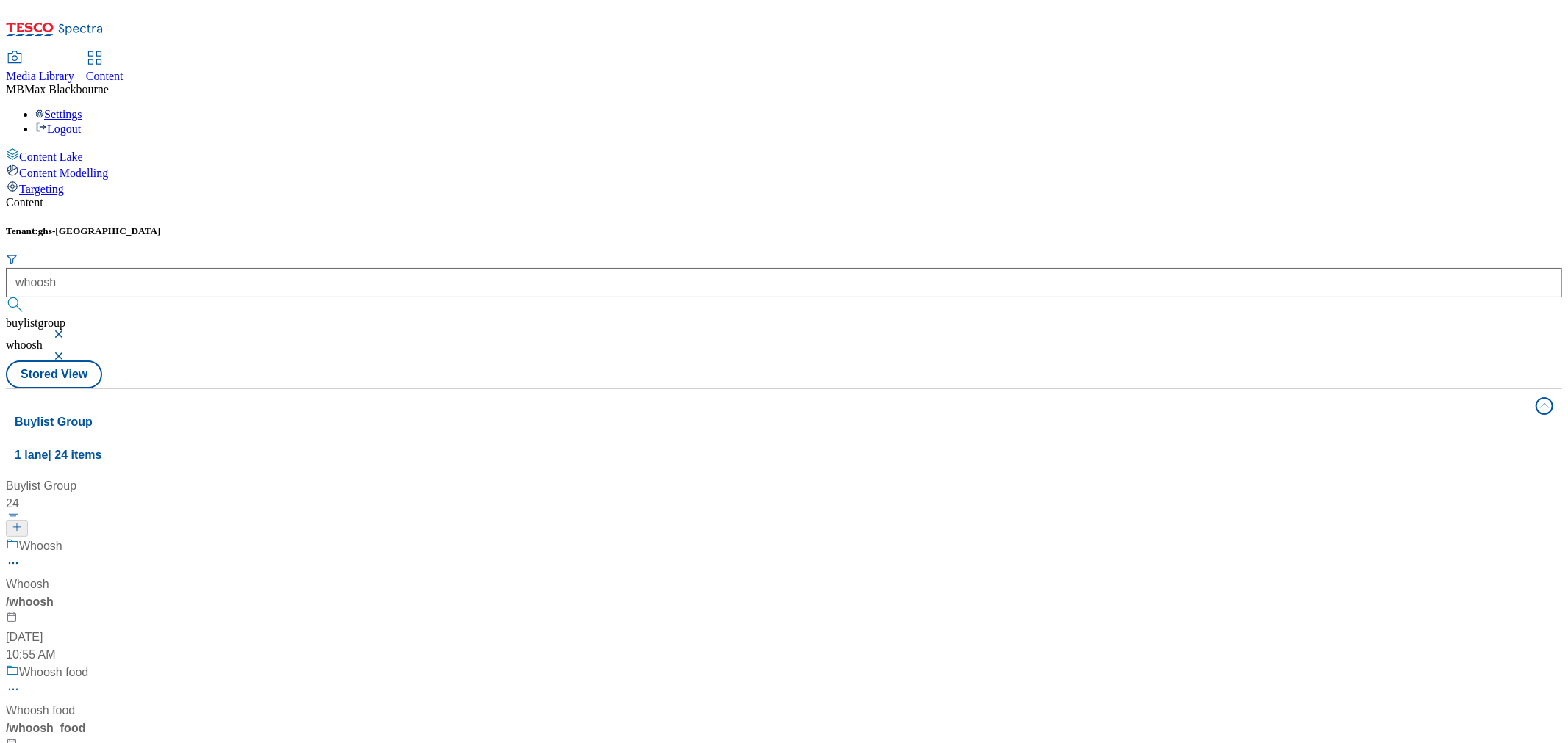
click at [194, 594] on div "/ whoosh" at bounding box center [100, 602] width 188 height 18
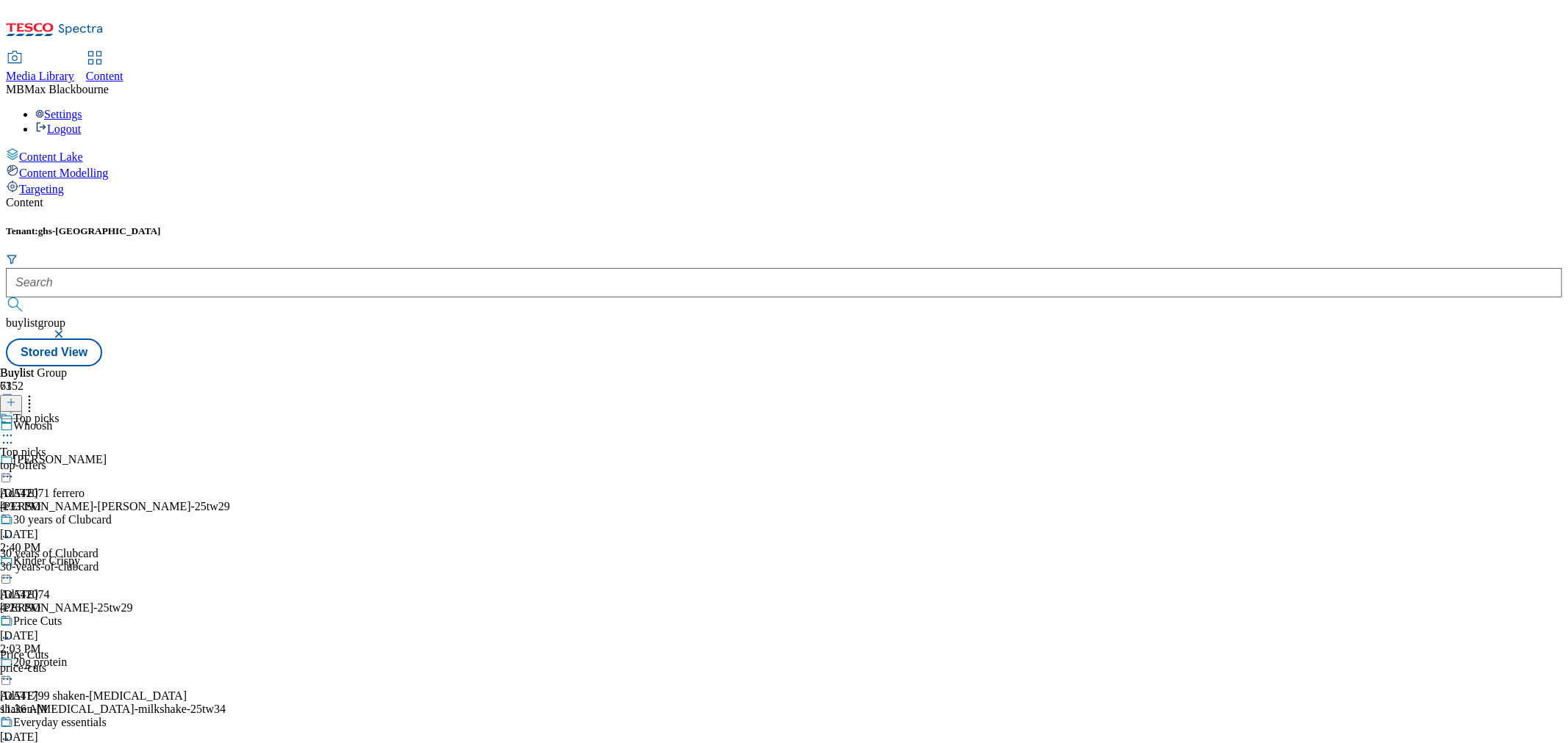
click at [150, 514] on div "30 years of Clubcard 30 years of Clubcard 30-years-of-clubcard [DATE] 4:26 PM" at bounding box center [75, 564] width 150 height 101
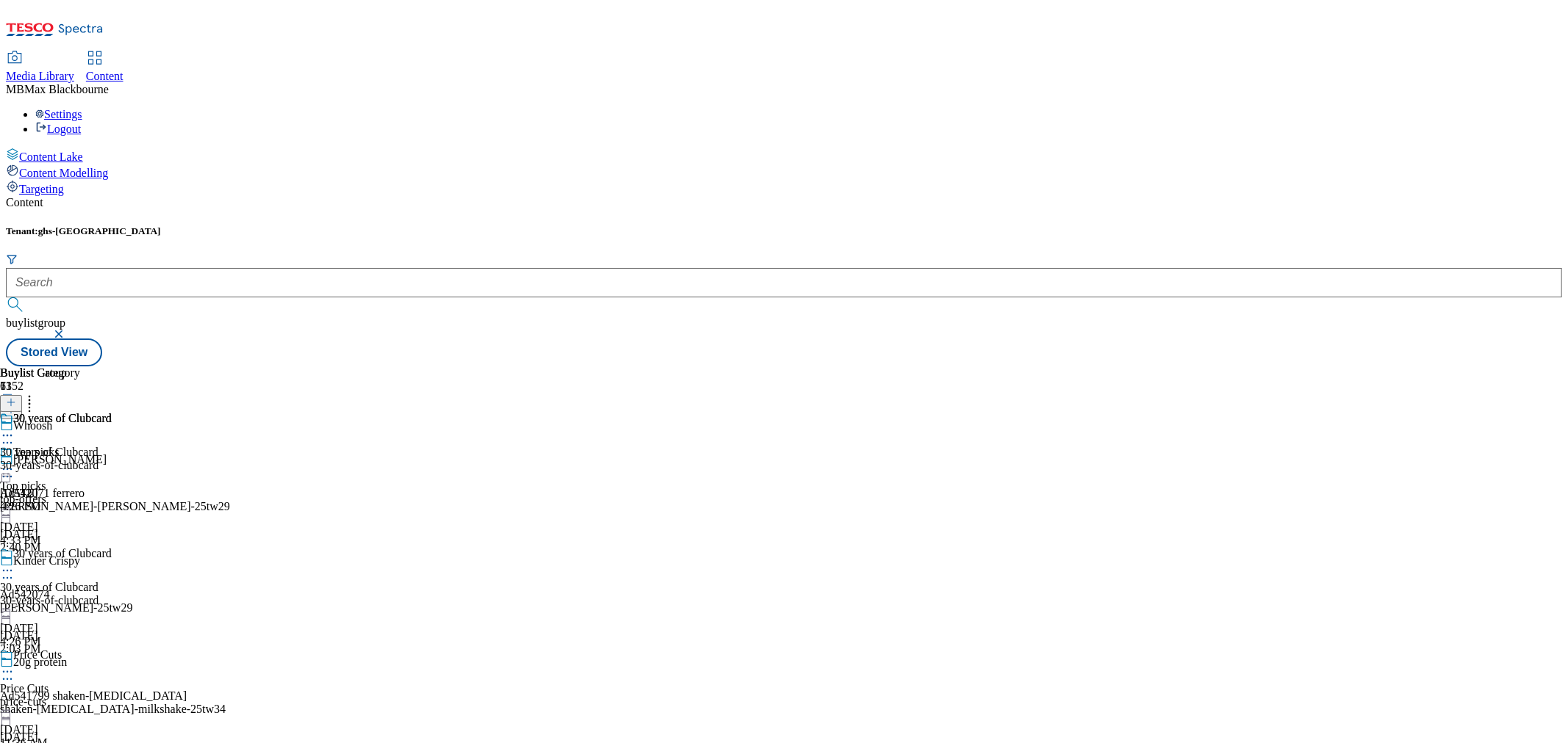
click at [99, 446] on div "30 years of Clubcard" at bounding box center [49, 453] width 99 height 13
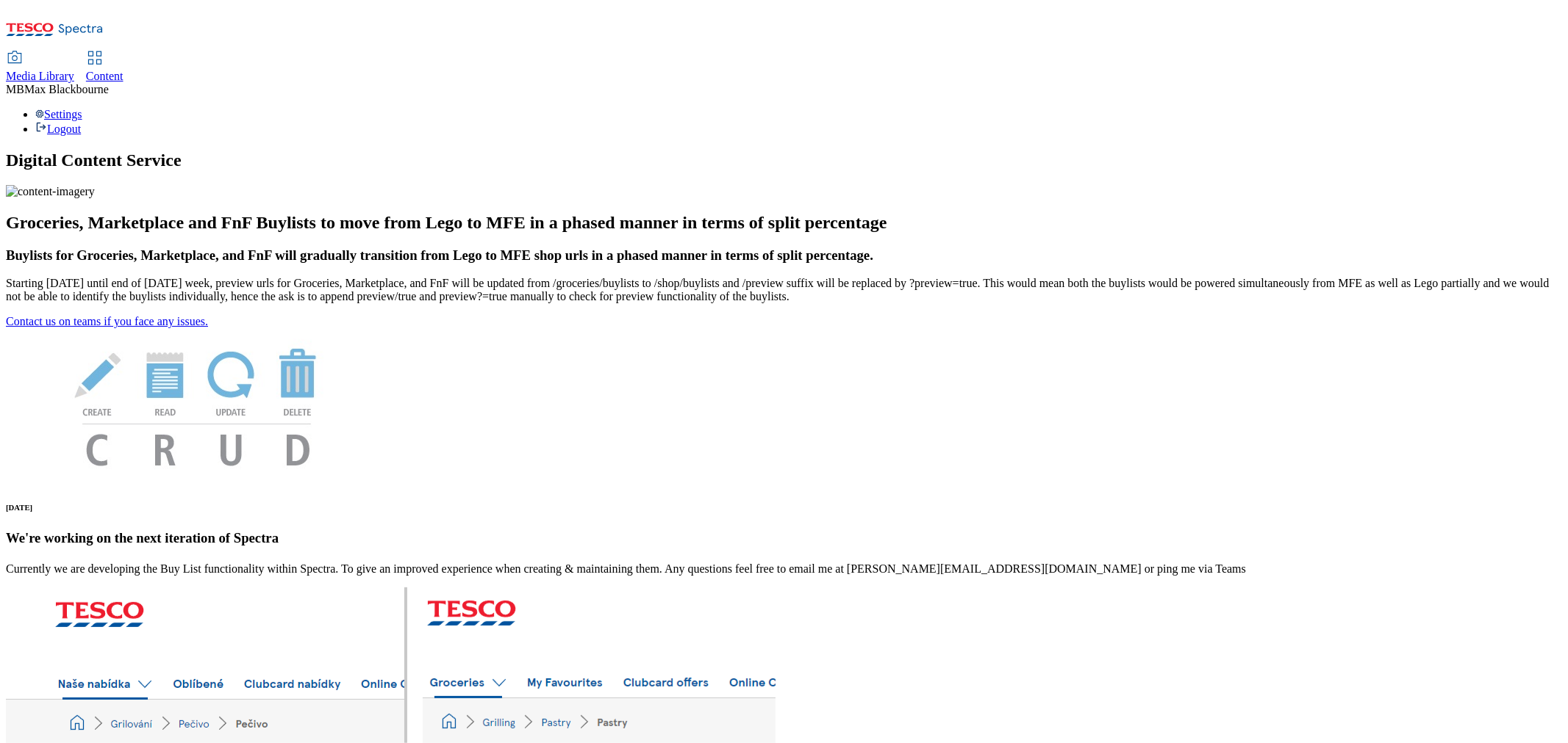
click at [123, 70] on div "Content" at bounding box center [105, 77] width 37 height 13
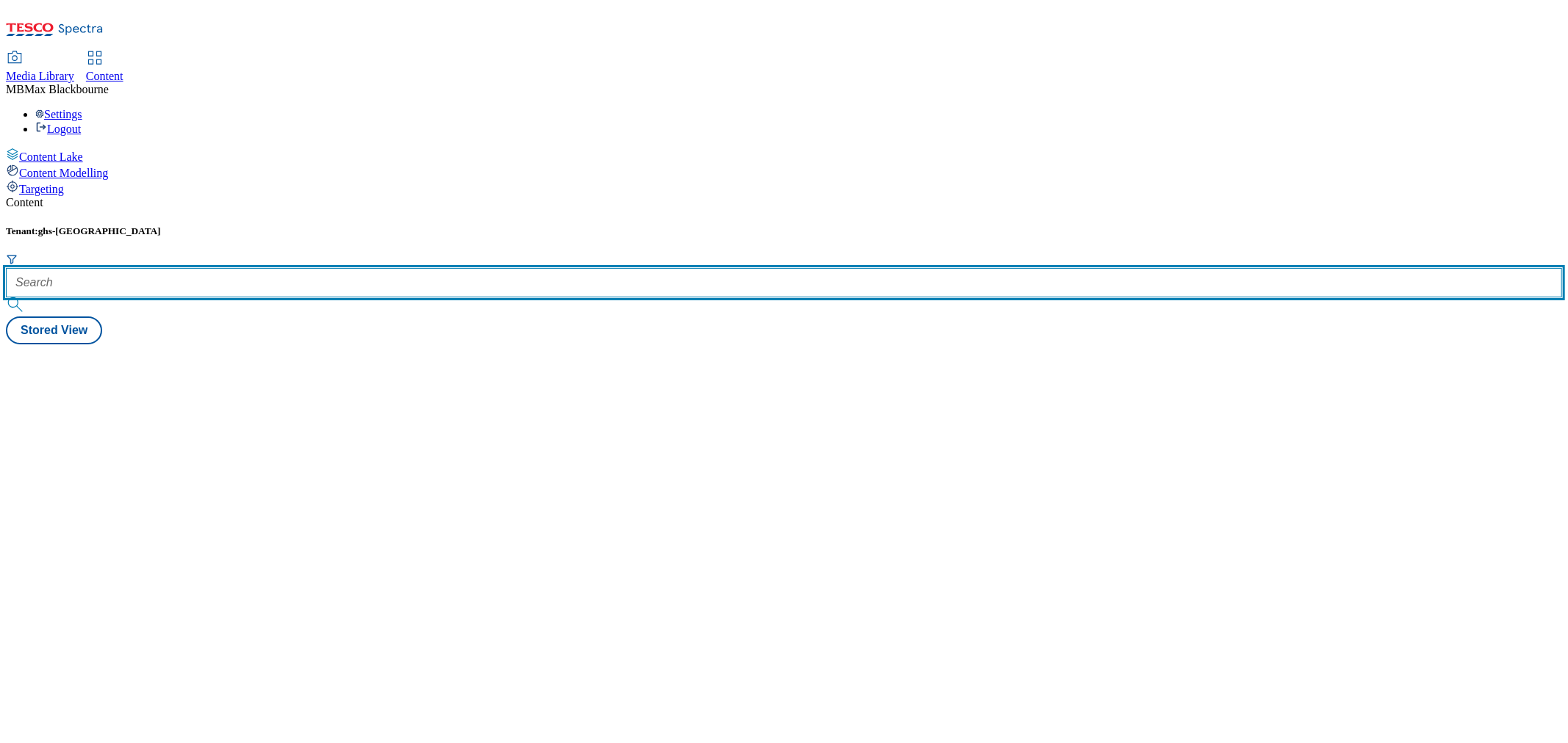
click at [317, 268] on input "text" at bounding box center [784, 283] width 1556 height 30
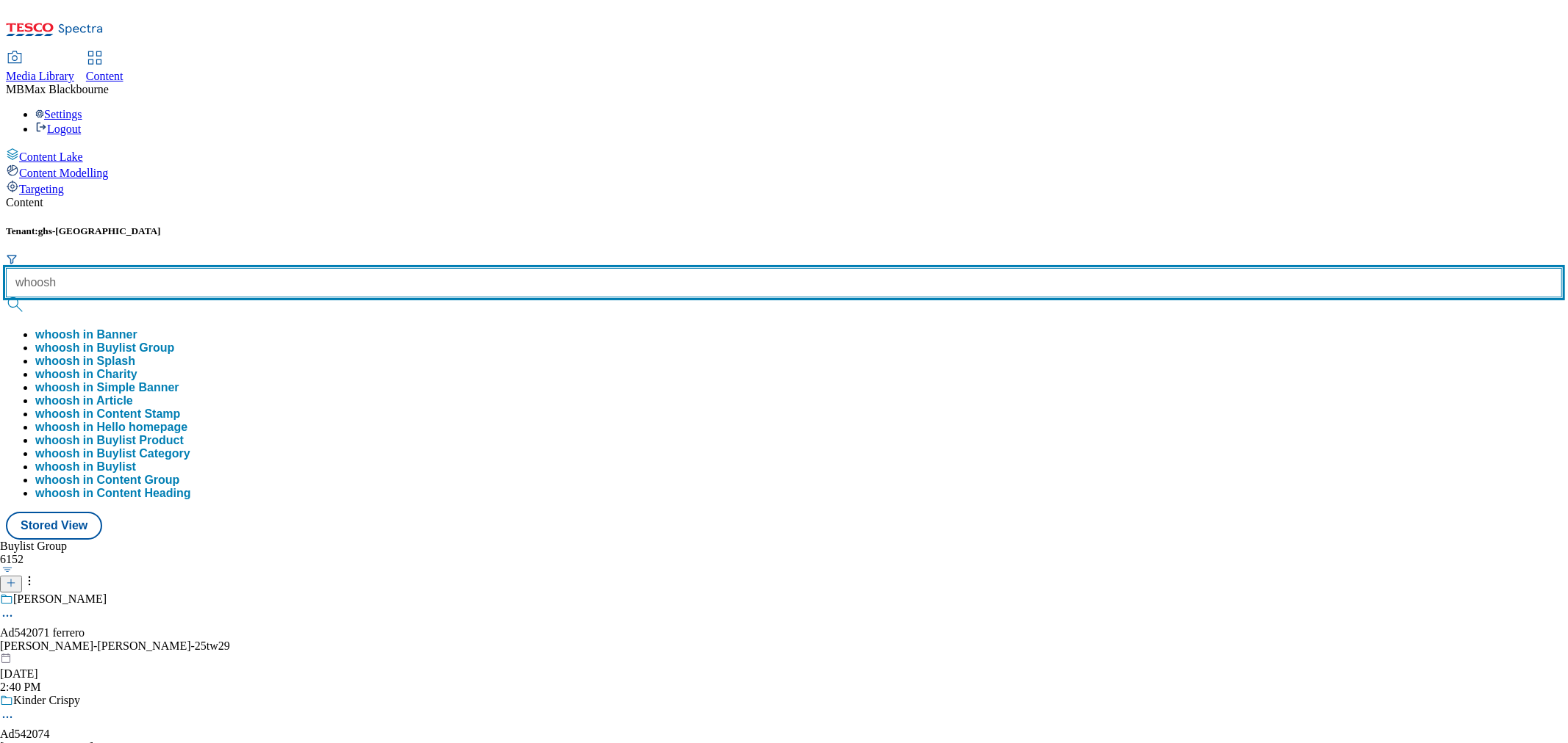
type input "whoosh"
click at [6, 298] on button "submit" at bounding box center [16, 304] width 20 height 14
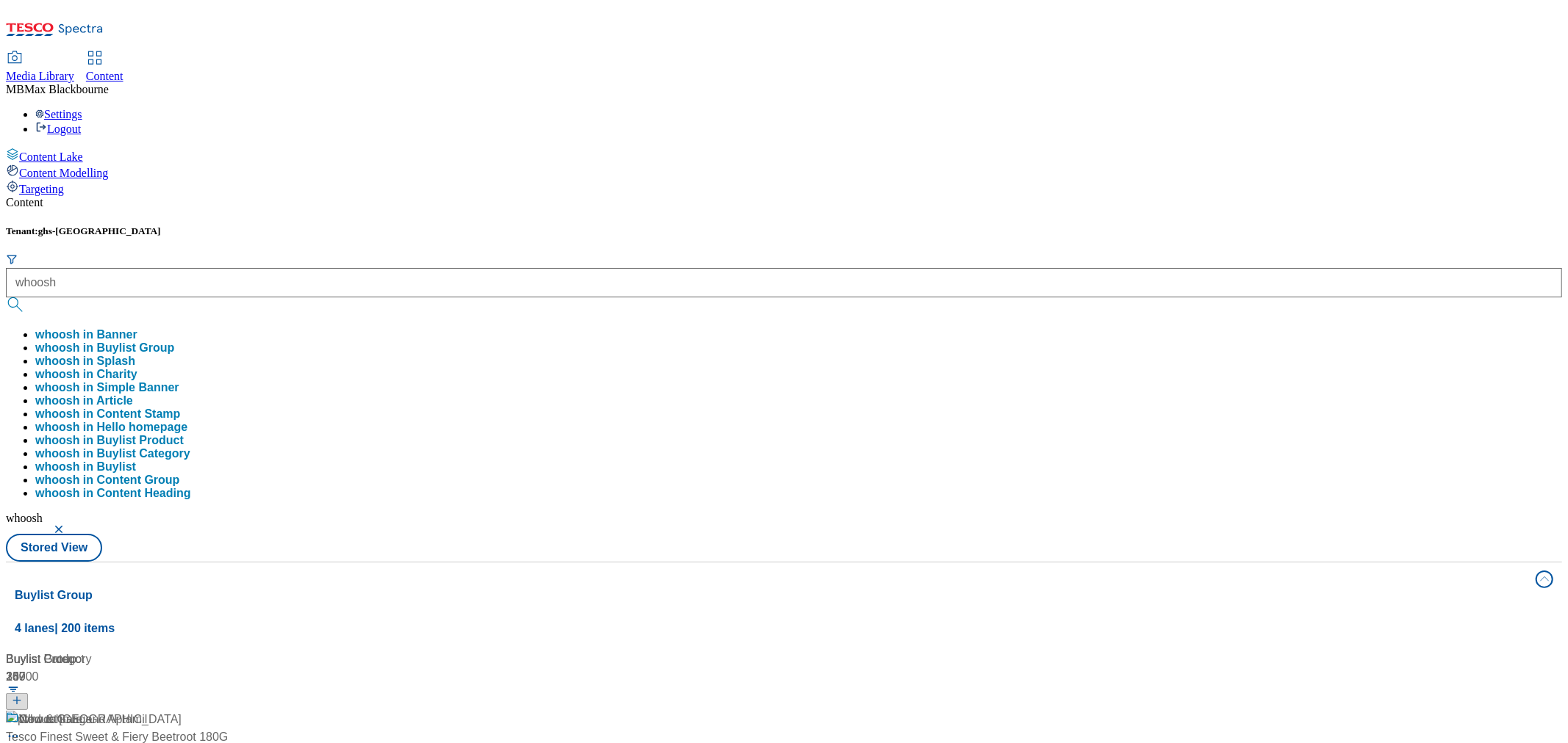
click at [570, 197] on div "Content Tenant: ghs-uk whoosh whoosh in Banner whoosh in Buylist Group whoosh i…" at bounding box center [784, 699] width 1556 height 1006
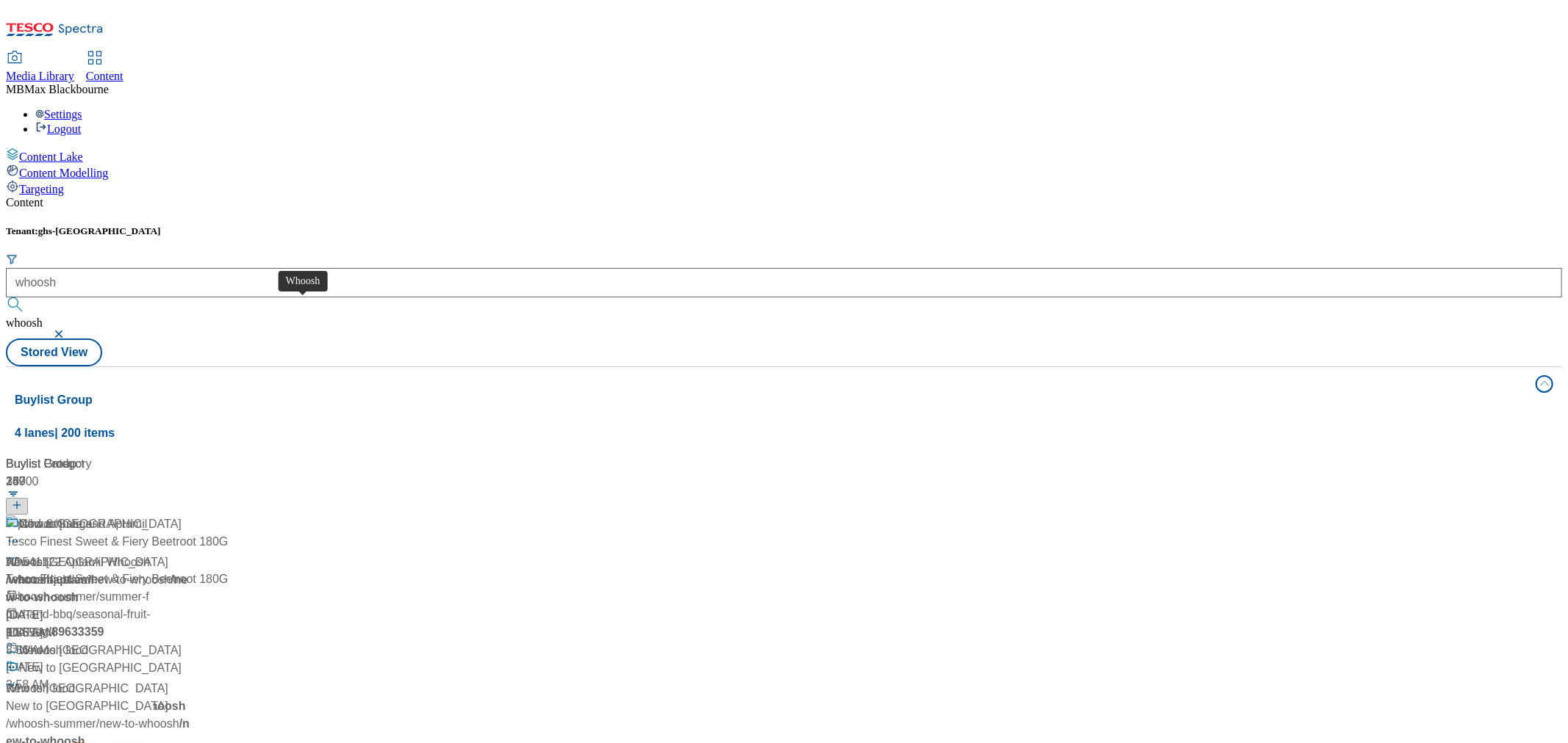
click at [62, 515] on div "Whoosh" at bounding box center [41, 524] width 43 height 18
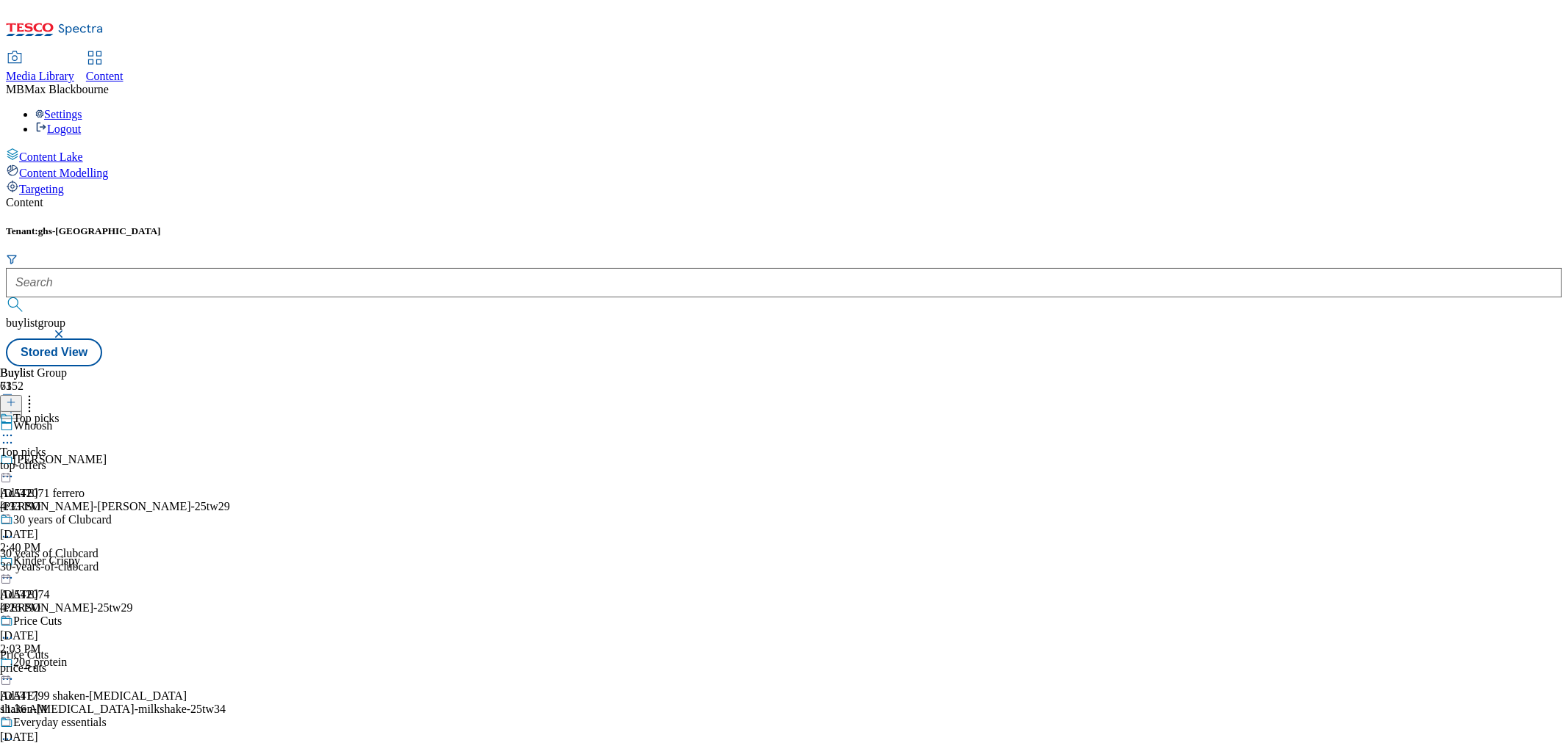
click at [150, 514] on div "30 years of Clubcard 30 years of Clubcard 30-years-of-clubcard [DATE] 4:26 PM" at bounding box center [75, 564] width 150 height 101
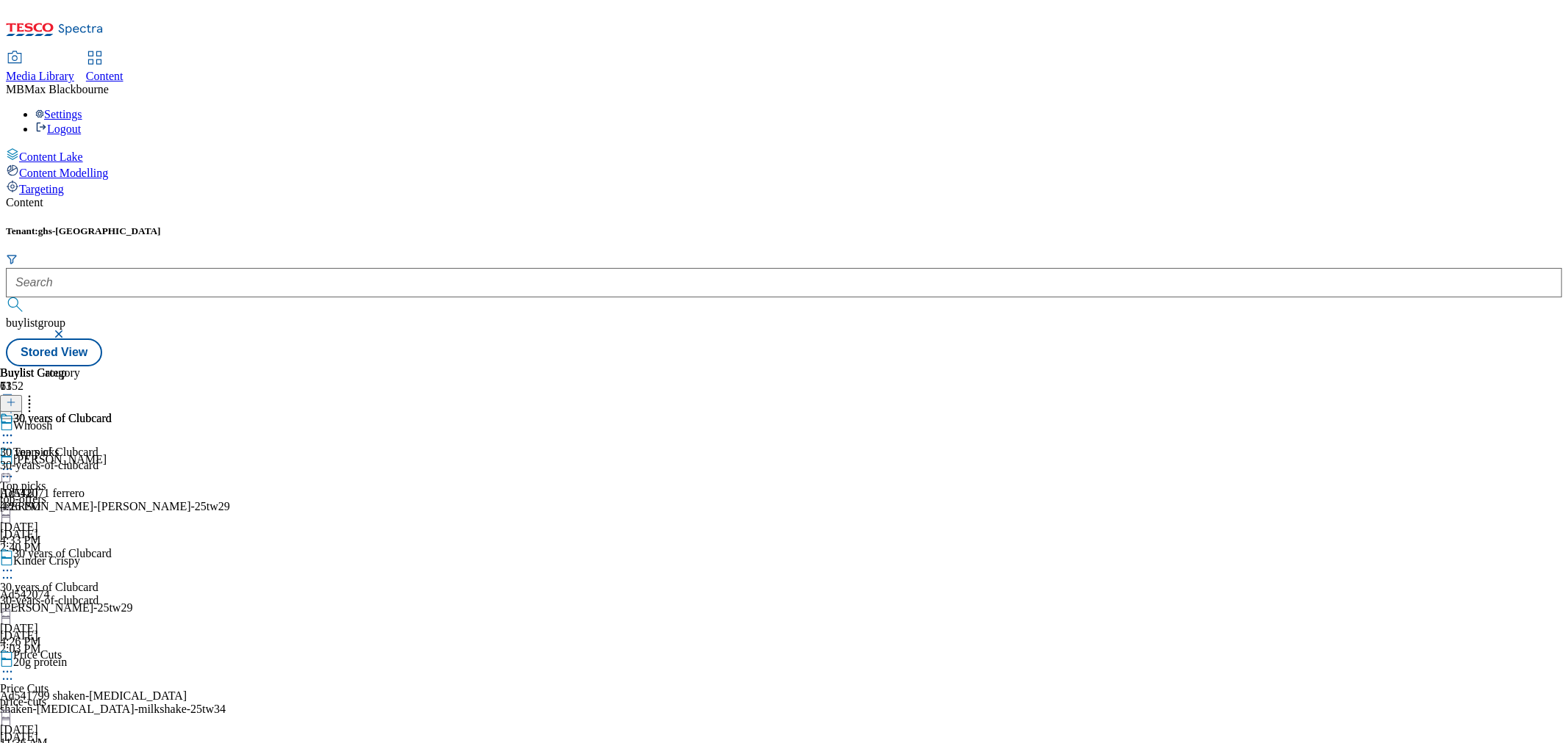
click at [111, 459] on div "30-years-of-clubcard" at bounding box center [56, 466] width 111 height 13
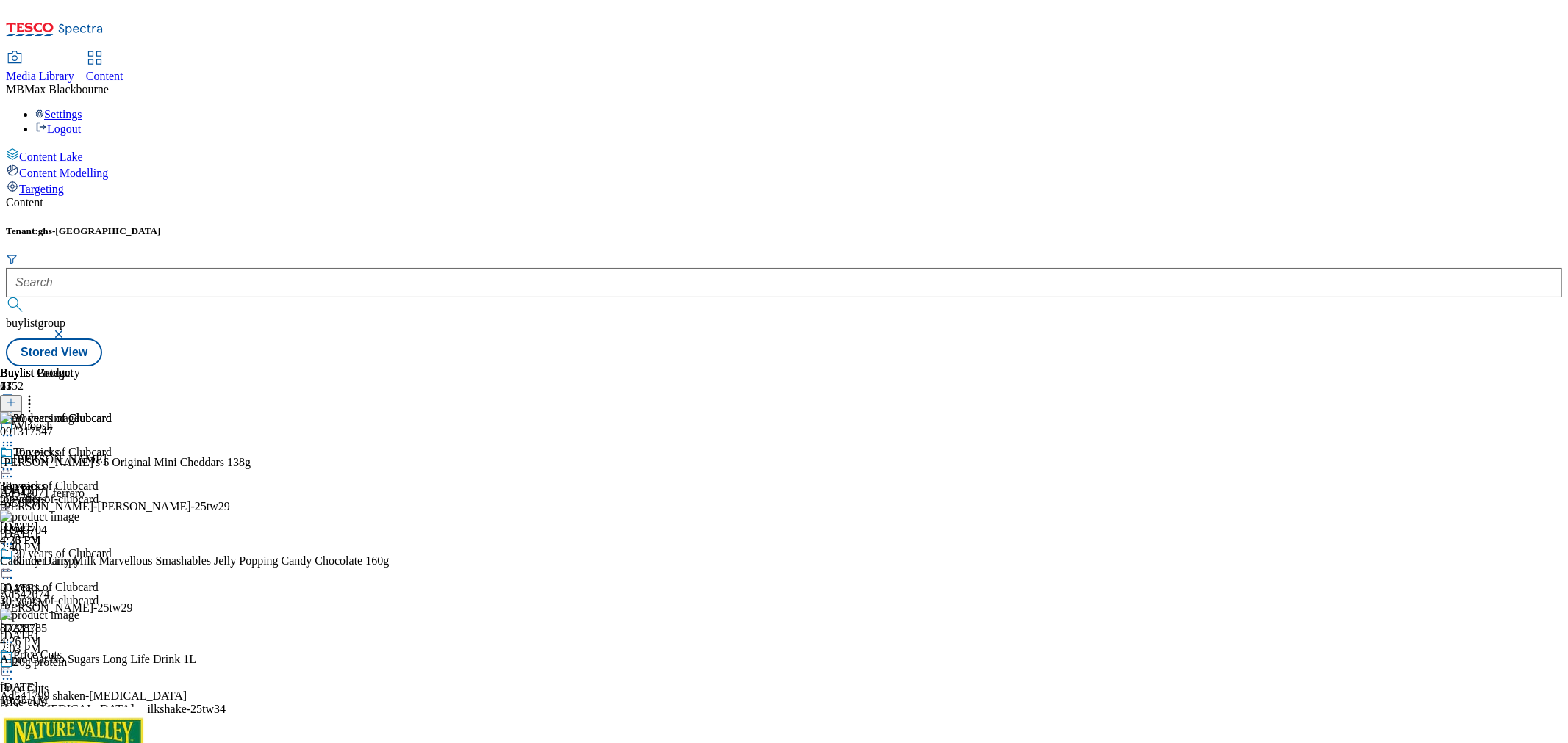
click at [111, 446] on div "30 years of Clubcard 30 years of Clubcard 30-years-of-clubcard [DATE] 4:26 PM" at bounding box center [56, 497] width 111 height 101
click at [111, 547] on div "30 years of Clubcard 30 years of Clubcard 30-years-of-clubcard [DATE] 4:26 PM" at bounding box center [56, 497] width 111 height 101
click at [111, 453] on div "30 years of Clubcard 30 years of Clubcard 30-years-of-clubcard [DATE] 4:26 PM" at bounding box center [56, 497] width 111 height 101
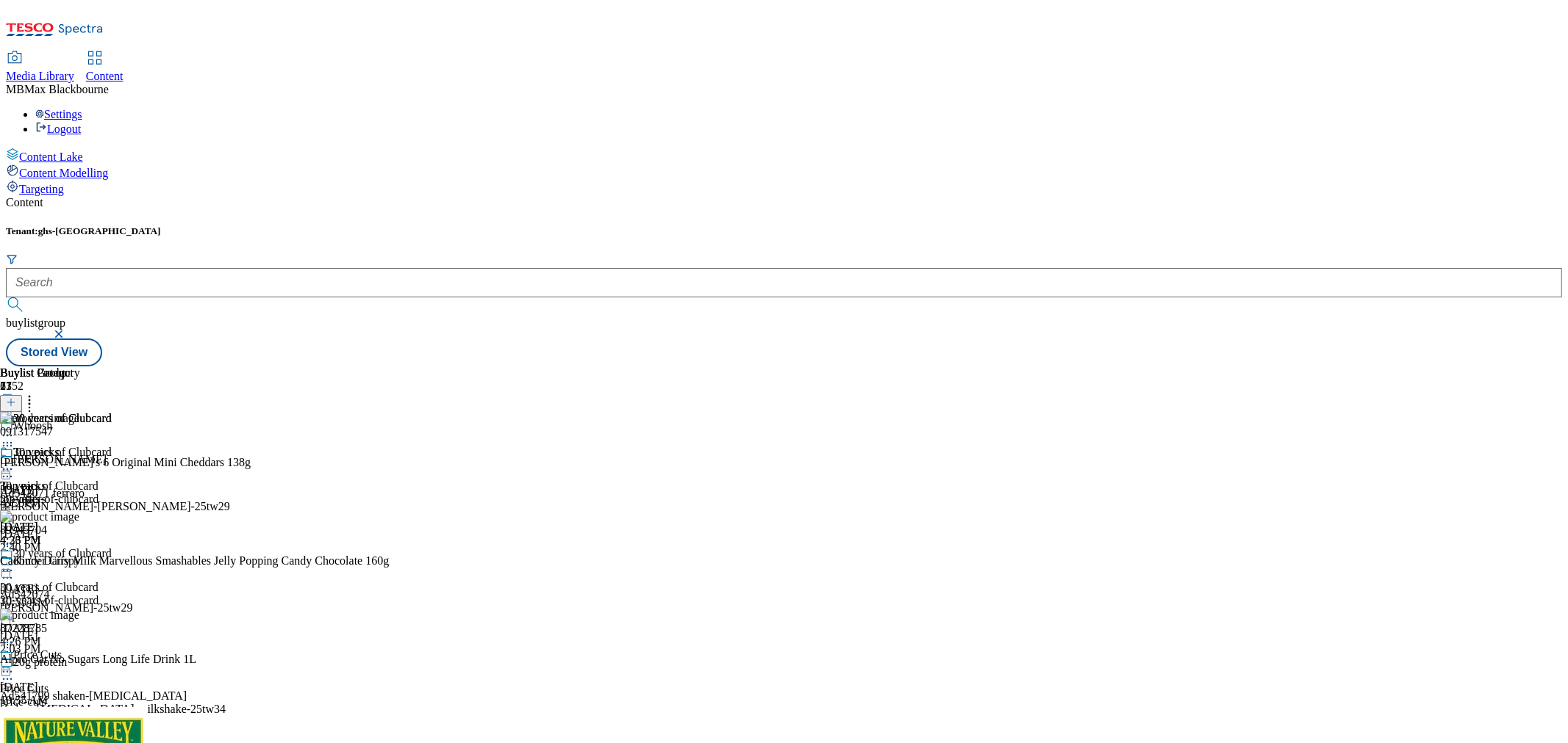
click at [37, 393] on icon at bounding box center [29, 400] width 14 height 14
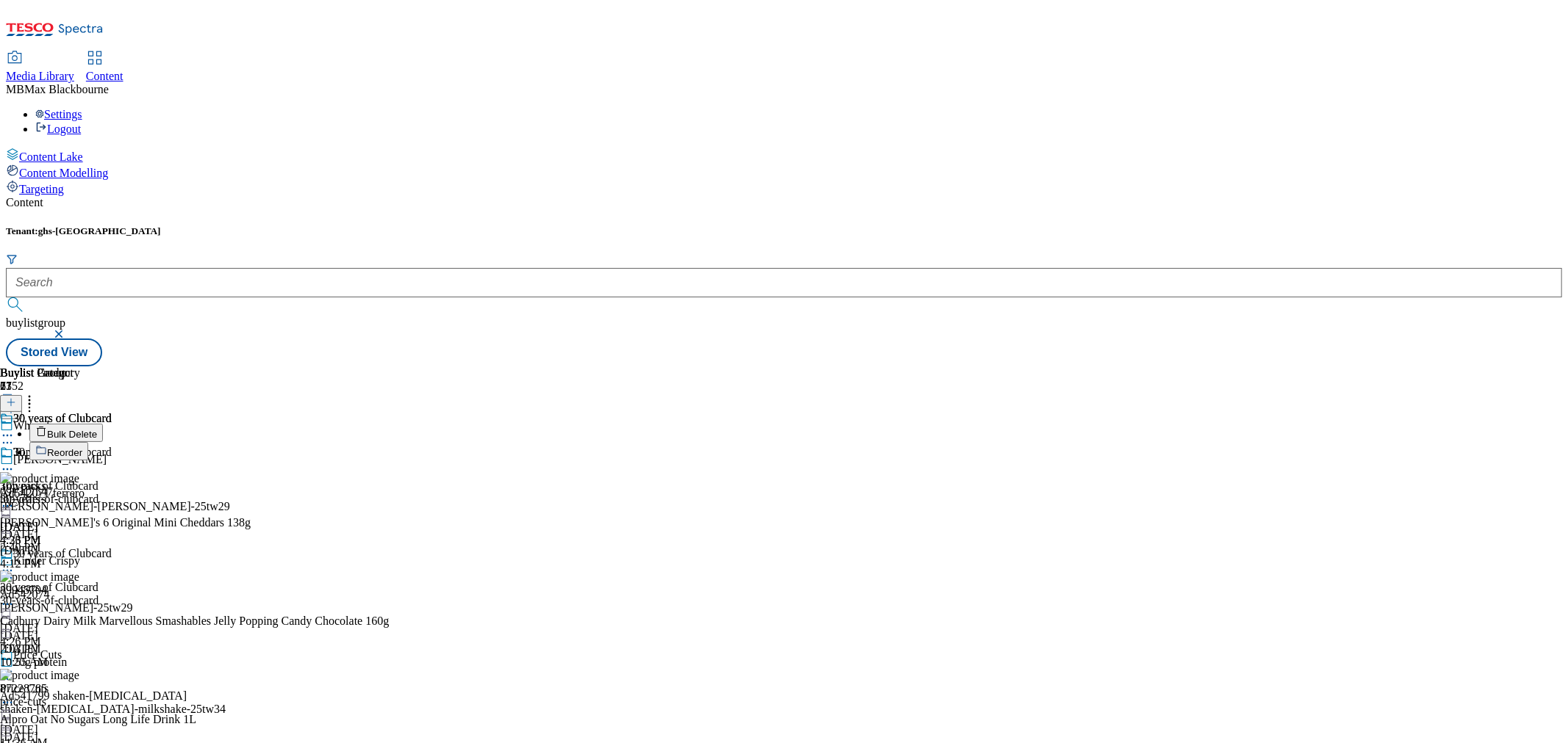
click at [1365, 367] on div "Buylist Group 6152 Whoosh Kinder Joy Ad542071 ferrero ferrero-kinder-joy-25tw29…" at bounding box center [784, 367] width 1556 height 0
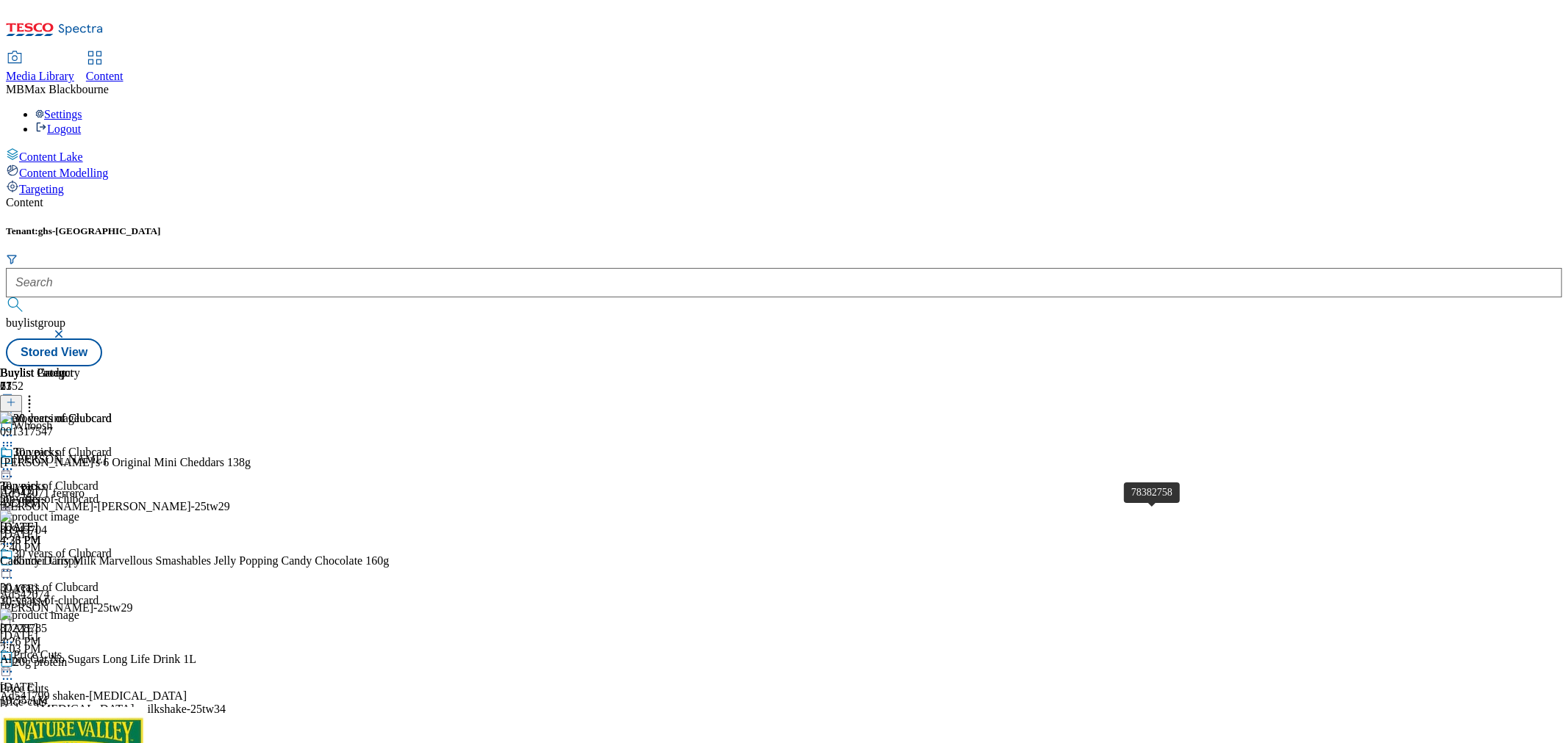
scroll to position [0, 0]
click at [150, 446] on div "Top picks Top picks top-offers Sep 3, 2025 4:33 PM" at bounding box center [75, 497] width 150 height 101
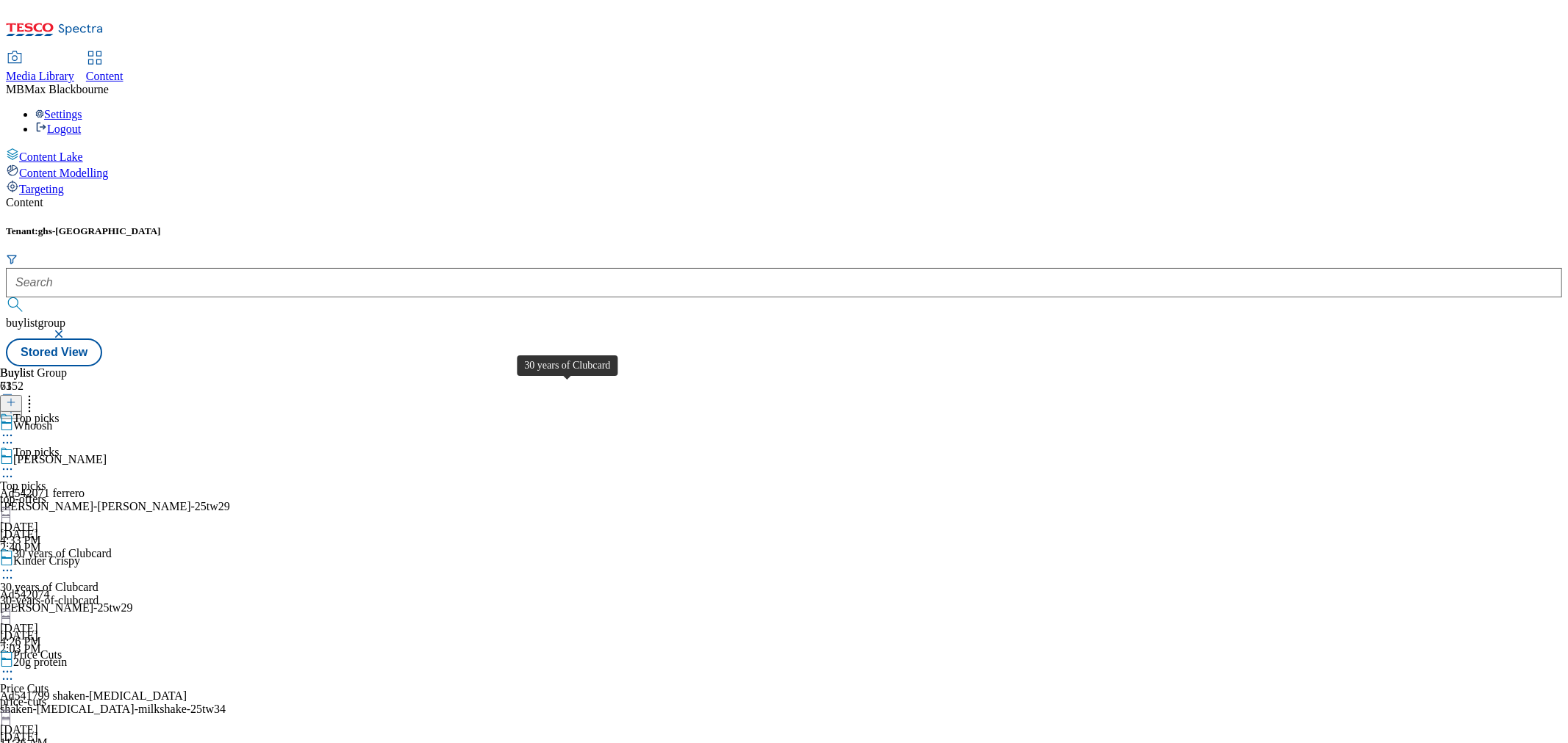
click at [99, 581] on div "30 years of Clubcard" at bounding box center [49, 588] width 99 height 13
click at [111, 459] on div "30-years-of-clubcard" at bounding box center [56, 466] width 111 height 13
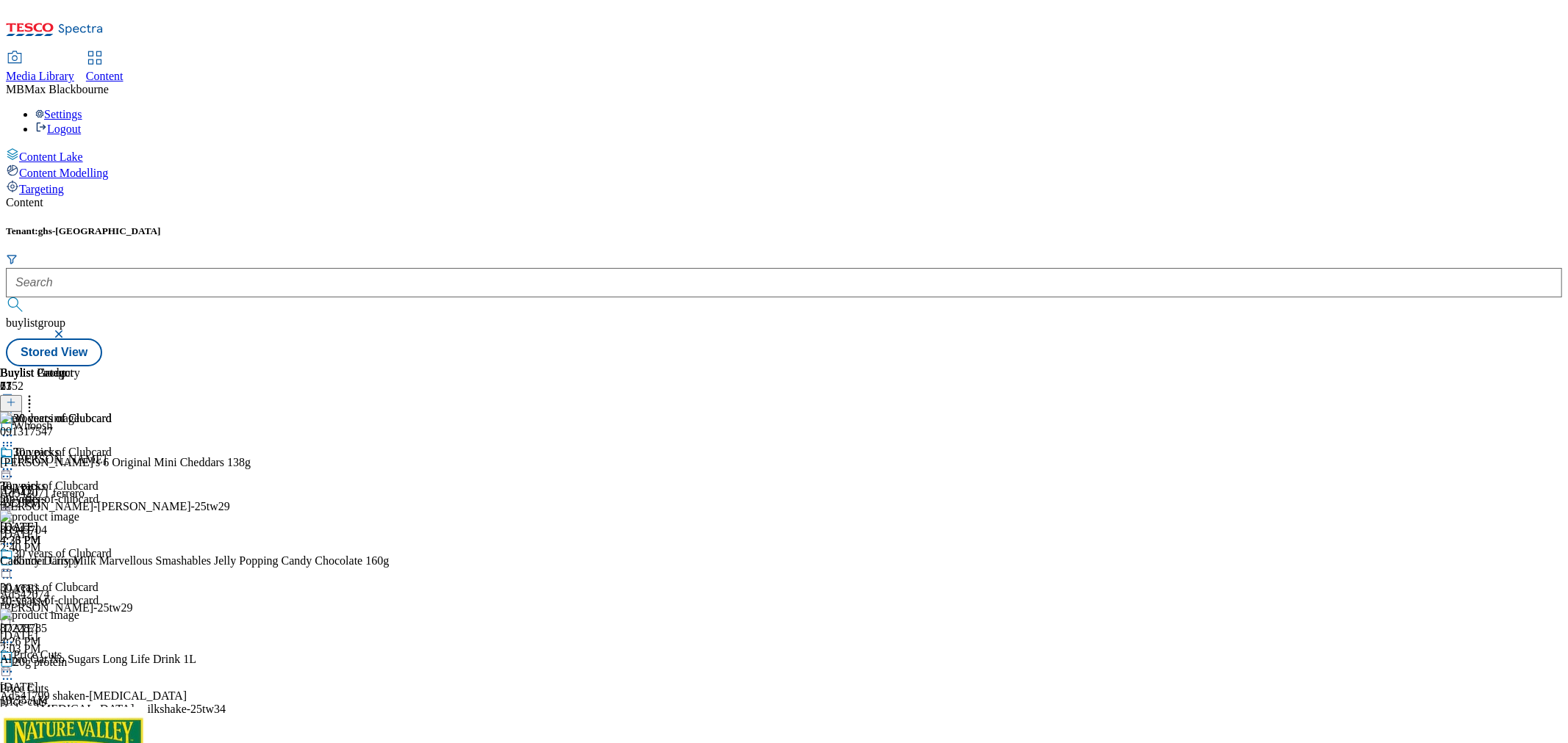
click at [14, 462] on icon at bounding box center [7, 469] width 14 height 14
click at [14, 563] on icon at bounding box center [7, 570] width 14 height 14
click at [111, 478] on div "30 years of Clubcard 30 years of Clubcard 30-years-of-clubcard [DATE] 4:26 PM" at bounding box center [56, 497] width 111 height 101
click at [389, 367] on header "Buylist Product 27" at bounding box center [194, 390] width 389 height 46
click at [37, 393] on icon at bounding box center [29, 400] width 14 height 14
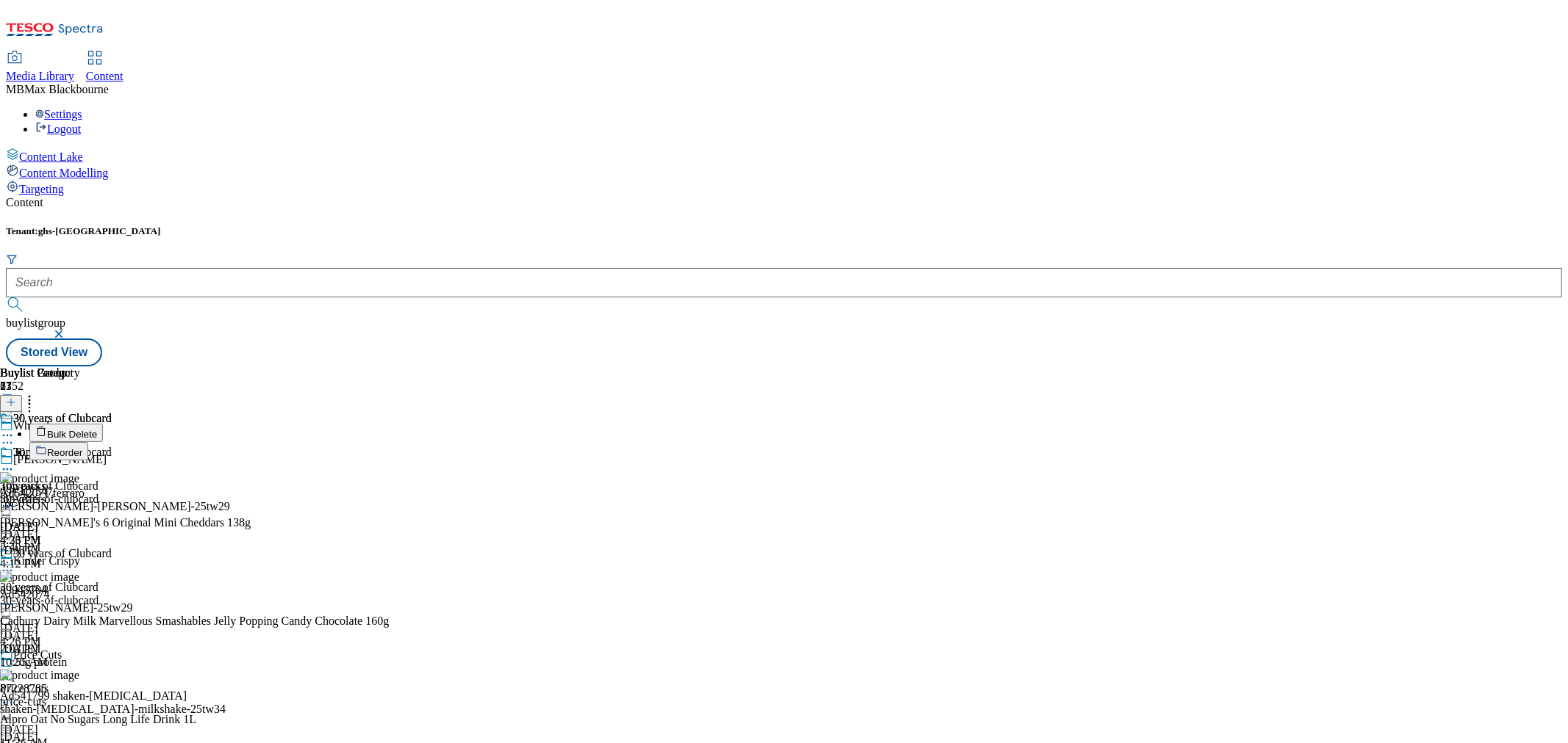
click at [1340, 225] on div "Tenant: ghs-uk buylistgroup Stored View" at bounding box center [784, 295] width 1556 height 141
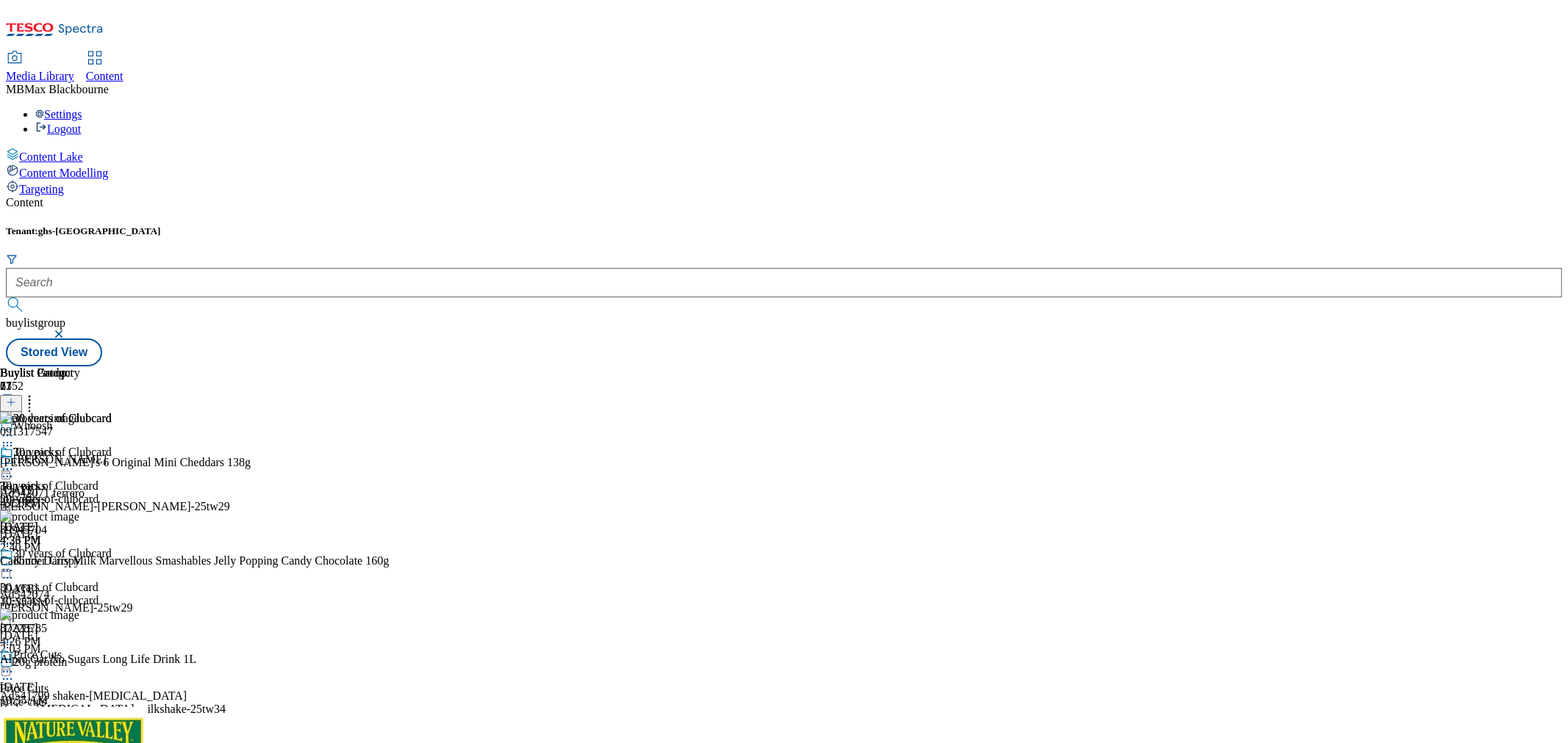
click at [37, 393] on icon at bounding box center [29, 400] width 14 height 14
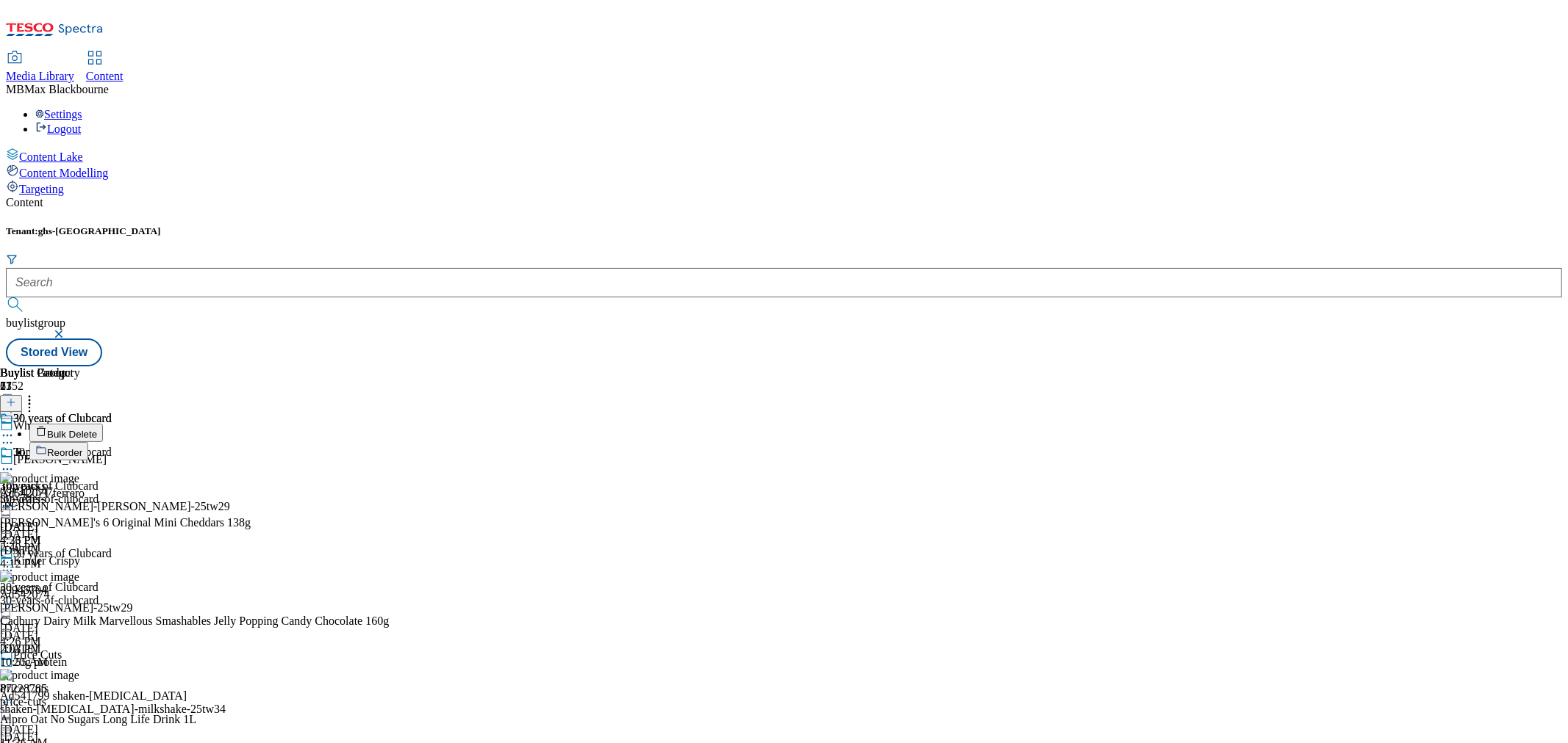
click at [1328, 225] on div "Tenant: ghs-uk buylistgroup Stored View" at bounding box center [784, 295] width 1556 height 141
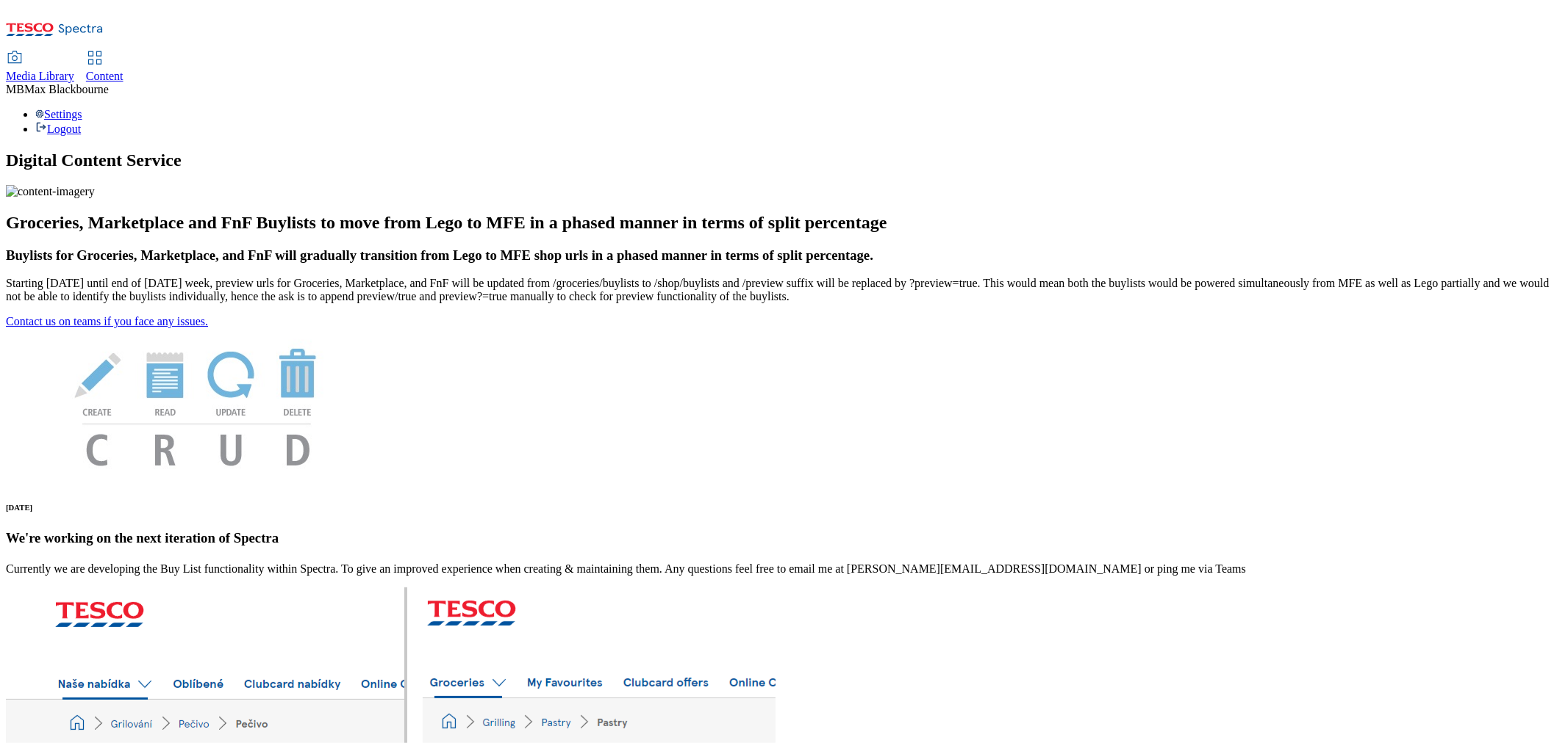
click at [74, 70] on span "Media Library" at bounding box center [40, 76] width 68 height 13
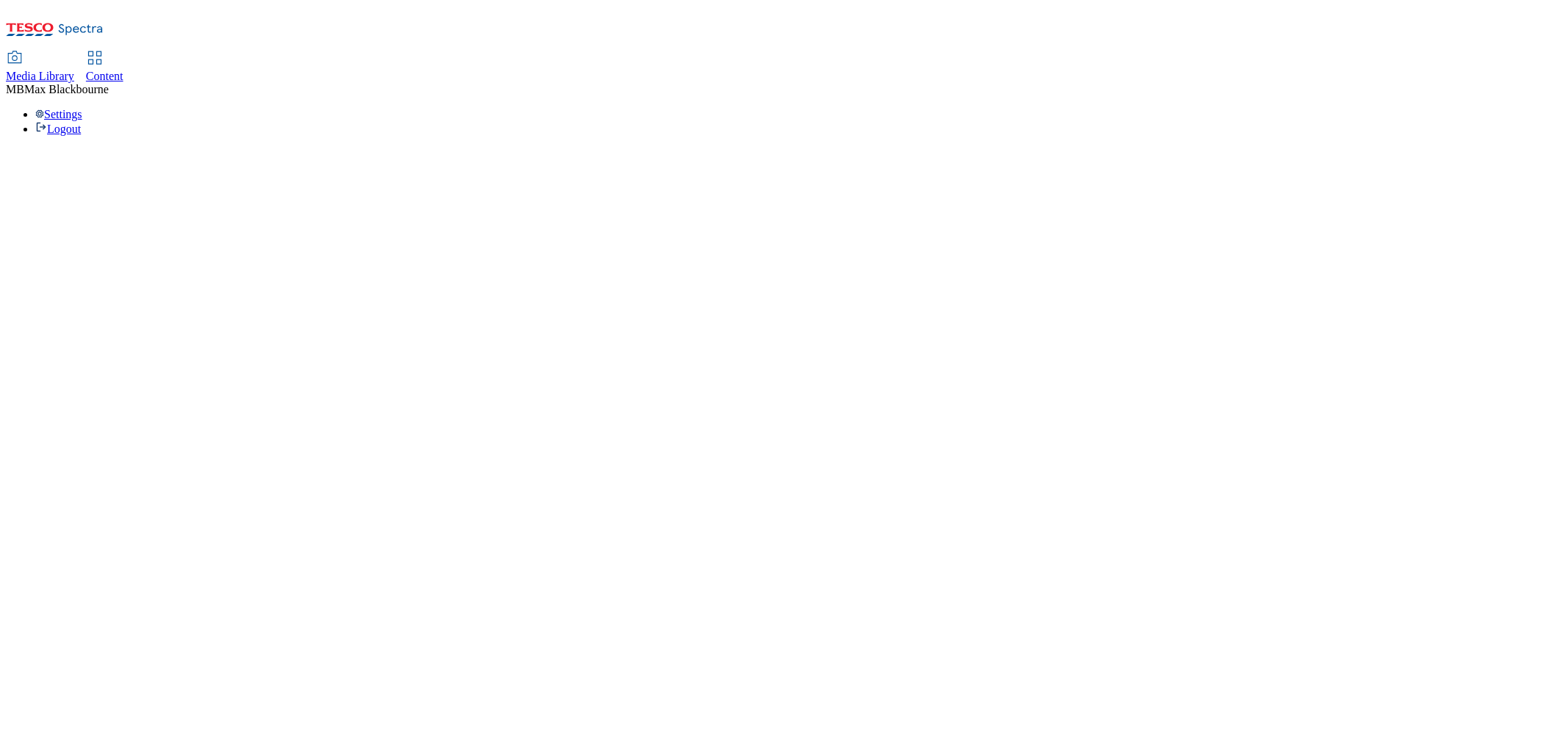
click at [123, 70] on div "Content" at bounding box center [105, 77] width 37 height 13
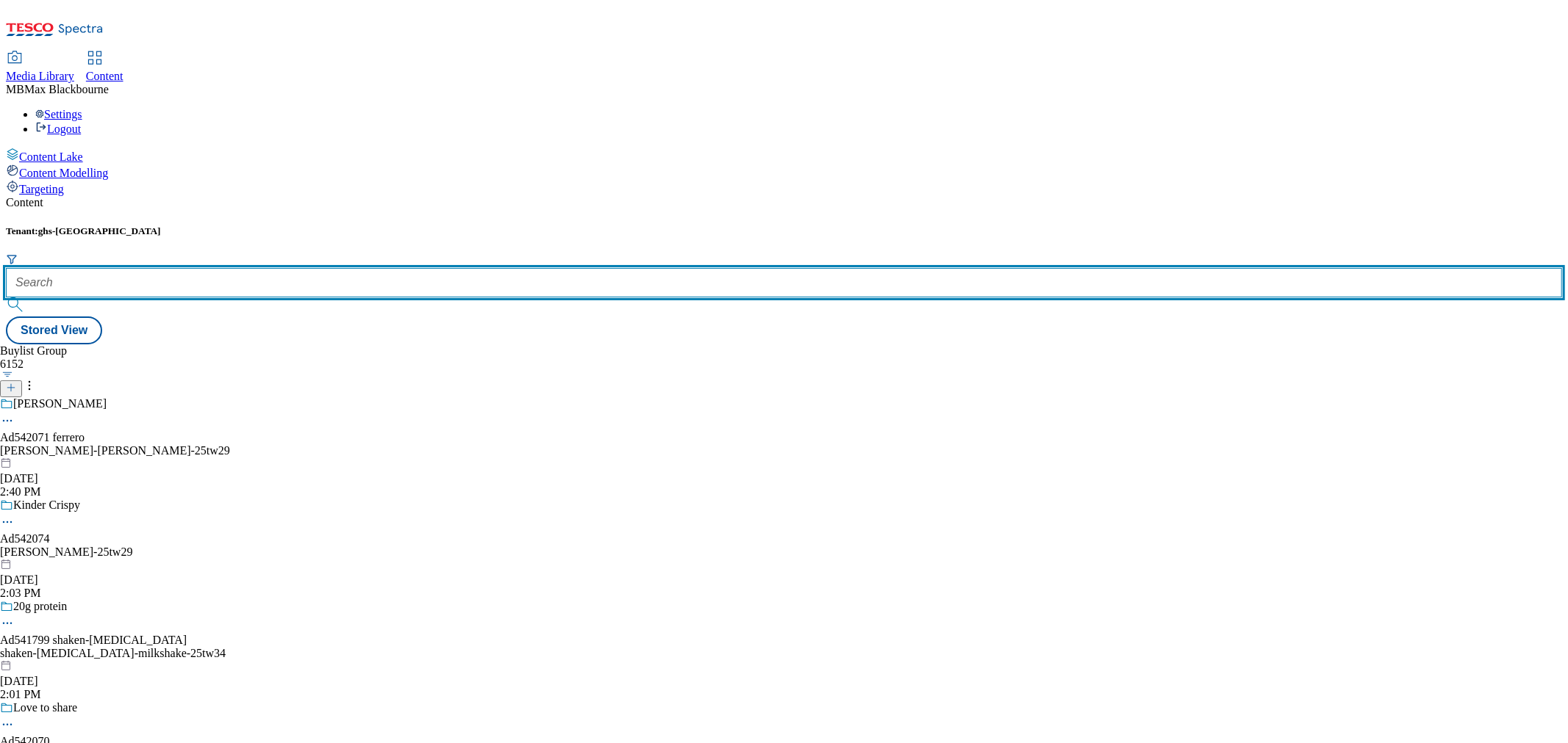
click at [315, 268] on input "text" at bounding box center [784, 283] width 1556 height 30
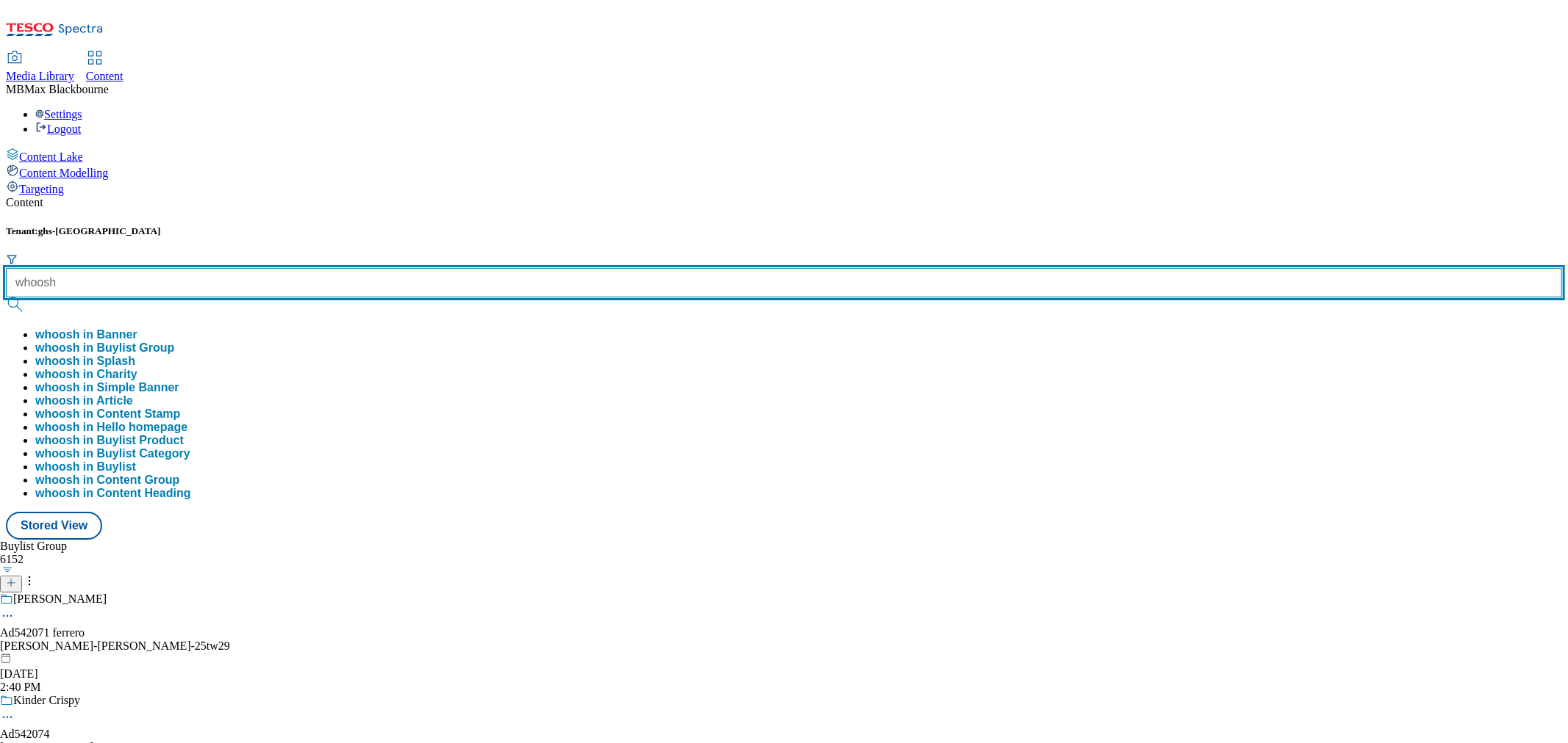
type input "whoosh"
click at [6, 298] on button "submit" at bounding box center [16, 304] width 20 height 14
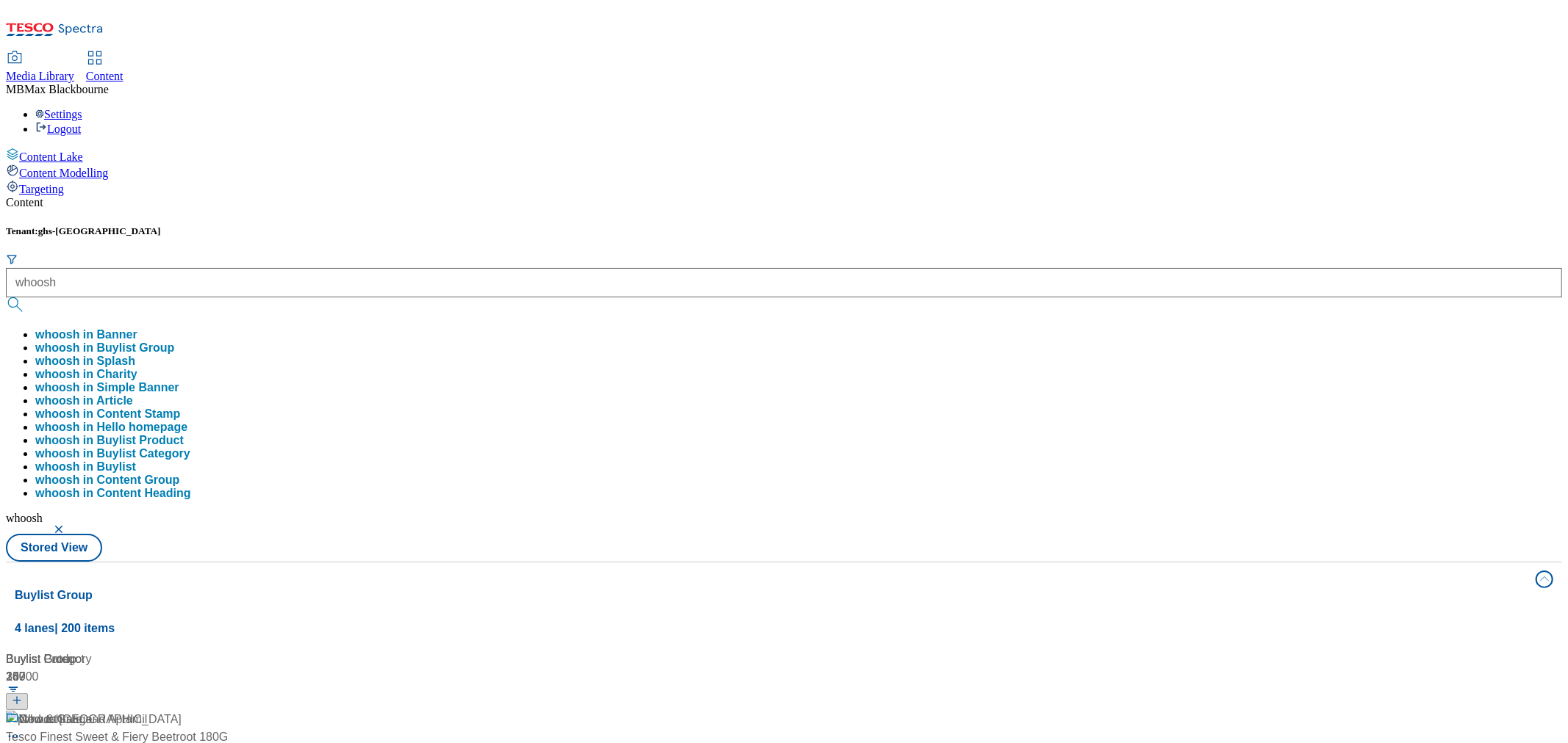
click at [739, 197] on div "Content Tenant: ghs-uk whoosh whoosh in Banner whoosh in Buylist Group whoosh i…" at bounding box center [784, 699] width 1556 height 1006
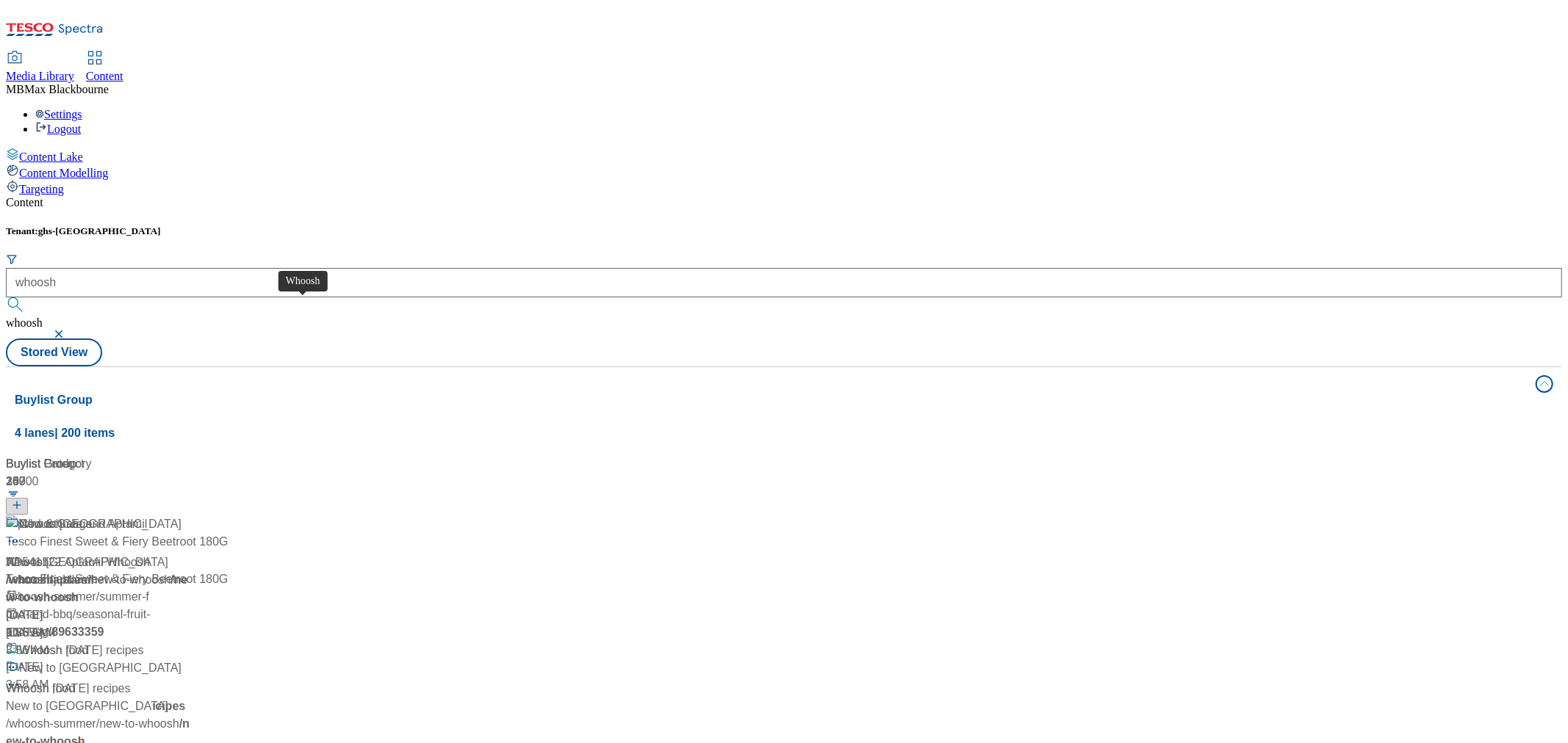
click at [62, 515] on div "Whoosh" at bounding box center [41, 524] width 43 height 18
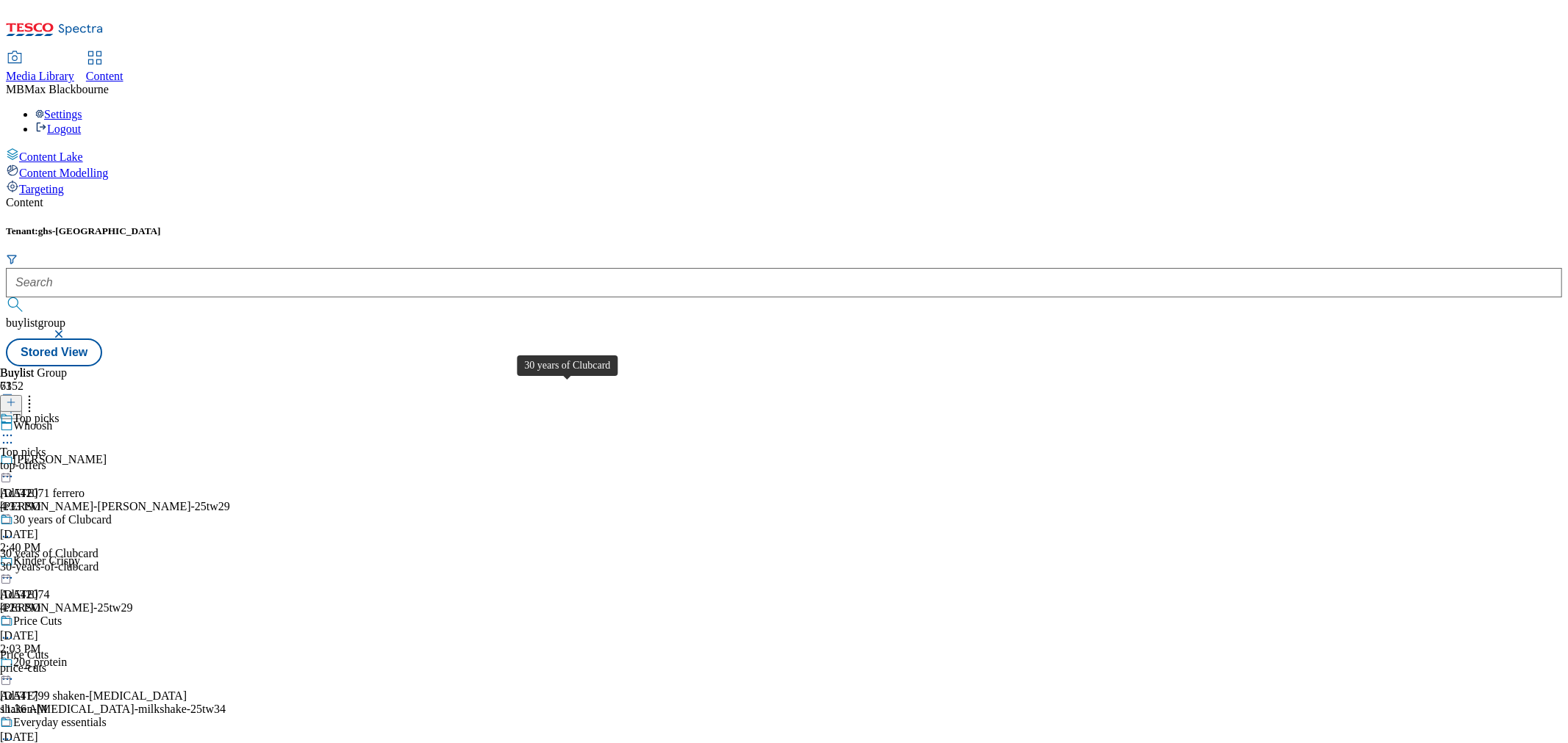
click at [111, 514] on div "30 years of Clubcard" at bounding box center [62, 520] width 99 height 13
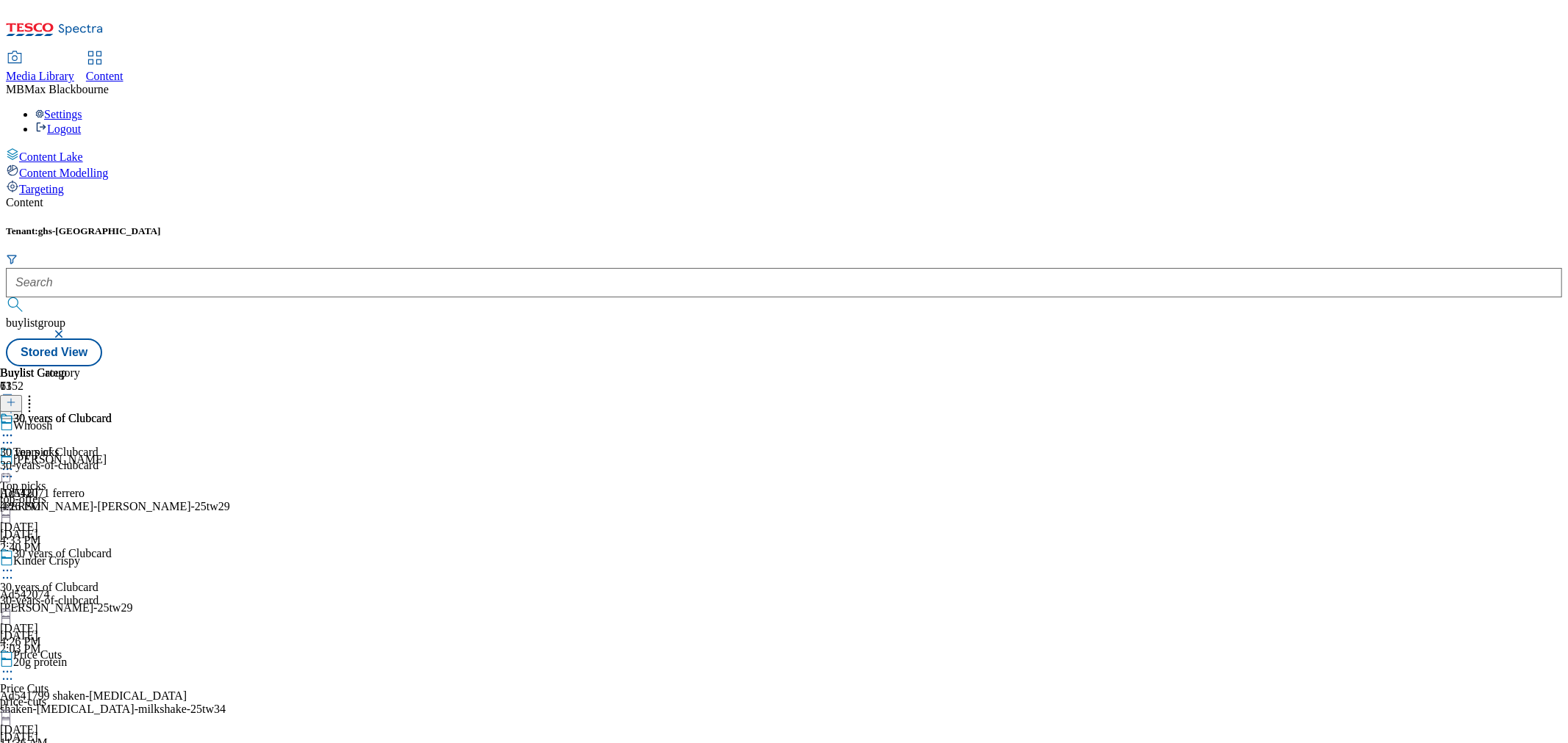
click at [111, 412] on div "30 years of Clubcard 30 years of Clubcard 30-years-of-clubcard [DATE] 4:26 PM" at bounding box center [56, 463] width 111 height 101
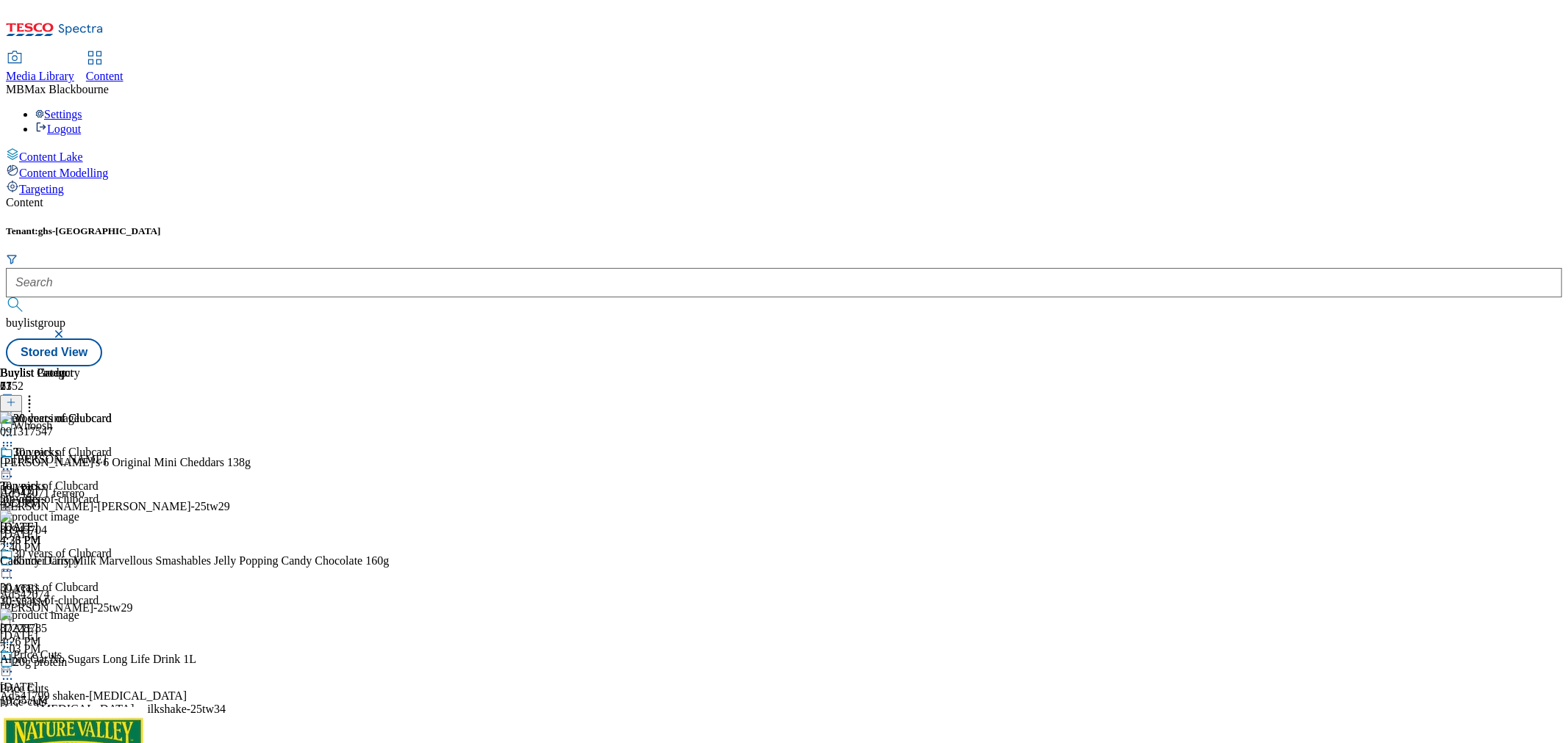
click at [14, 462] on icon at bounding box center [7, 469] width 14 height 14
click at [37, 393] on icon at bounding box center [29, 400] width 14 height 14
click at [975, 225] on div "Tenant: ghs-uk buylistgroup Stored View" at bounding box center [784, 295] width 1556 height 141
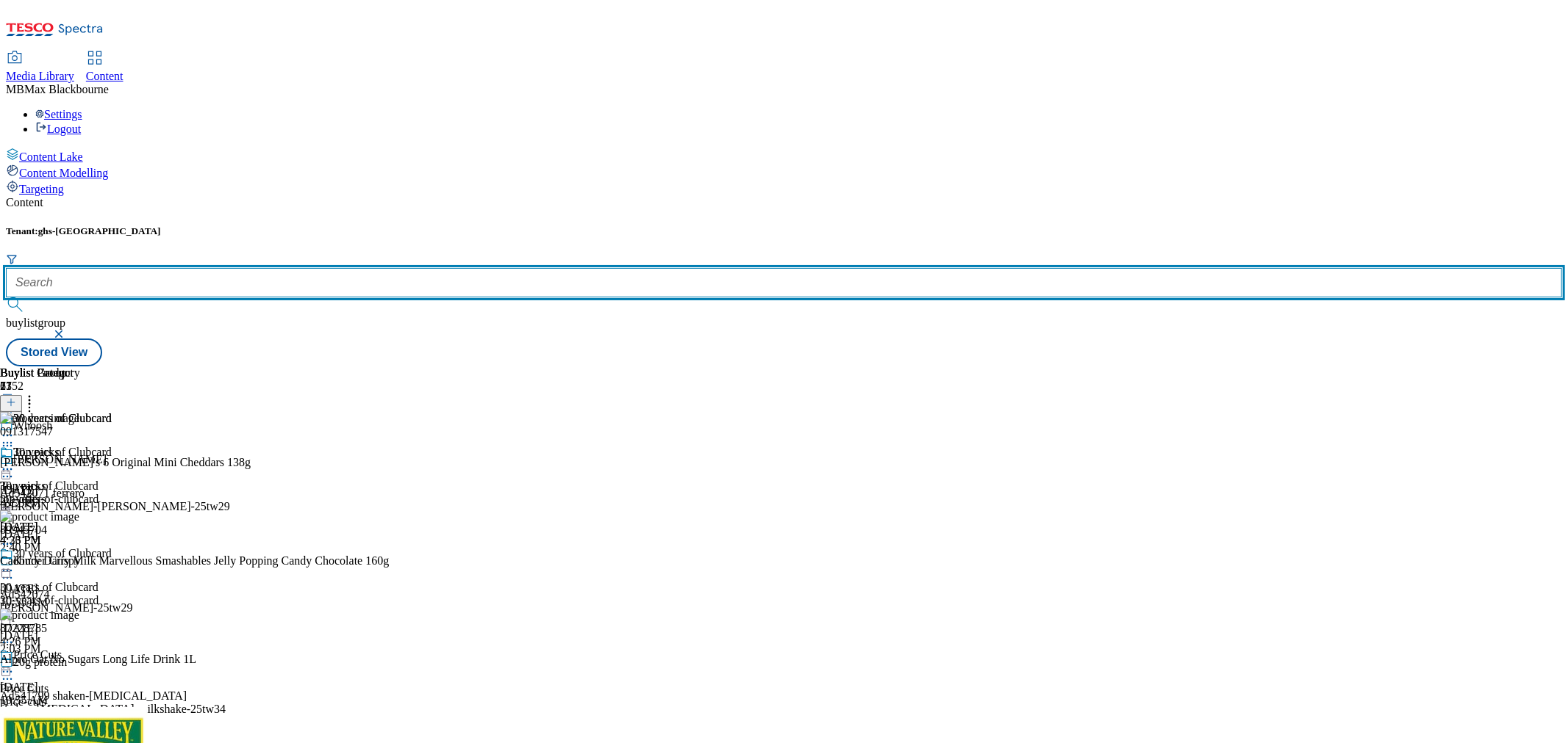
click at [329, 268] on input "text" at bounding box center [784, 283] width 1556 height 30
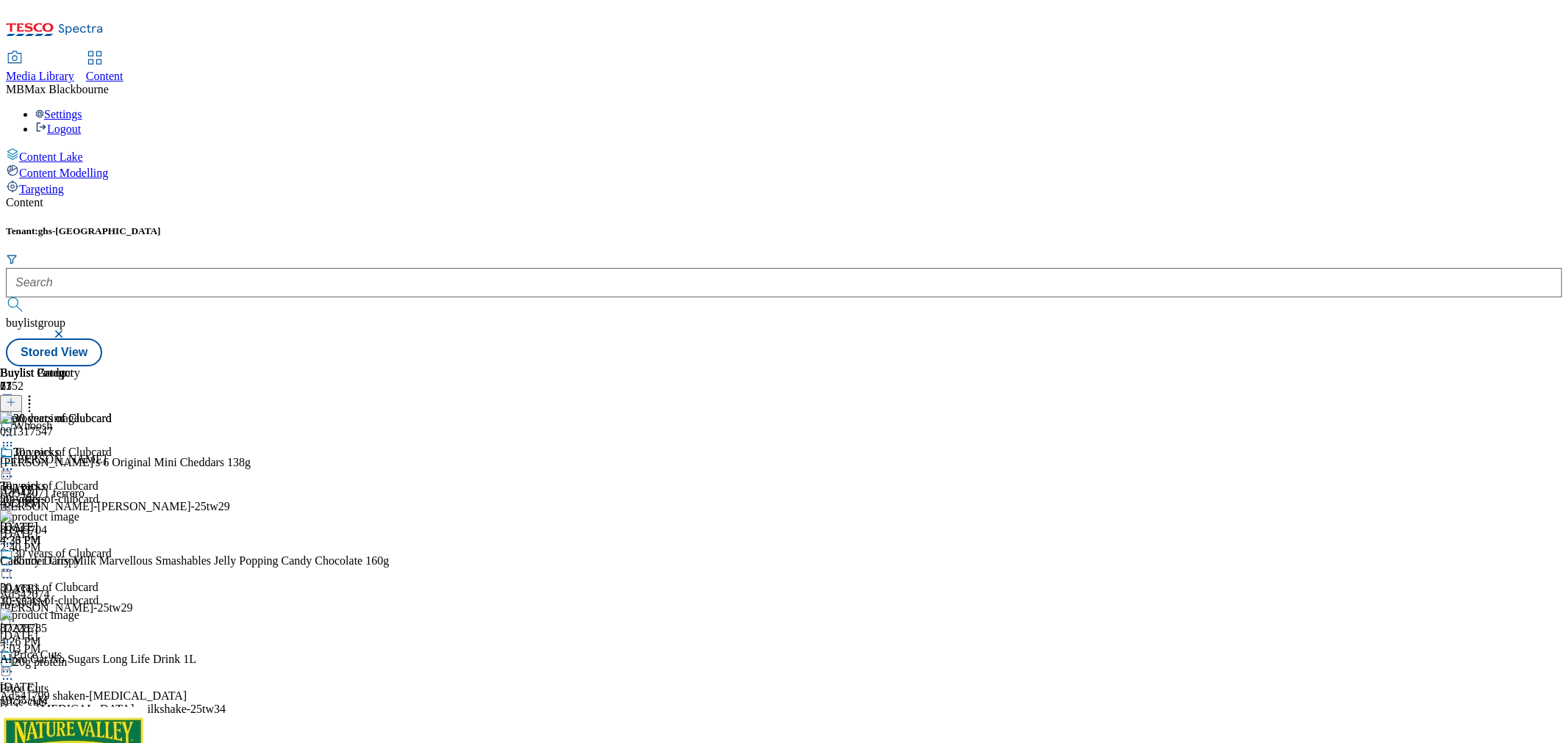
click at [150, 493] on div "top-offers" at bounding box center [75, 499] width 150 height 13
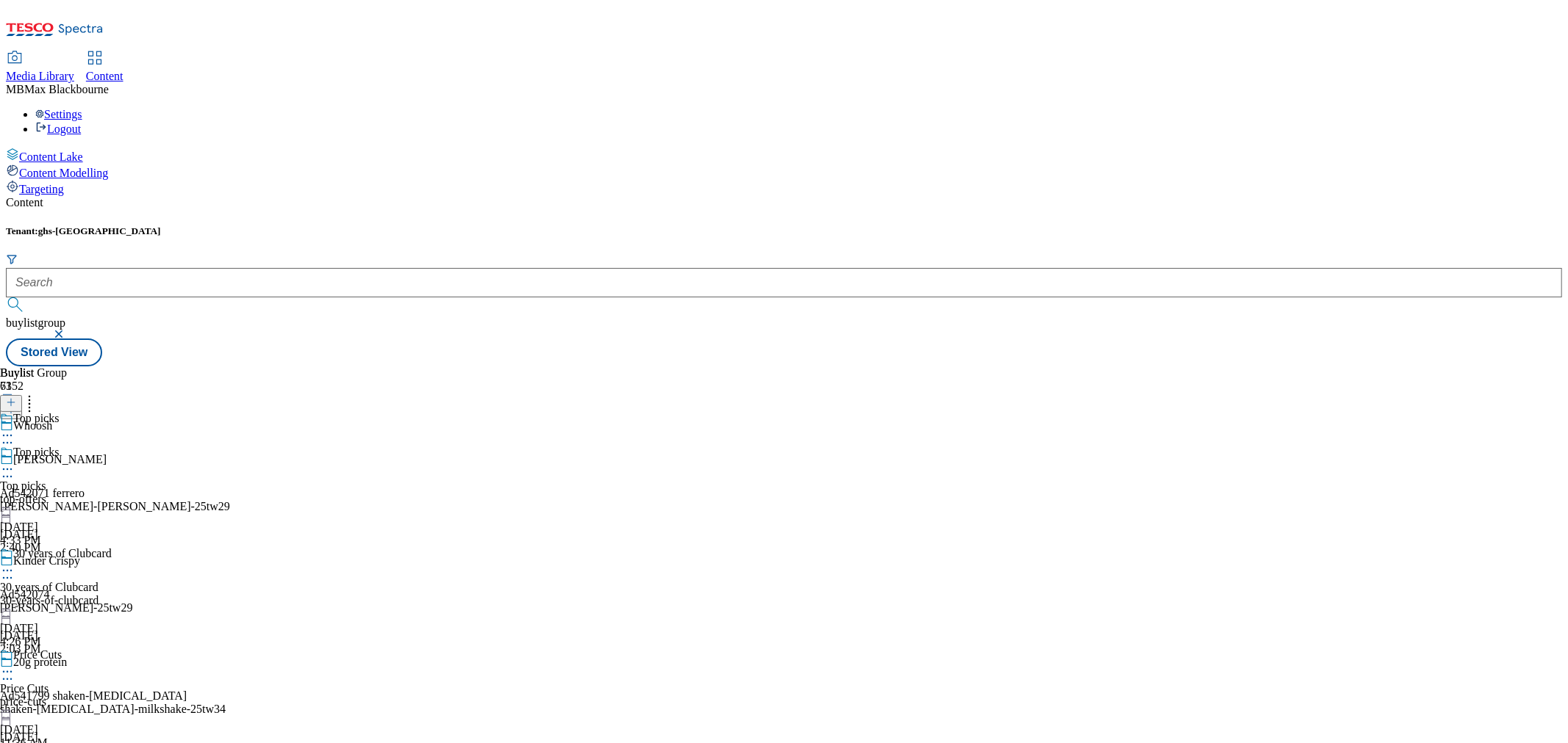
click at [150, 493] on div "top-offers" at bounding box center [75, 499] width 150 height 13
click at [111, 547] on div "30 years of Clubcard" at bounding box center [62, 554] width 99 height 13
click at [111, 412] on span "30 years of Clubcard" at bounding box center [62, 420] width 99 height 16
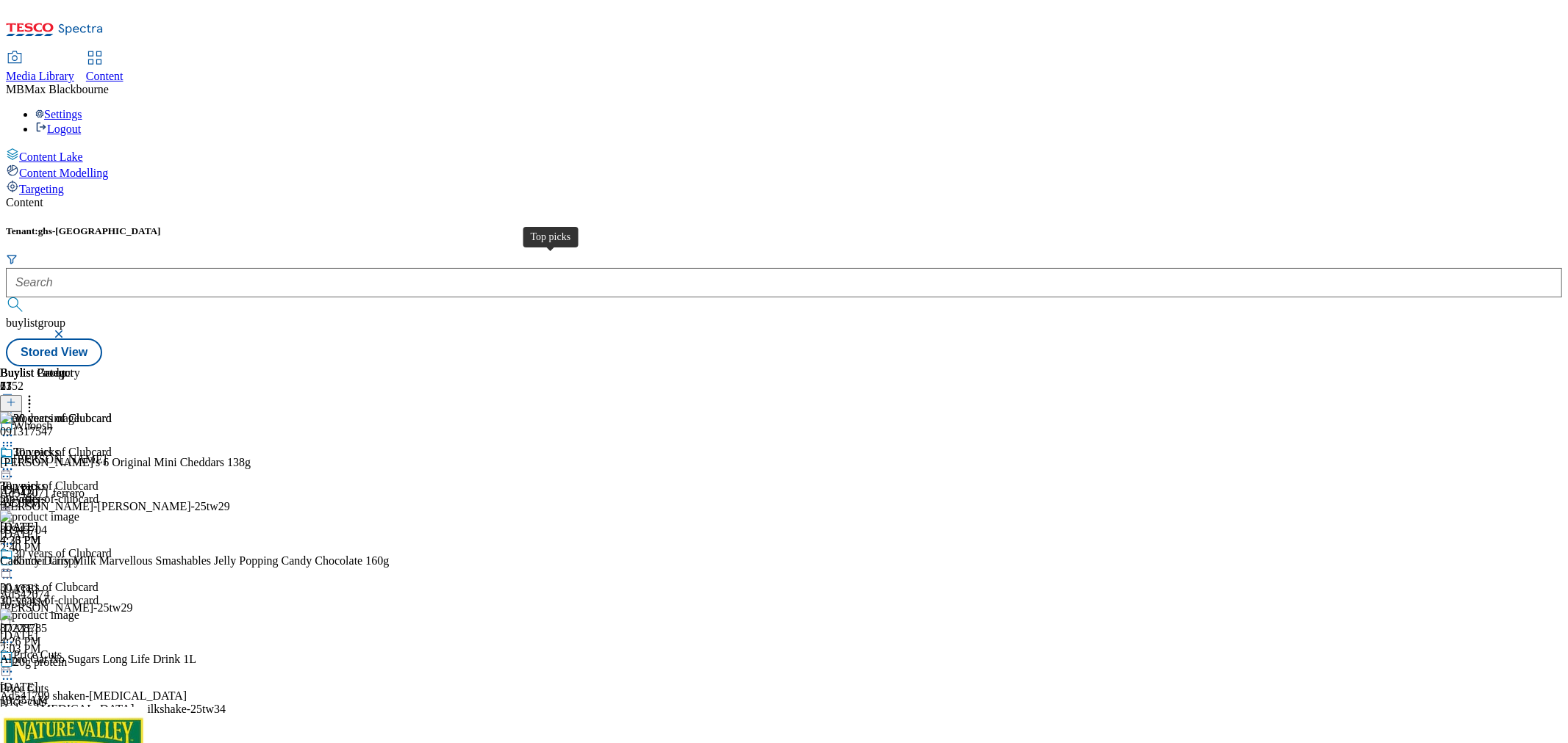
click at [46, 480] on span "Top picks" at bounding box center [23, 487] width 46 height 13
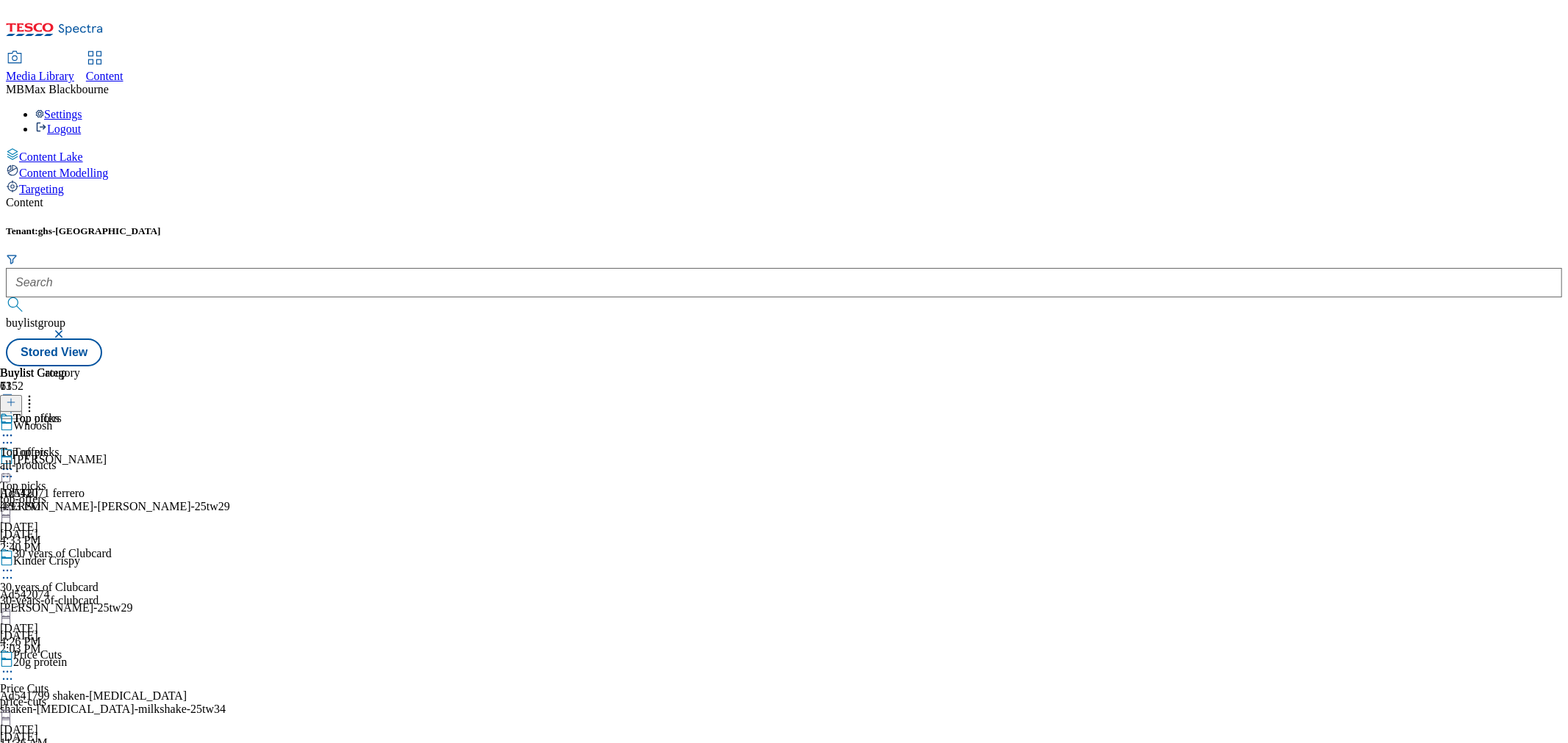
click at [48, 446] on div "Top offers" at bounding box center [24, 453] width 48 height 13
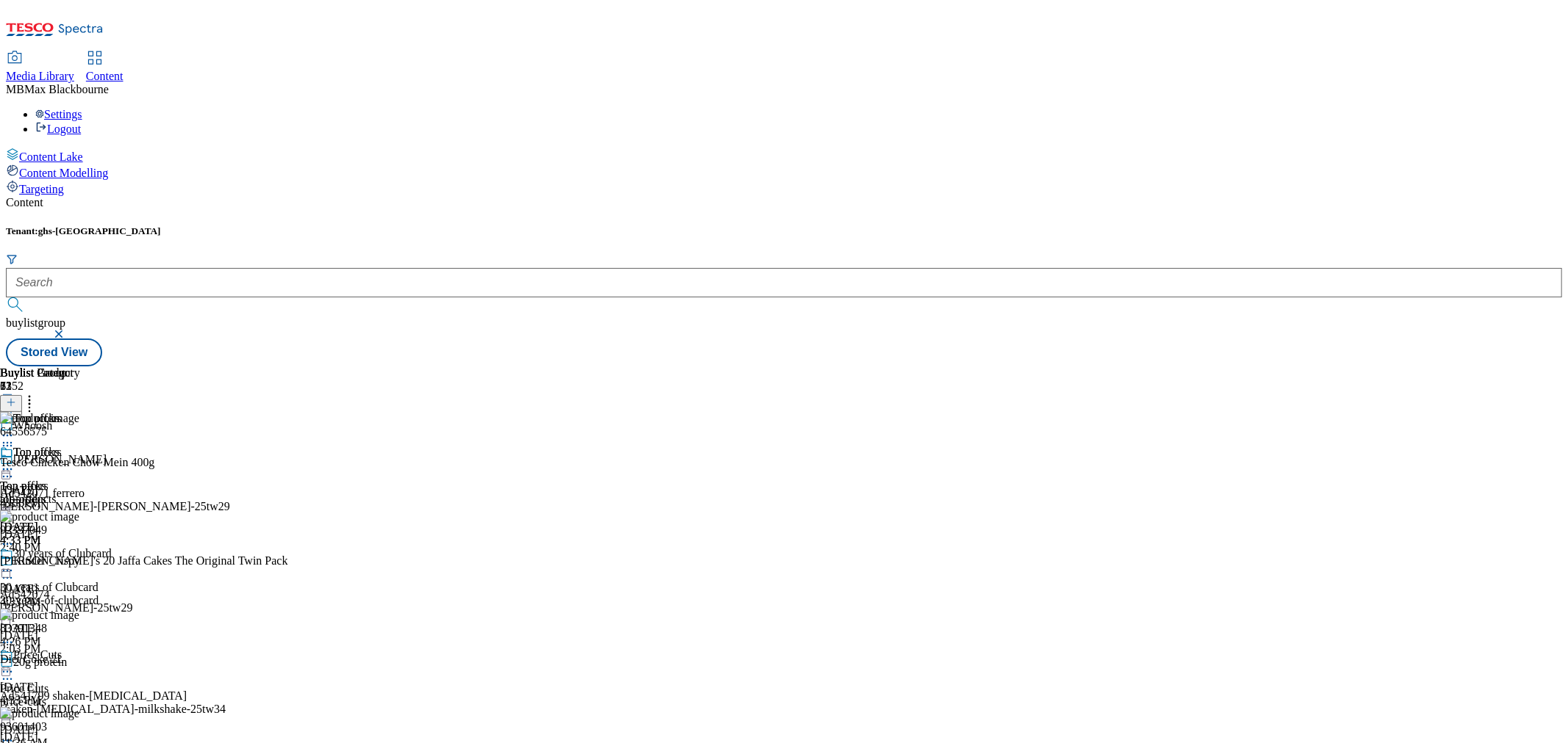
click at [150, 547] on div "30 years of Clubcard 30 years of Clubcard 30-years-of-clubcard [DATE] 4:26 PM" at bounding box center [75, 598] width 150 height 101
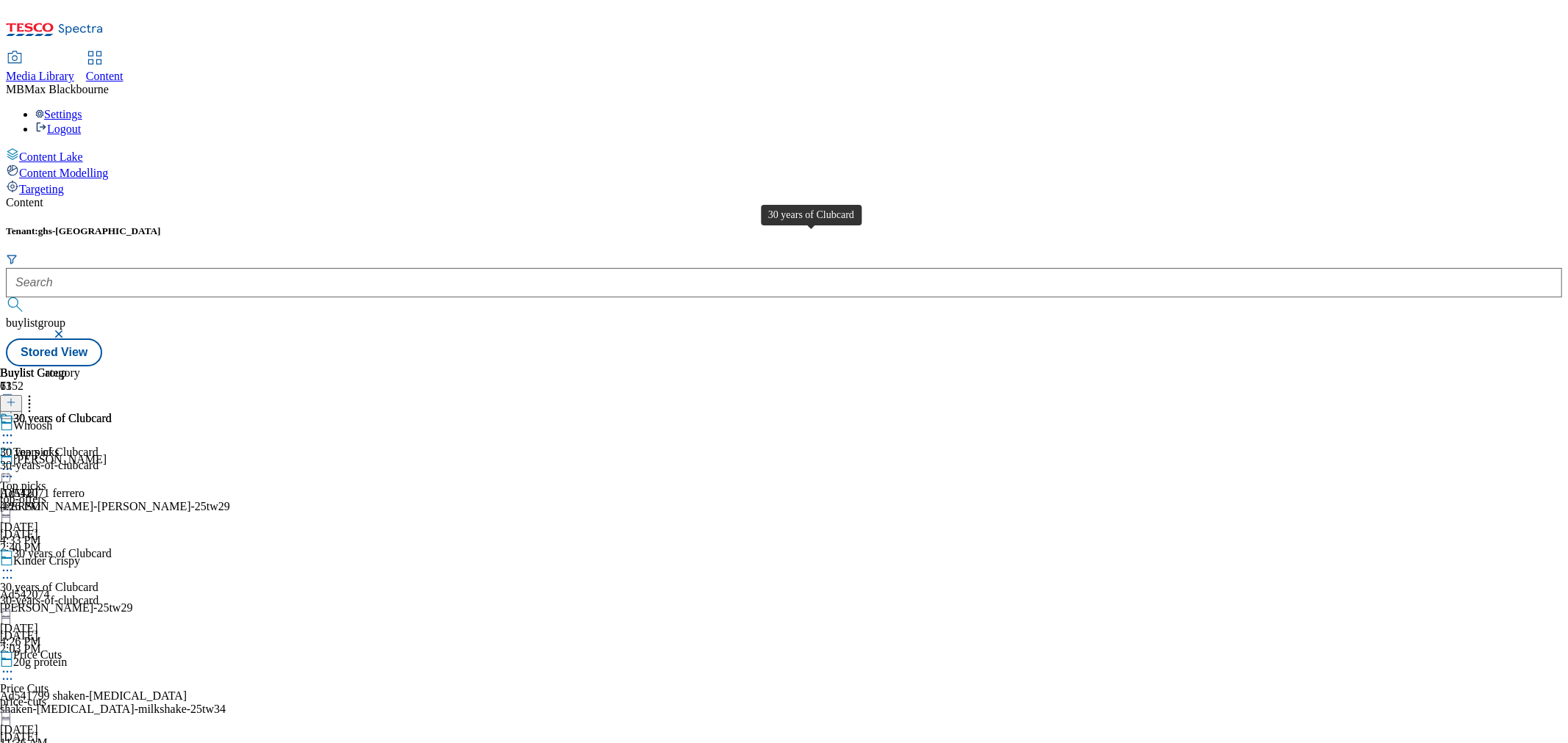
click at [111, 412] on span "30 years of Clubcard" at bounding box center [62, 420] width 99 height 16
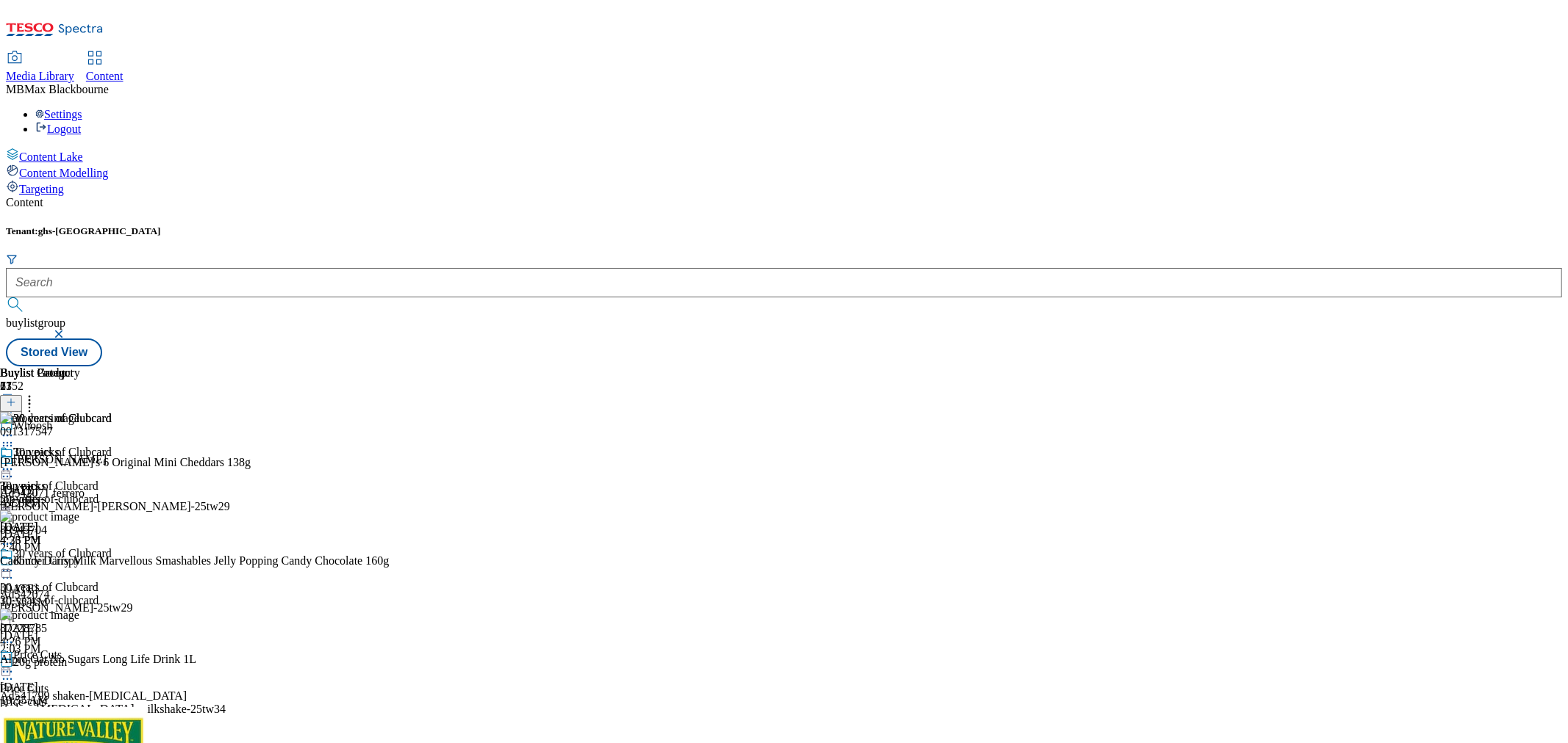
scroll to position [2040, 0]
drag, startPoint x: 1258, startPoint y: 519, endPoint x: 1250, endPoint y: 224, distance: 295.1
click at [400, 367] on header "Buylist Product 27" at bounding box center [200, 390] width 400 height 46
click at [37, 393] on icon at bounding box center [29, 400] width 14 height 14
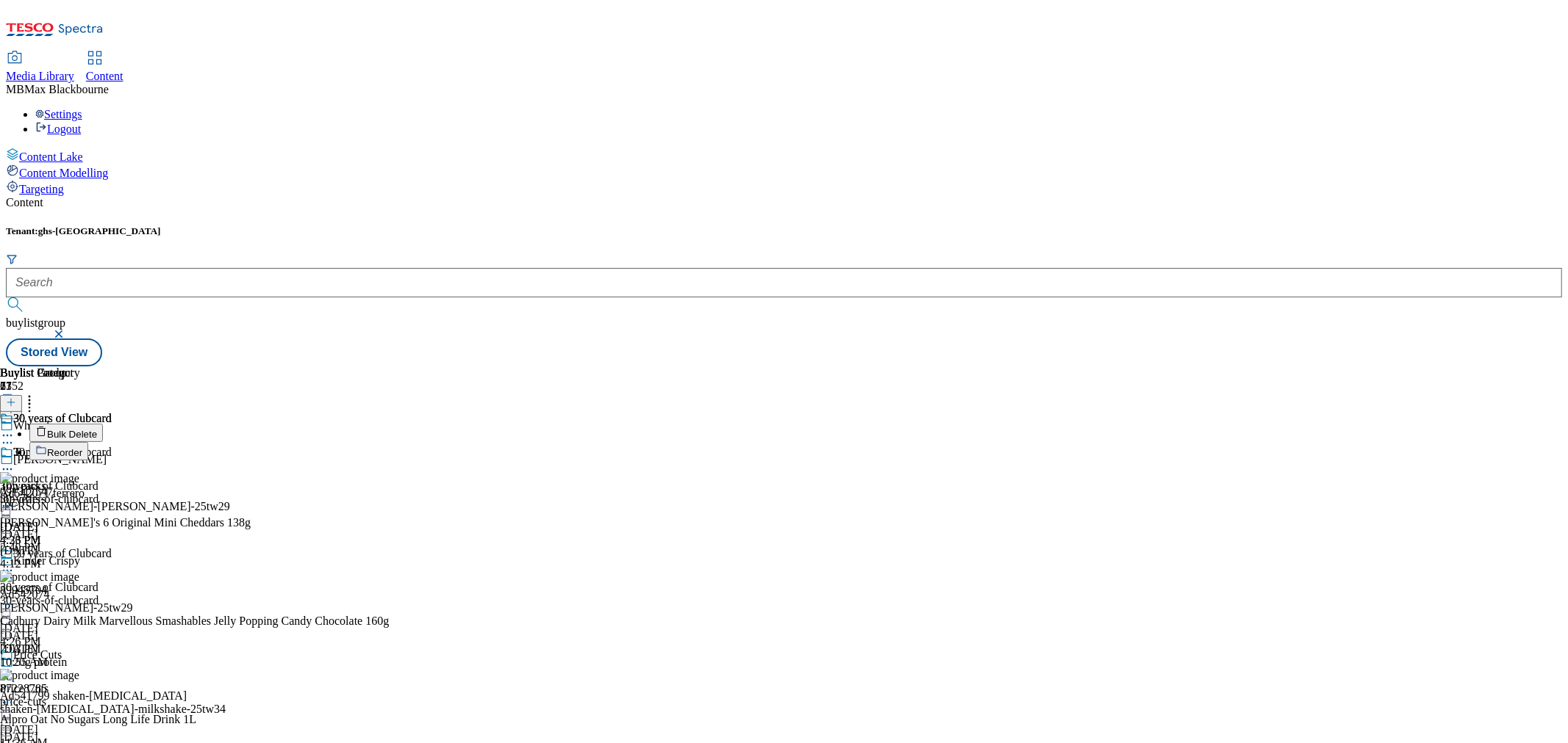
click at [1005, 225] on div "Tenant: ghs-uk buylistgroup Stored View" at bounding box center [784, 295] width 1556 height 141
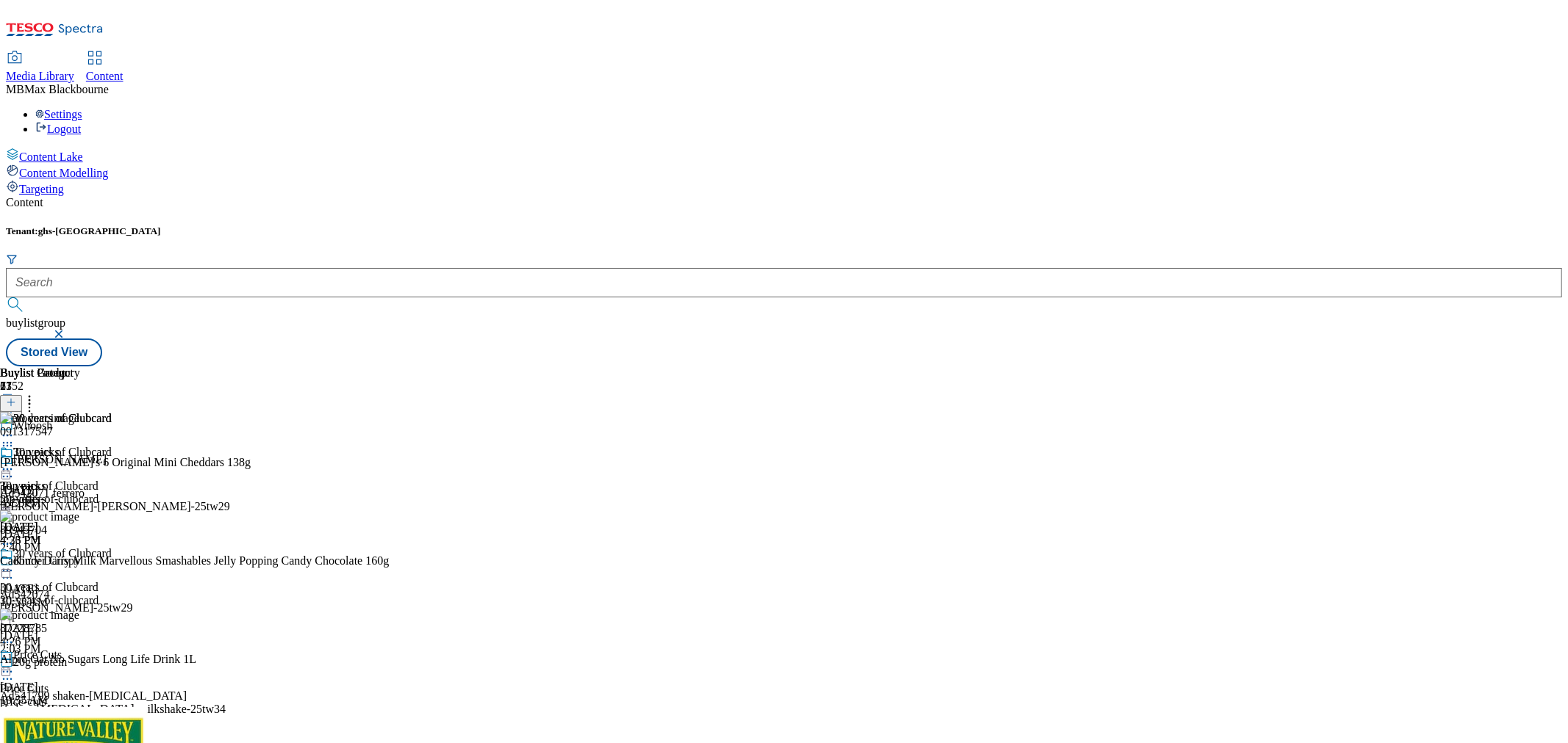
click at [111, 367] on header "Buylist Category 1" at bounding box center [56, 390] width 111 height 46
click at [37, 393] on icon at bounding box center [29, 400] width 14 height 14
drag, startPoint x: 897, startPoint y: 584, endPoint x: 906, endPoint y: 561, distance: 24.7
click at [111, 547] on div "30 years of Clubcard 30 years of Clubcard 30-years-of-clubcard [DATE] 4:26 PM" at bounding box center [56, 497] width 111 height 101
click at [14, 462] on icon at bounding box center [7, 469] width 14 height 14
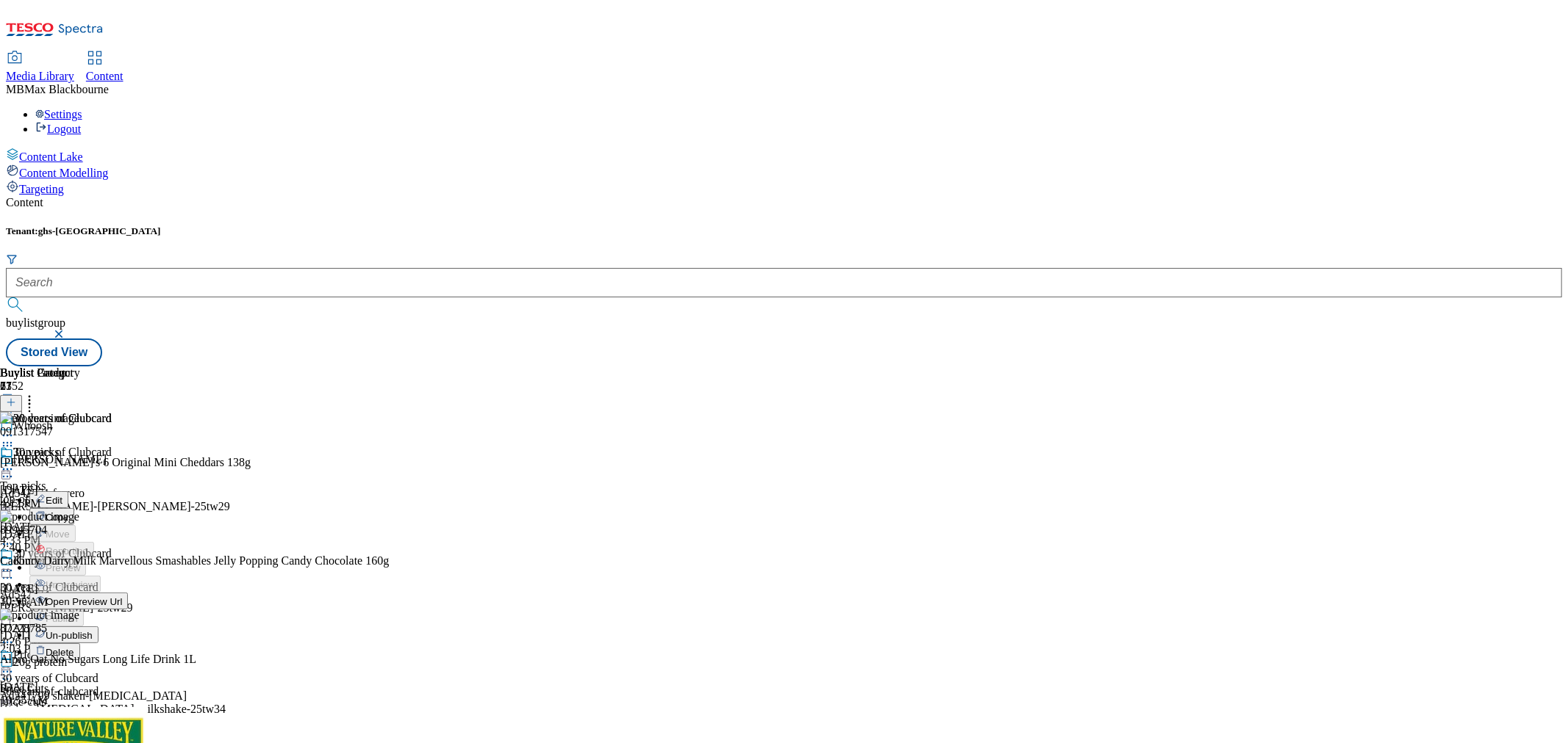
click at [62, 495] on span "Edit" at bounding box center [54, 500] width 17 height 11
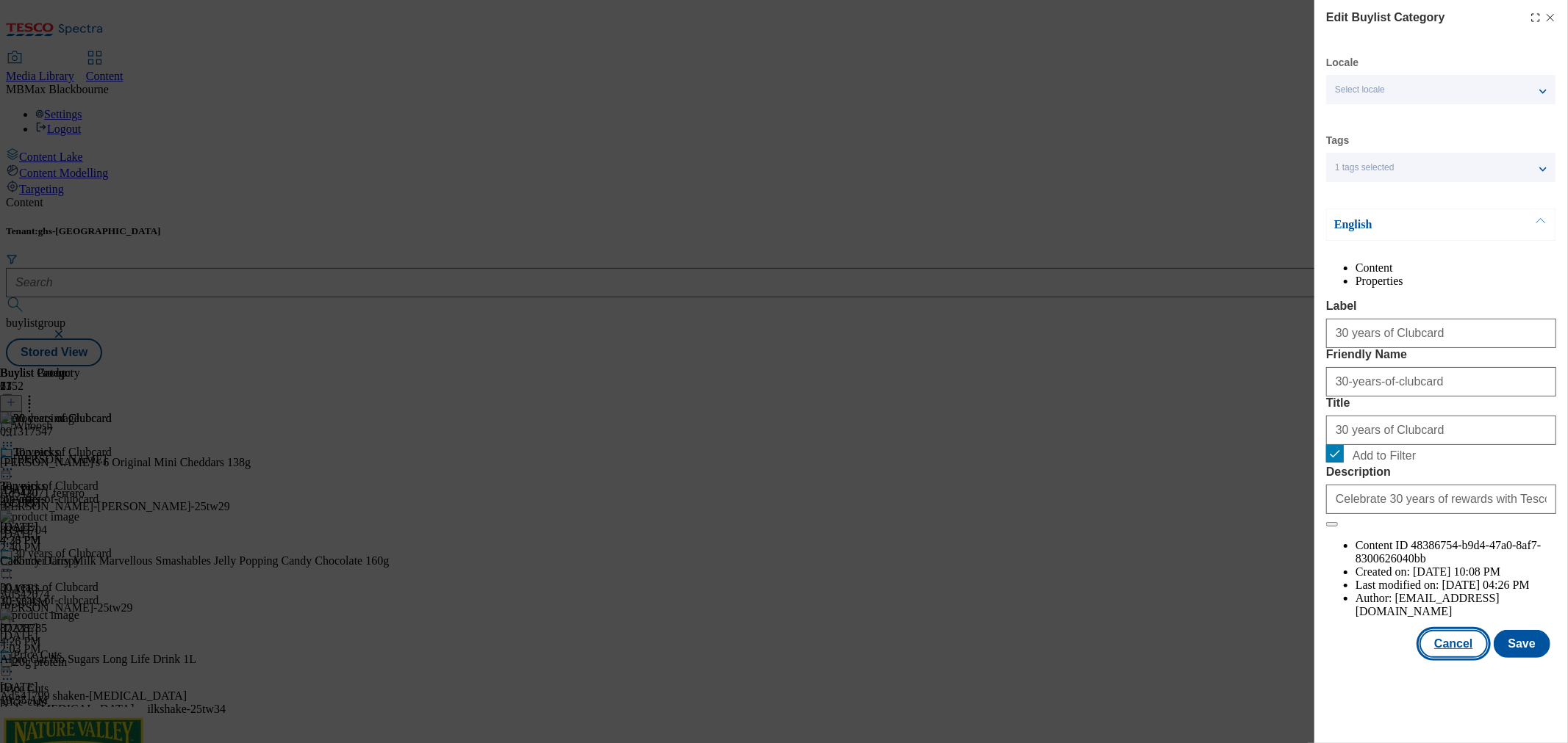
click at [1467, 658] on button "Cancel" at bounding box center [1453, 643] width 68 height 28
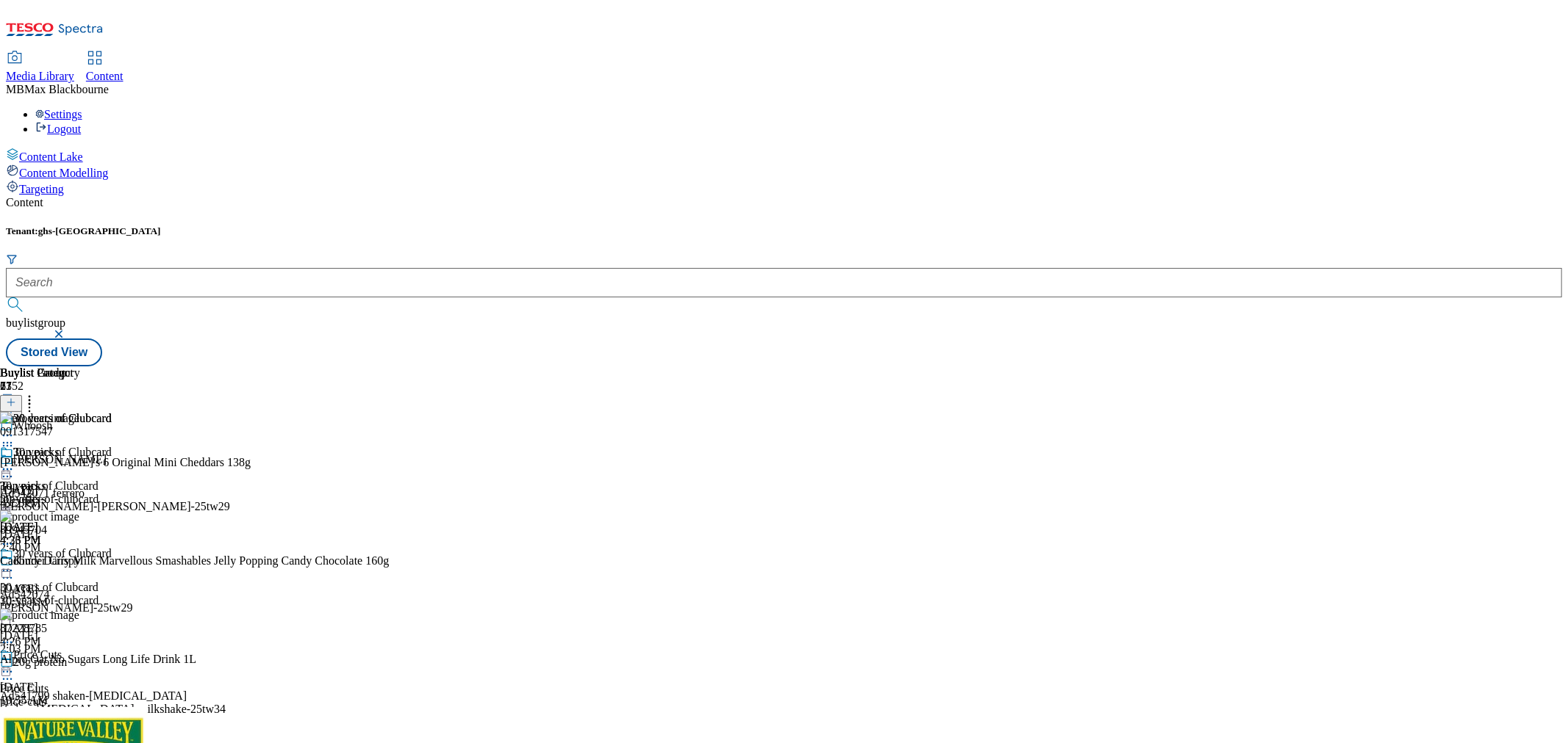
click at [14, 462] on icon at bounding box center [7, 469] width 14 height 14
click at [62, 495] on span "Edit" at bounding box center [54, 500] width 17 height 11
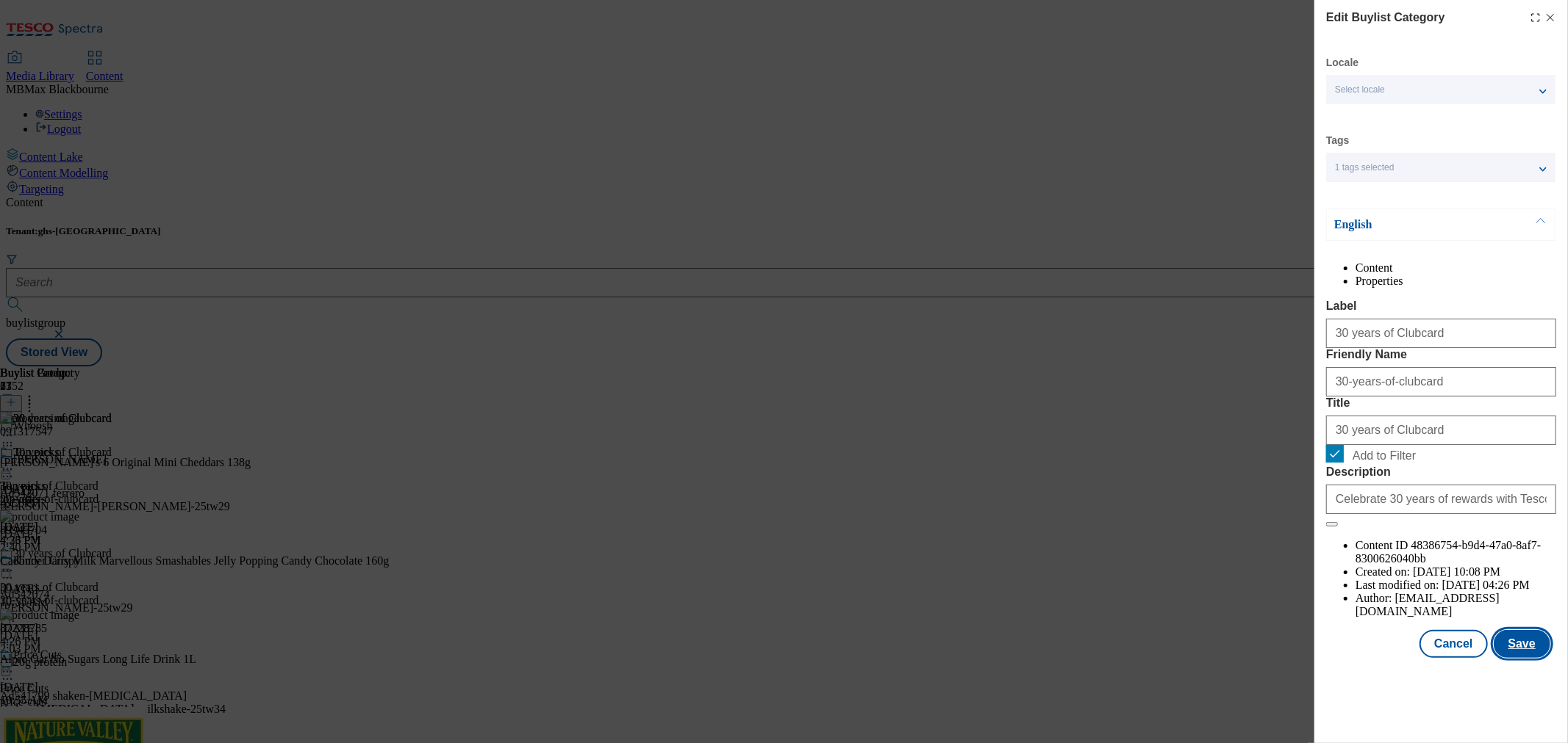
click at [1531, 658] on button "Save" at bounding box center [1522, 643] width 57 height 28
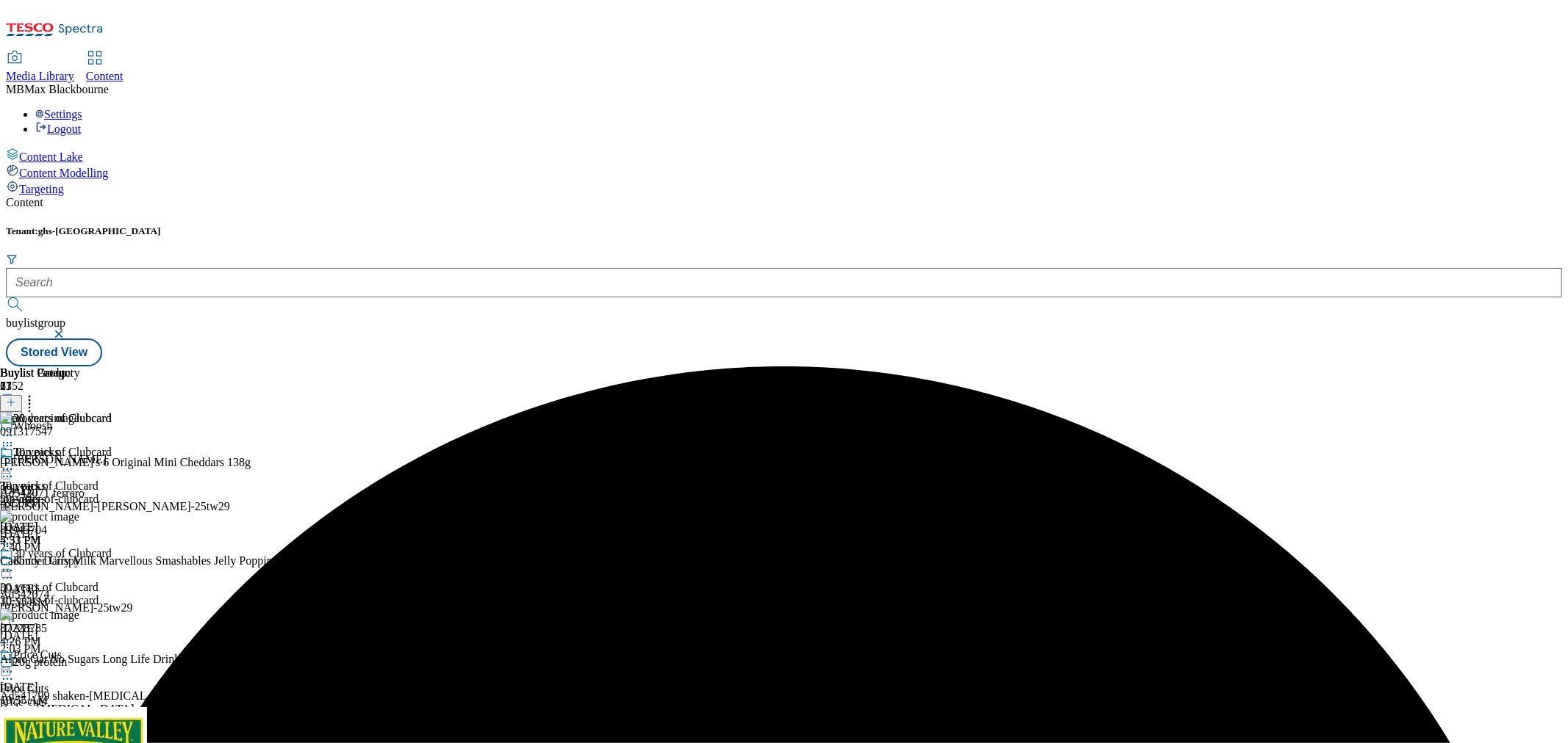
click at [14, 462] on icon at bounding box center [7, 469] width 14 height 14
click at [80, 563] on span "Preview" at bounding box center [62, 568] width 35 height 11
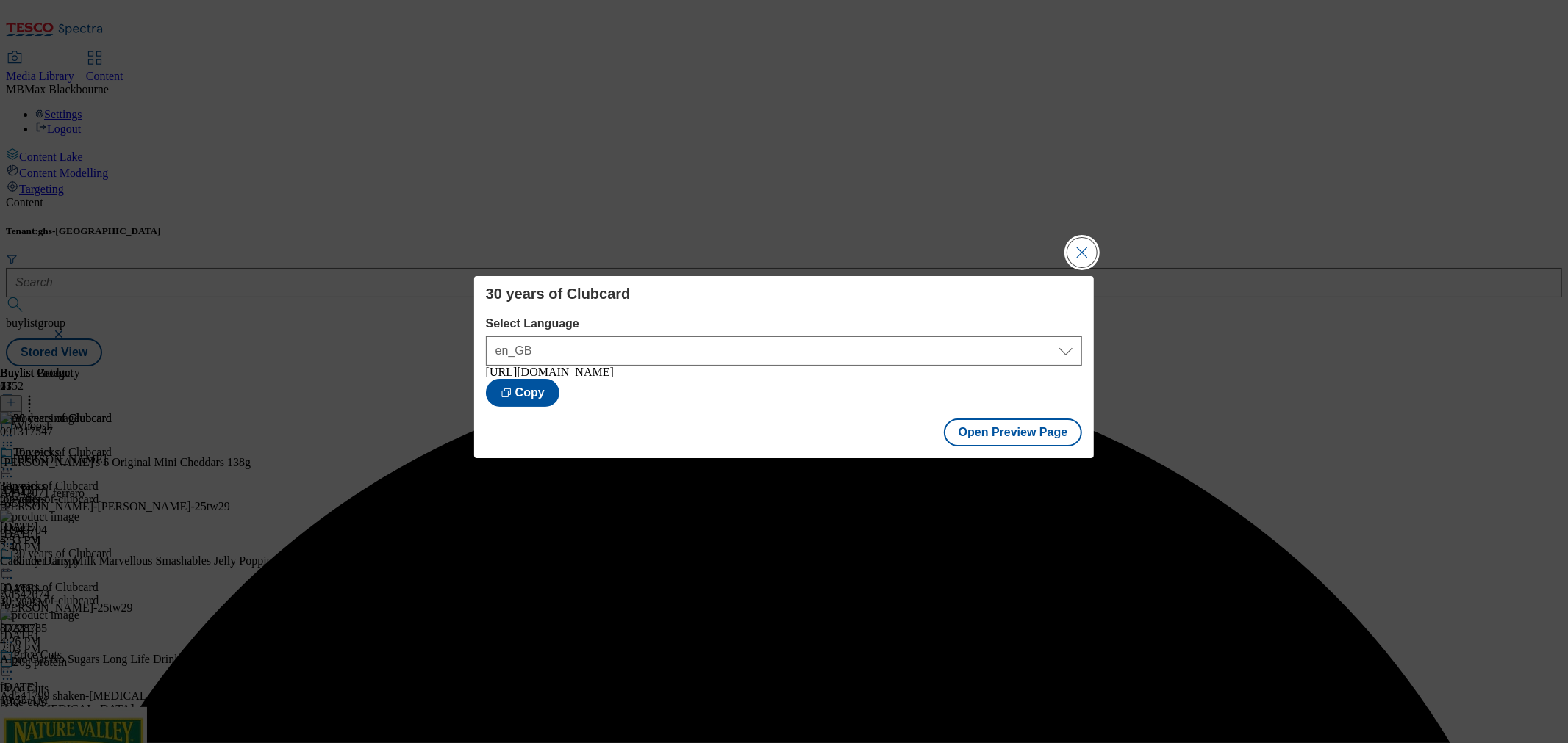
click at [1073, 250] on button "Close Modal" at bounding box center [1082, 252] width 30 height 30
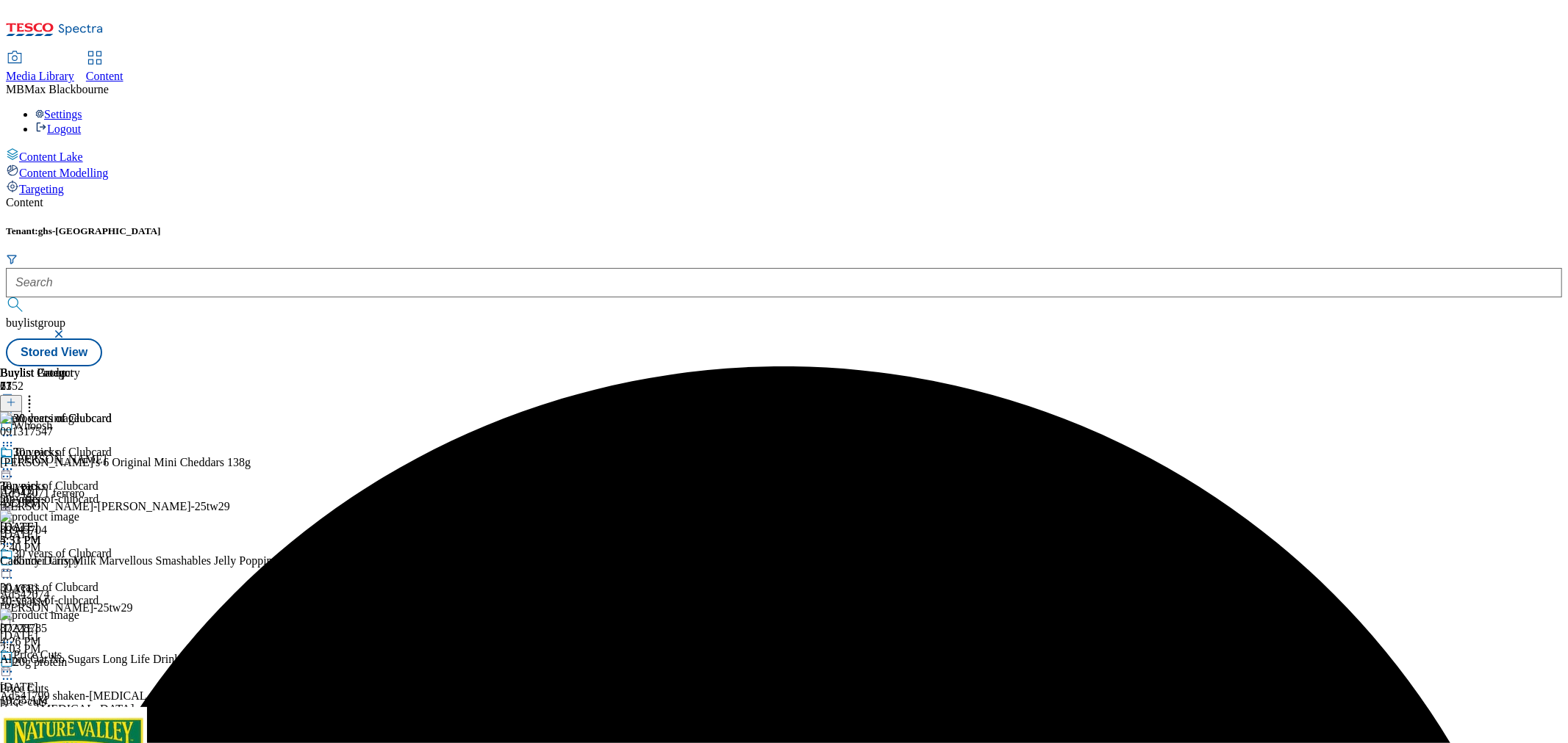
click at [14, 462] on icon at bounding box center [7, 469] width 14 height 14
click at [78, 613] on span "Publish" at bounding box center [62, 618] width 32 height 11
click at [111, 452] on div "30 years of Clubcard 30 years of Clubcard 30-years-of-clubcard [DATE] 5:51 PM" at bounding box center [56, 497] width 111 height 101
